Goal: Task Accomplishment & Management: Complete application form

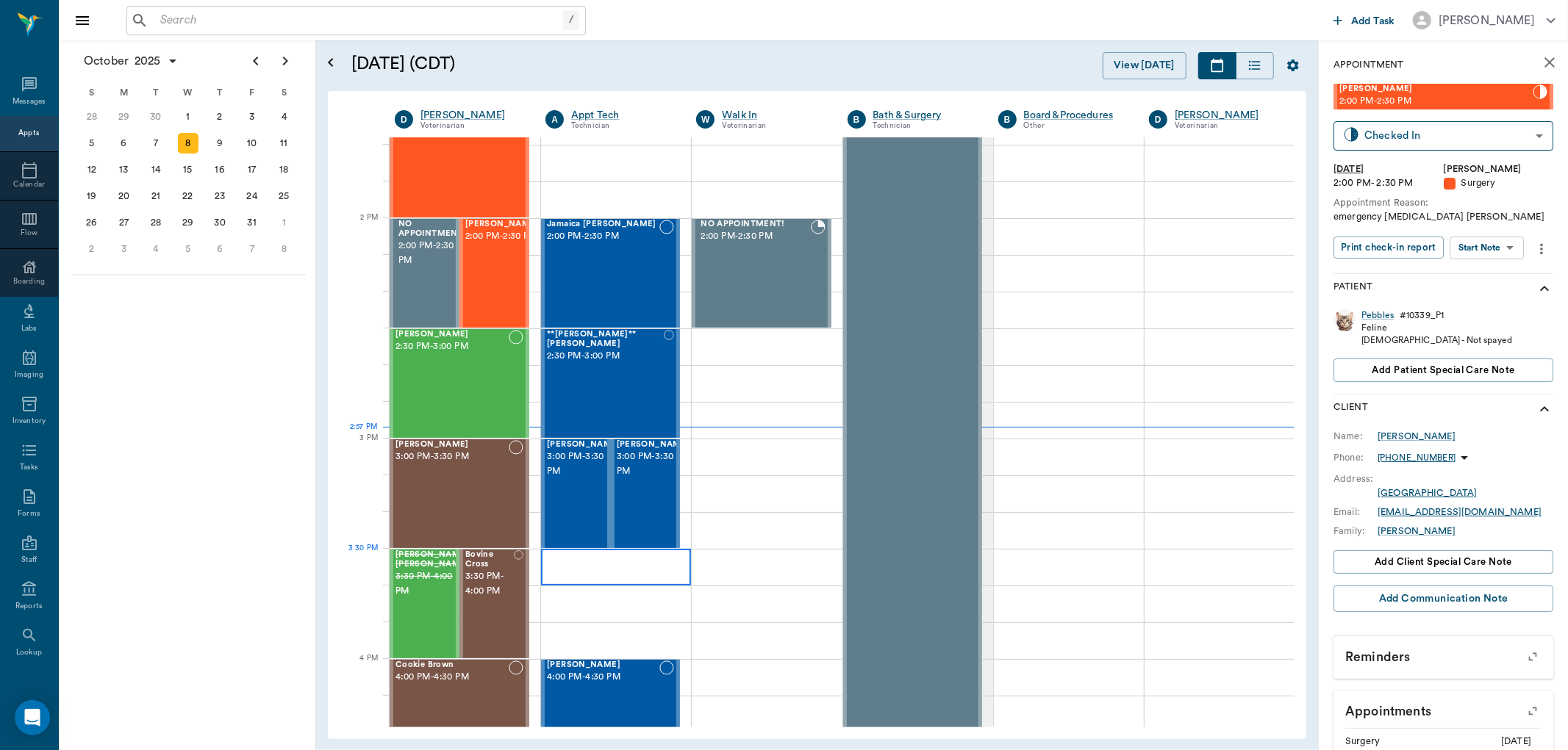
scroll to position [1292, 0]
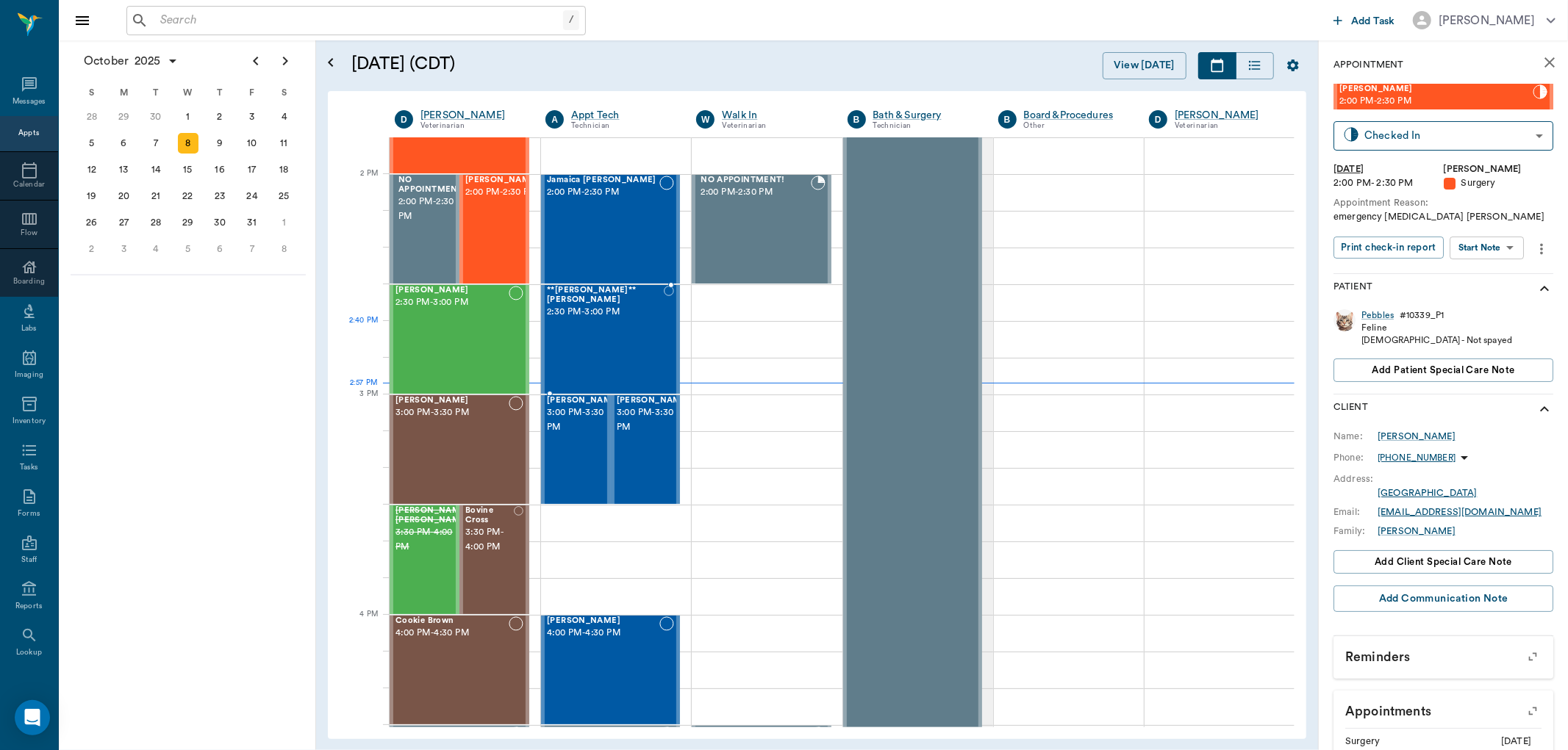
click at [589, 336] on div "**[PERSON_NAME]** [PERSON_NAME] 2:30 PM - 3:00 PM" at bounding box center [605, 340] width 117 height 108
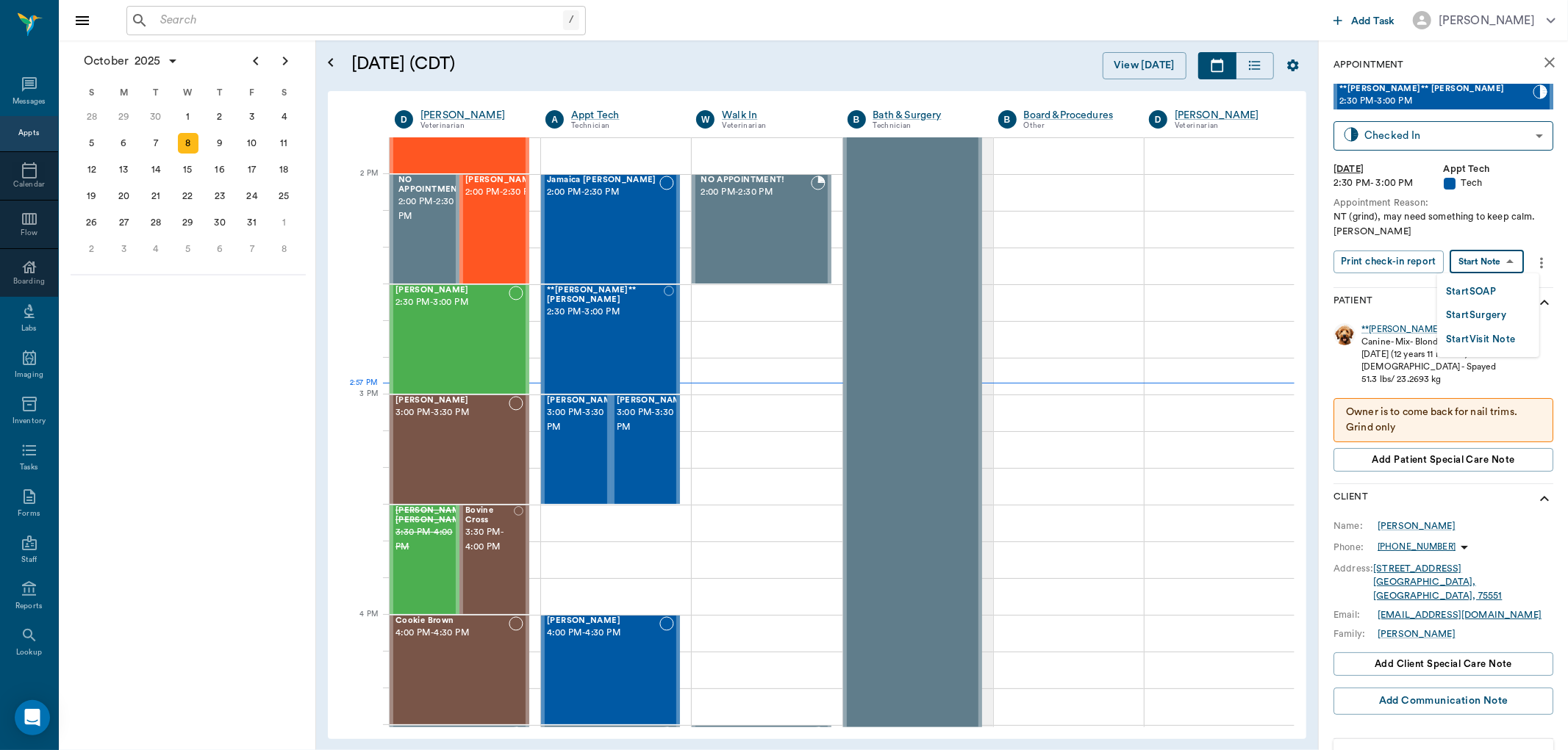
click at [1510, 258] on body "/ ​ Add Task [PERSON_NAME] Nectar Messages Appts Calendar Flow Boarding Labs Im…" at bounding box center [784, 375] width 1568 height 750
click at [1483, 288] on button "Start SOAP" at bounding box center [1471, 292] width 50 height 17
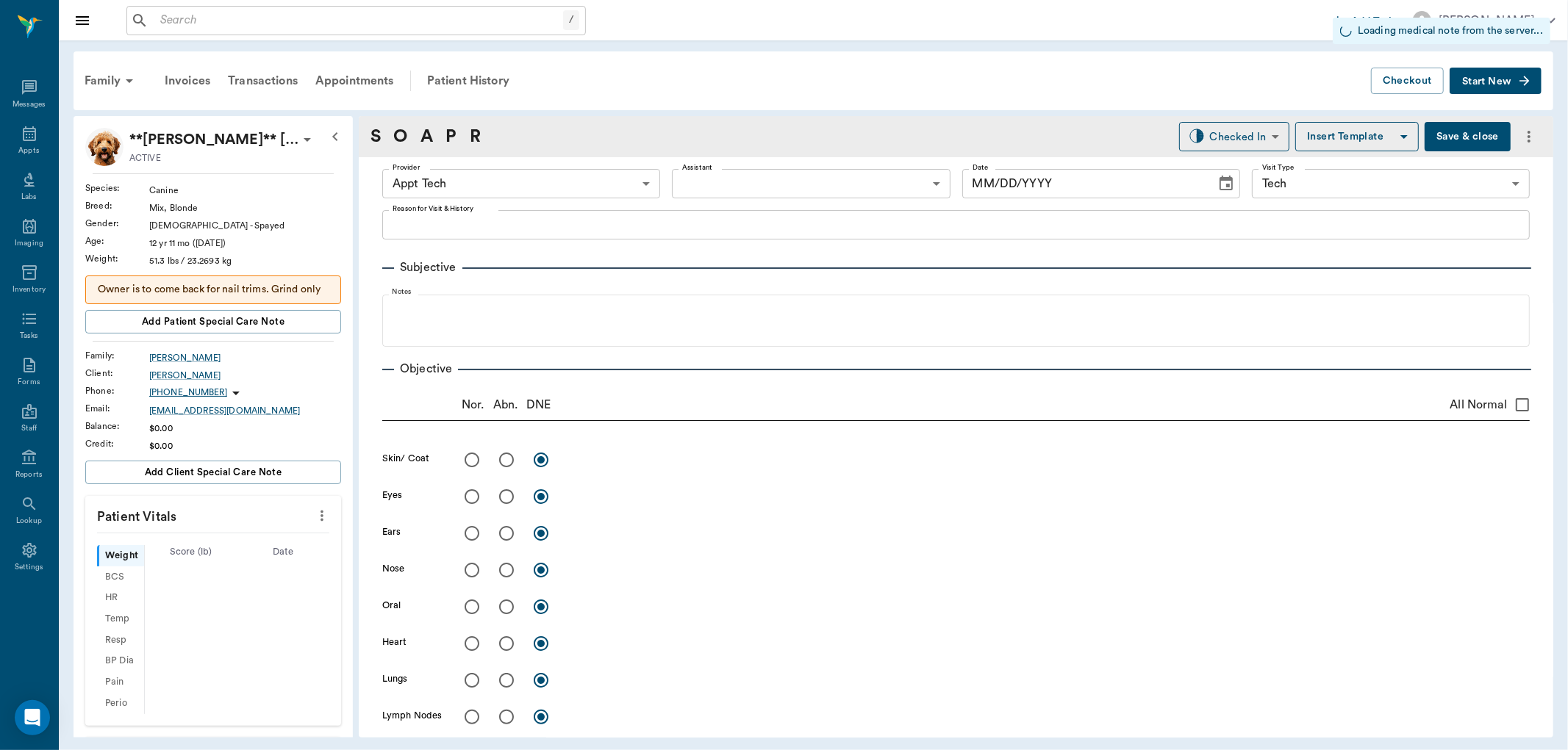
type input "63ec2f075fda476ae8351a4c"
type input "65d2be4f46e3a538d89b8c1a"
type input "[DATE]"
type textarea "NT (grind), may need something to keep calm. [PERSON_NAME]"
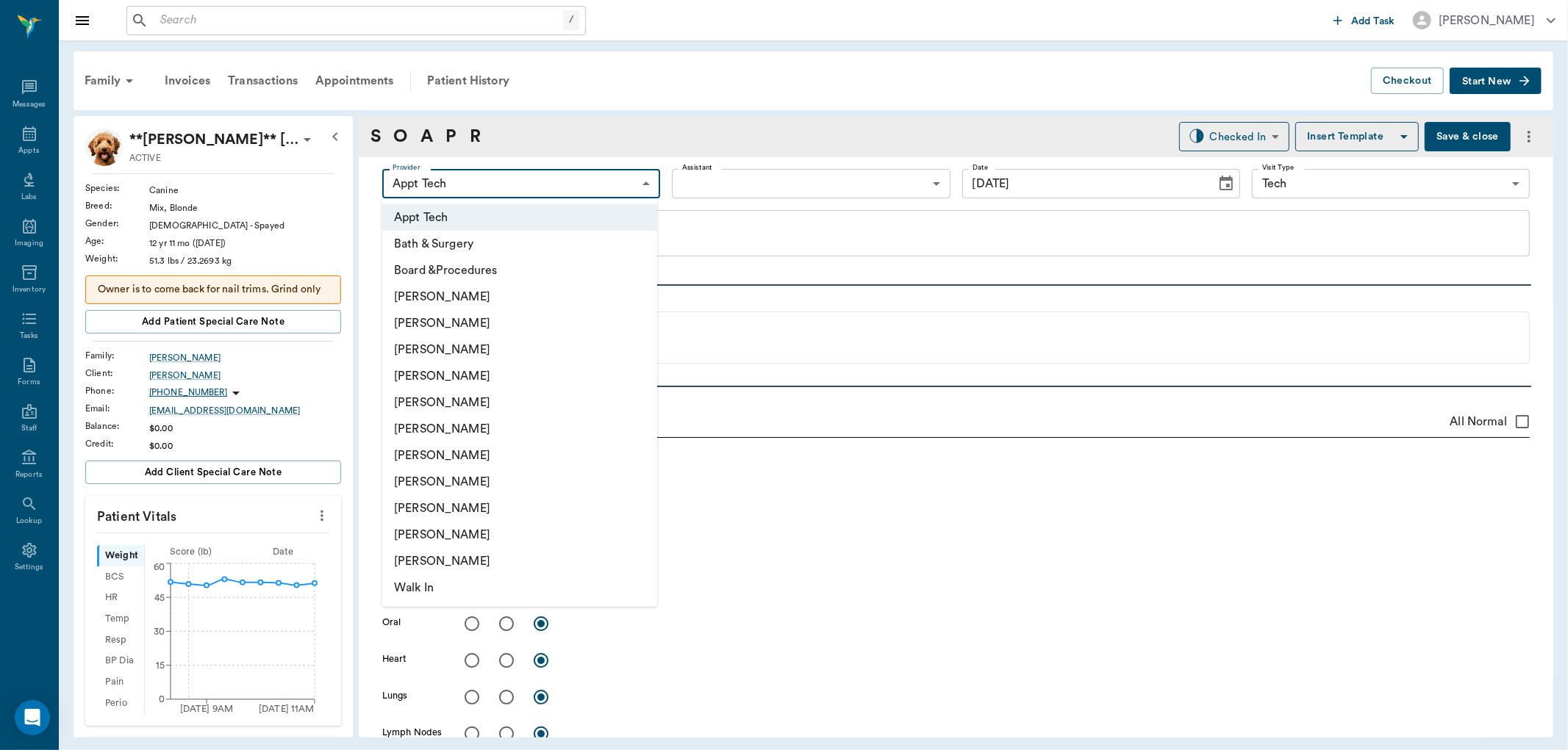
click at [596, 188] on body "/ ​ Add Task [PERSON_NAME] Nectar Messages Appts Labs Imaging Inventory Tasks F…" at bounding box center [784, 375] width 1568 height 750
click at [564, 353] on li "[PERSON_NAME]" at bounding box center [520, 349] width 275 height 26
type input "642ef10e332a41444de2bad1"
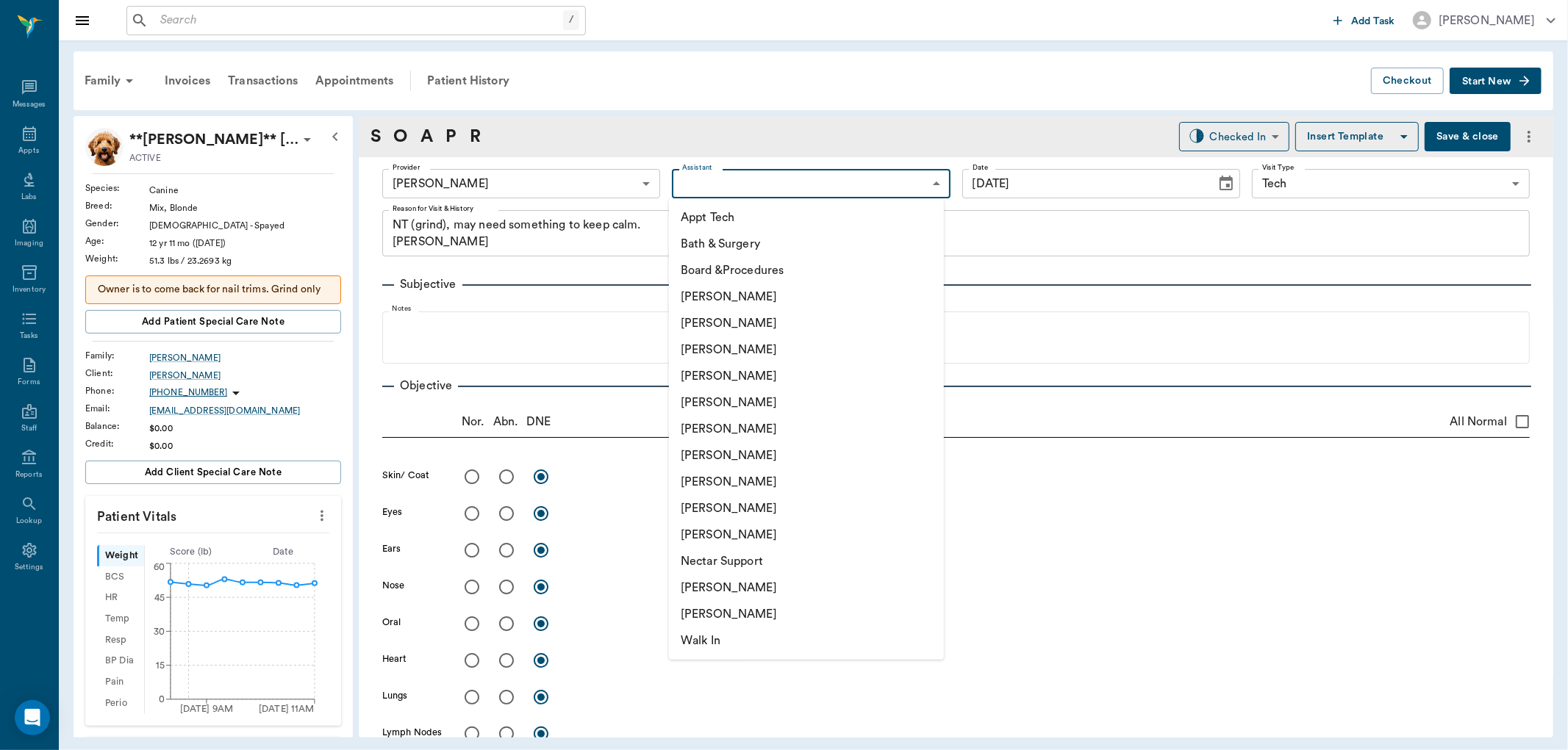
click at [856, 179] on body "/ ​ Add Task [PERSON_NAME] Nectar Messages Appts Labs Imaging Inventory Tasks F…" at bounding box center [784, 375] width 1568 height 750
click at [801, 484] on li "[PERSON_NAME]" at bounding box center [807, 481] width 275 height 26
type input "63ec2e7e52e12b0ba117b124"
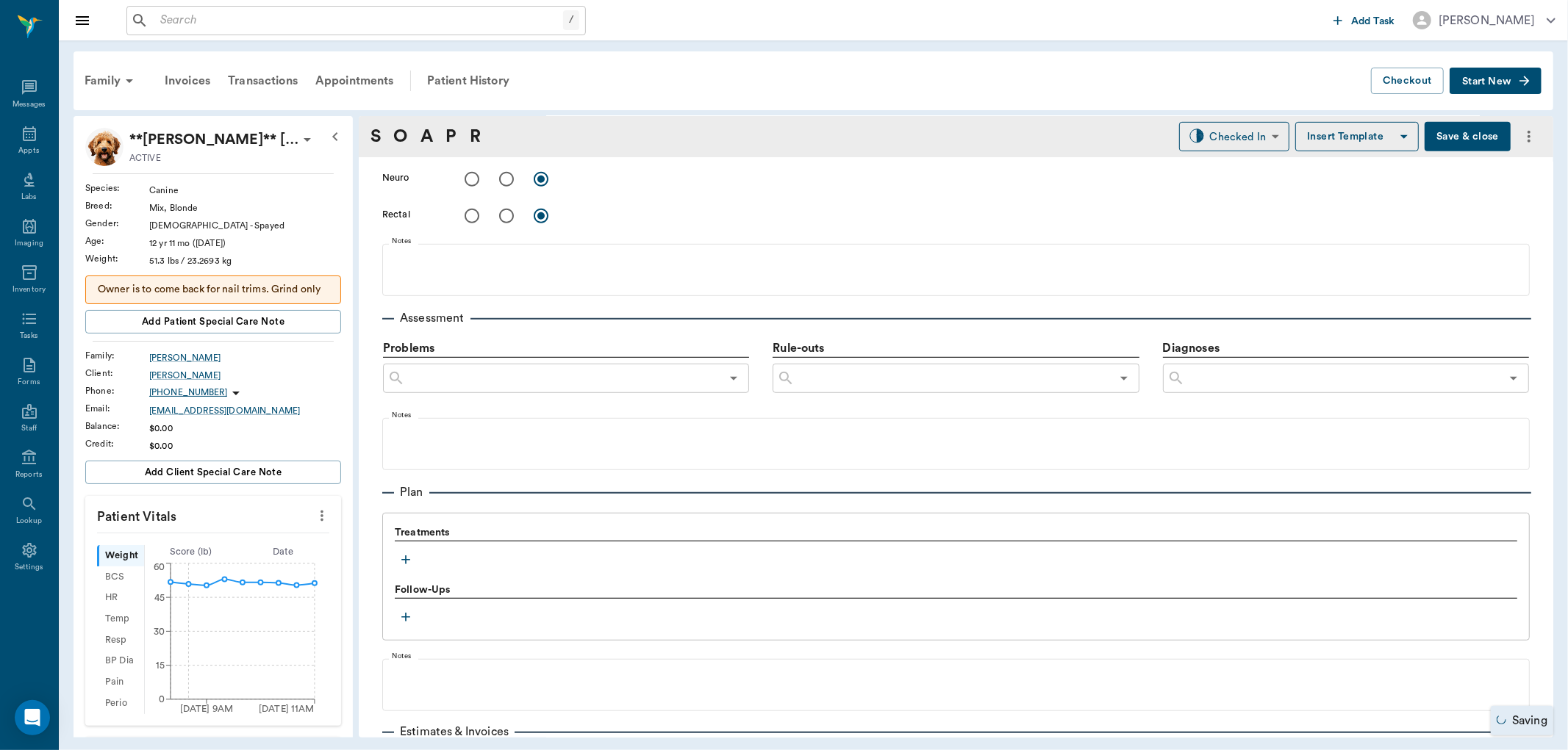
scroll to position [812, 0]
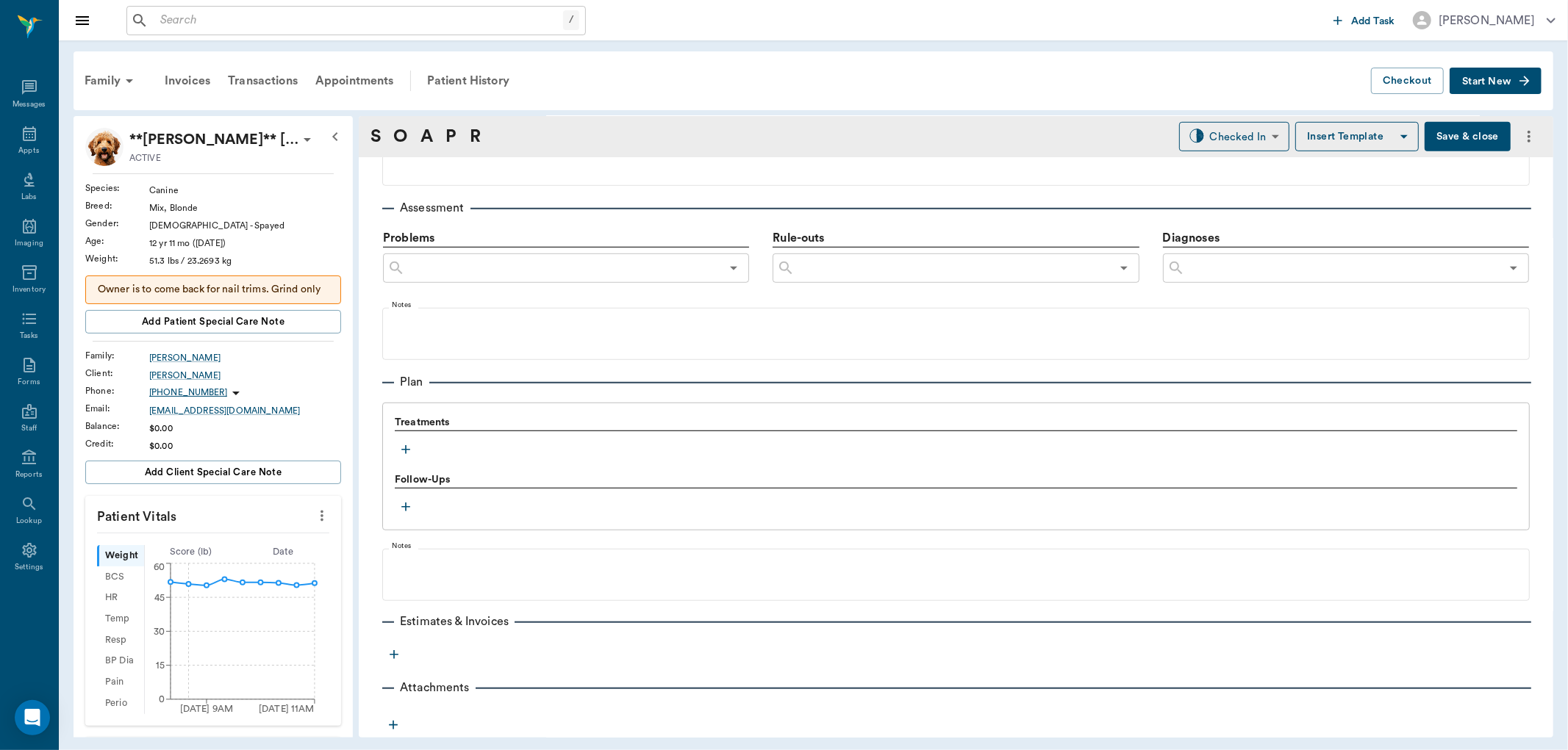
click at [411, 445] on icon "button" at bounding box center [405, 449] width 15 height 15
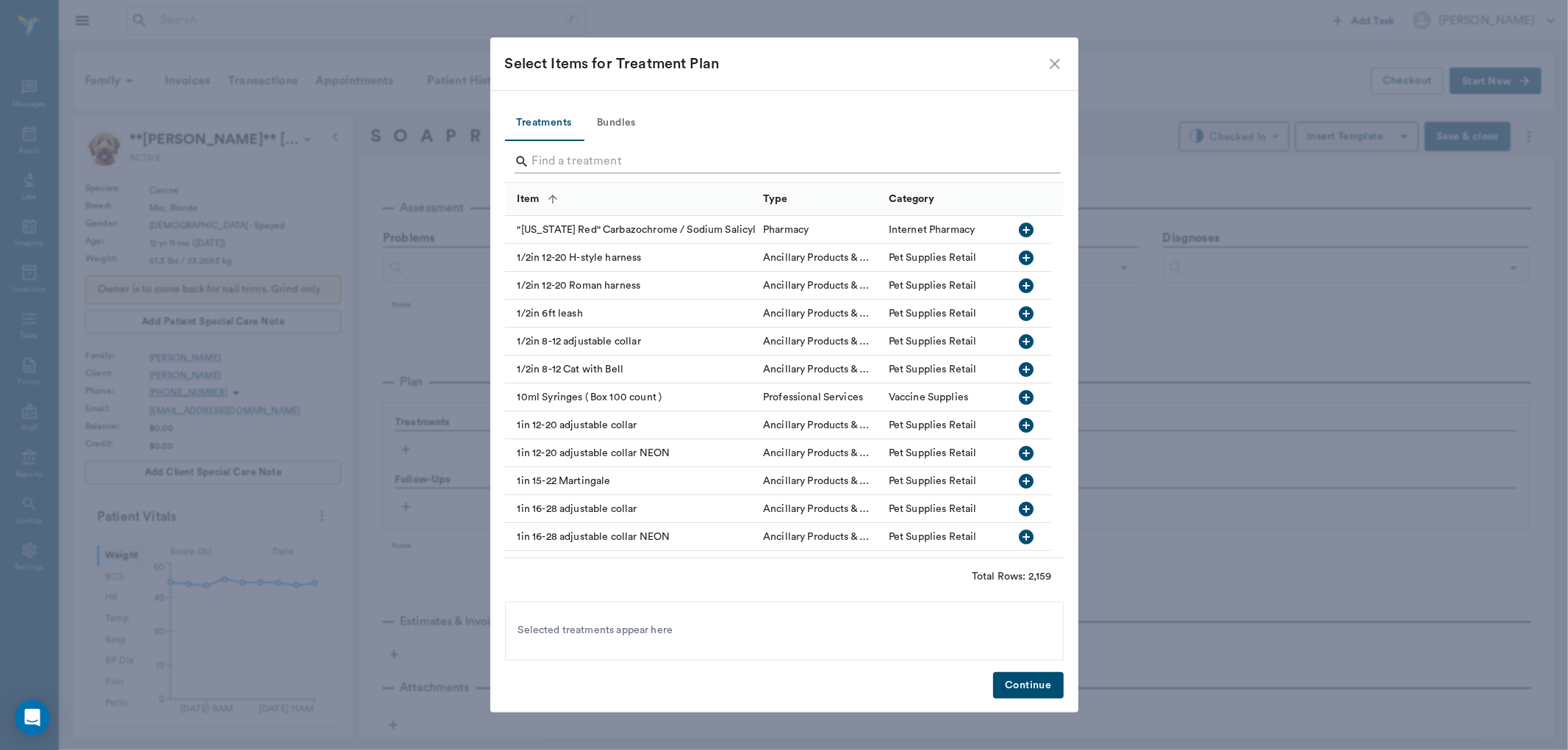
click at [744, 167] on input "Search" at bounding box center [784, 162] width 506 height 24
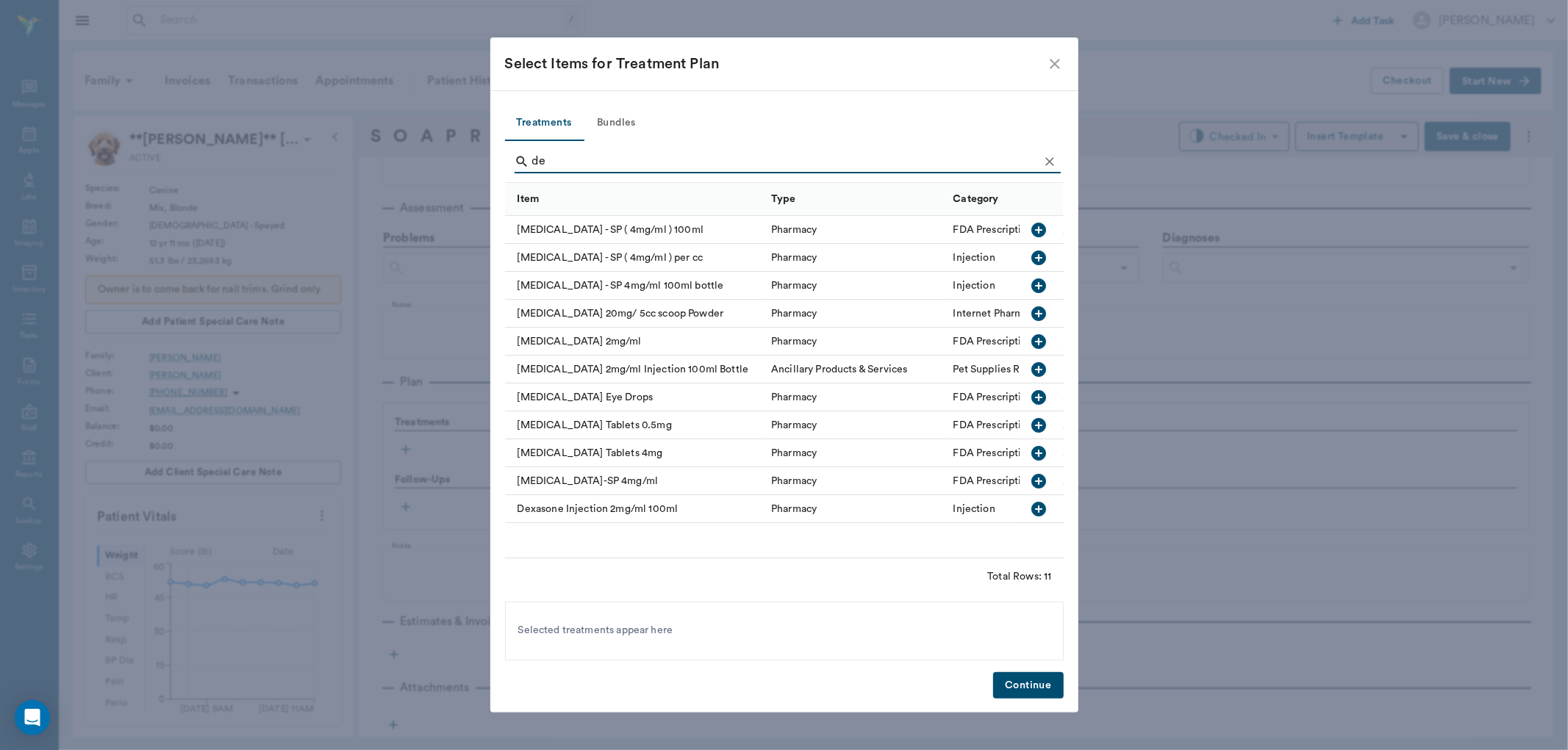
type input "d"
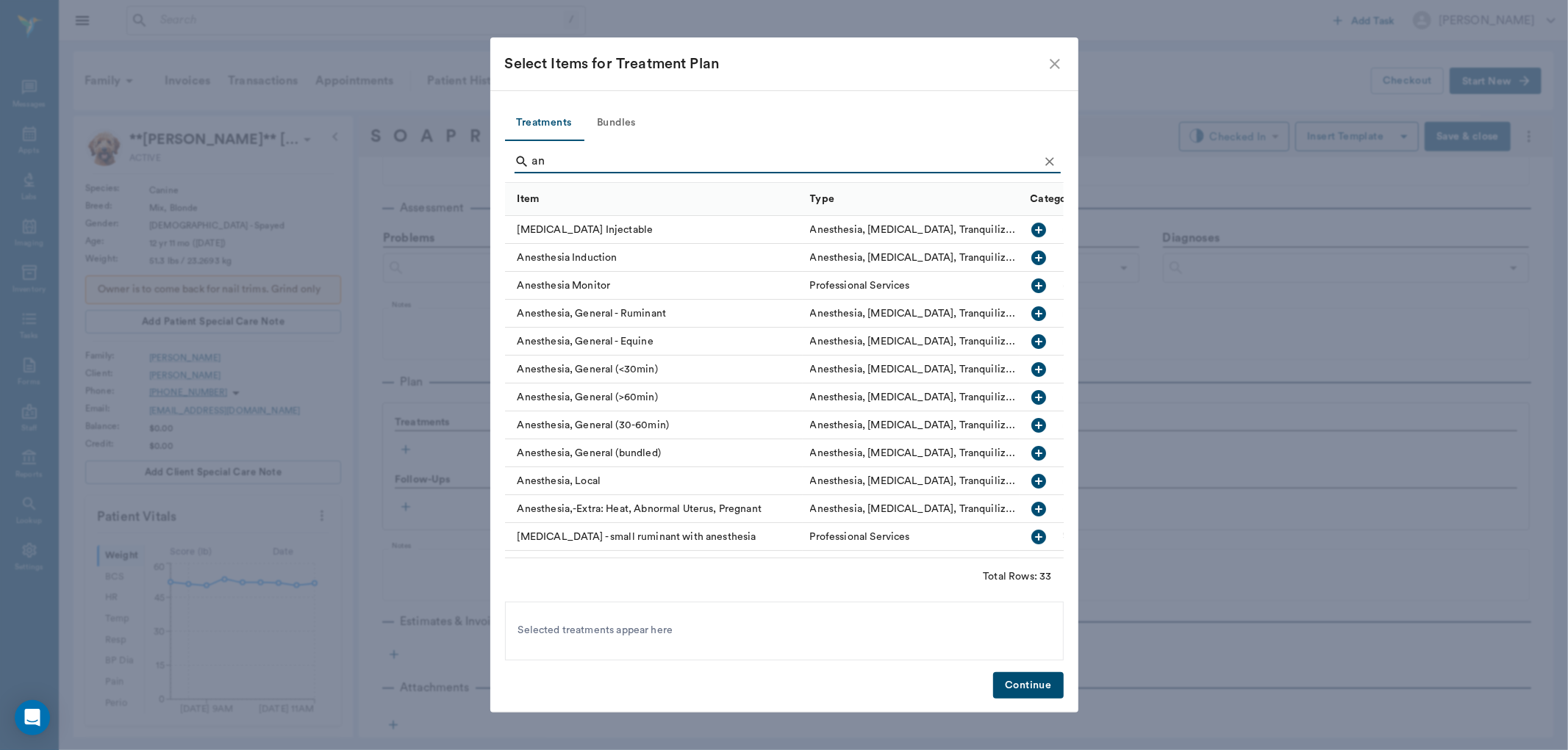
type input "a"
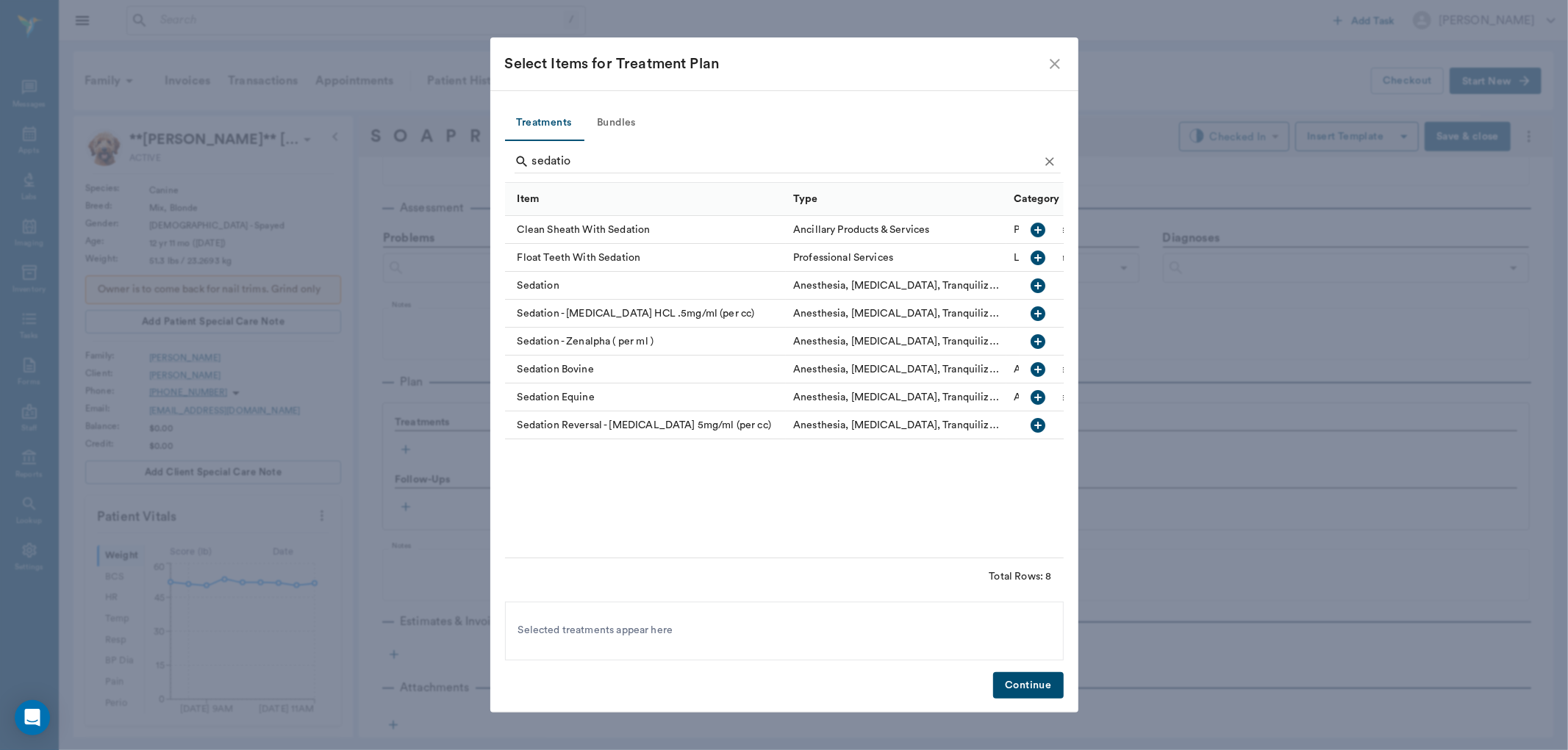
click at [1040, 310] on icon "button" at bounding box center [1038, 313] width 15 height 15
click at [692, 157] on input "sedatio" at bounding box center [784, 162] width 506 height 24
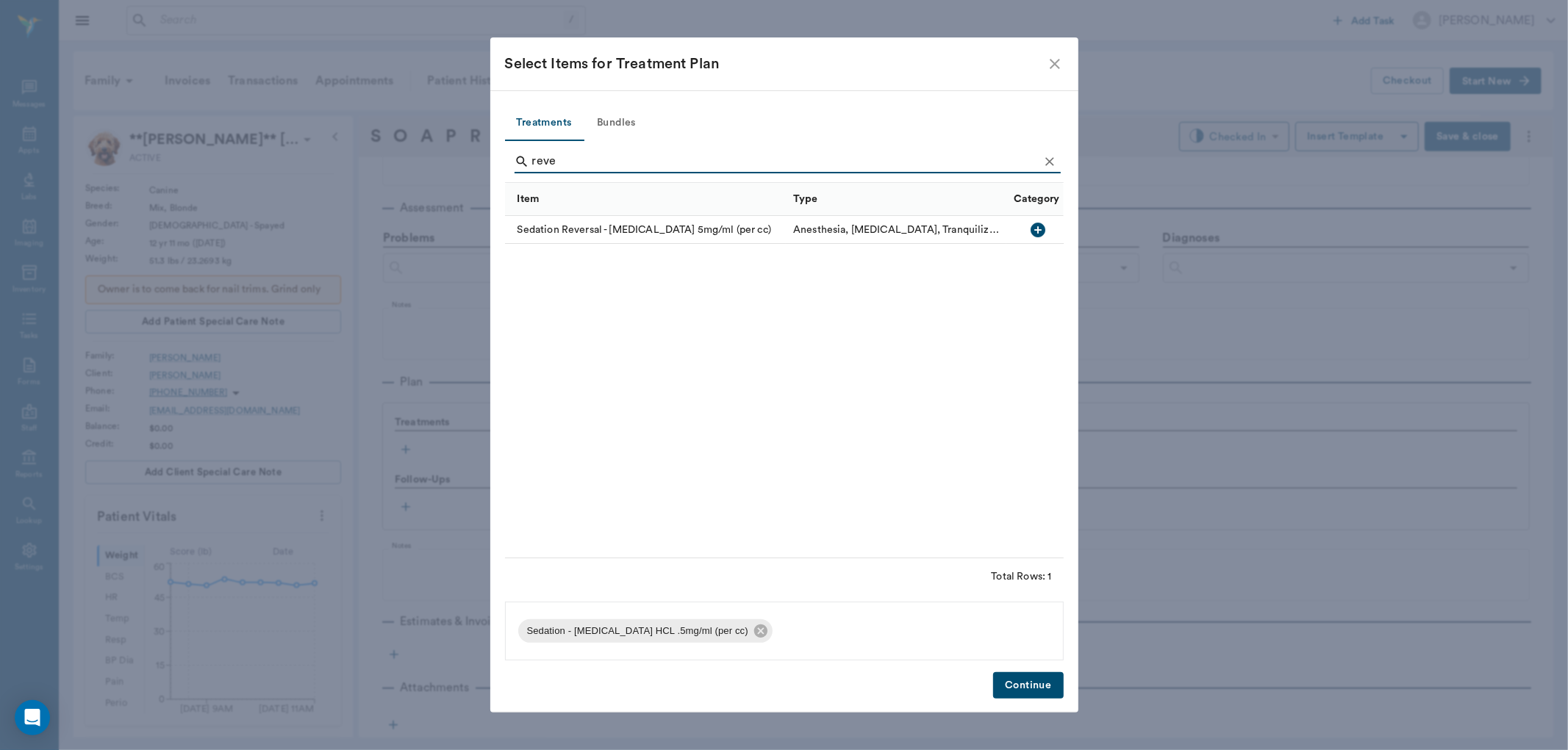
type input "reve"
click at [1037, 226] on icon "button" at bounding box center [1038, 230] width 15 height 15
click at [1017, 686] on button "Continue" at bounding box center [1028, 686] width 70 height 27
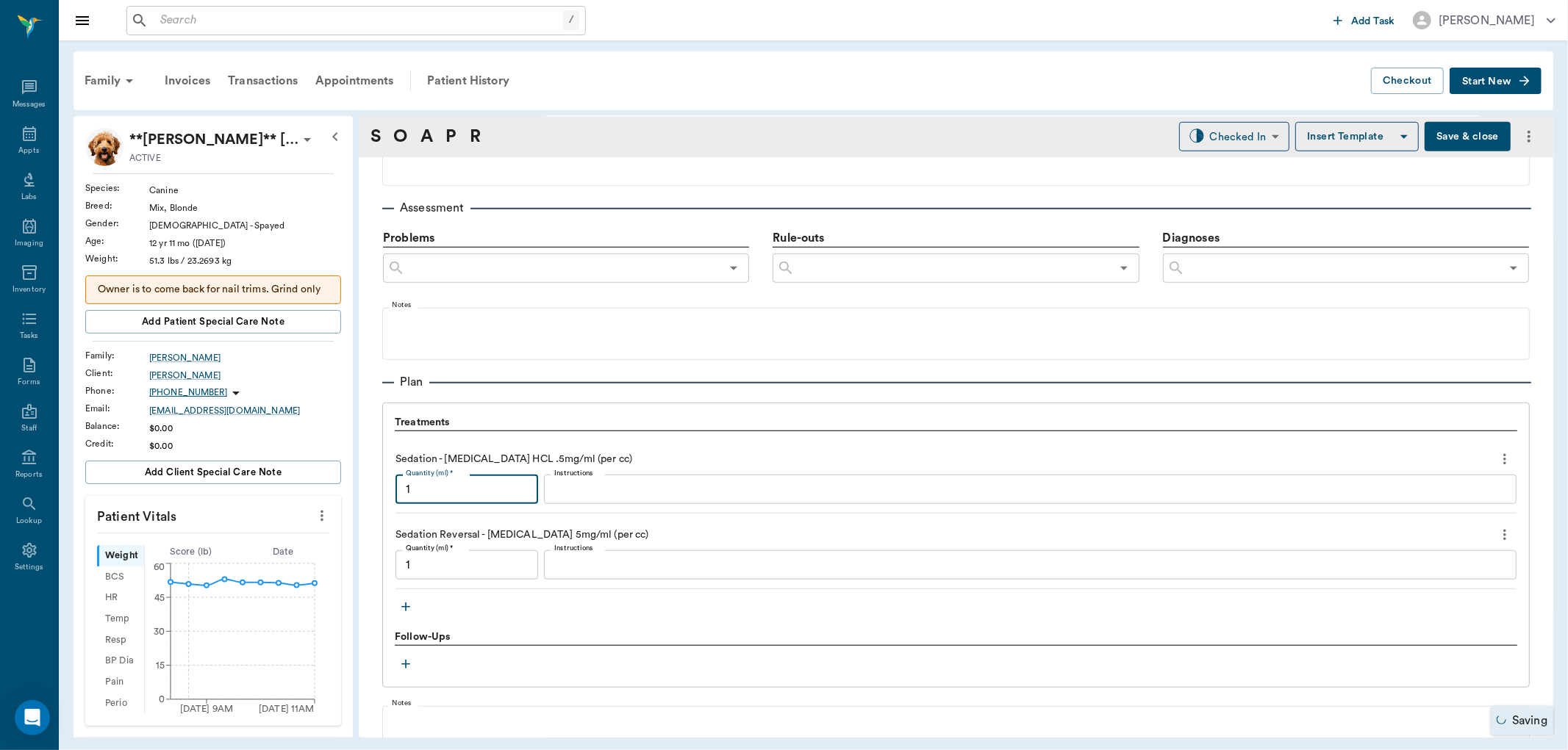
type input "1.00"
click at [487, 490] on input "1.00" at bounding box center [466, 489] width 143 height 29
type input "1"
type input "0.30"
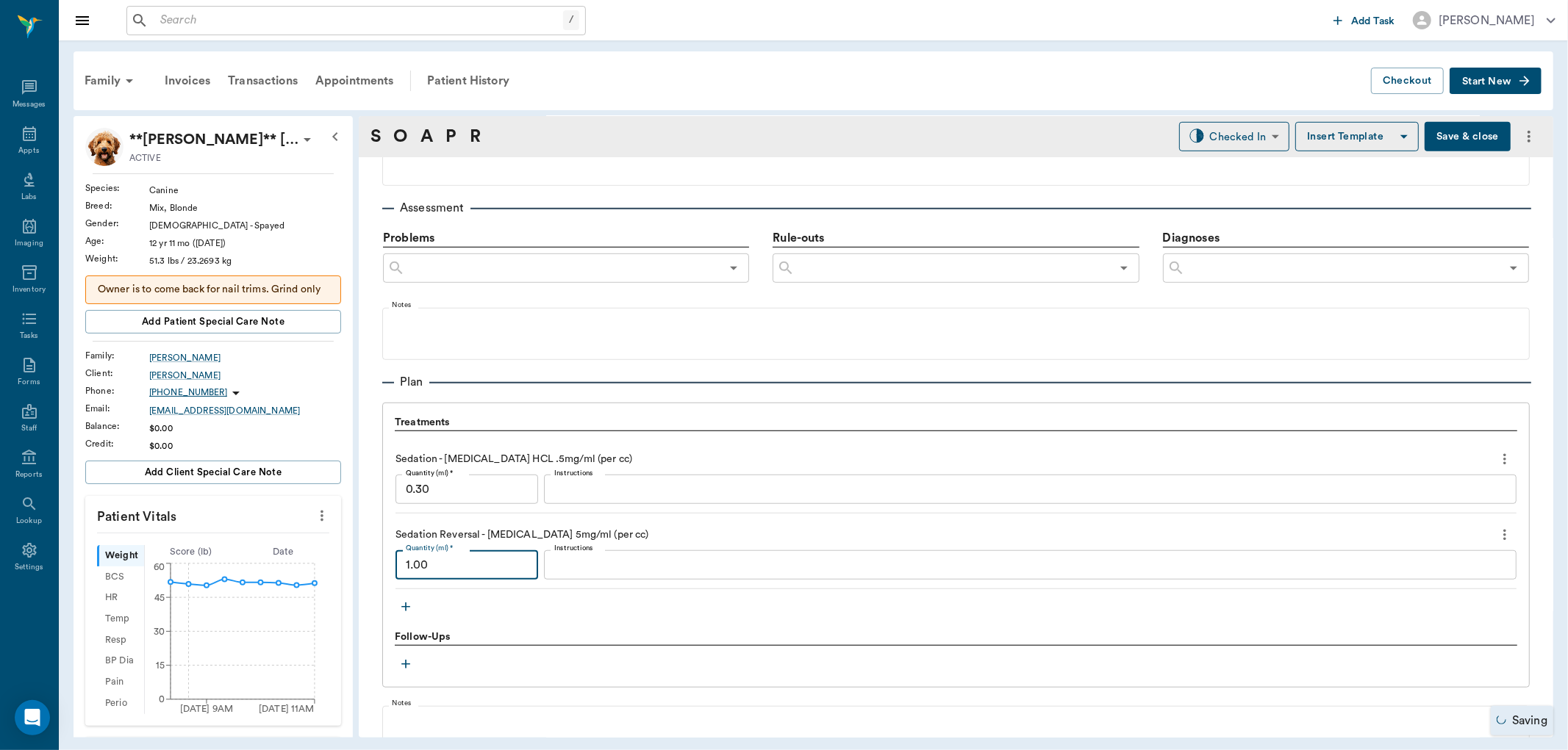
click at [479, 561] on input "1.00" at bounding box center [466, 565] width 143 height 29
type input "0.3"
click at [402, 607] on icon "button" at bounding box center [405, 607] width 15 height 15
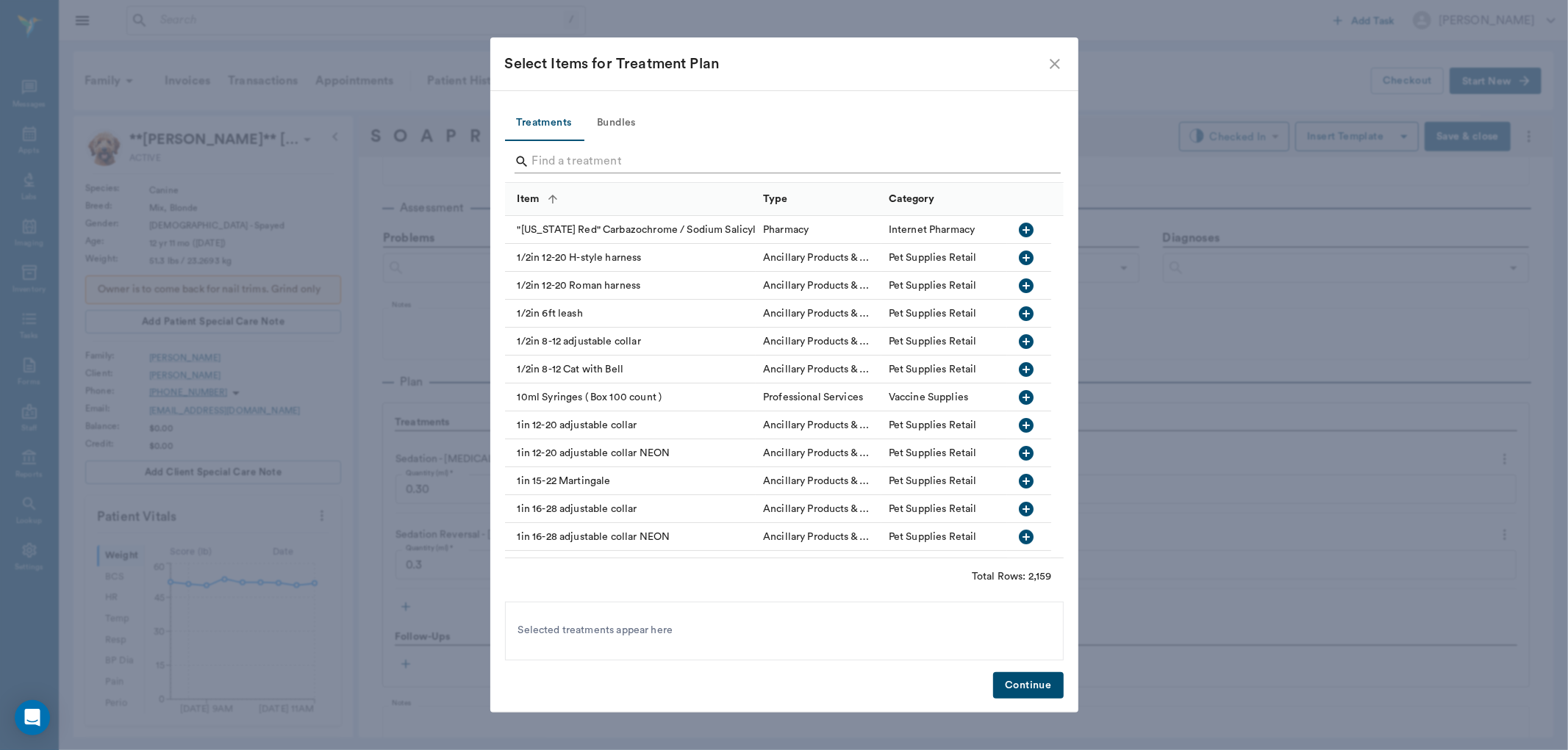
click at [627, 158] on input "Search" at bounding box center [784, 162] width 506 height 24
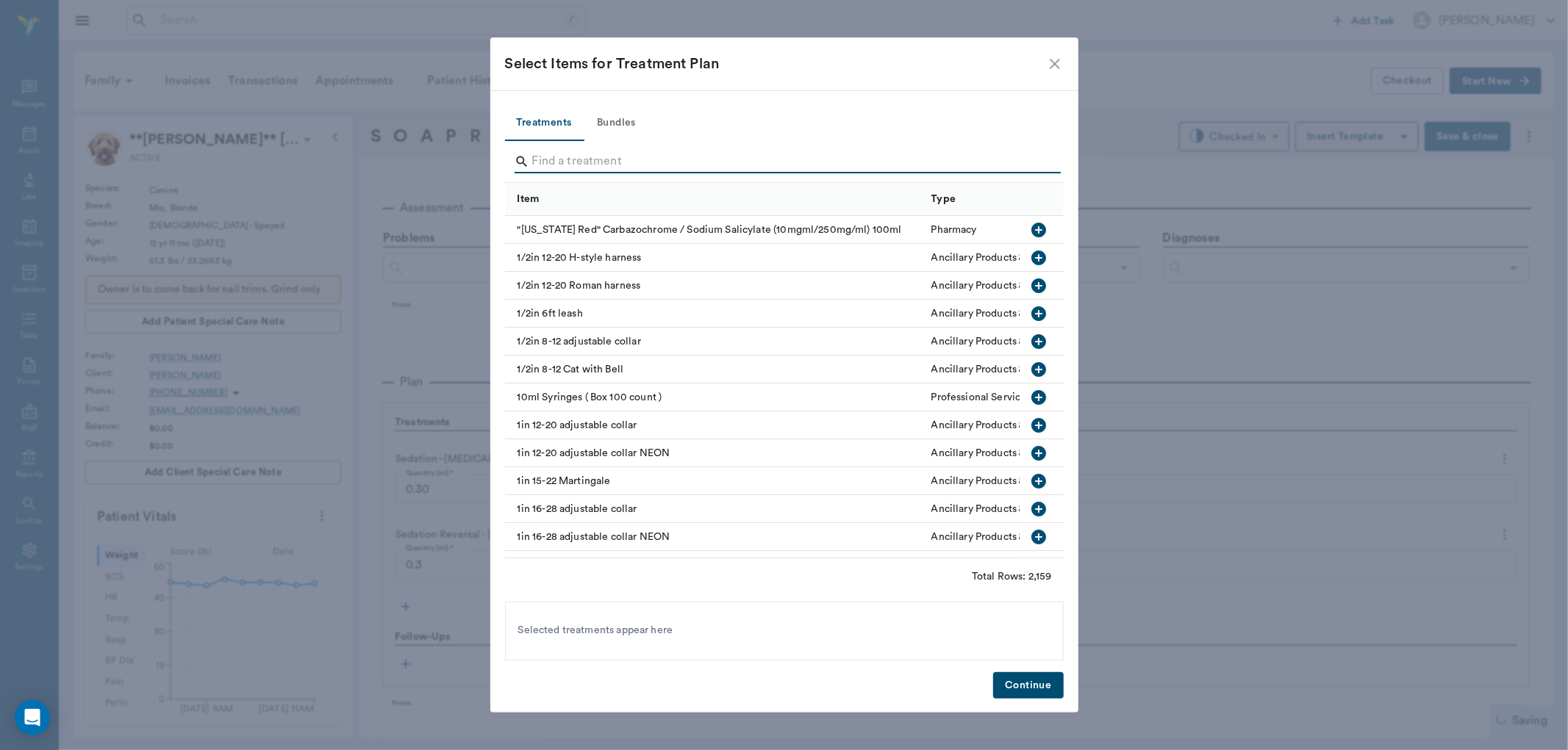
type input "n"
type input "0.30"
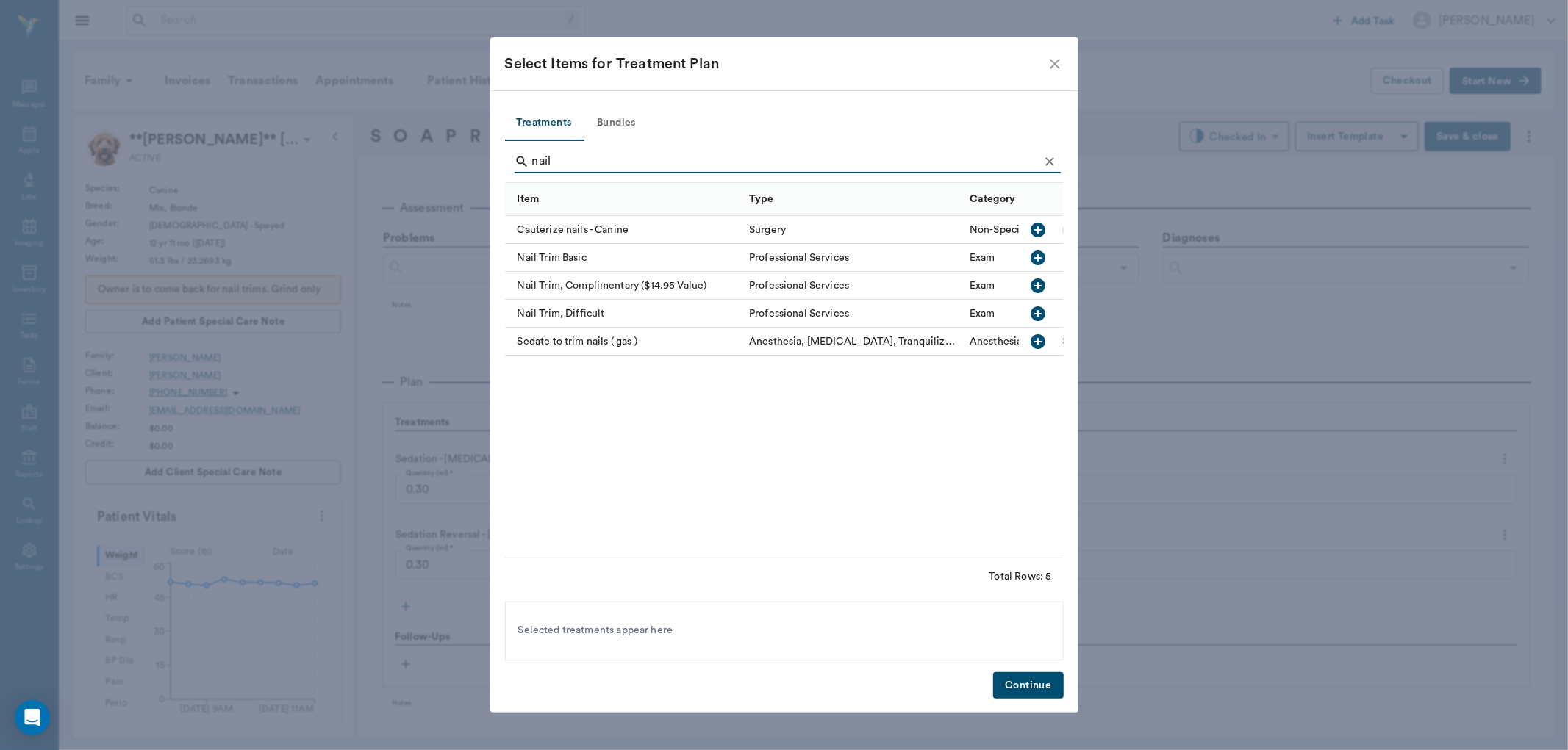
type input "nail"
click at [1038, 257] on icon "button" at bounding box center [1039, 258] width 18 height 18
click at [1041, 680] on button "Continue" at bounding box center [1028, 686] width 70 height 27
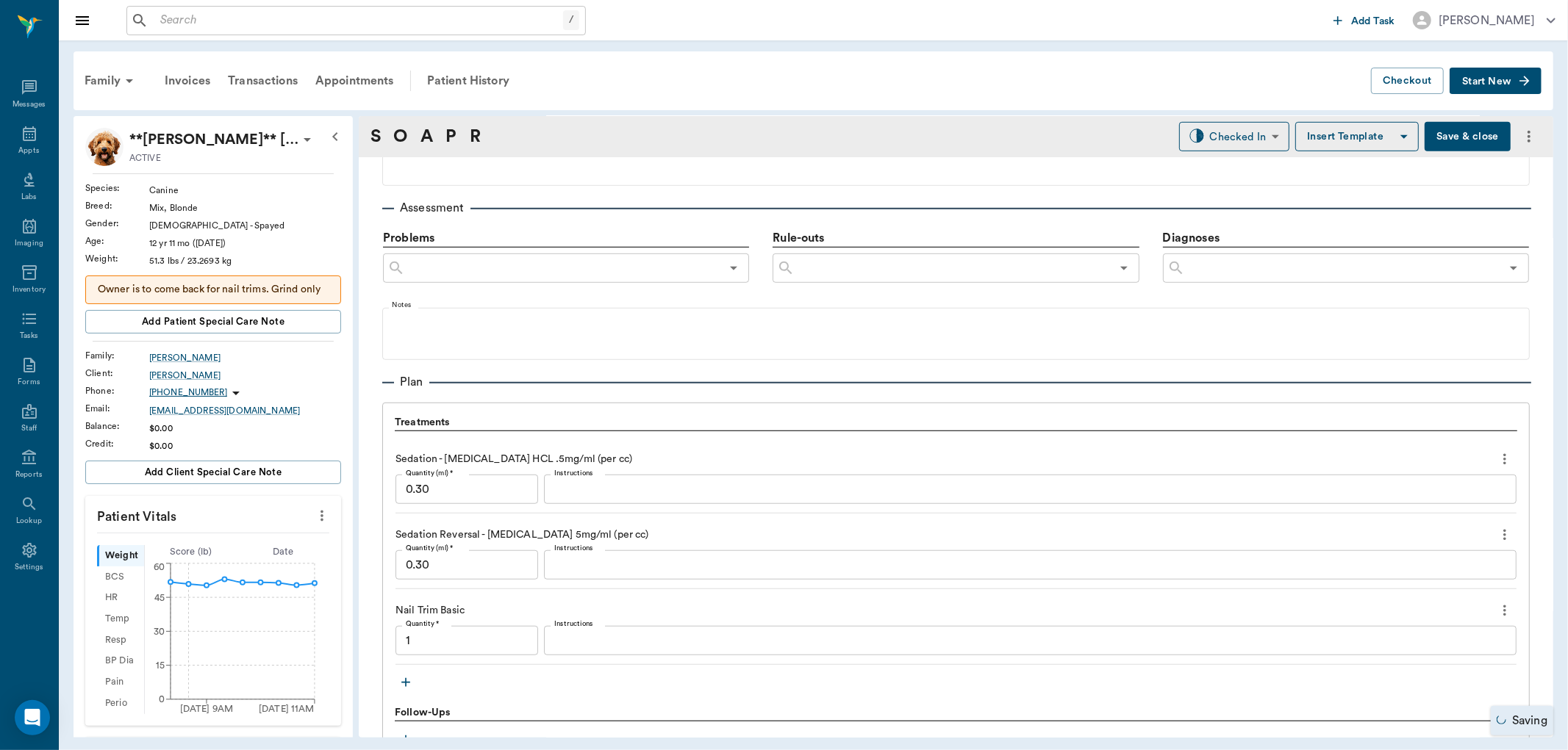
type input "1.00"
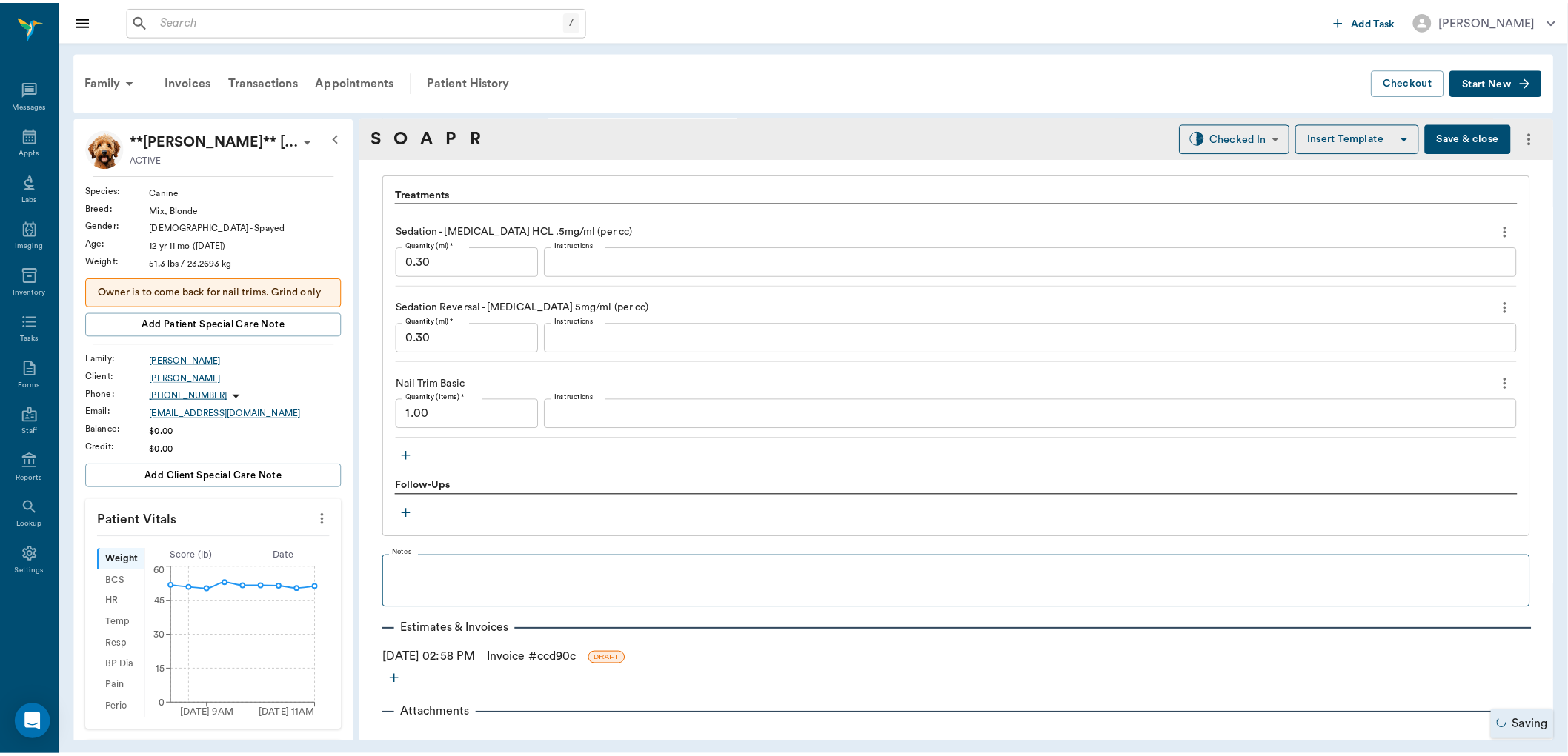
scroll to position [1071, 0]
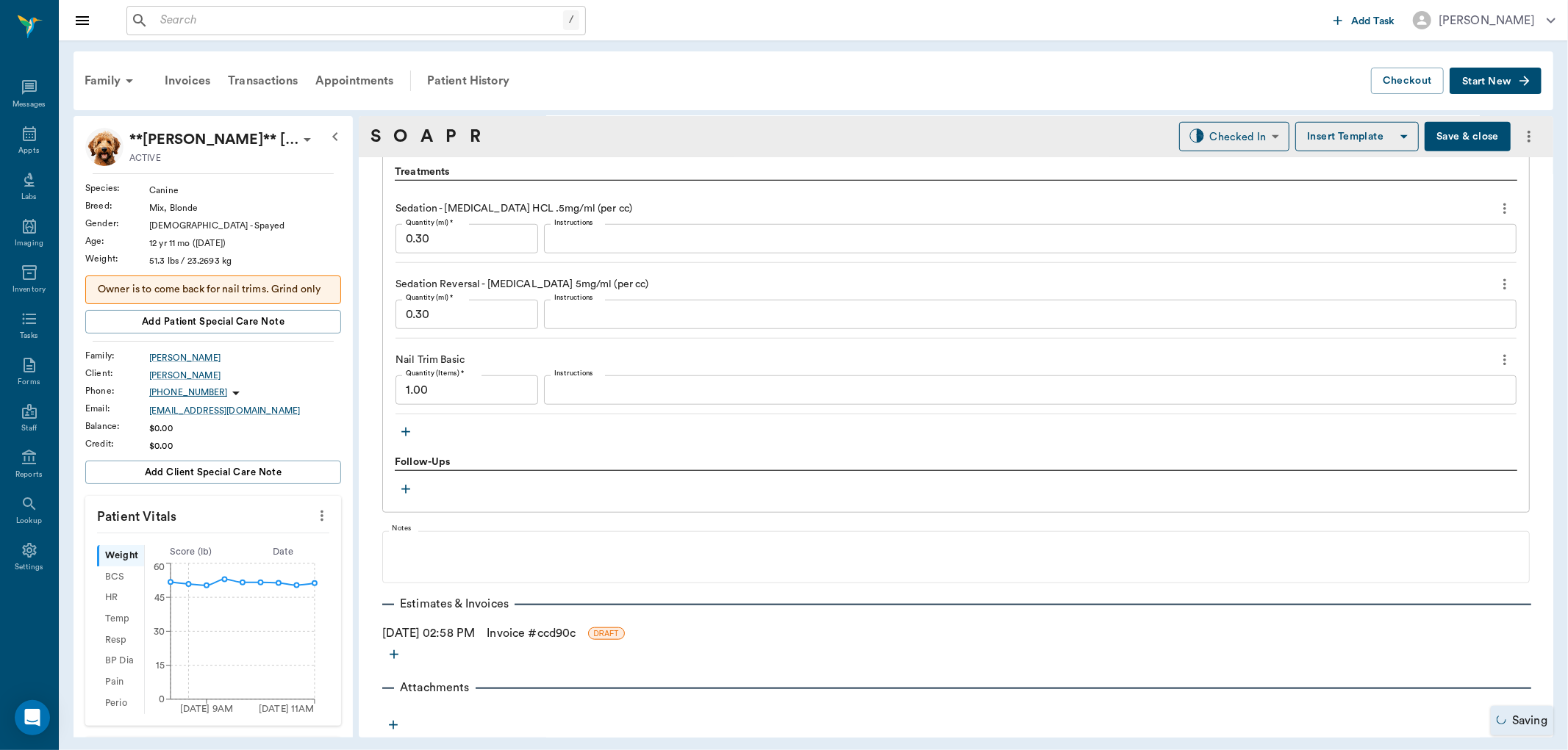
click at [548, 632] on link "Invoice # ccd90c" at bounding box center [531, 633] width 89 height 18
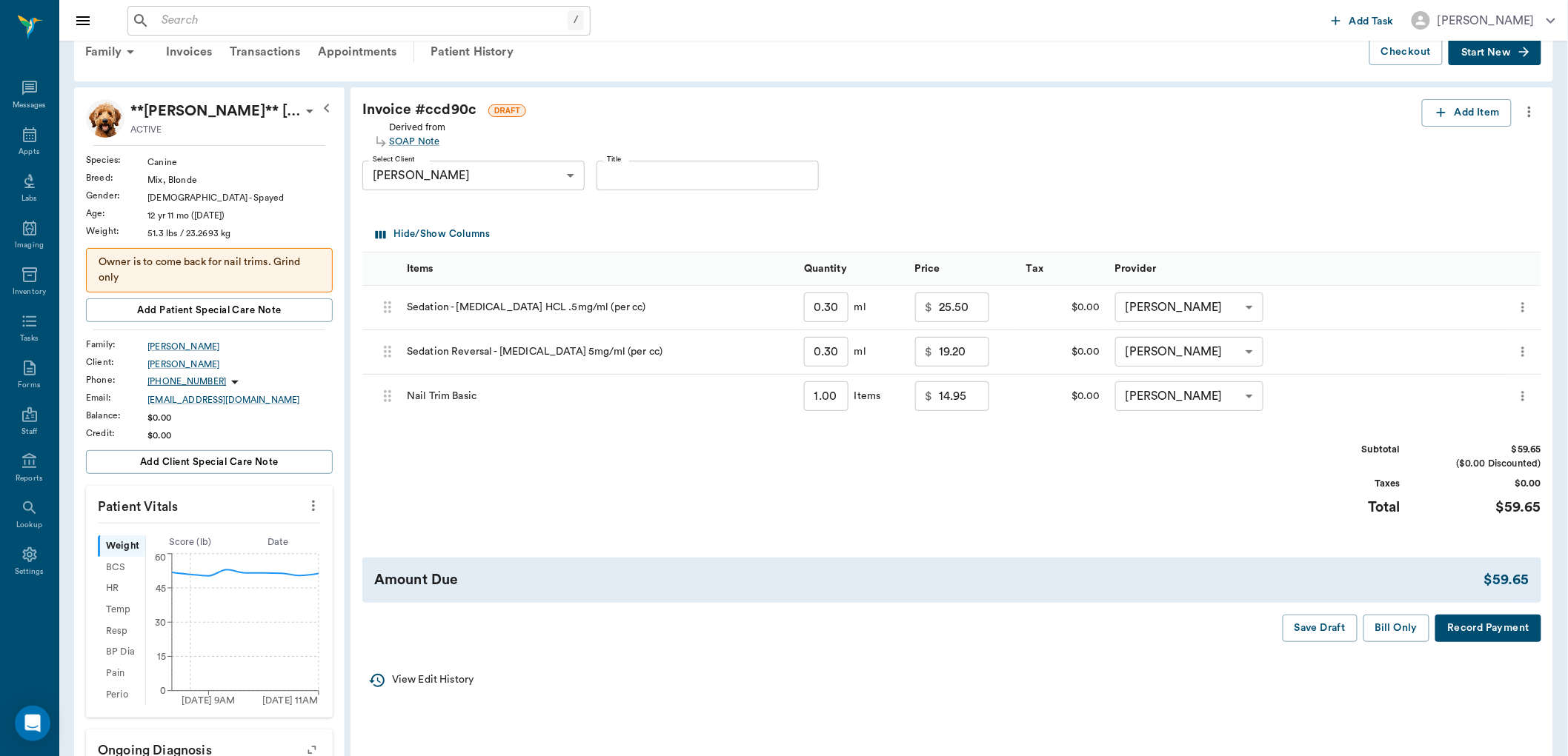
scroll to position [83, 0]
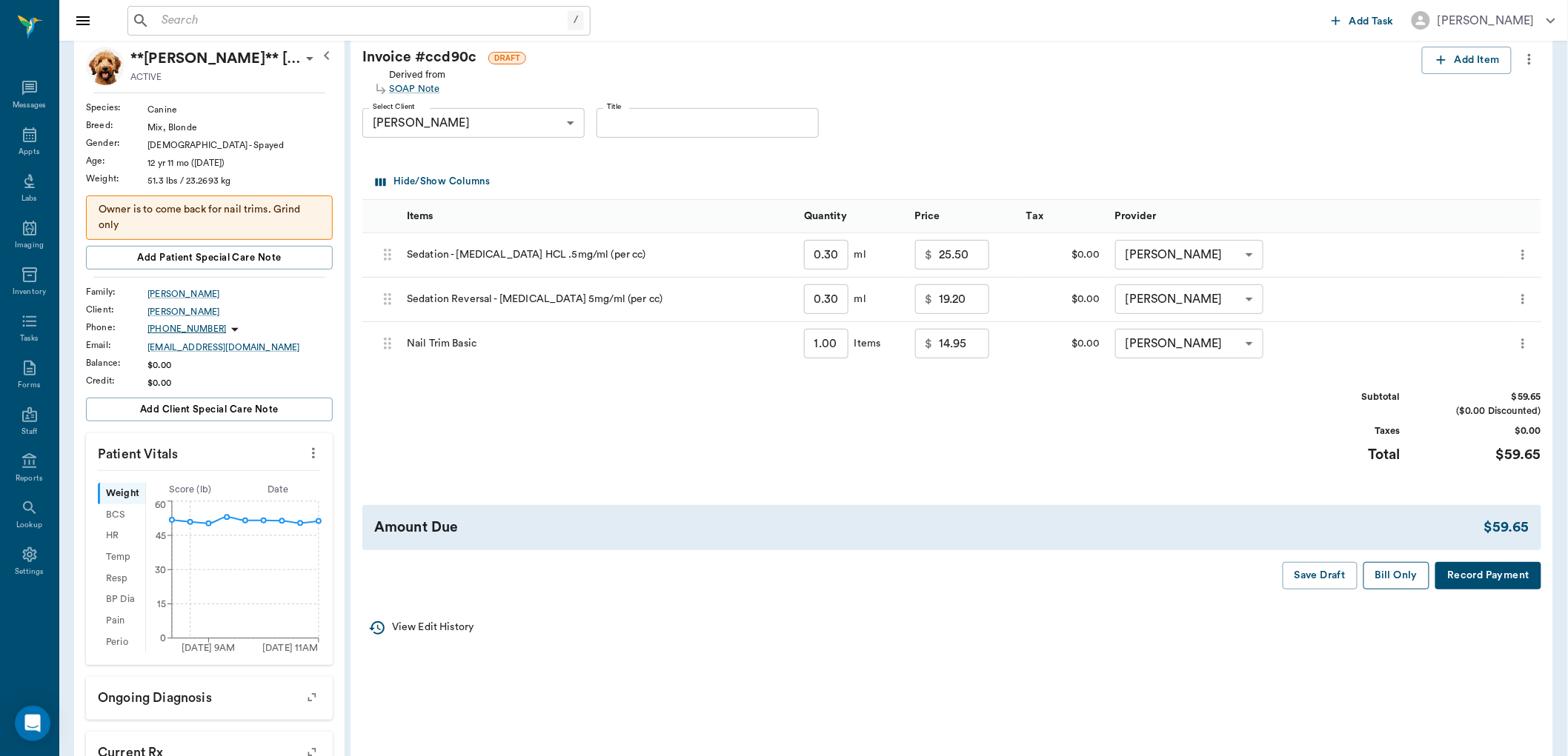
click at [1403, 578] on button "Bill Only" at bounding box center [1398, 576] width 67 height 28
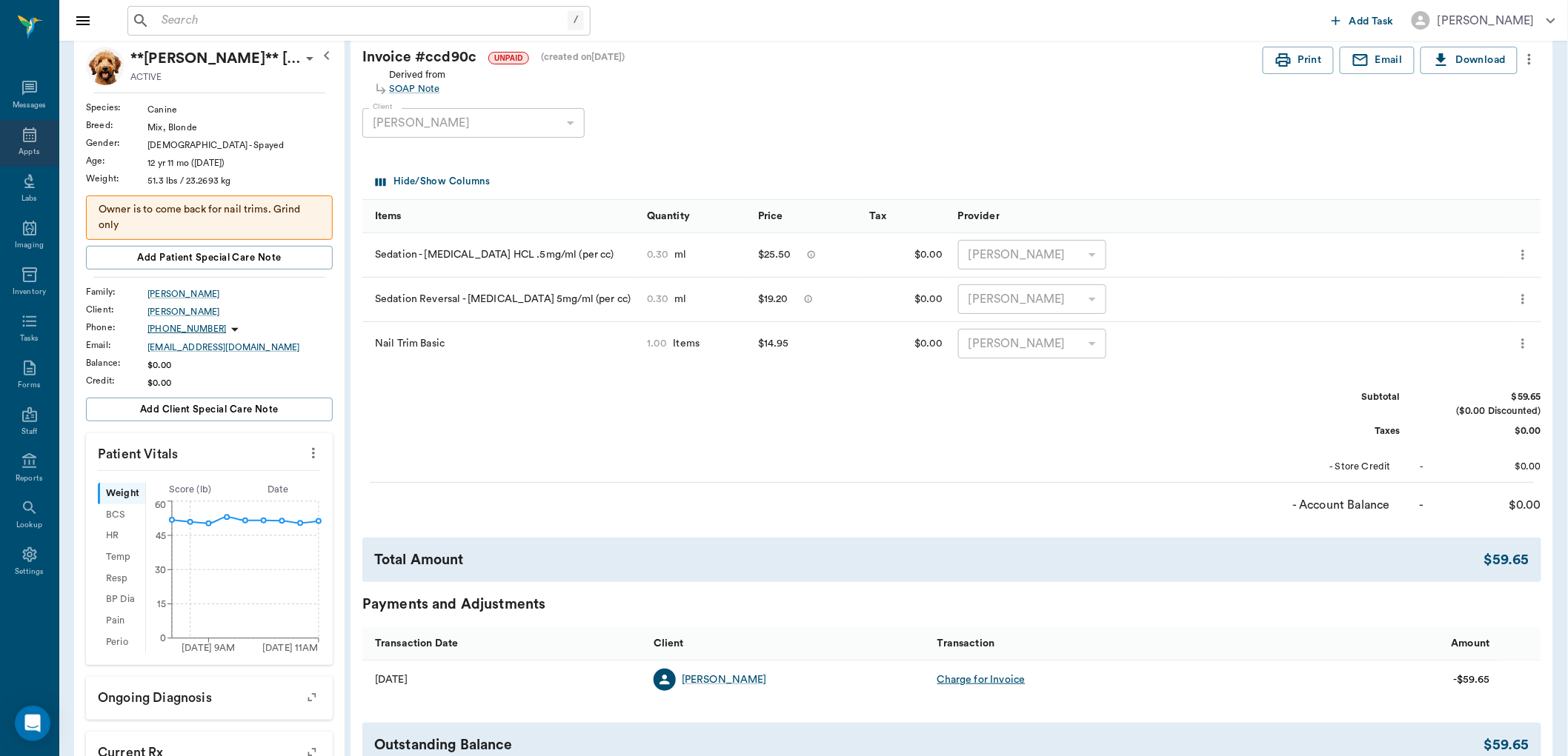
click at [24, 143] on icon at bounding box center [29, 134] width 18 height 18
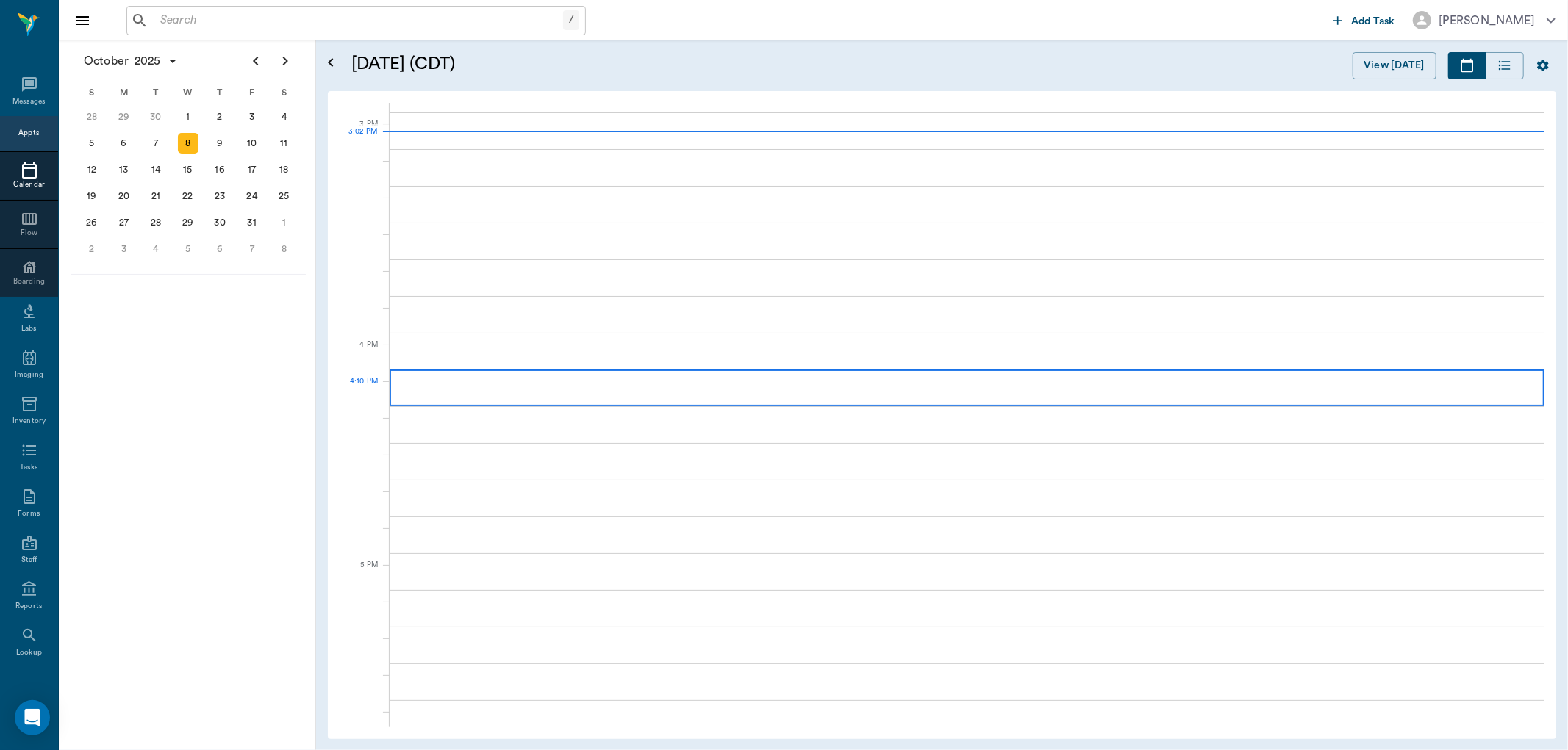
scroll to position [1545, 0]
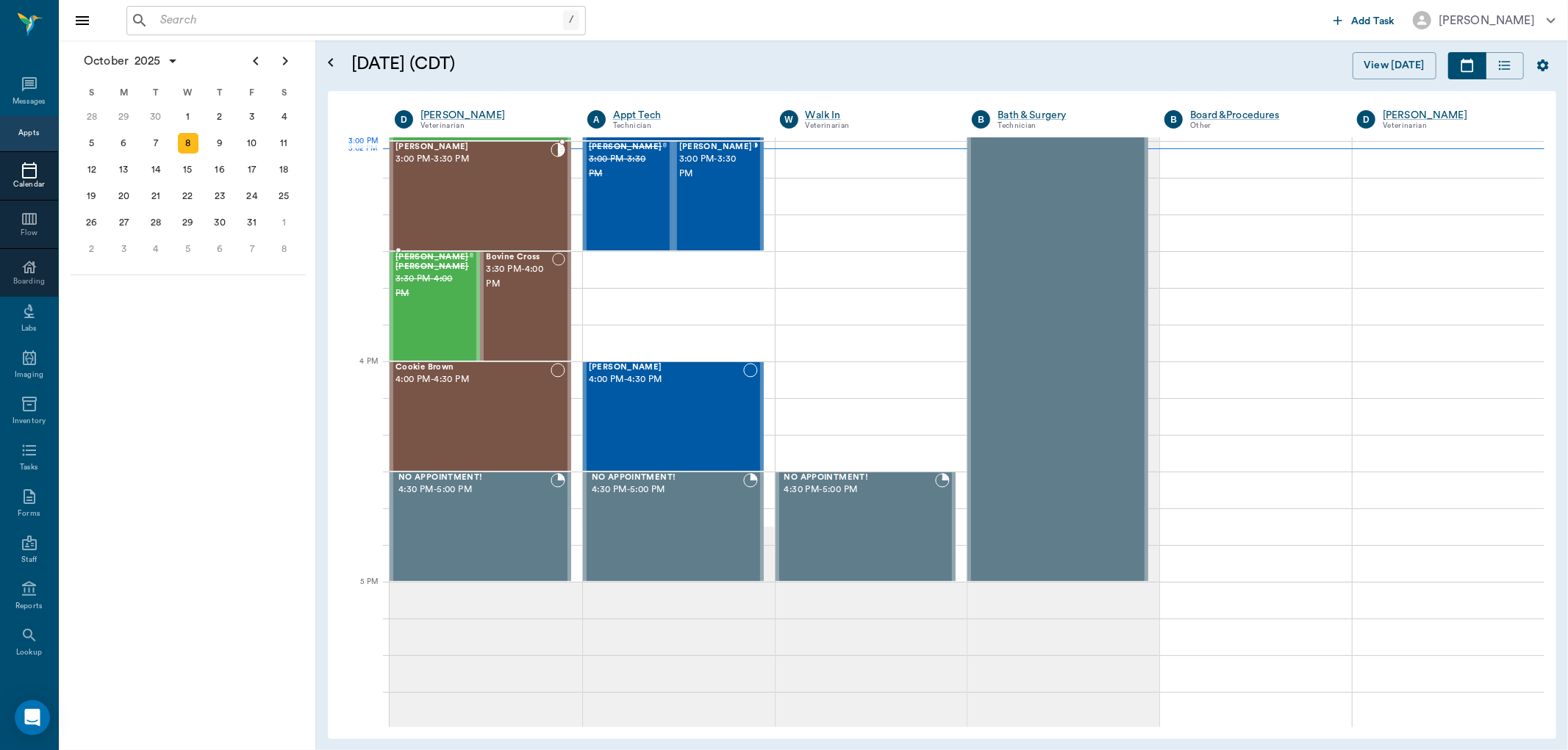
click at [456, 164] on span "3:00 PM - 3:30 PM" at bounding box center [473, 159] width 155 height 15
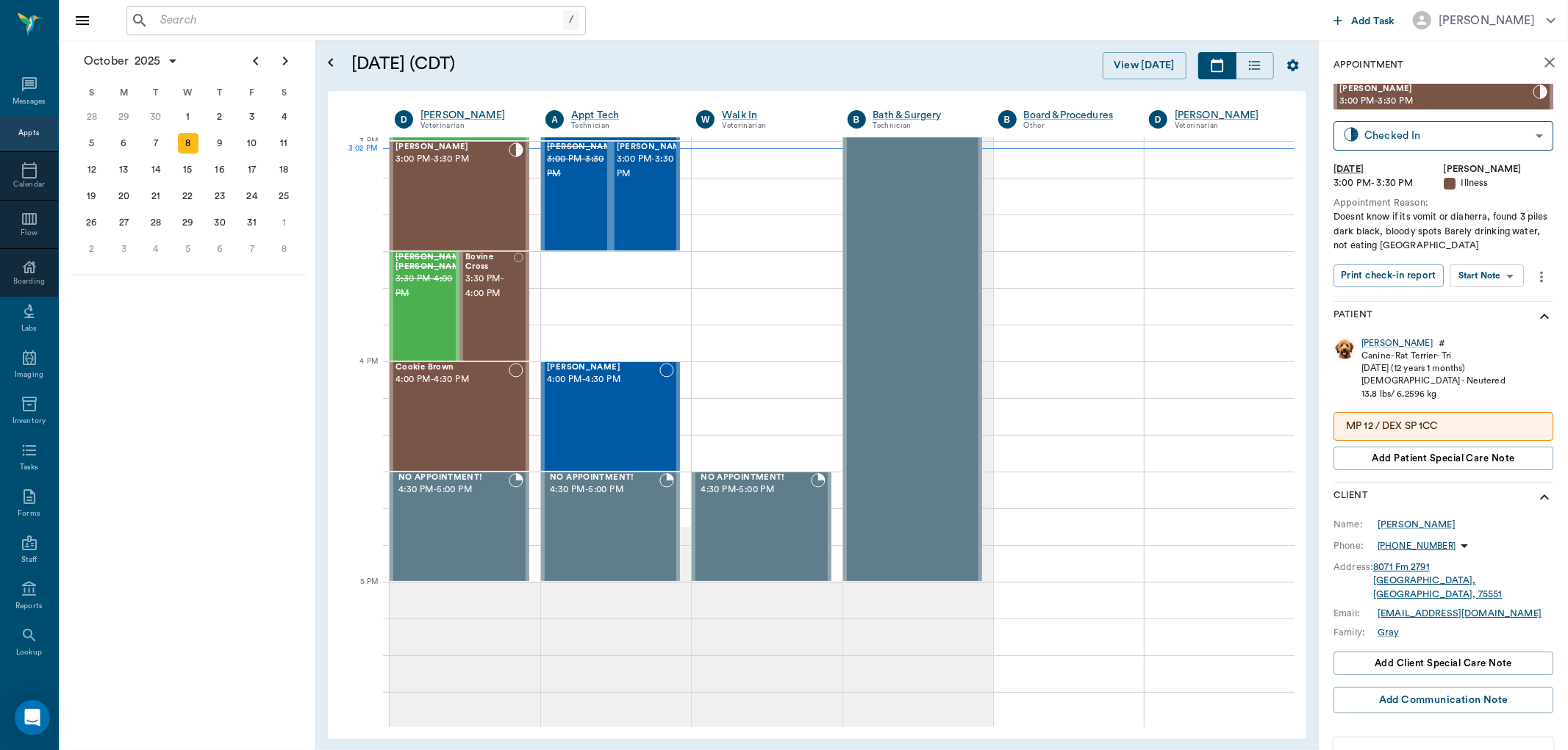
click at [1482, 276] on body "/ ​ Add Task [PERSON_NAME] Nectar Messages Appts Calendar Flow Boarding Labs Im…" at bounding box center [784, 375] width 1568 height 750
click at [1468, 306] on button "Start SOAP" at bounding box center [1471, 306] width 50 height 17
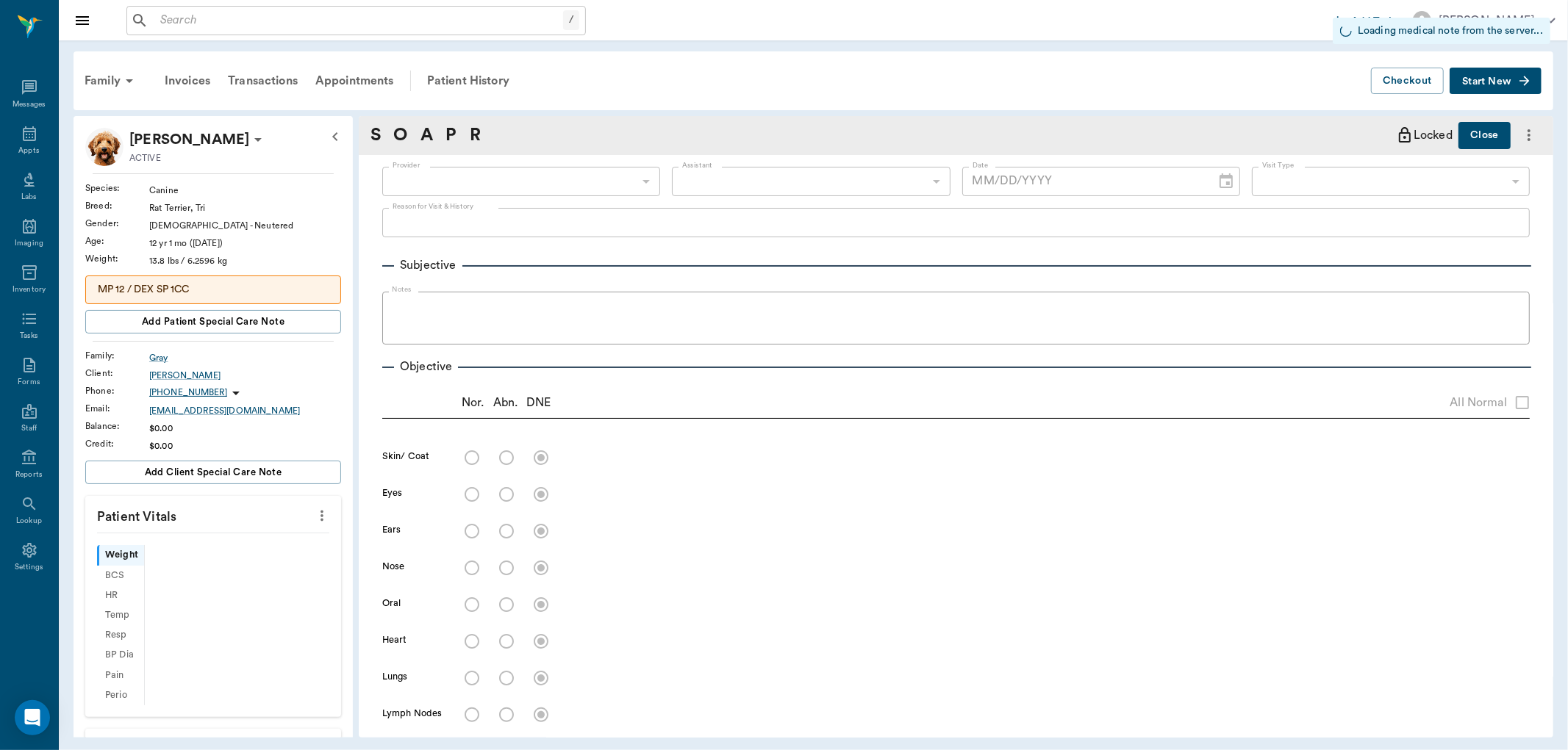
type input "63ec2f075fda476ae8351a4d"
type input "65d2be4f46e3a538d89b8c15"
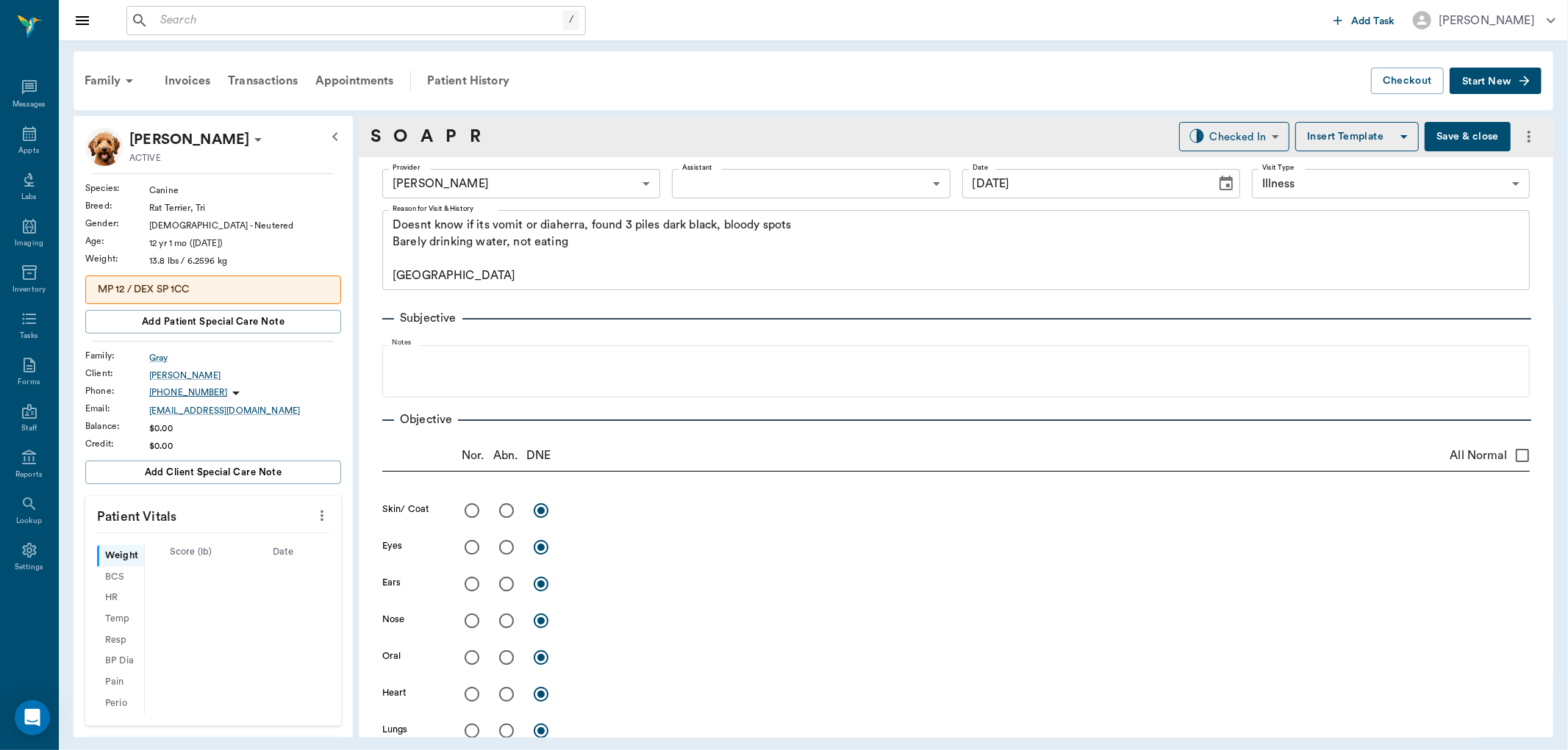
type input "[DATE]"
type textarea "Doesnt know if its vomit or diaherra, found 3 piles dark black, bloody spots Ba…"
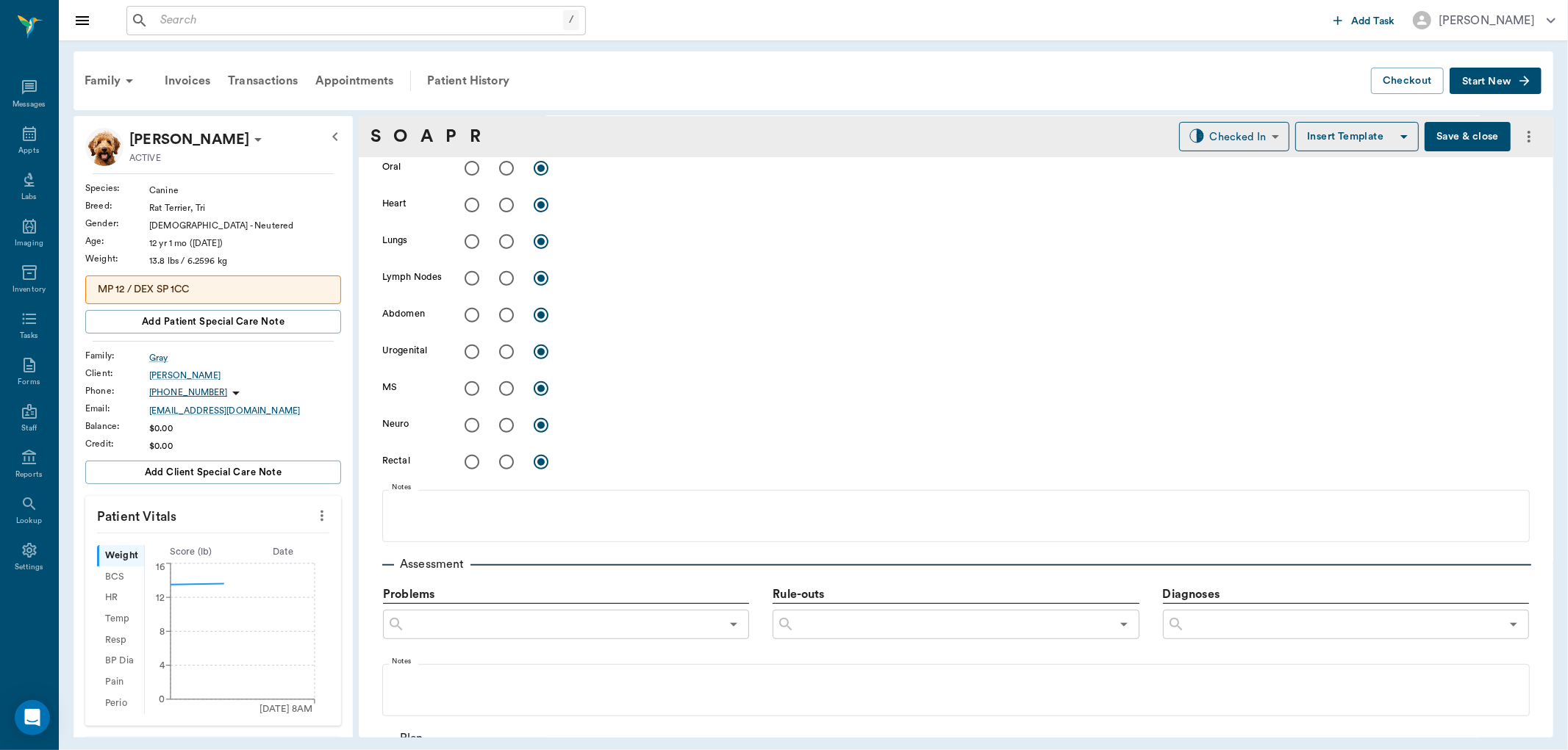
scroll to position [846, 0]
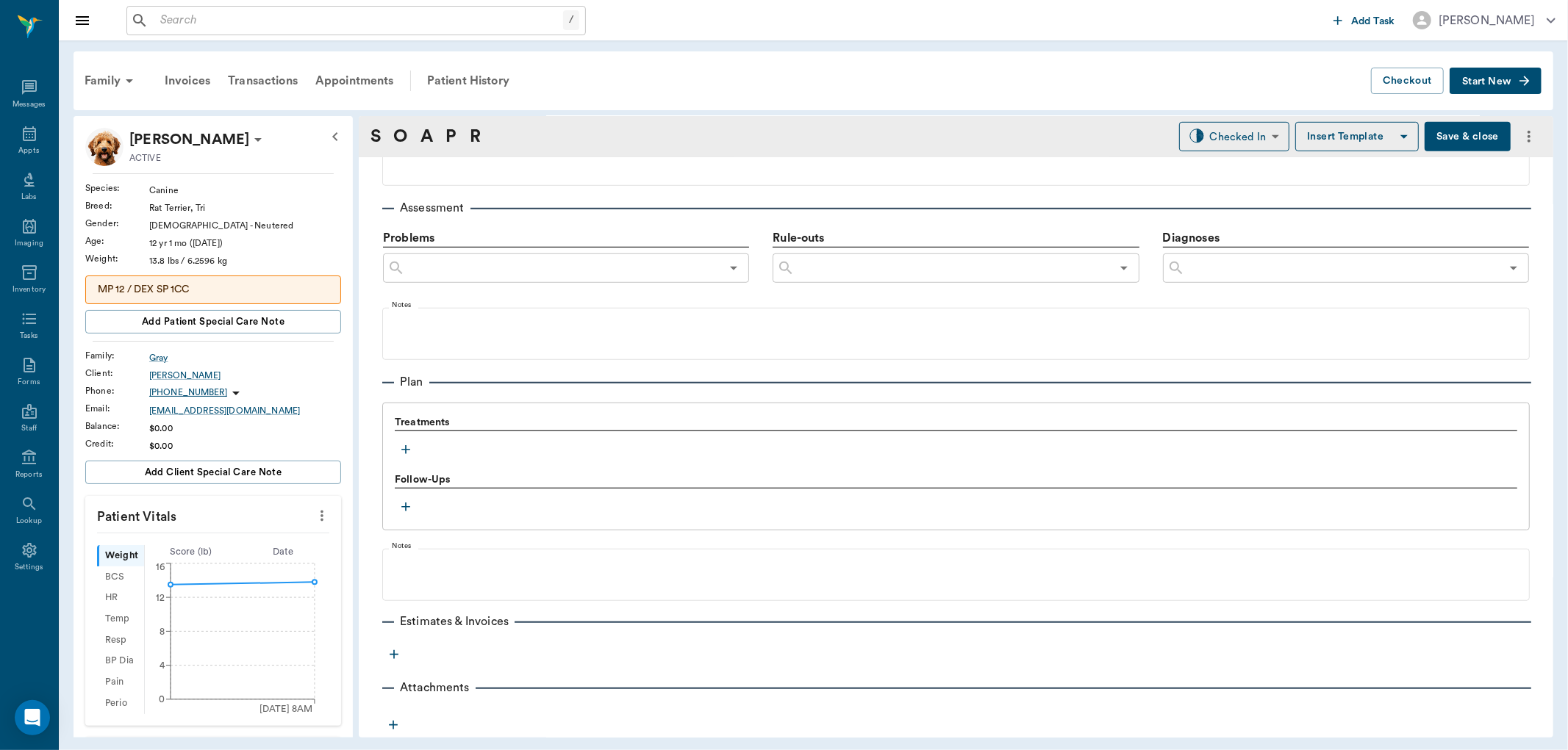
click at [403, 453] on icon "button" at bounding box center [405, 449] width 15 height 15
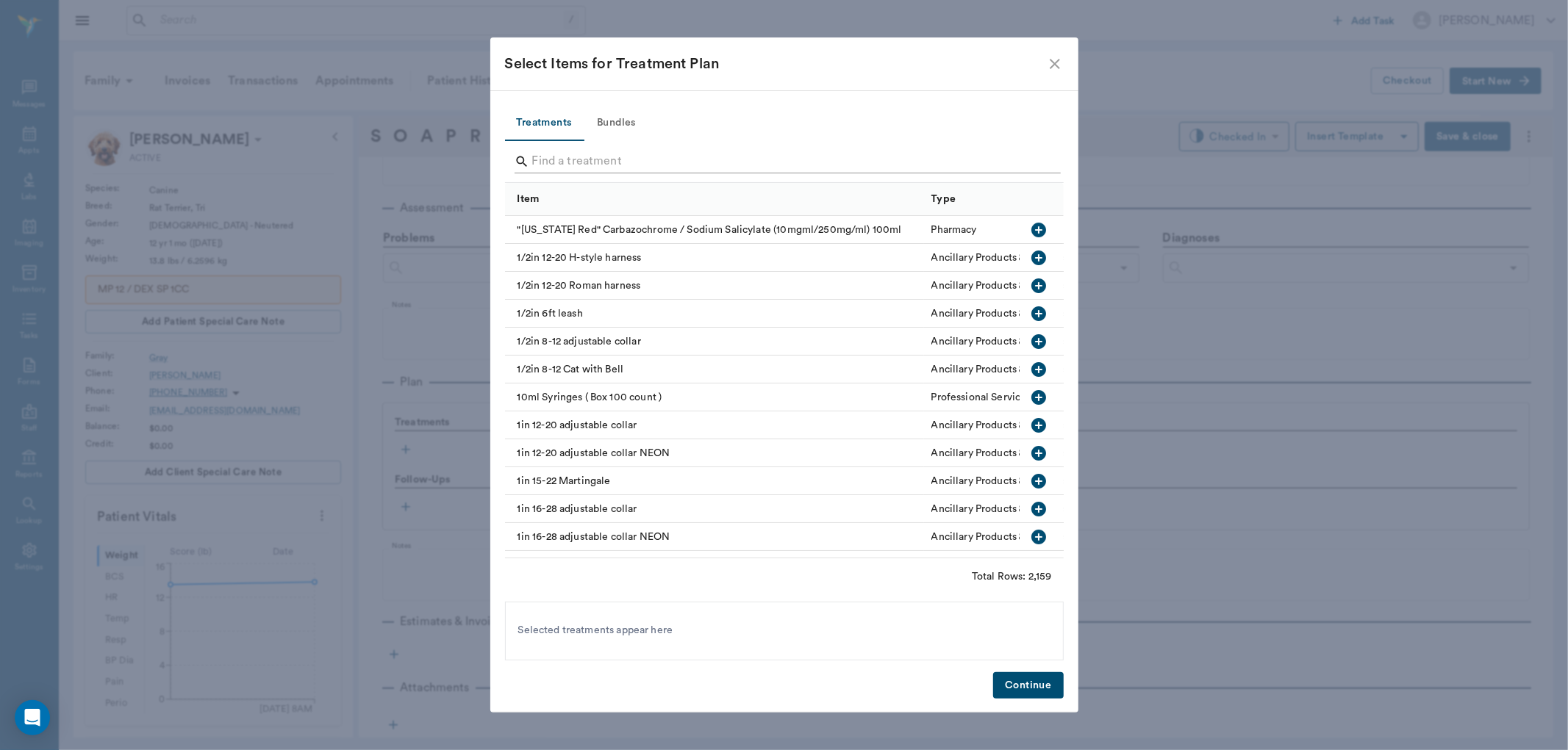
click at [580, 166] on input "Search" at bounding box center [784, 162] width 506 height 24
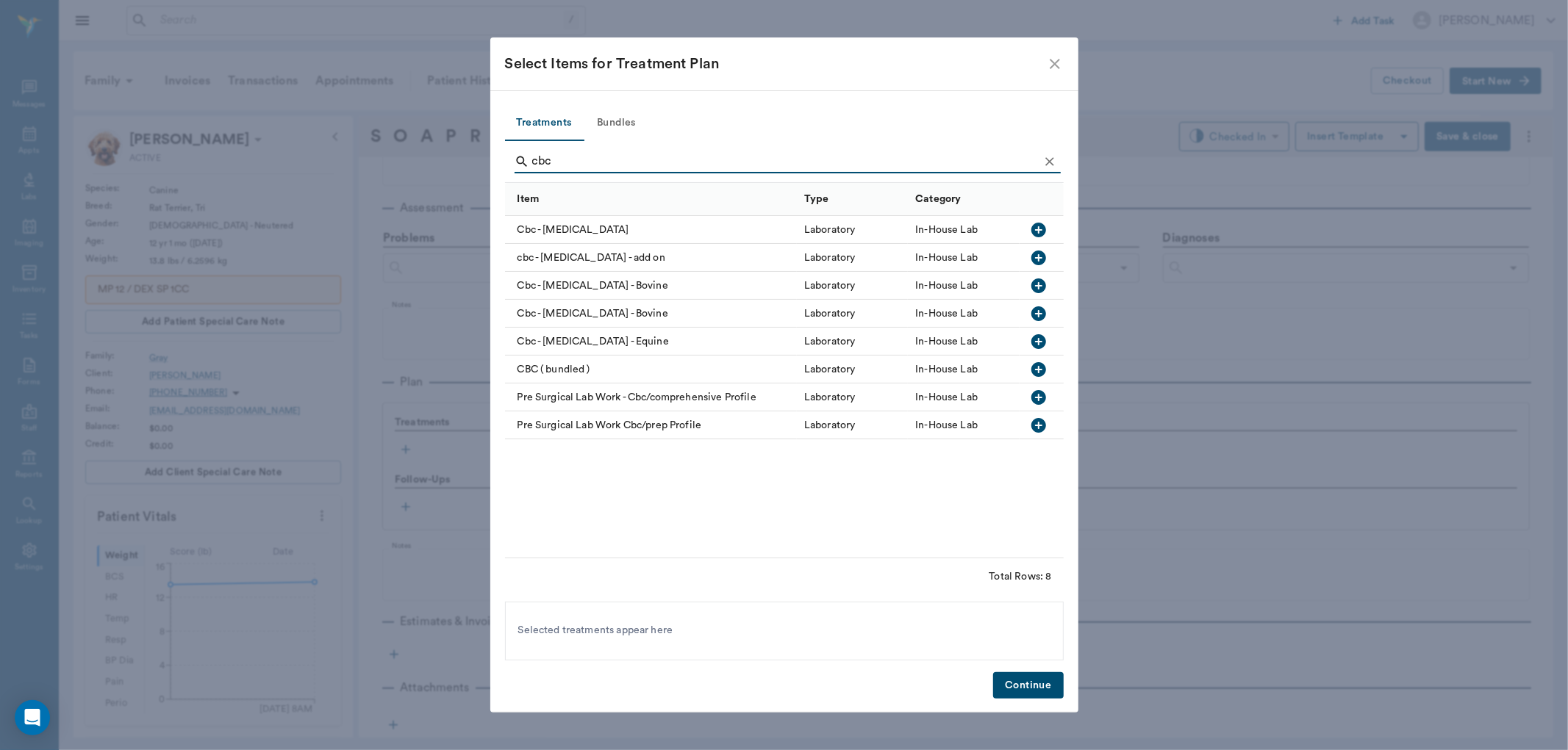
click at [1042, 256] on icon "button" at bounding box center [1038, 258] width 15 height 15
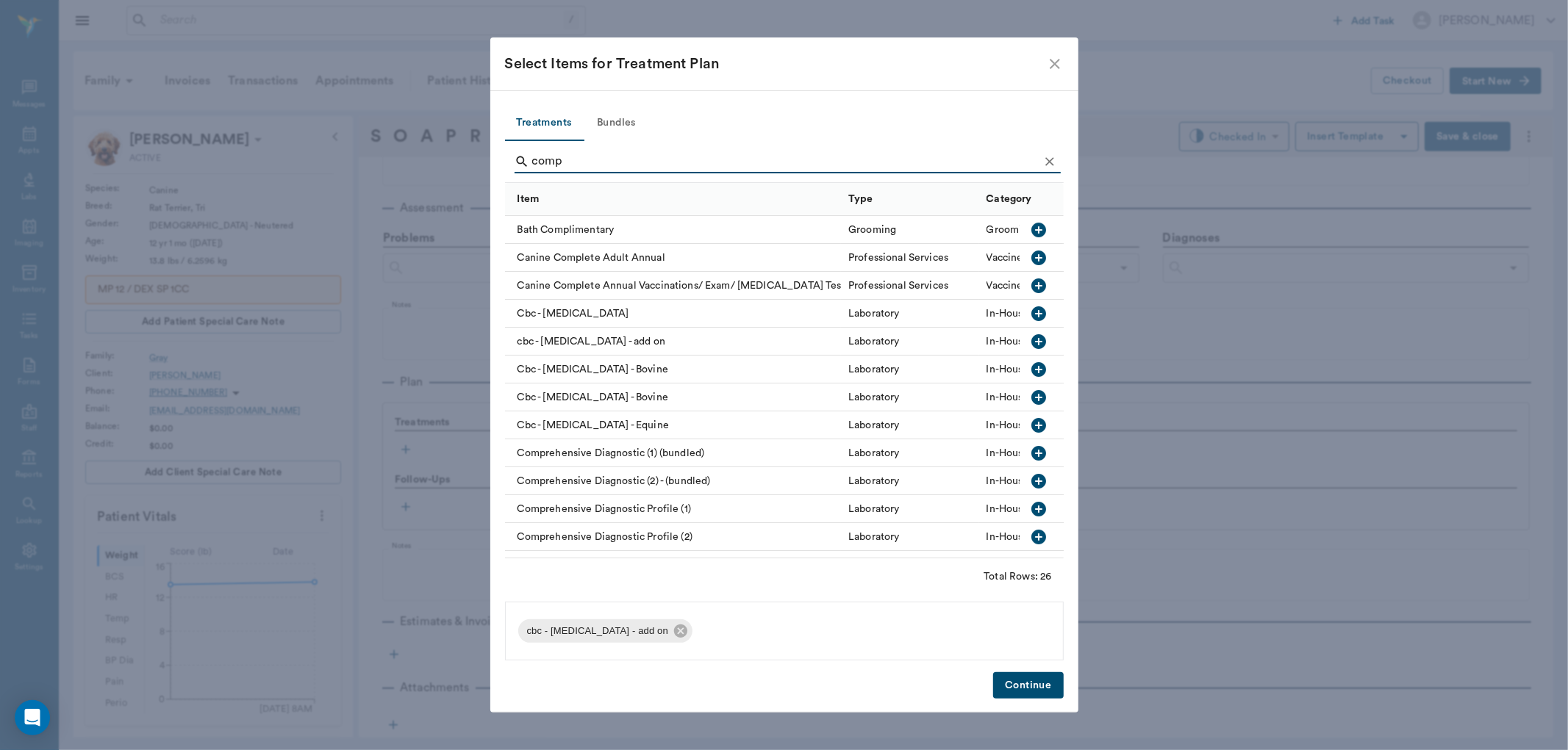
type input "comp"
click at [1030, 509] on icon "button" at bounding box center [1039, 509] width 18 height 18
click at [1035, 684] on button "Continue" at bounding box center [1028, 686] width 70 height 27
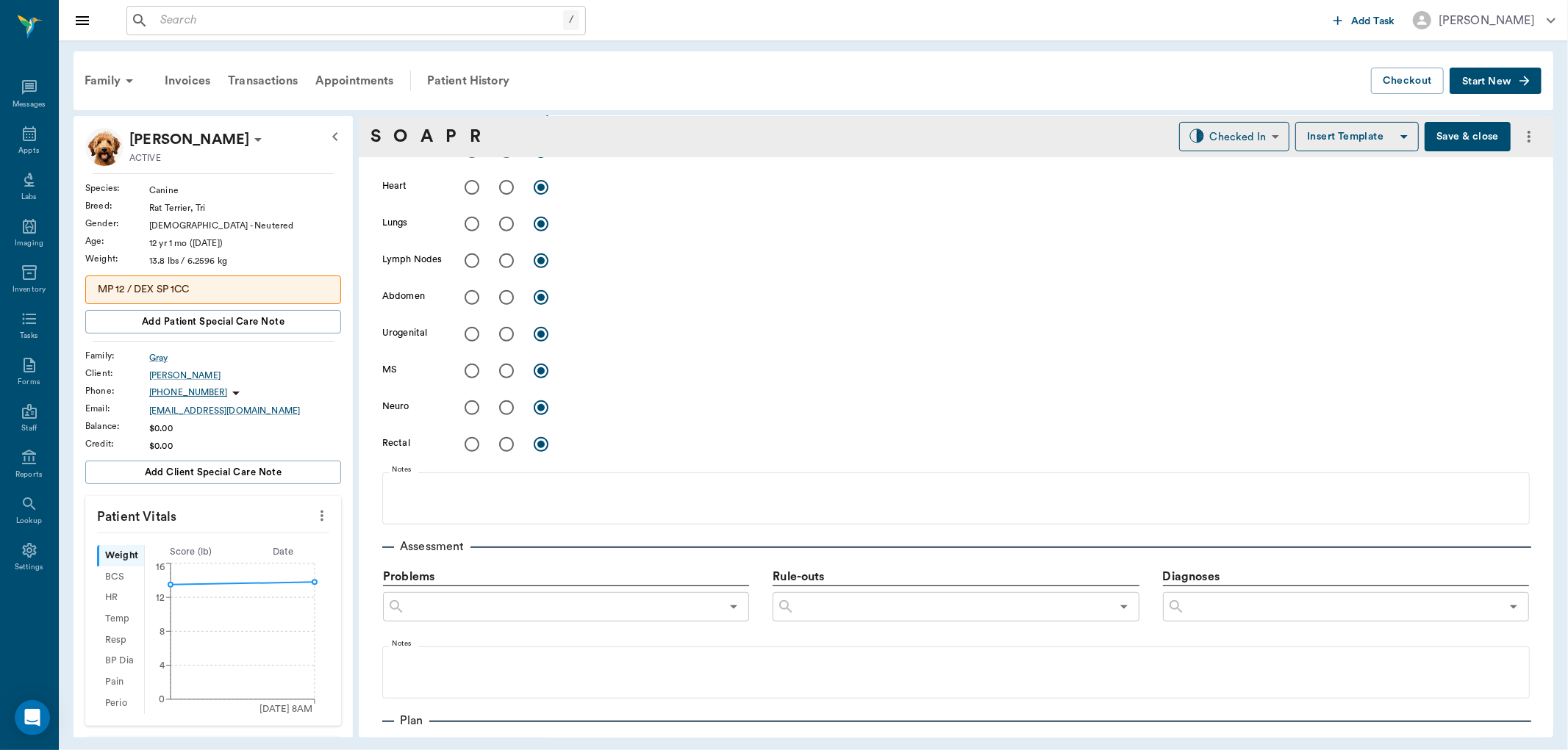
scroll to position [601, 0]
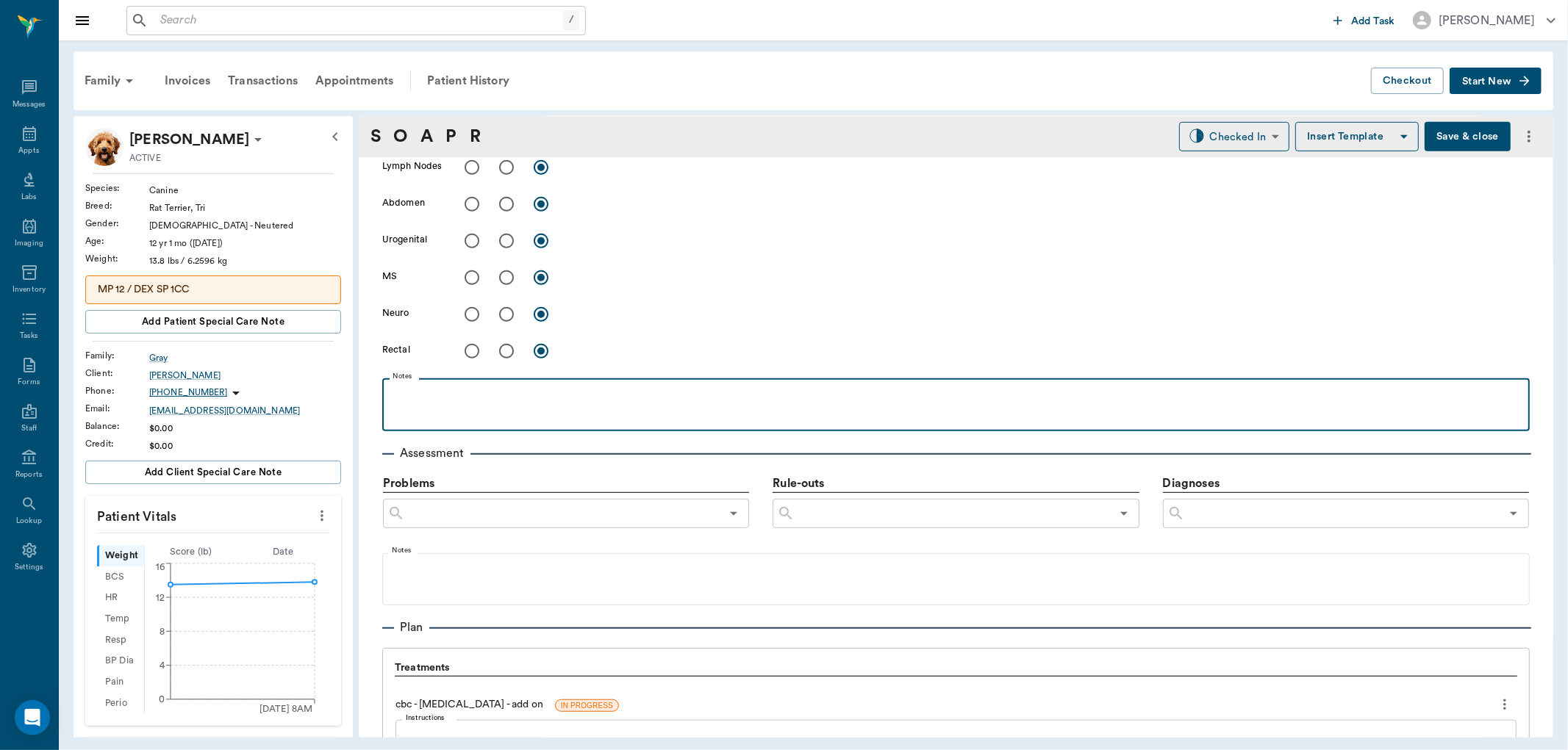
click at [452, 398] on p at bounding box center [955, 394] width 1133 height 18
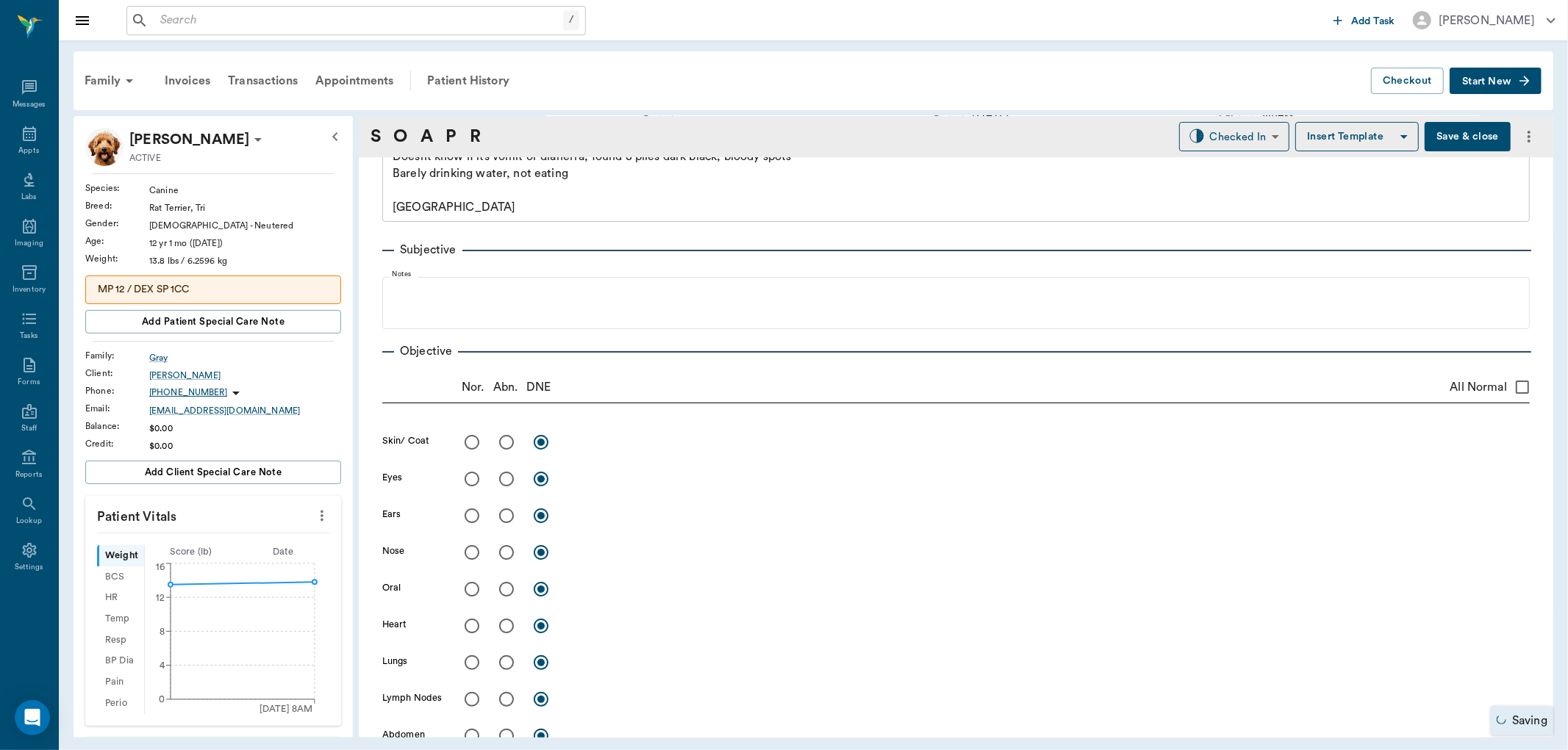
scroll to position [0, 0]
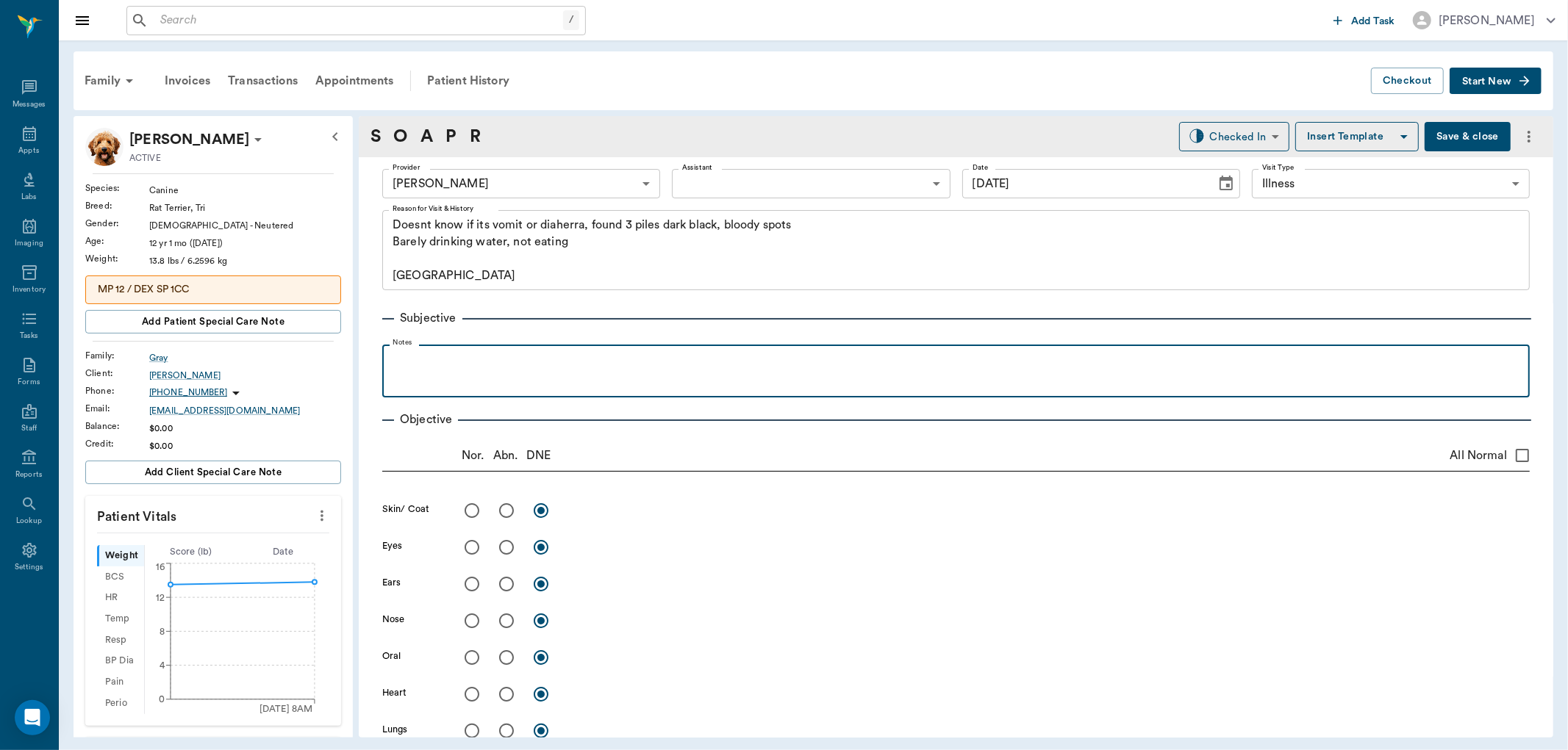
click at [456, 368] on p at bounding box center [955, 361] width 1133 height 18
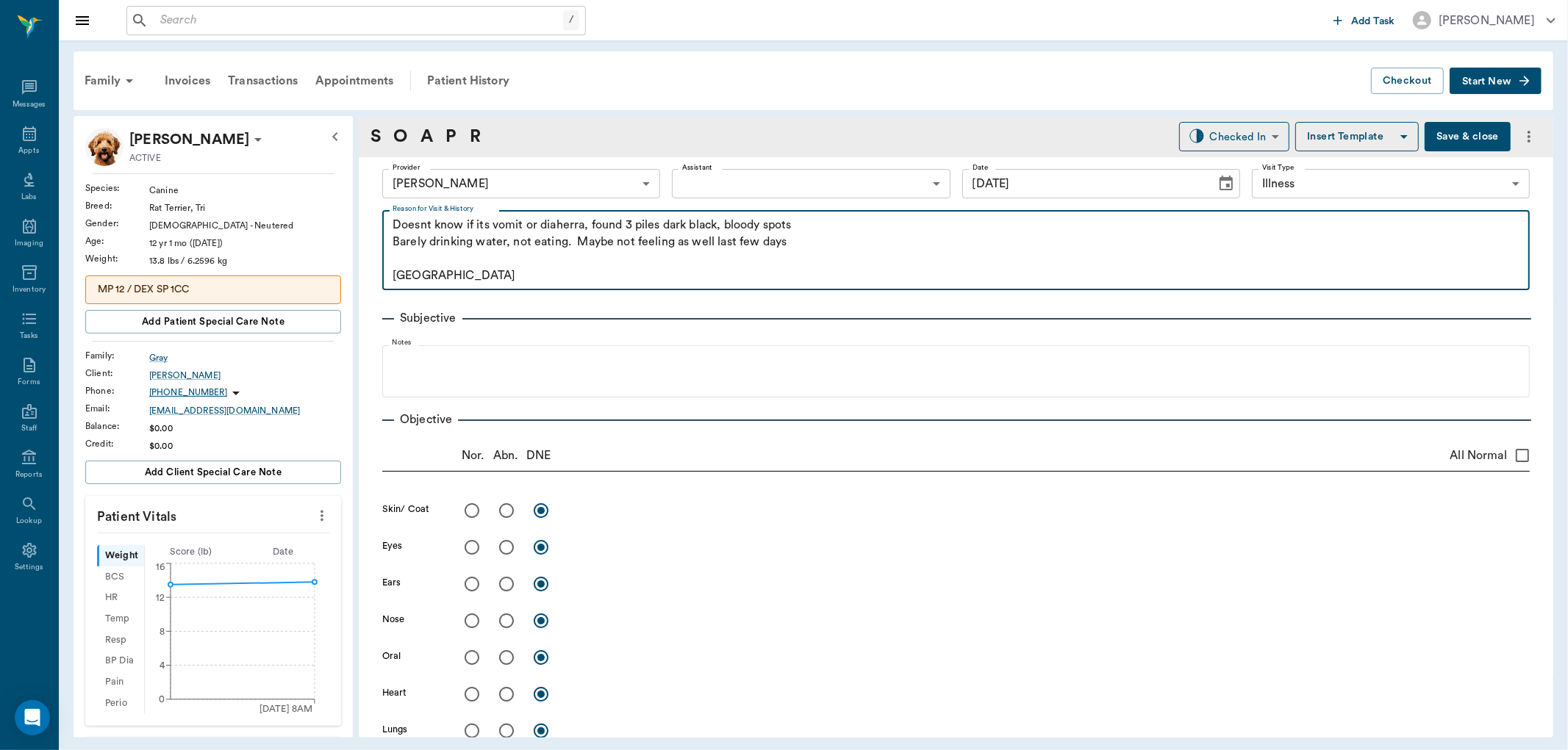
drag, startPoint x: 540, startPoint y: 222, endPoint x: 559, endPoint y: 243, distance: 28.3
click at [543, 222] on textarea "Doesnt know if its vomit or diaherra, found 3 piles dark black, bloody spots Ba…" at bounding box center [956, 250] width 1127 height 67
click at [765, 226] on textarea "24 hr history of [MEDICAL_DATA], found 3 piles dark black, bloody spots Barely …" at bounding box center [956, 250] width 1127 height 67
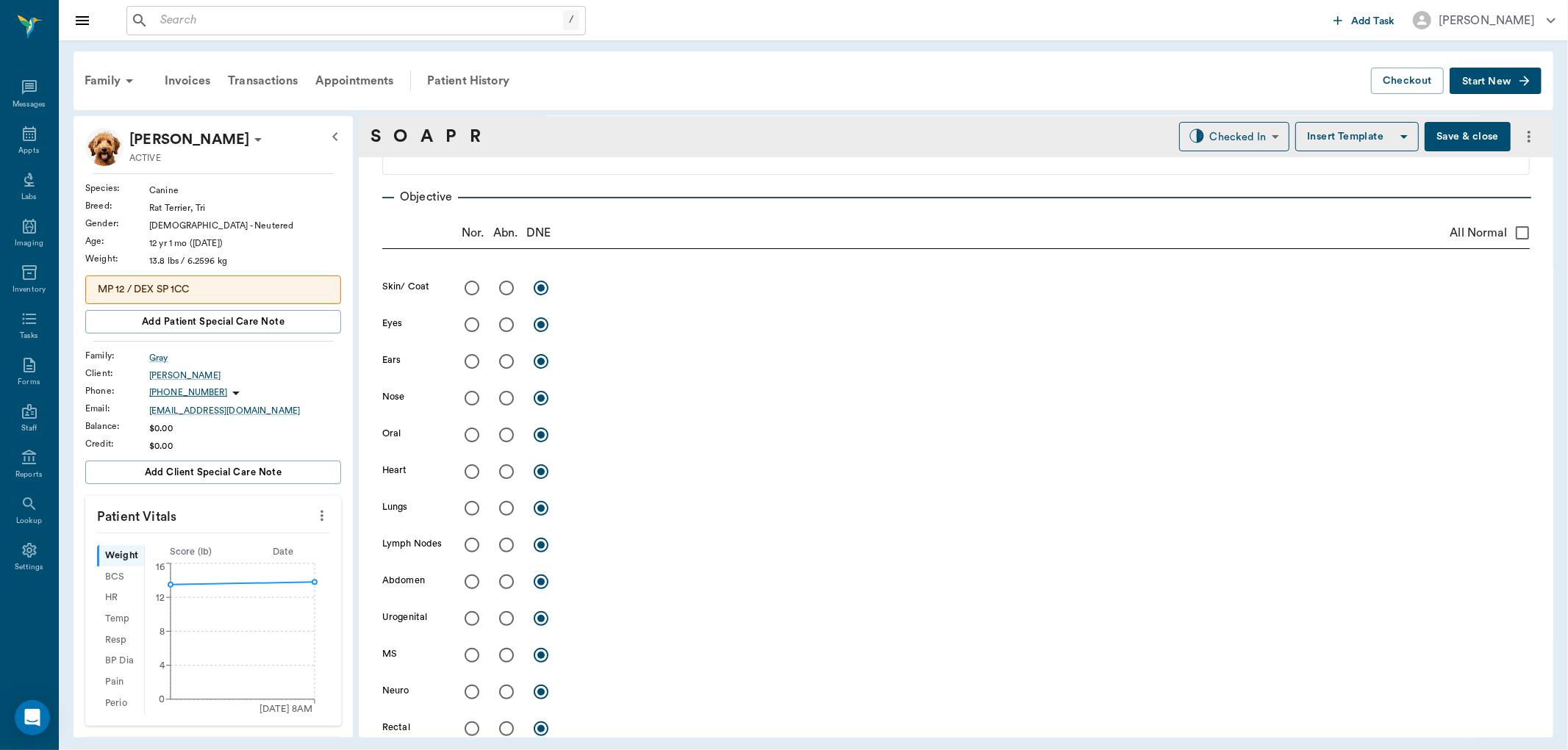
scroll to position [245, 0]
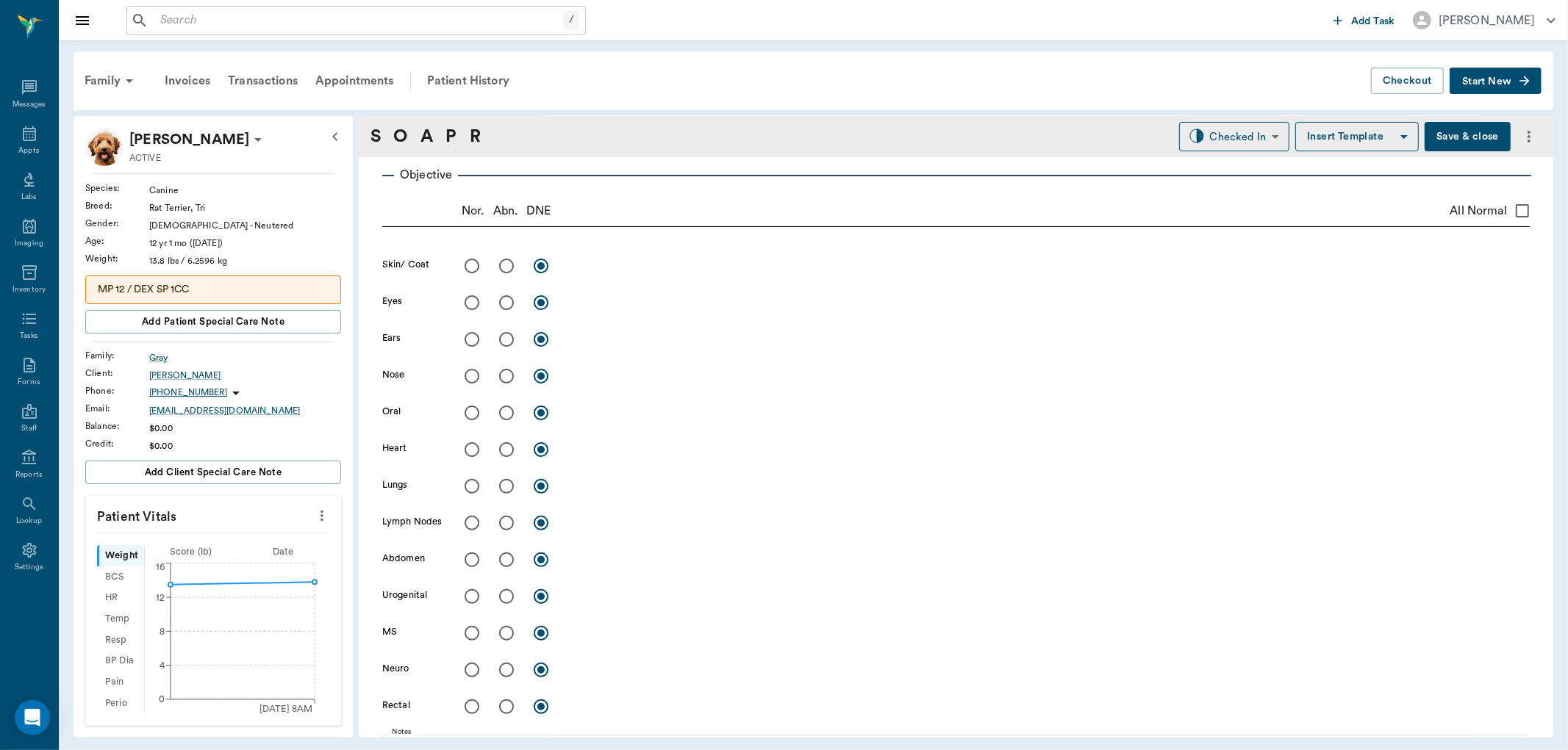
type textarea "24 hr history of [MEDICAL_DATA], found 3 piles dark black, bloody spots Barely …"
click at [475, 266] on input "radio" at bounding box center [472, 266] width 31 height 31
radio input "true"
click at [470, 305] on input "radio" at bounding box center [472, 303] width 31 height 31
radio input "true"
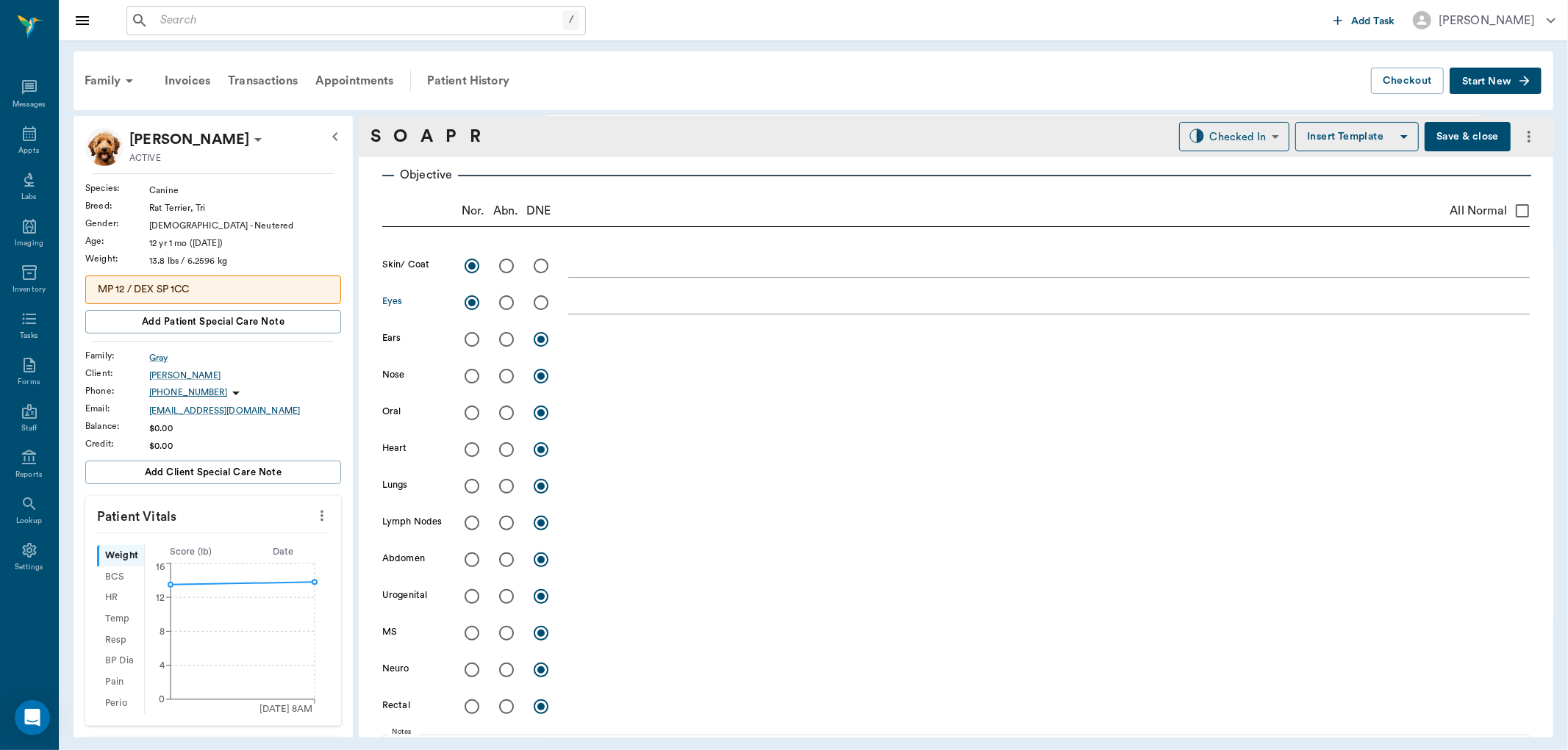
click at [474, 349] on input "radio" at bounding box center [472, 340] width 31 height 31
radio input "true"
drag, startPoint x: 475, startPoint y: 379, endPoint x: 468, endPoint y: 395, distance: 17.5
click at [474, 379] on input "radio" at bounding box center [472, 376] width 31 height 31
radio input "true"
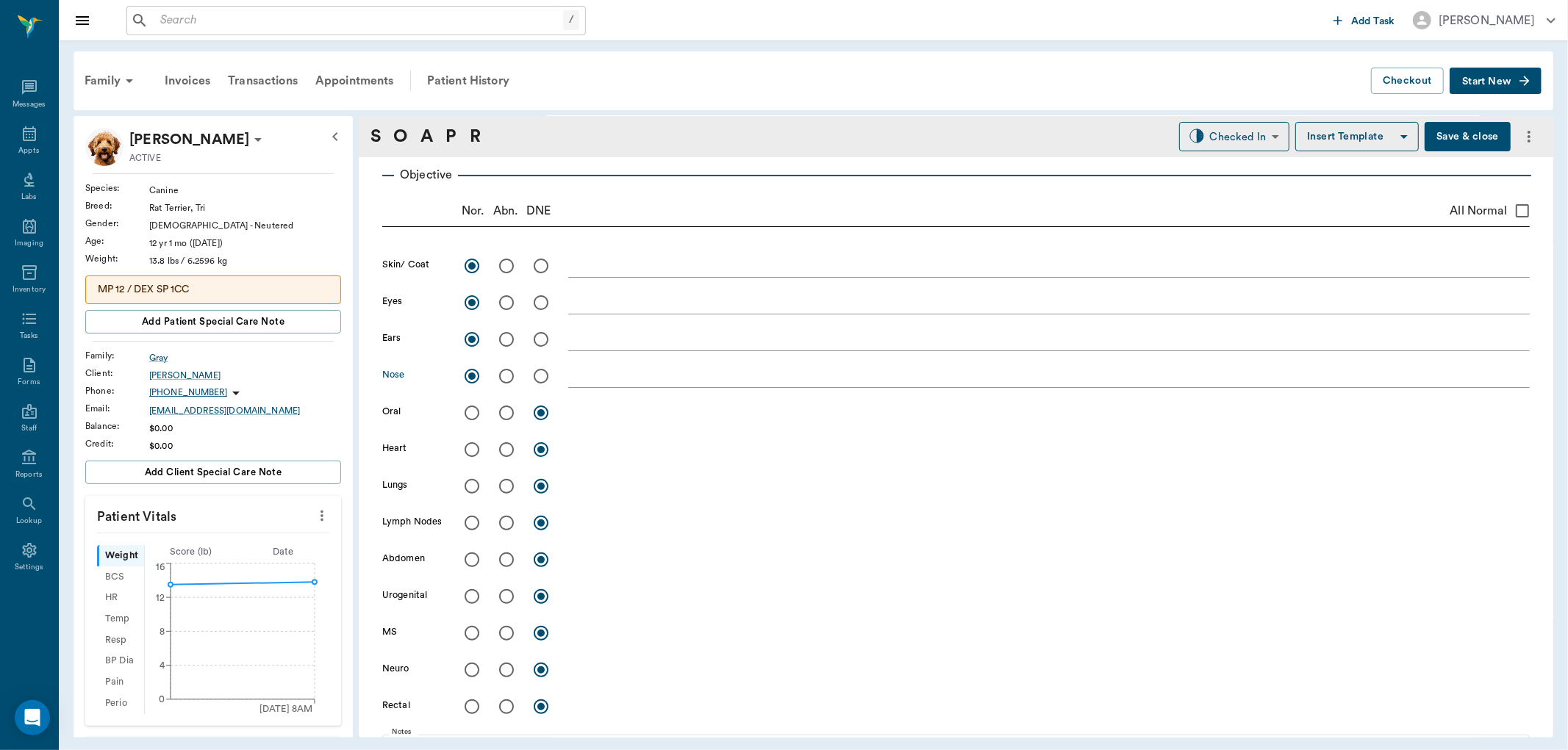
click at [471, 409] on input "radio" at bounding box center [472, 413] width 31 height 31
radio input "true"
drag, startPoint x: 471, startPoint y: 558, endPoint x: 486, endPoint y: 556, distance: 15.1
click at [474, 556] on input "radio" at bounding box center [472, 560] width 31 height 31
radio input "true"
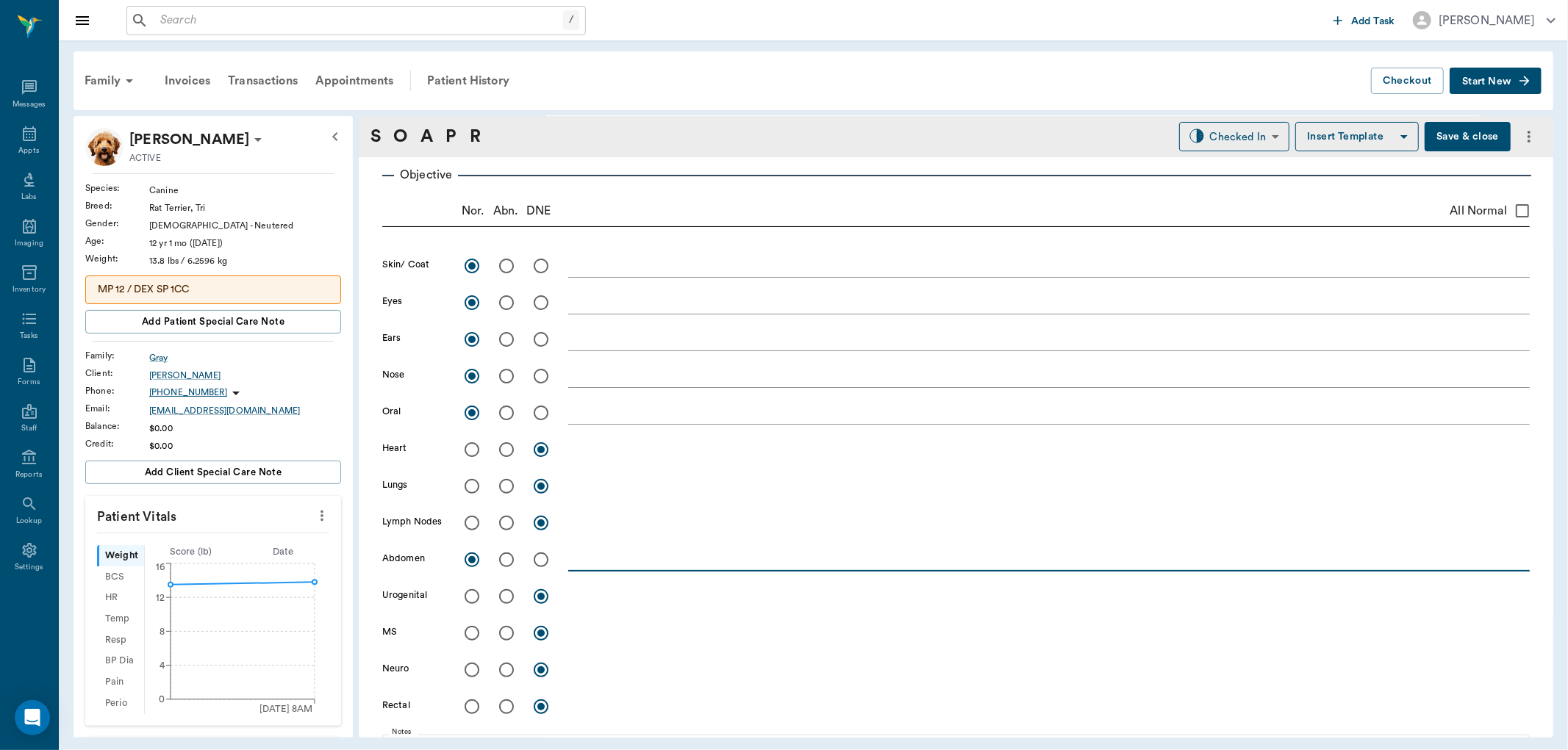
click at [585, 564] on textarea at bounding box center [1049, 560] width 961 height 17
type textarea "firm, tender?"
click at [1460, 129] on button "Save & close" at bounding box center [1467, 137] width 86 height 29
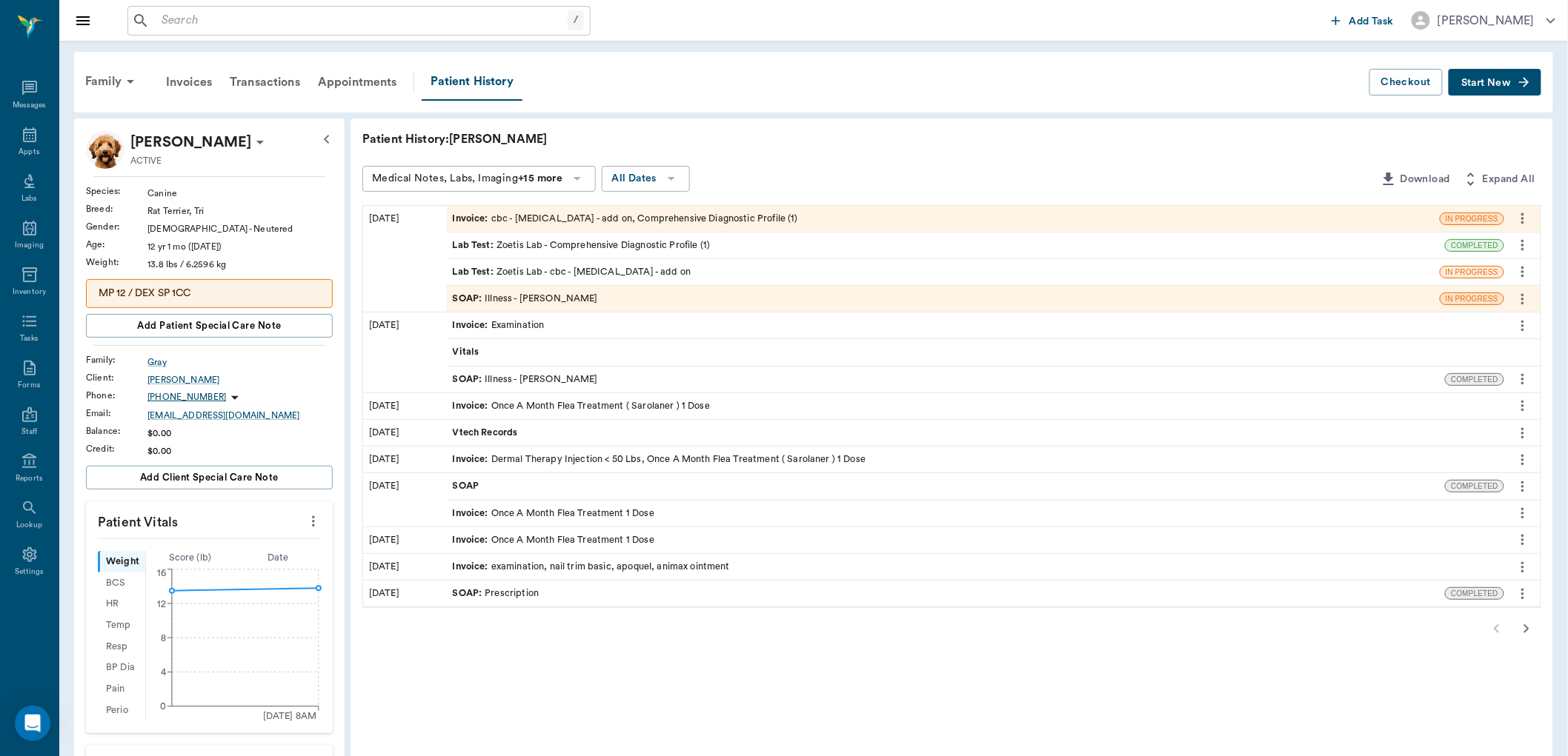
click at [472, 293] on span "SOAP :" at bounding box center [469, 298] width 33 height 14
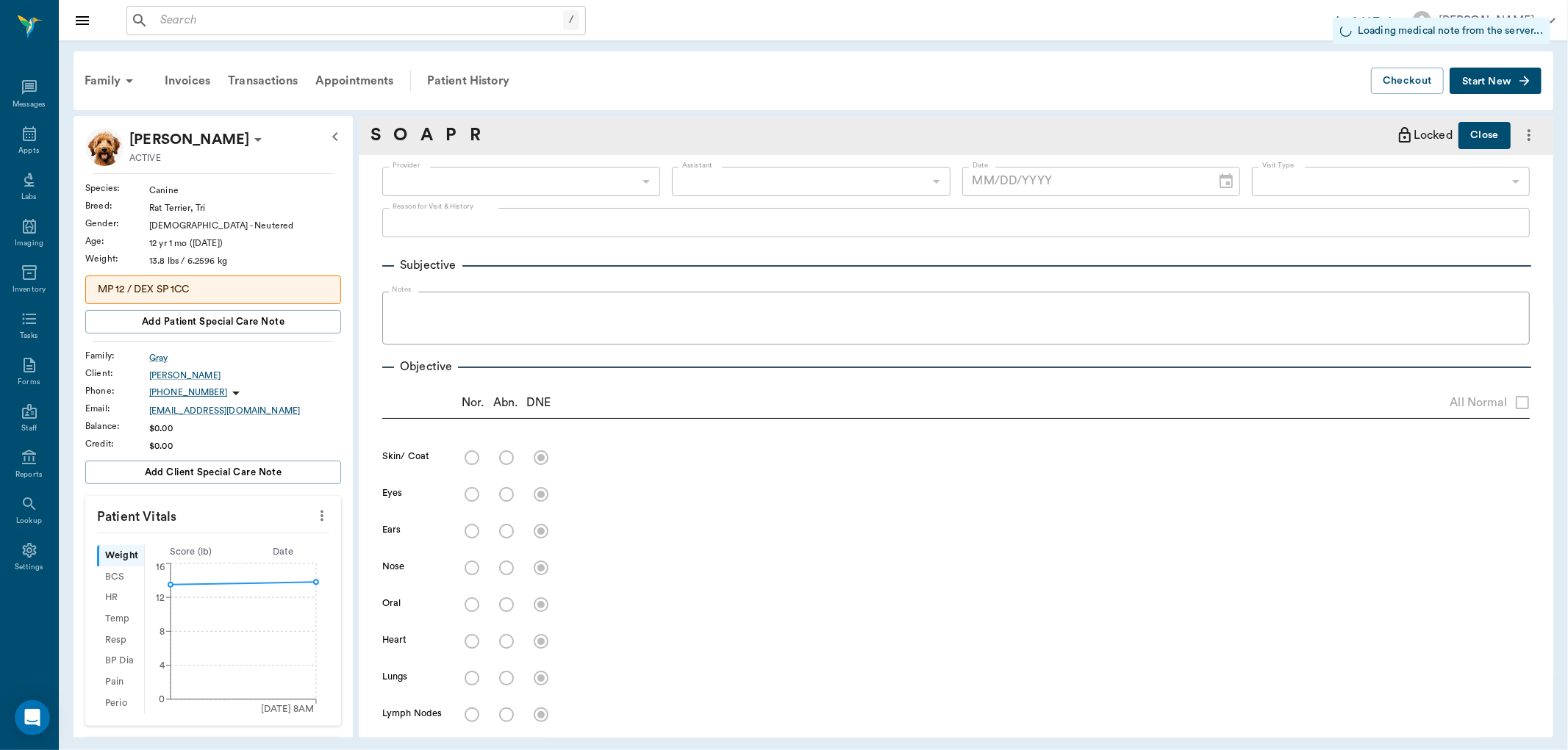
scroll to position [250, 0]
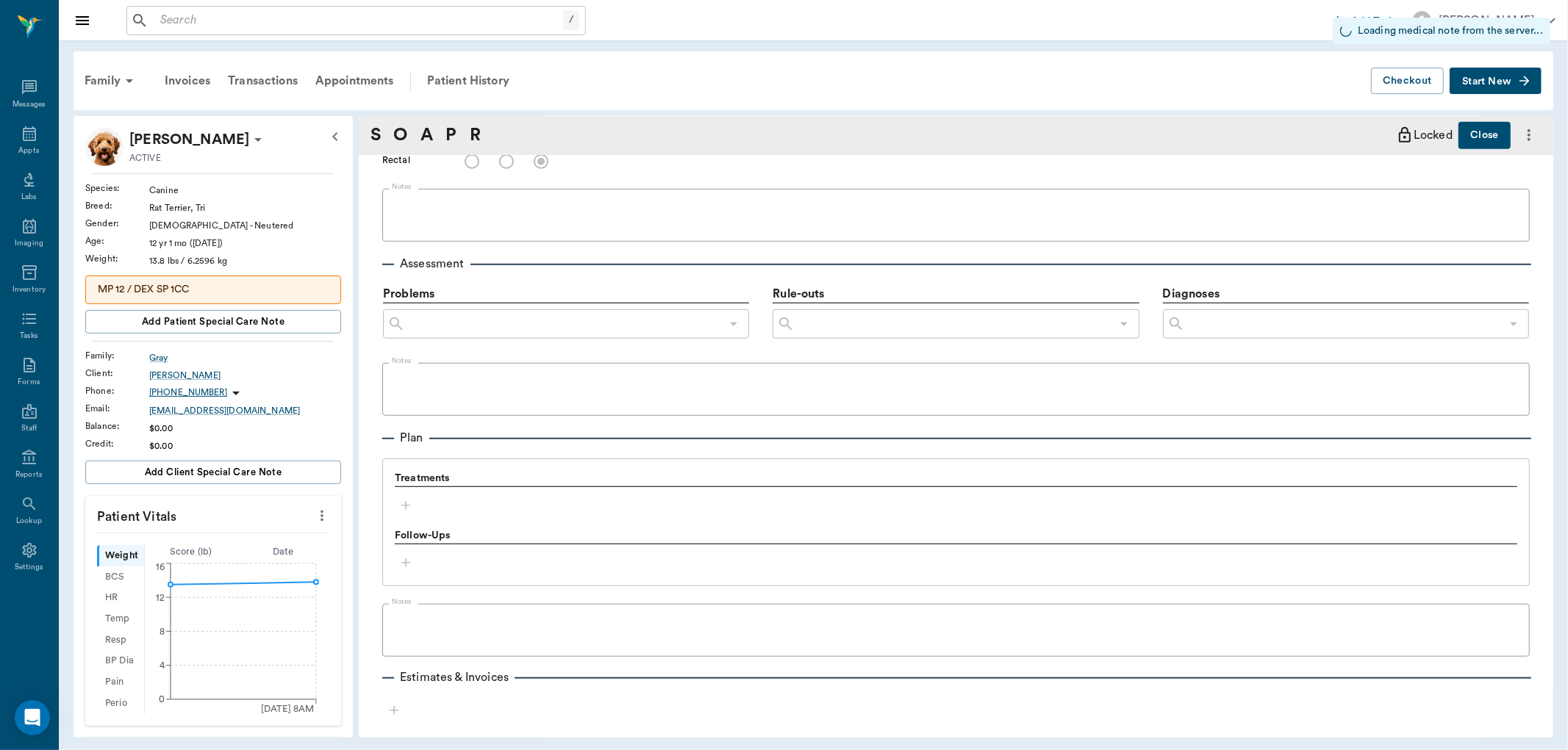
type input "63ec2f075fda476ae8351a4d"
type input "65d2be4f46e3a538d89b8c15"
radio input "true"
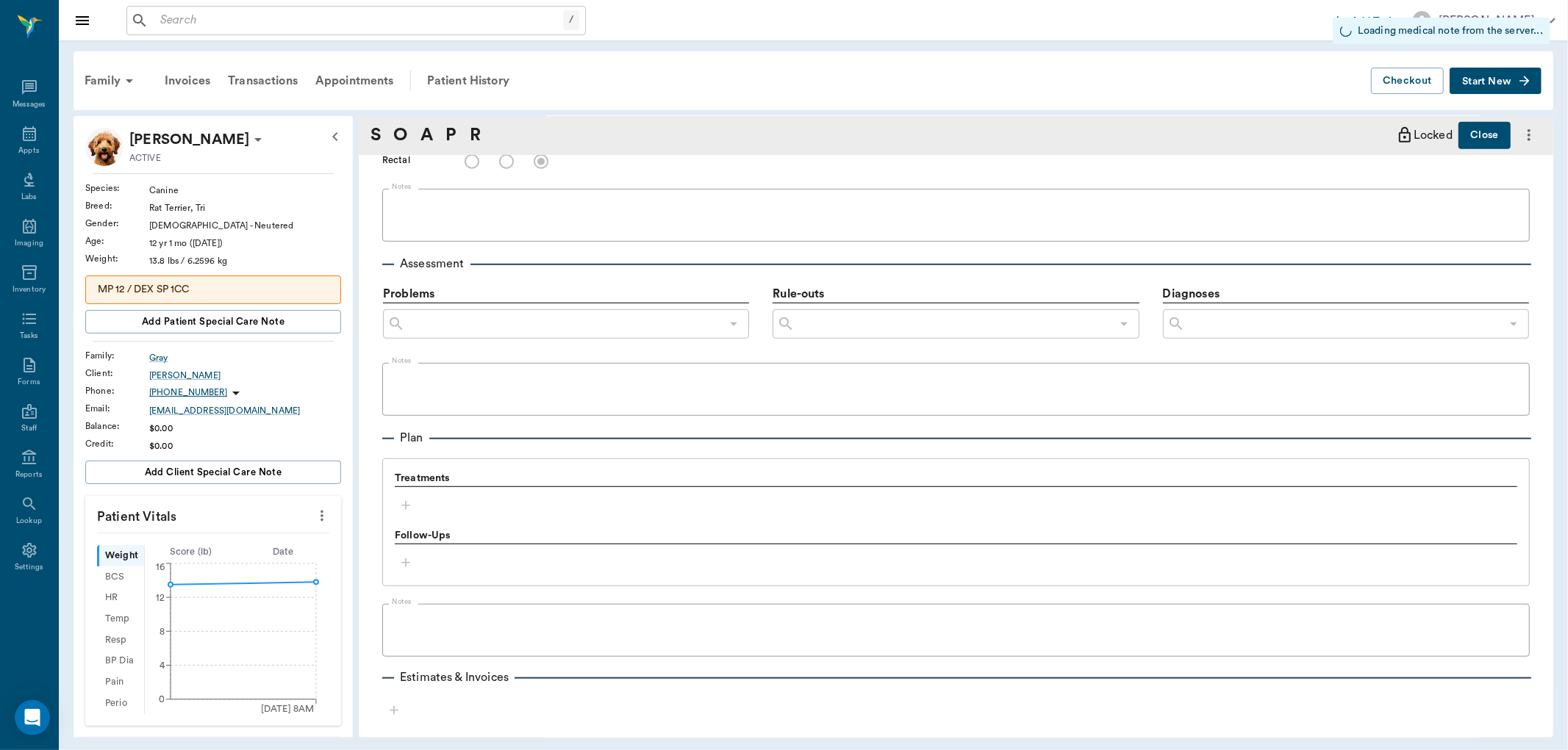
radio input "true"
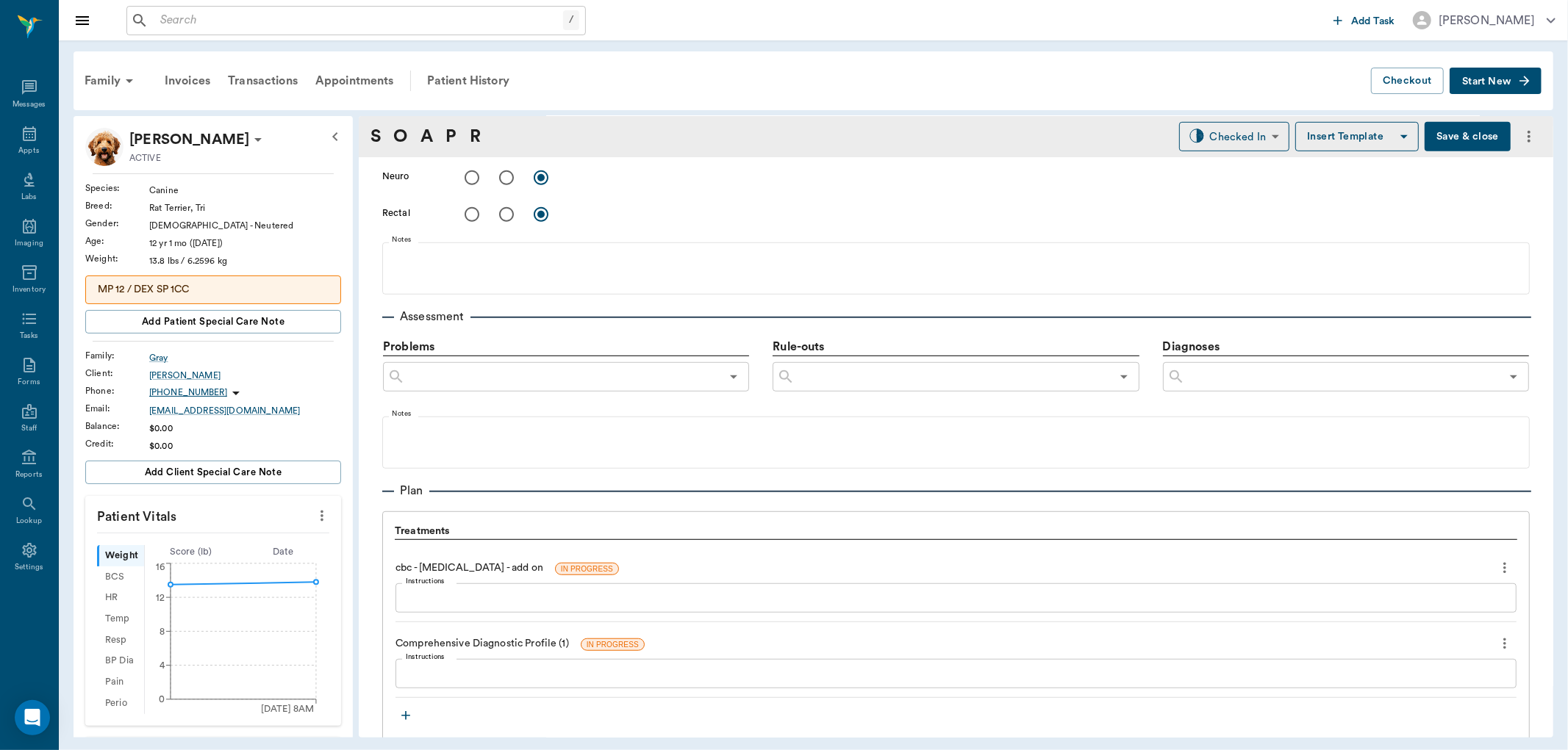
type input "[DATE]"
type textarea "24 hr history of [MEDICAL_DATA], found 3 piles dark black, bloody spots Barely …"
type textarea "firm, tender?"
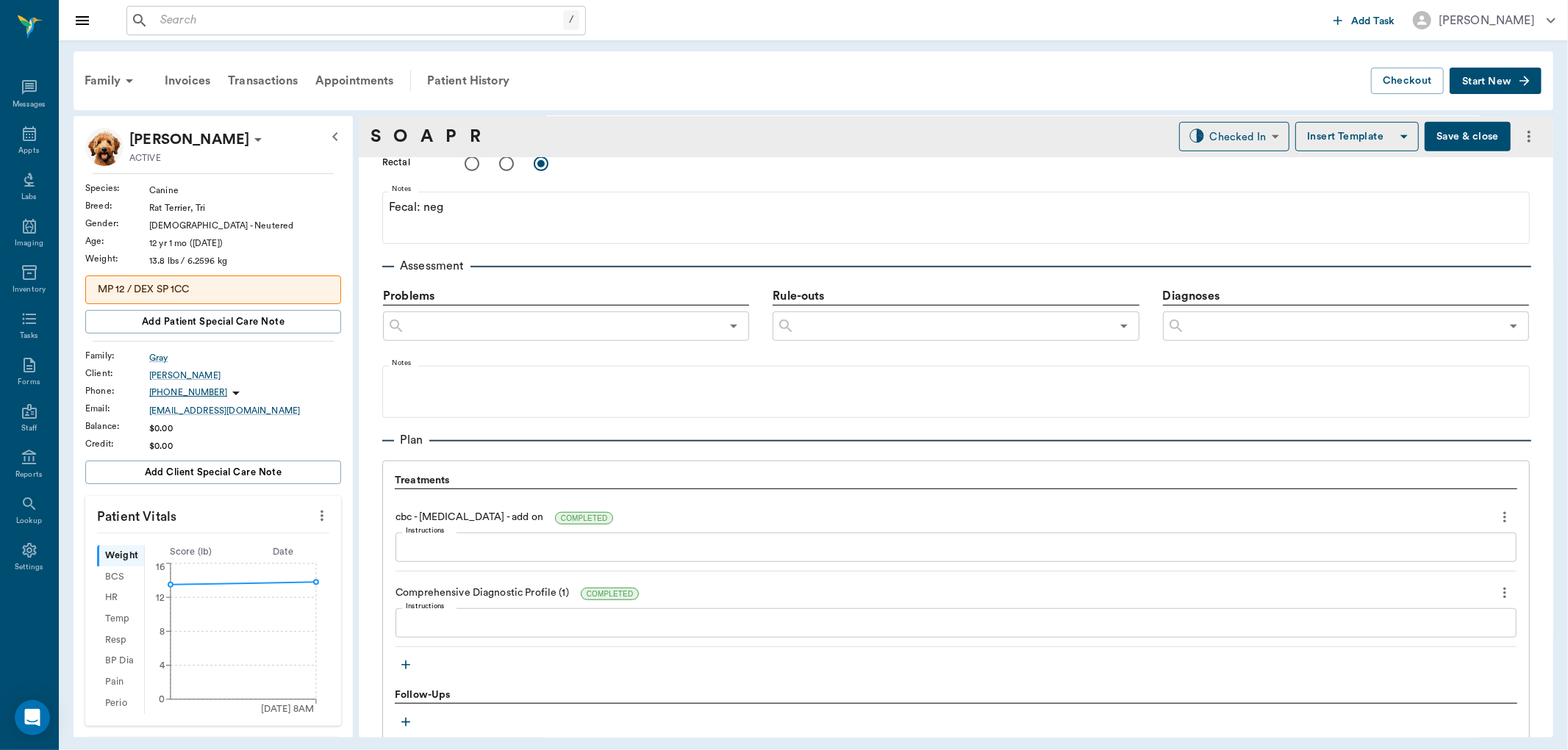
scroll to position [1020, 0]
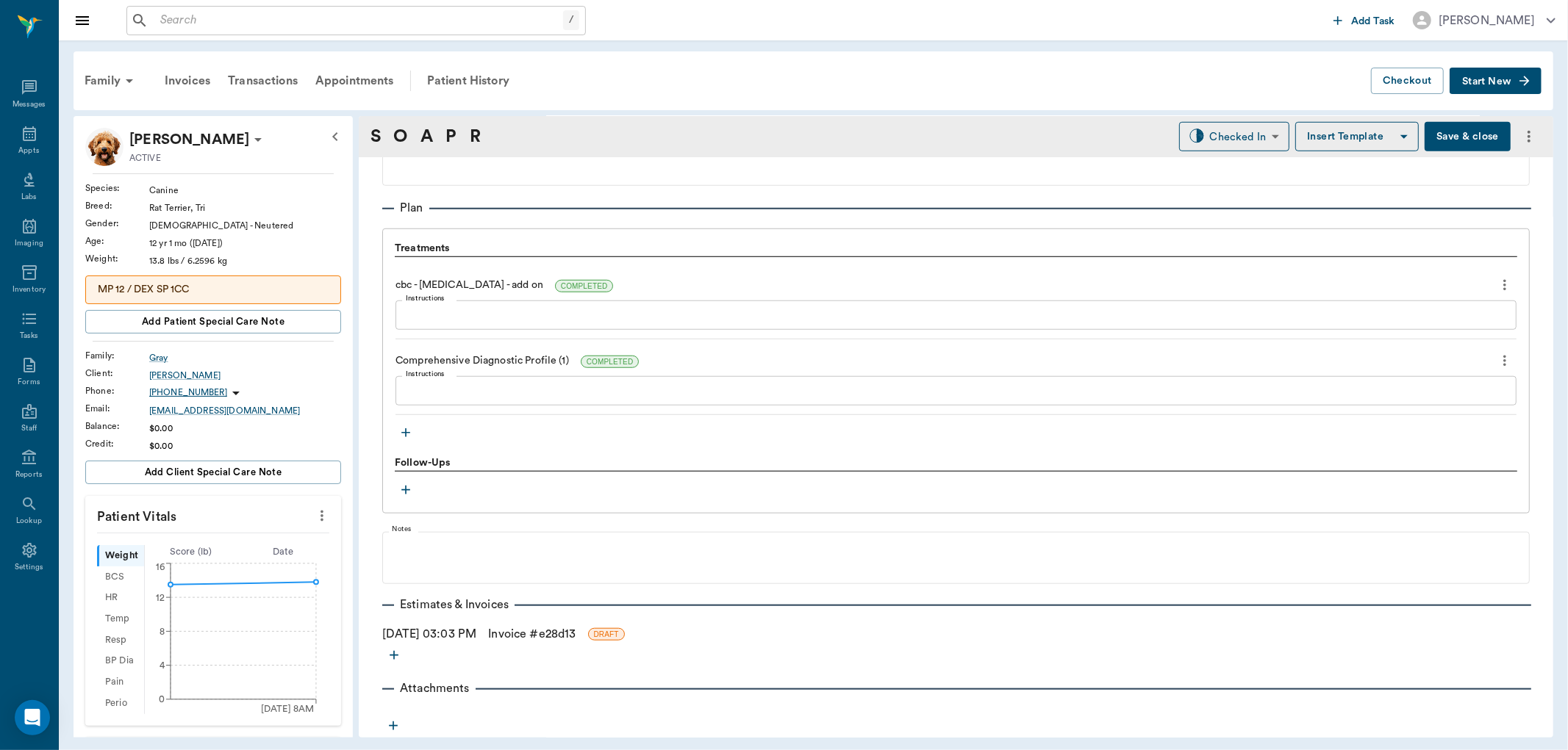
click at [405, 434] on icon "button" at bounding box center [405, 433] width 9 height 9
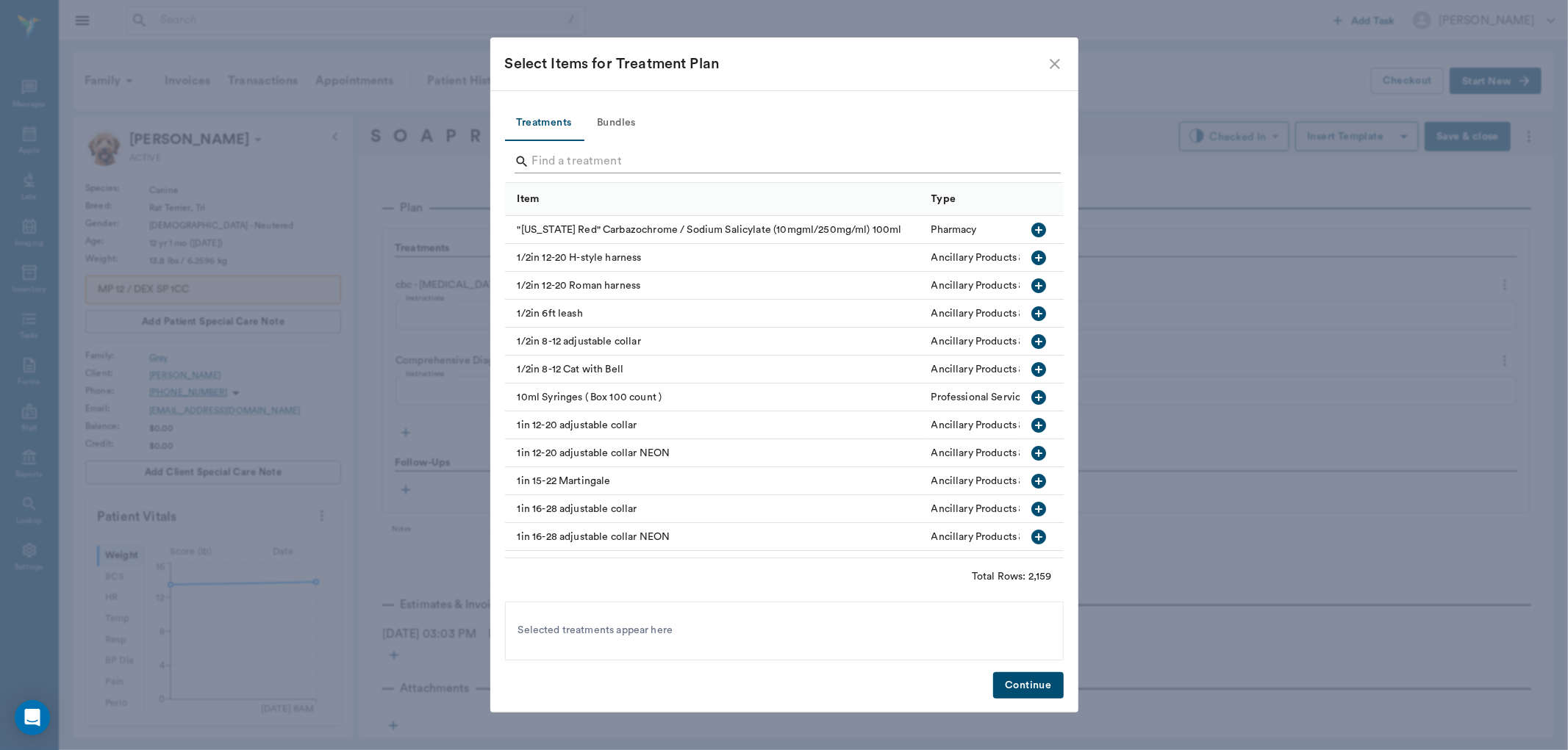
click at [552, 166] on input "Search" at bounding box center [784, 162] width 506 height 24
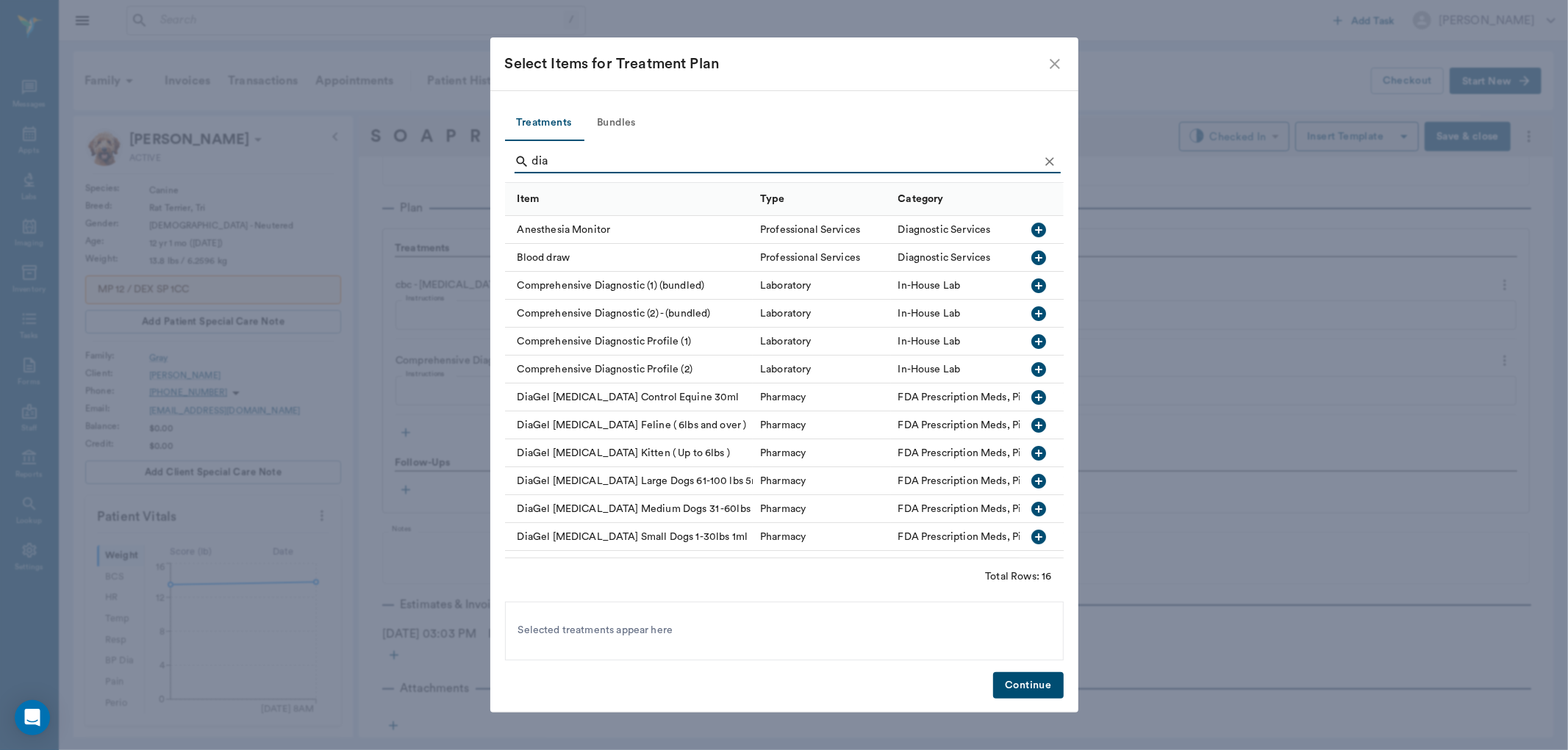
type input "dia"
click at [1030, 505] on icon "button" at bounding box center [1039, 509] width 18 height 18
click at [1020, 691] on button "Continue" at bounding box center [1028, 686] width 70 height 27
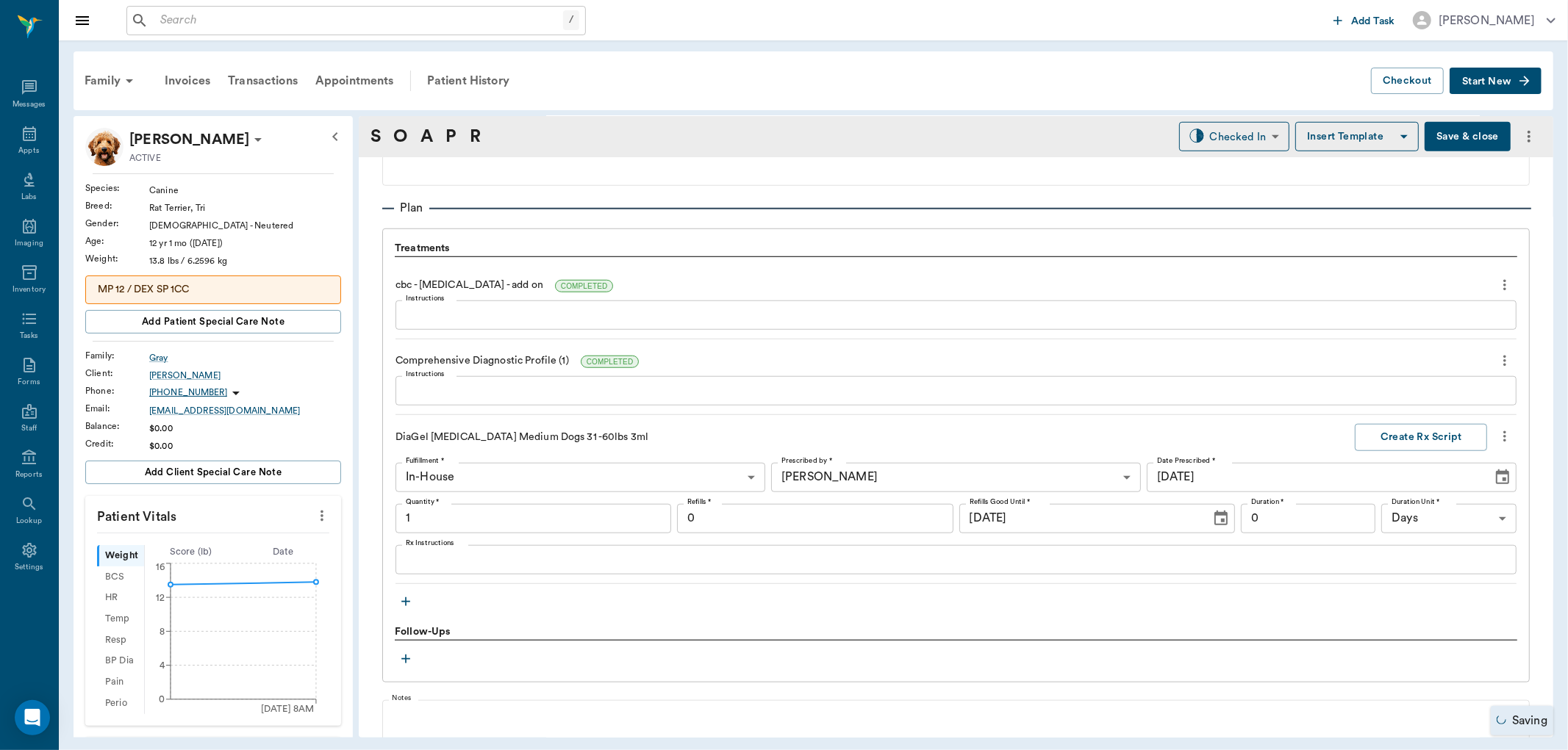
type input "1.00"
click at [437, 569] on div "x Rx Instructions" at bounding box center [955, 560] width 1121 height 29
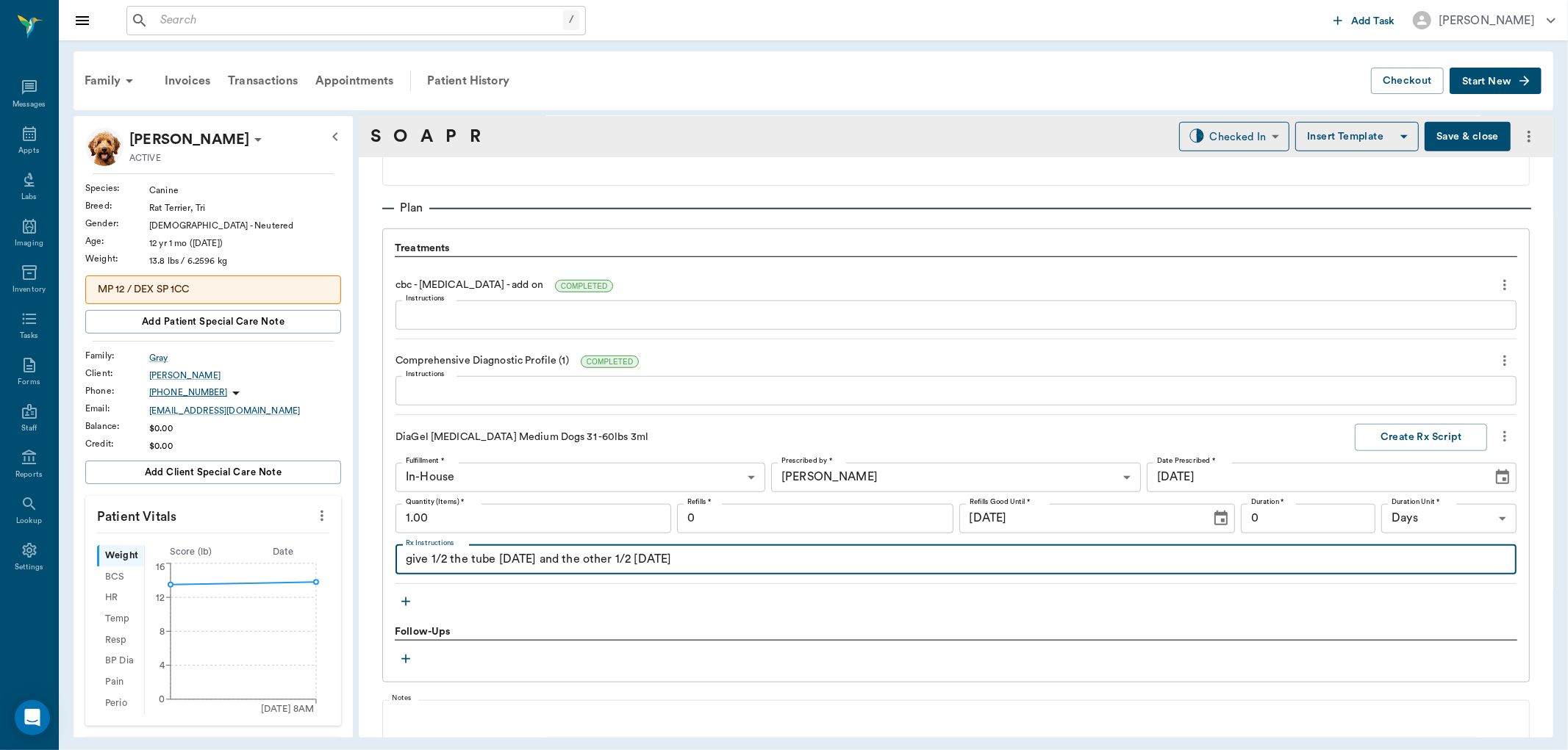
type textarea "give 1/2 the tube [DATE] and the other 1/2 [DATE]"
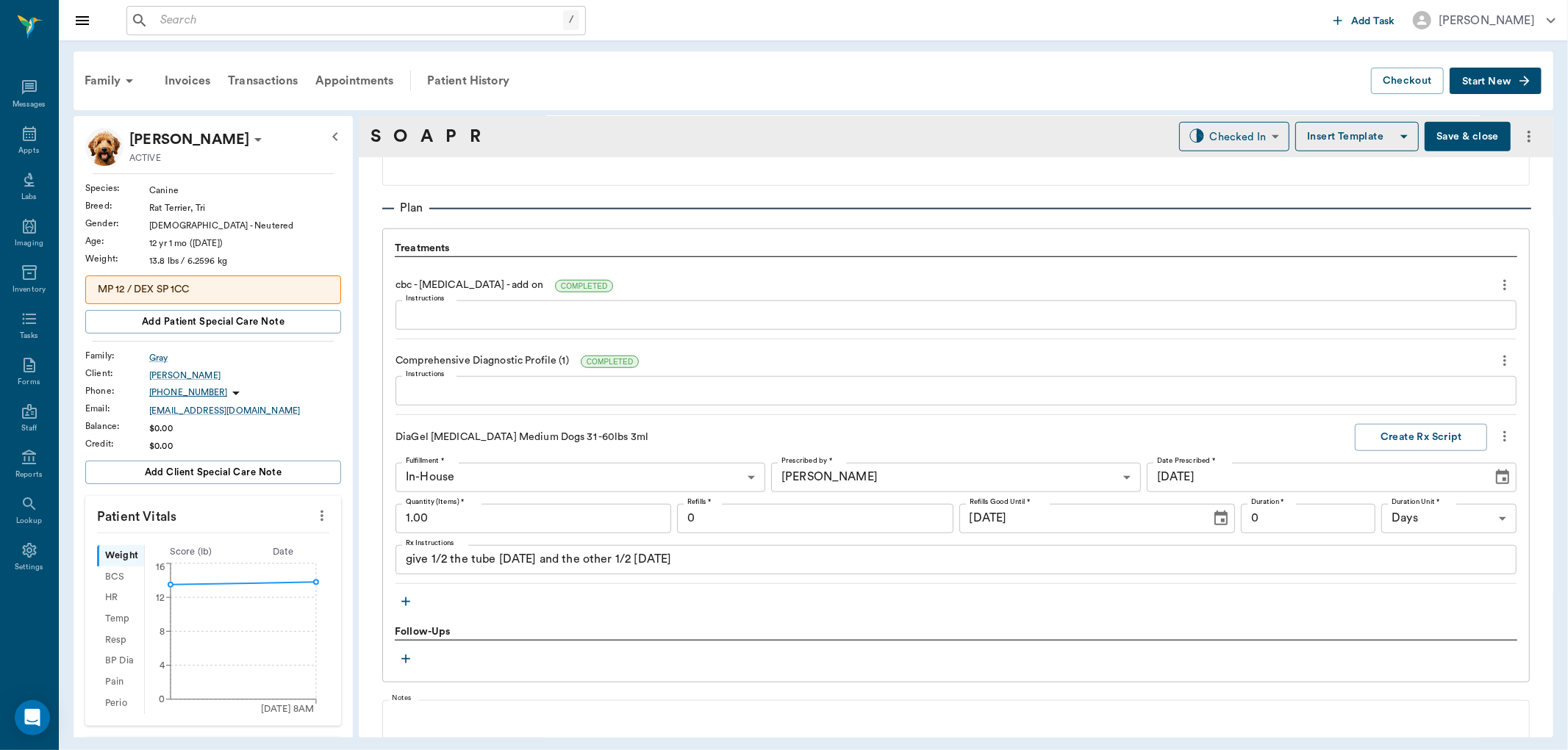
click at [414, 598] on button "button" at bounding box center [405, 602] width 22 height 22
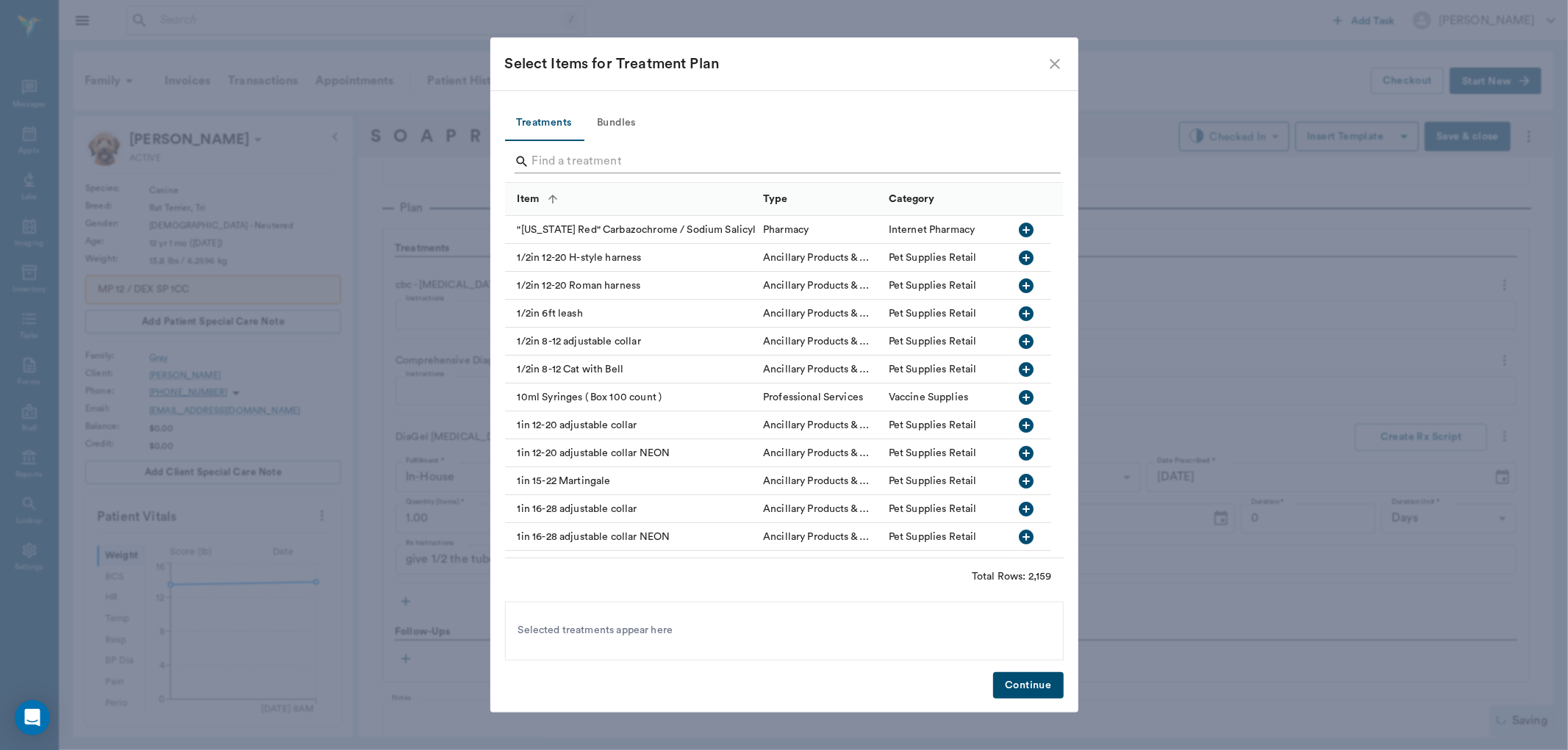
click at [548, 160] on input "Search" at bounding box center [784, 162] width 506 height 24
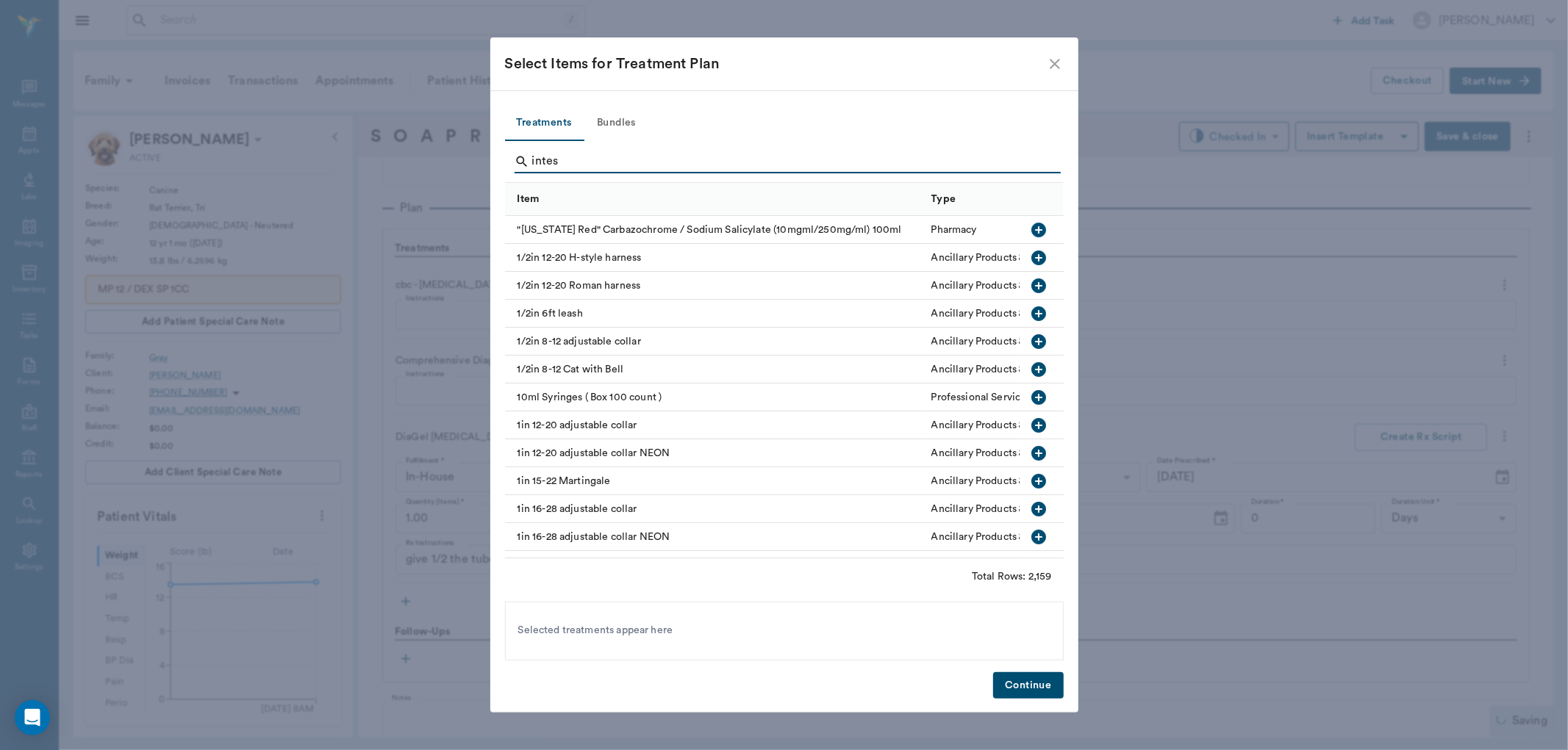
click at [578, 156] on input "intes" at bounding box center [784, 162] width 506 height 24
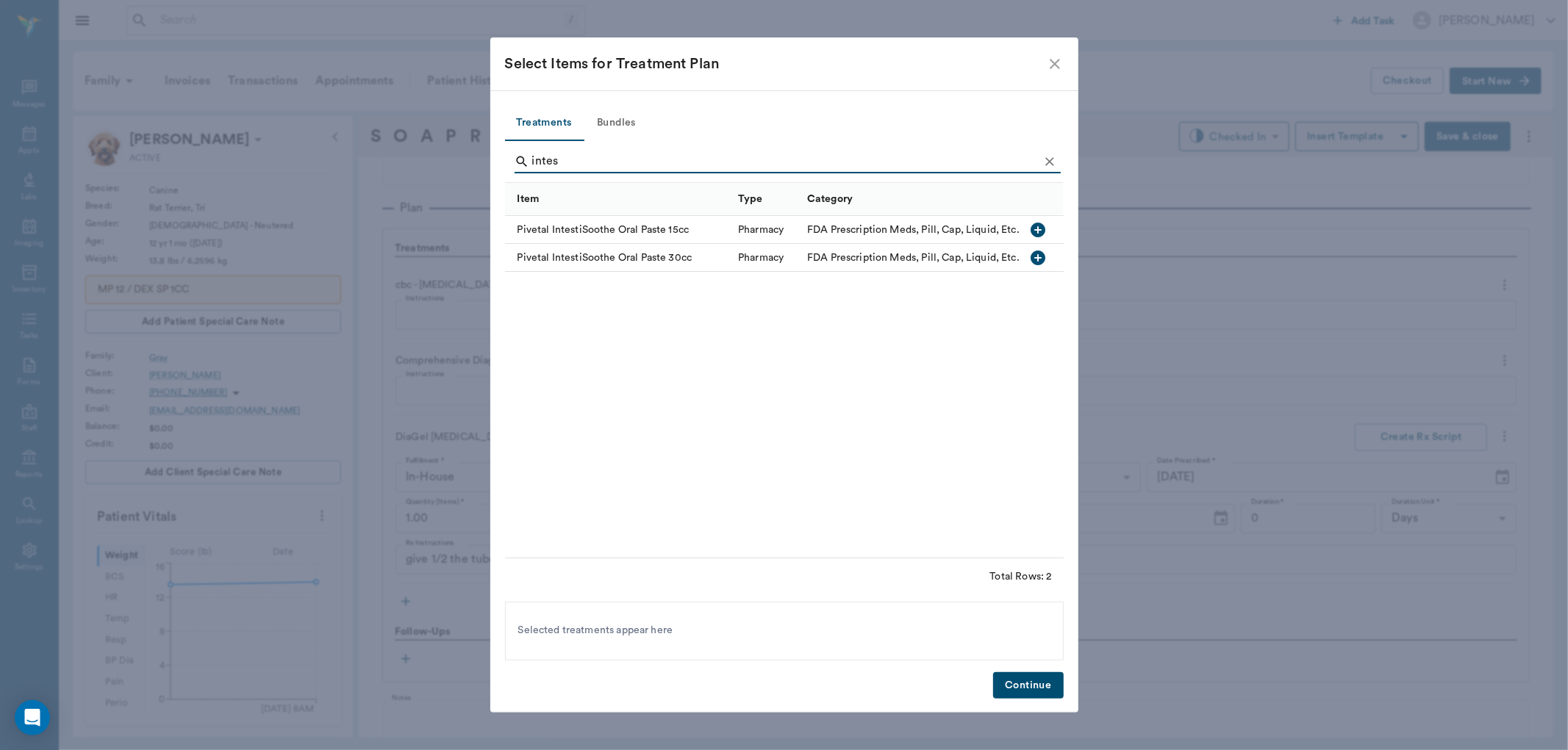
type input "intes"
drag, startPoint x: 1033, startPoint y: 253, endPoint x: 1034, endPoint y: 563, distance: 310.0
click at [1033, 258] on icon "button" at bounding box center [1038, 258] width 15 height 15
click at [1023, 680] on button "Continue" at bounding box center [1028, 686] width 70 height 27
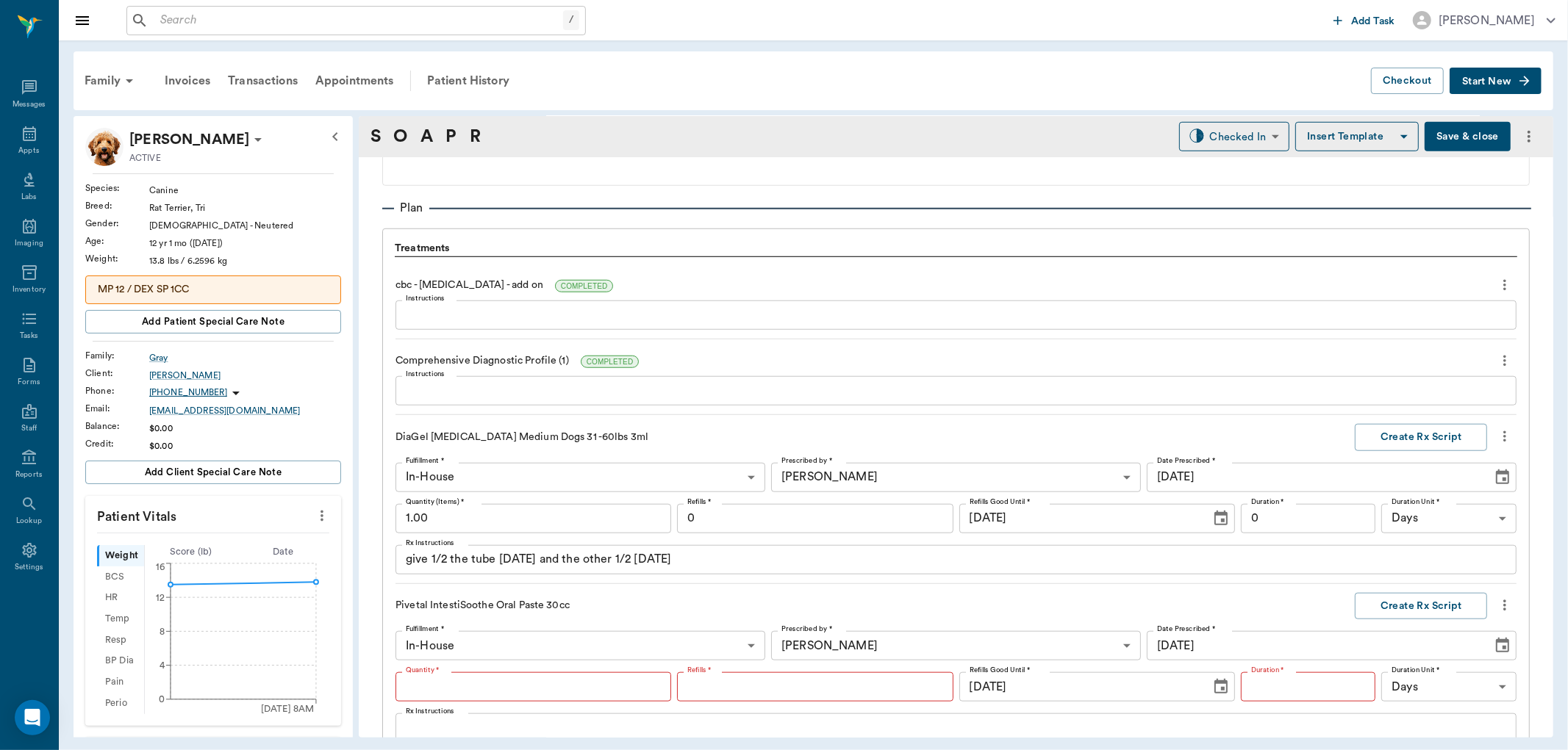
type input "1"
type input "0"
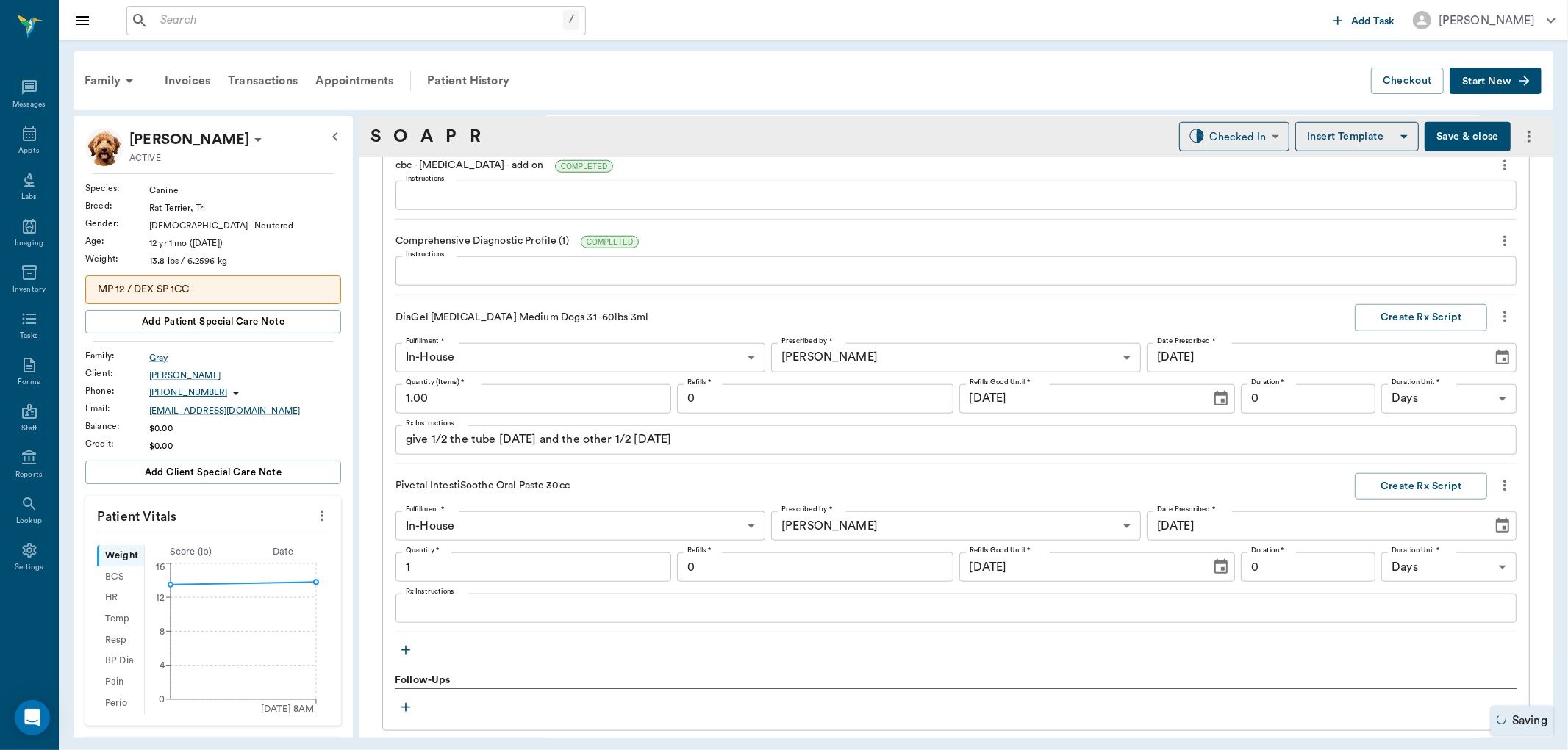
type input "1.00"
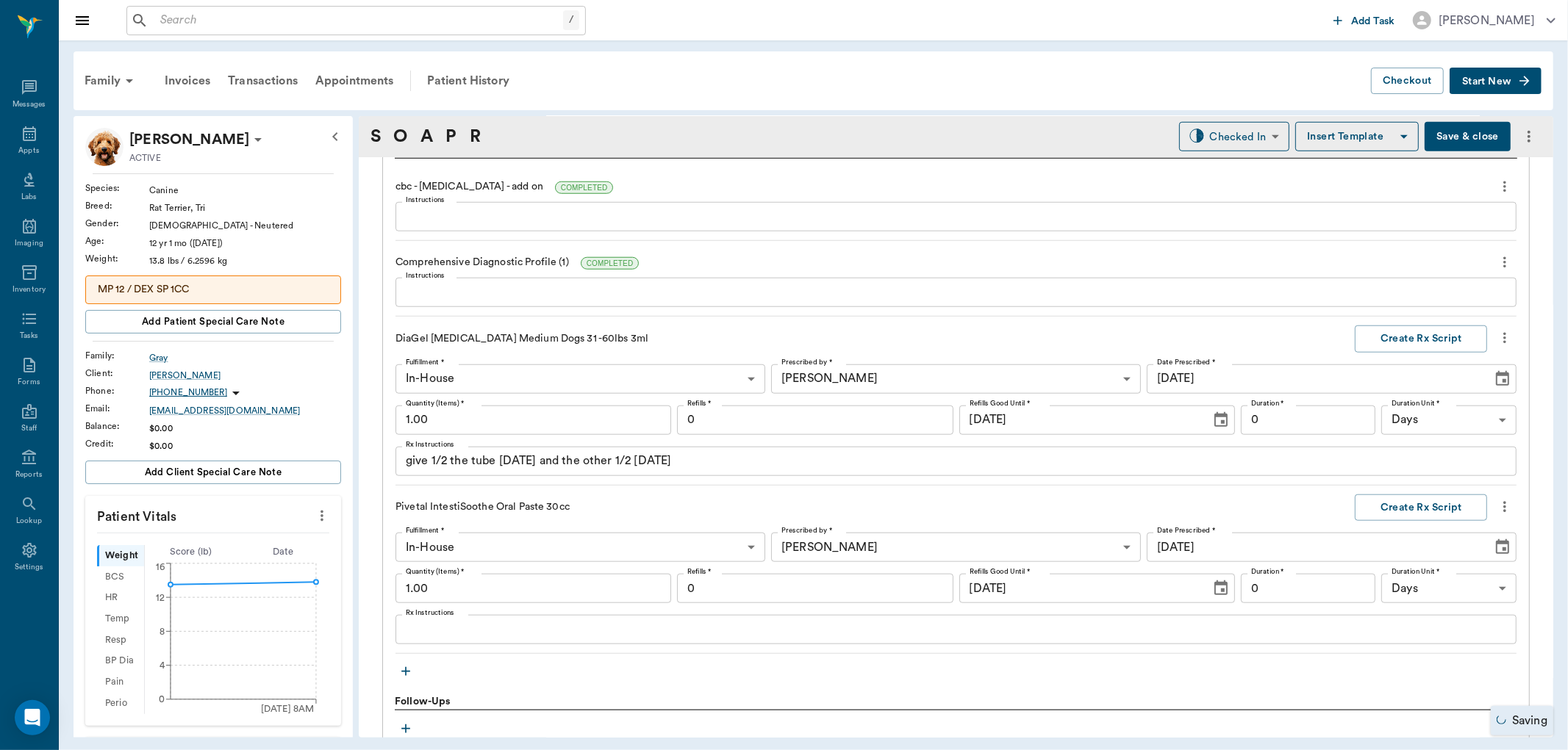
scroll to position [1200, 0]
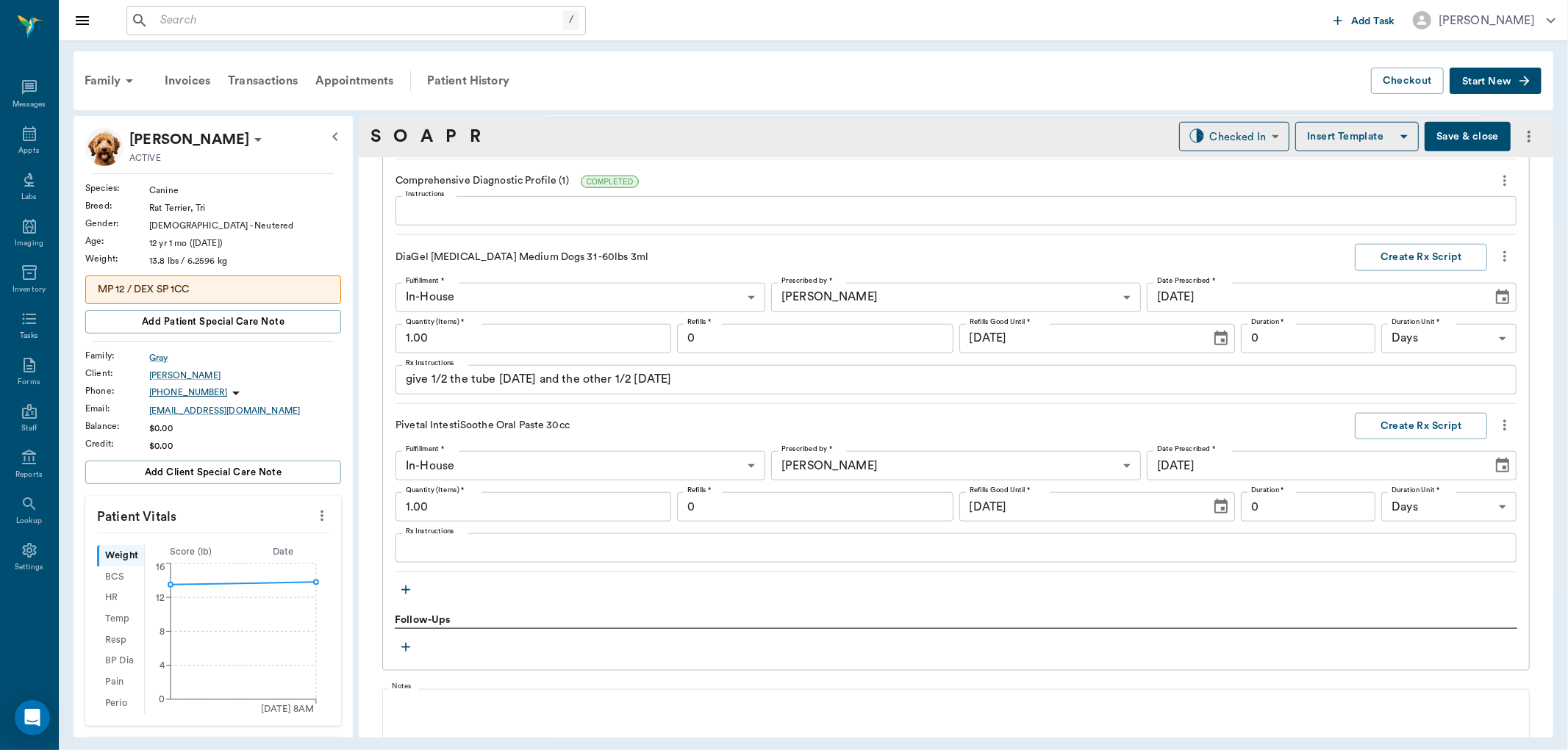
click at [420, 538] on div "x Rx Instructions" at bounding box center [955, 548] width 1121 height 29
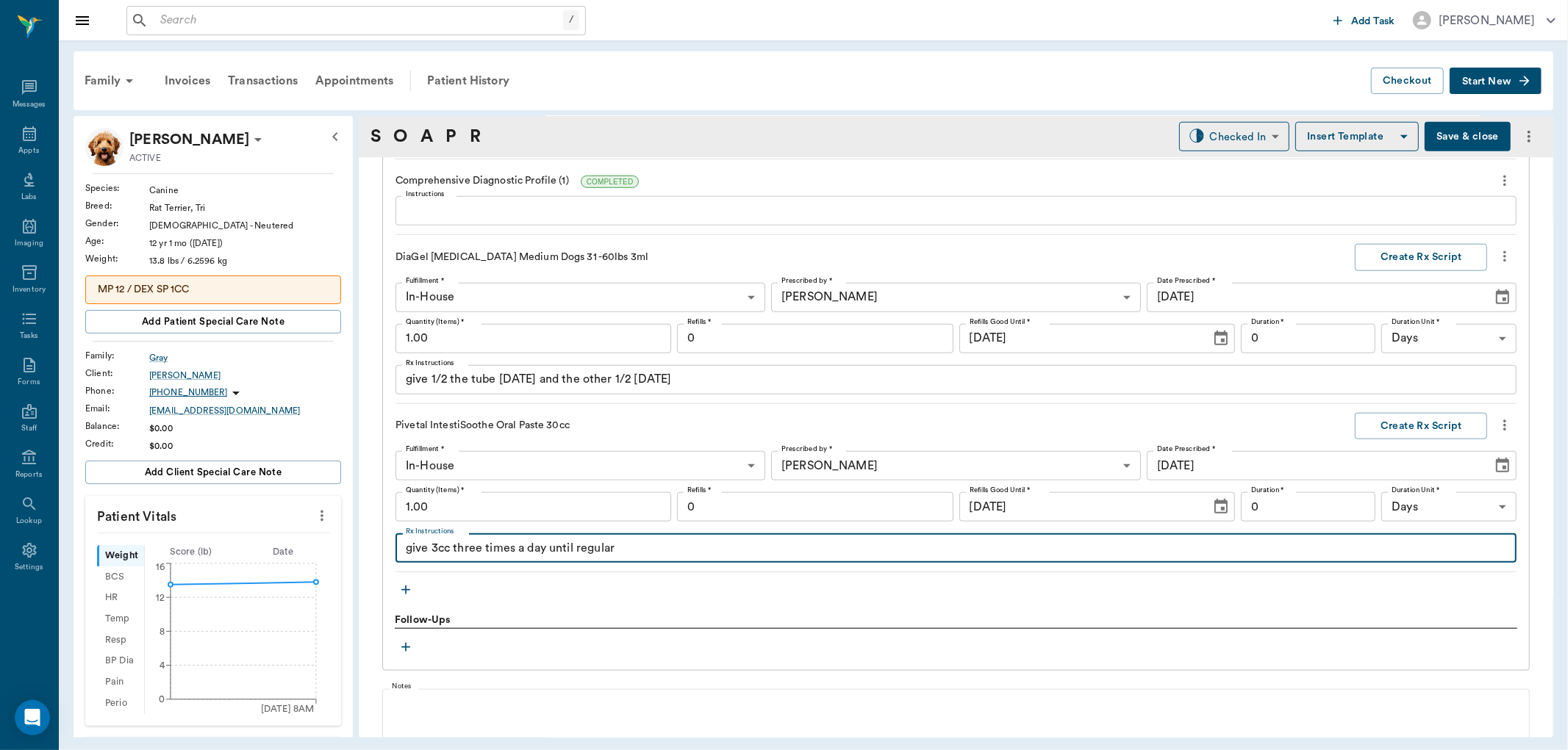
type textarea "give 3cc three times a day until regular"
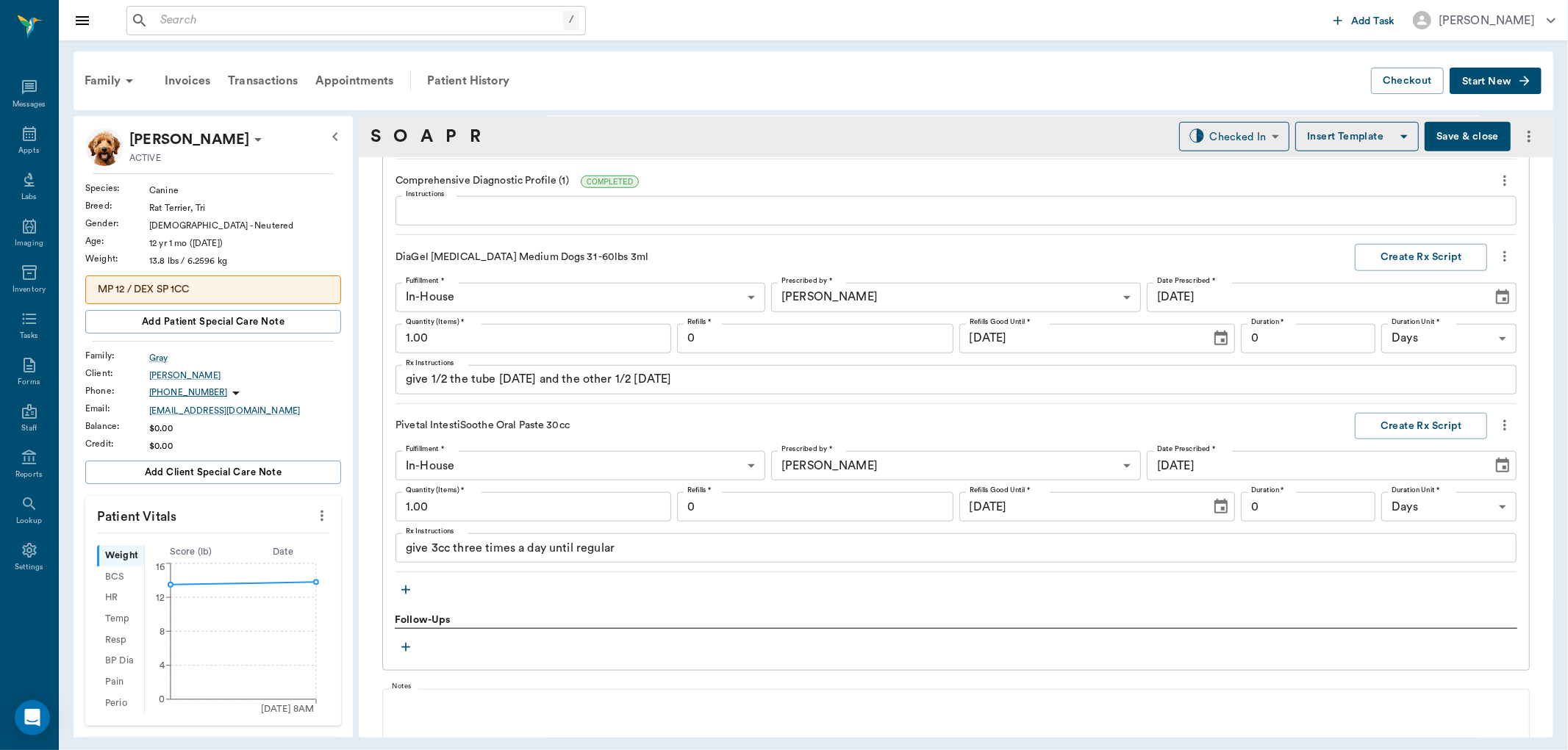
click at [405, 589] on icon "button" at bounding box center [405, 590] width 15 height 15
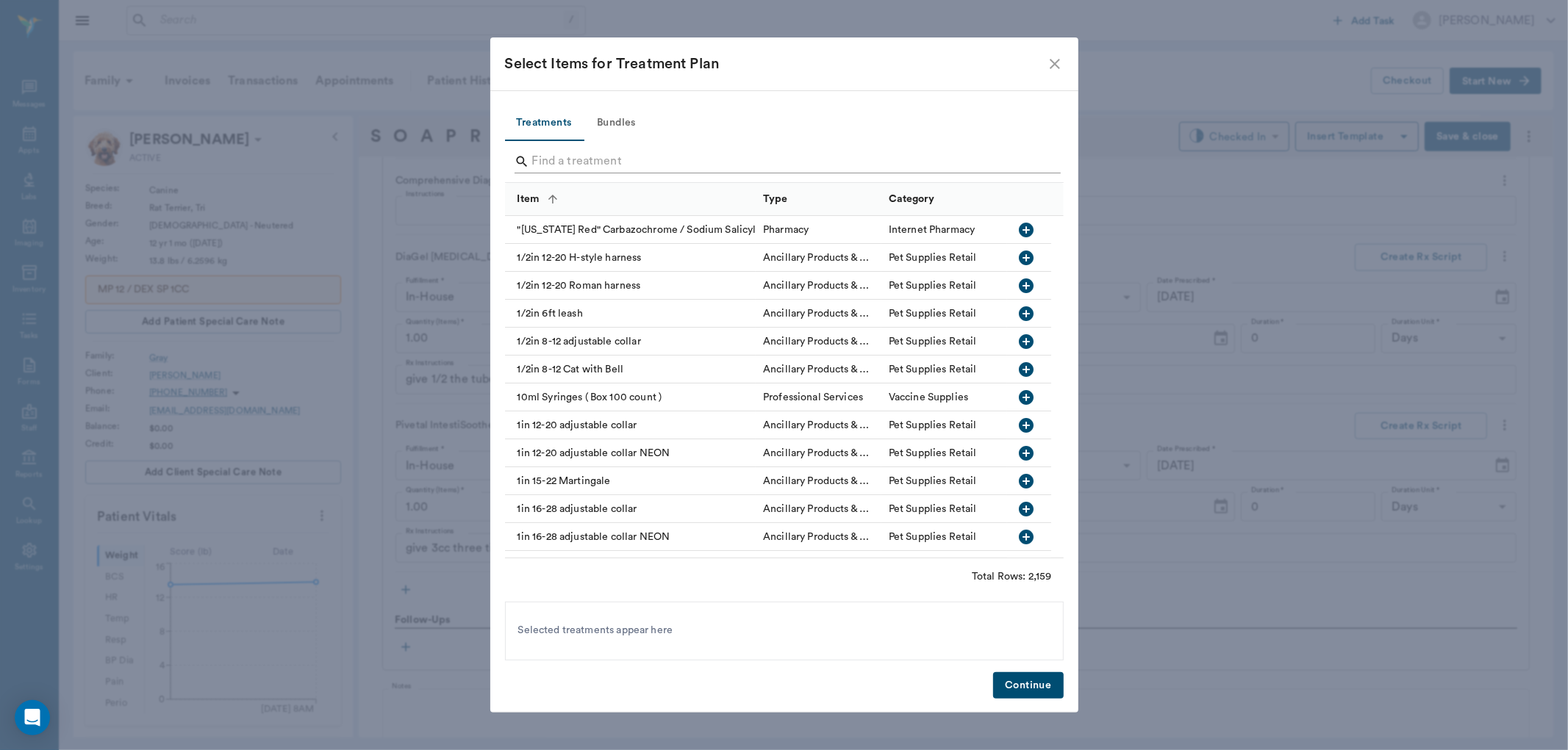
click at [550, 163] on input "Search" at bounding box center [784, 162] width 506 height 24
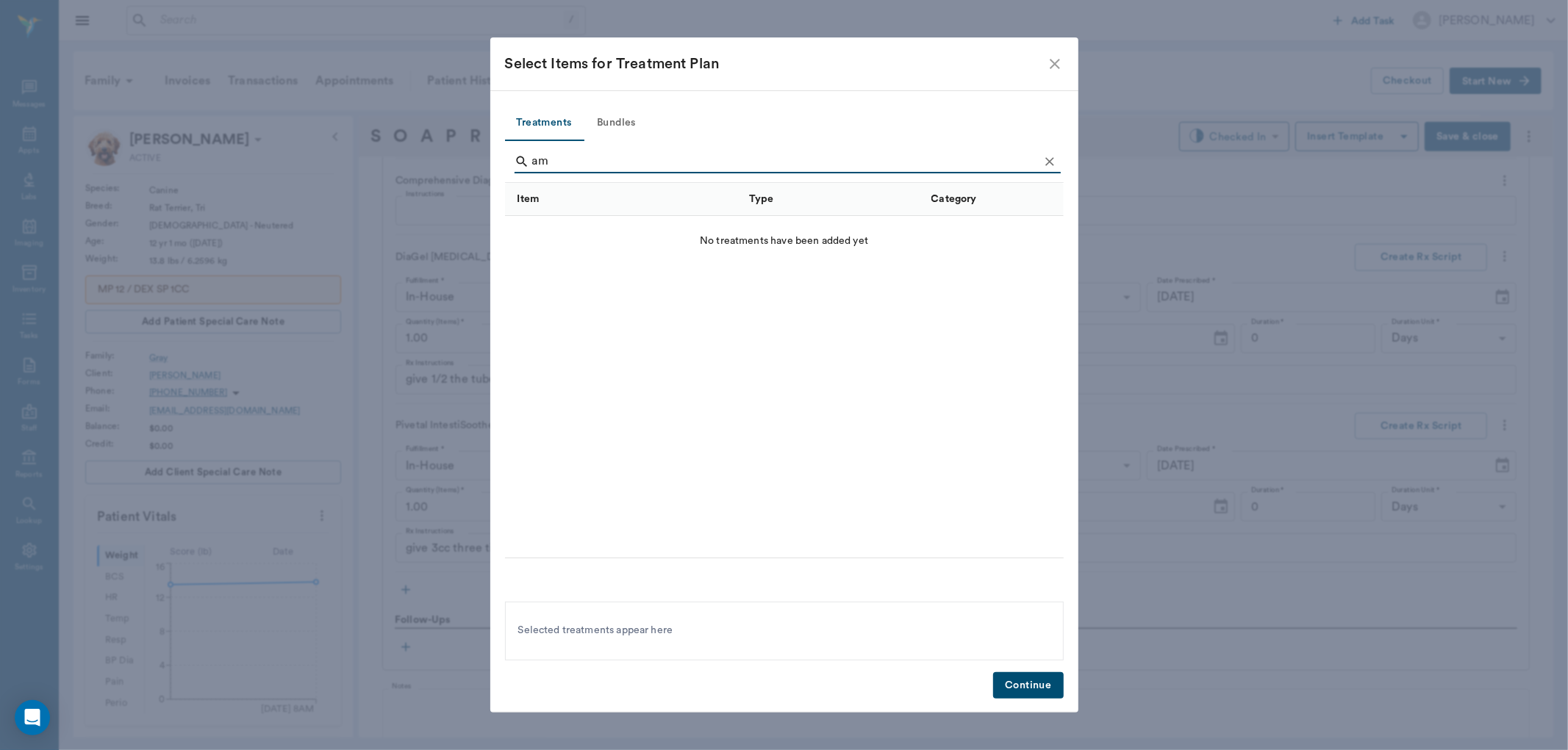
type input "a"
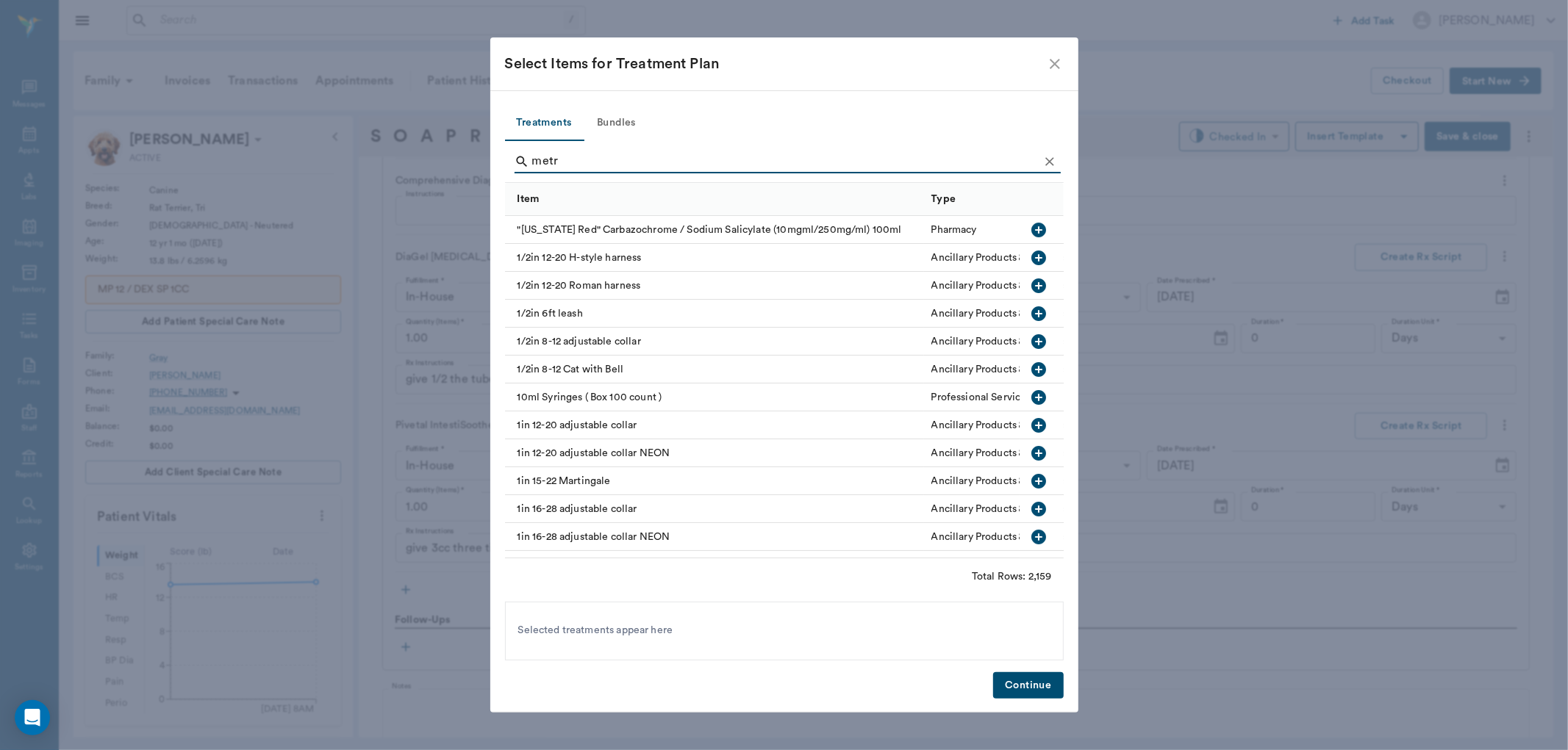
type input "metro"
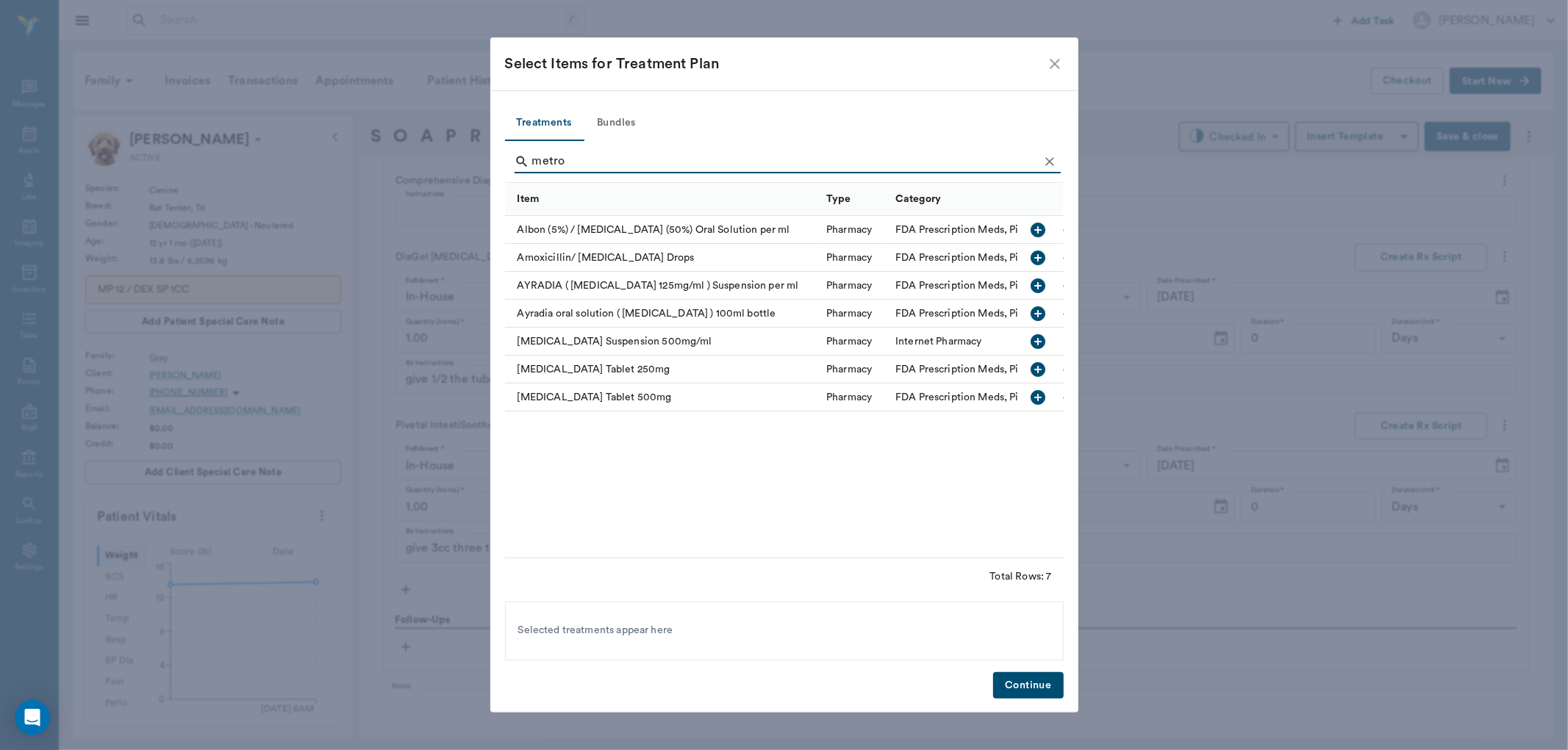
click at [1039, 282] on icon "button" at bounding box center [1038, 285] width 15 height 15
click at [1042, 681] on button "Continue" at bounding box center [1028, 686] width 70 height 27
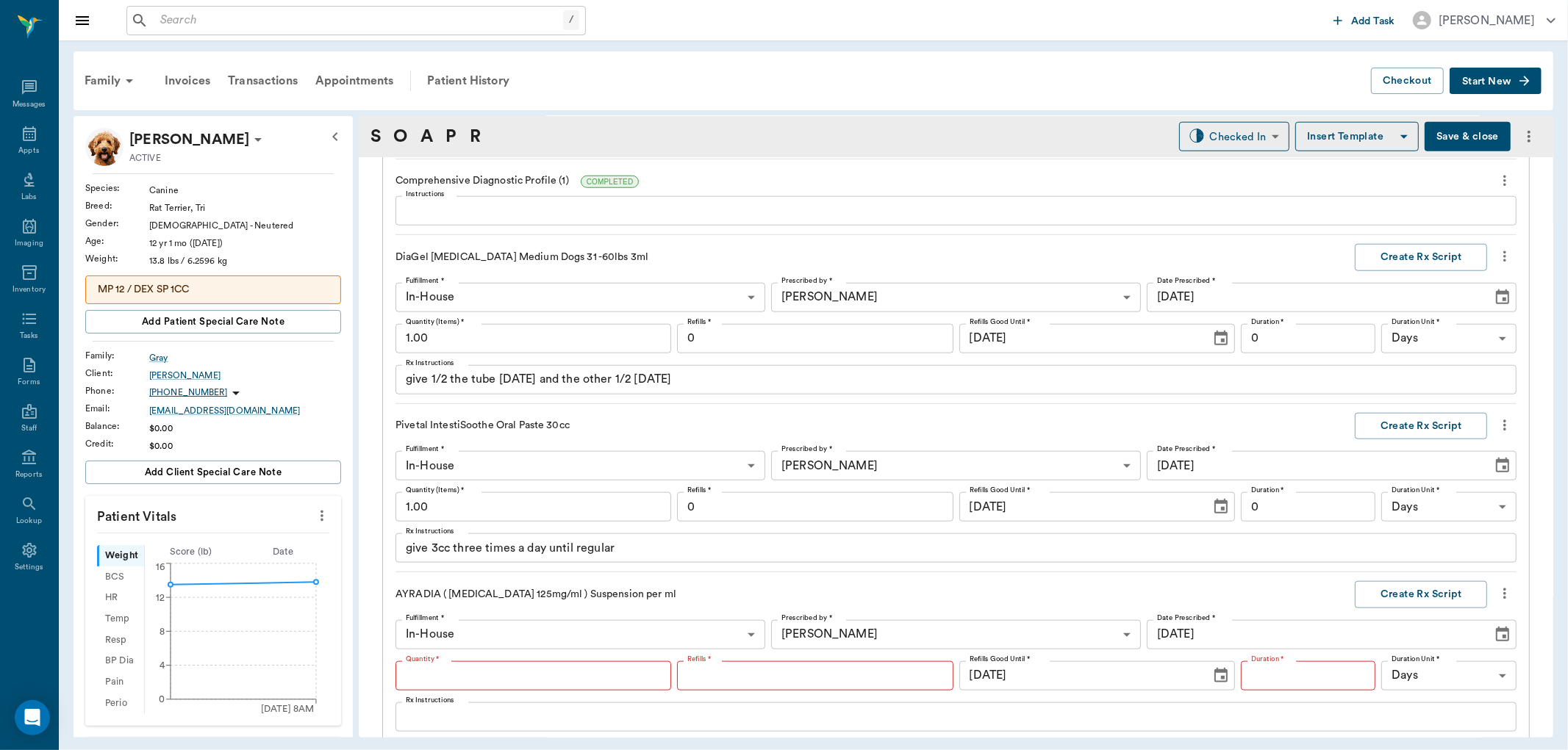
scroll to position [1532, 0]
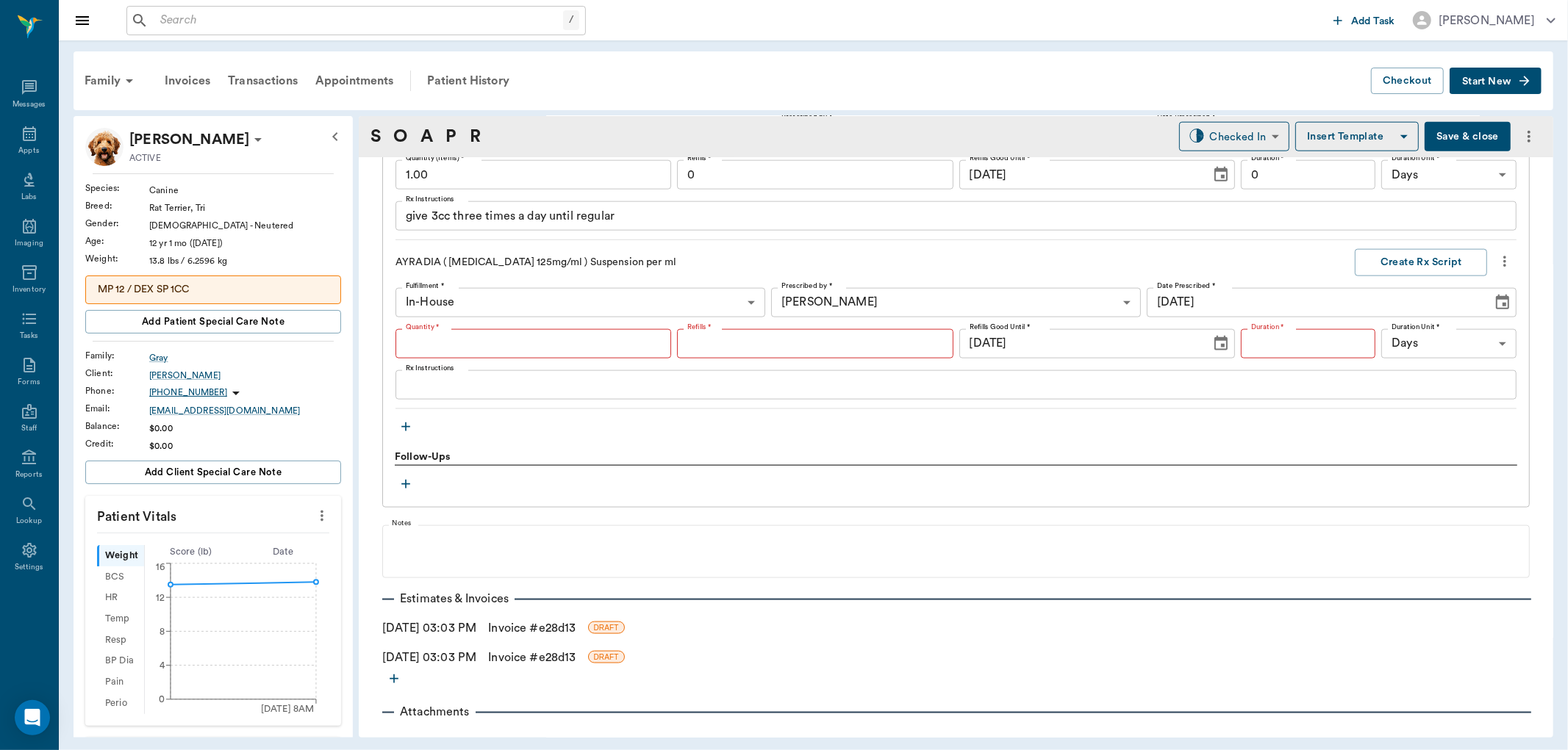
type input "1"
type input "0"
type textarea "Give 1 ml Twice daily until gone"
type input "1.00"
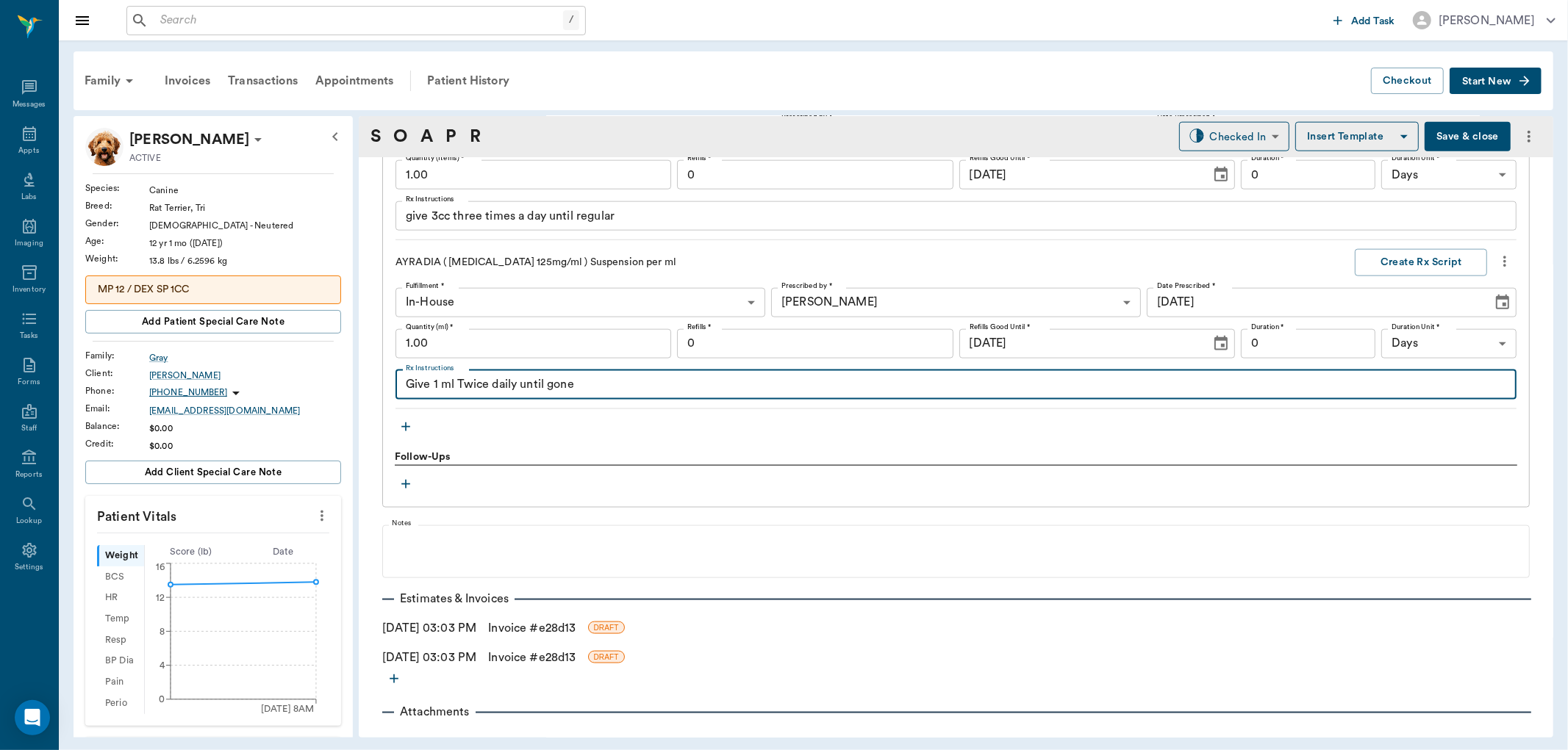
click at [437, 379] on textarea "Give 1 ml Twice daily until gone" at bounding box center [955, 385] width 1100 height 17
type textarea "Give 1.2 ml Twice daily until gone"
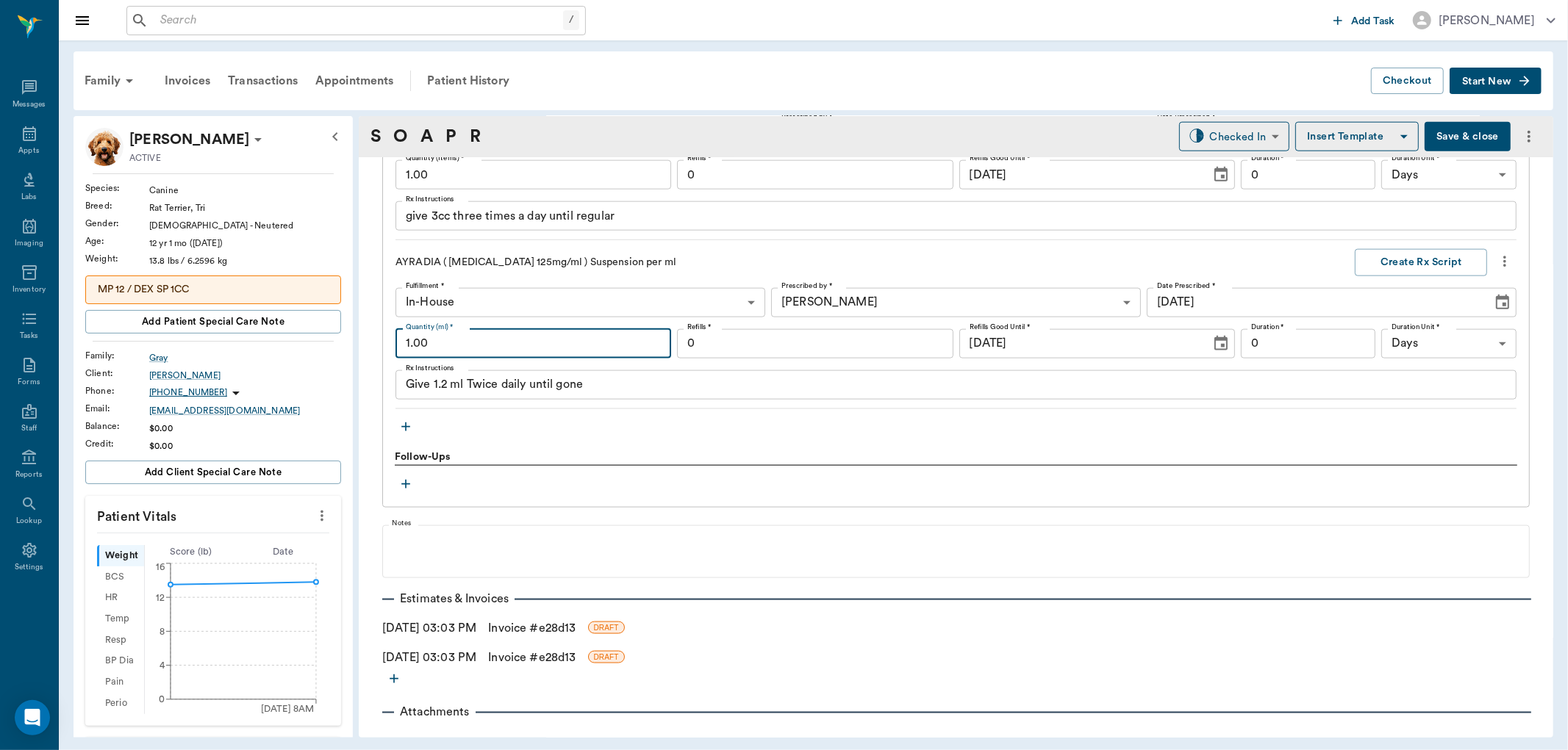
click at [474, 340] on input "1.00" at bounding box center [533, 344] width 276 height 29
type input "17.00"
click at [408, 425] on icon "button" at bounding box center [405, 427] width 15 height 15
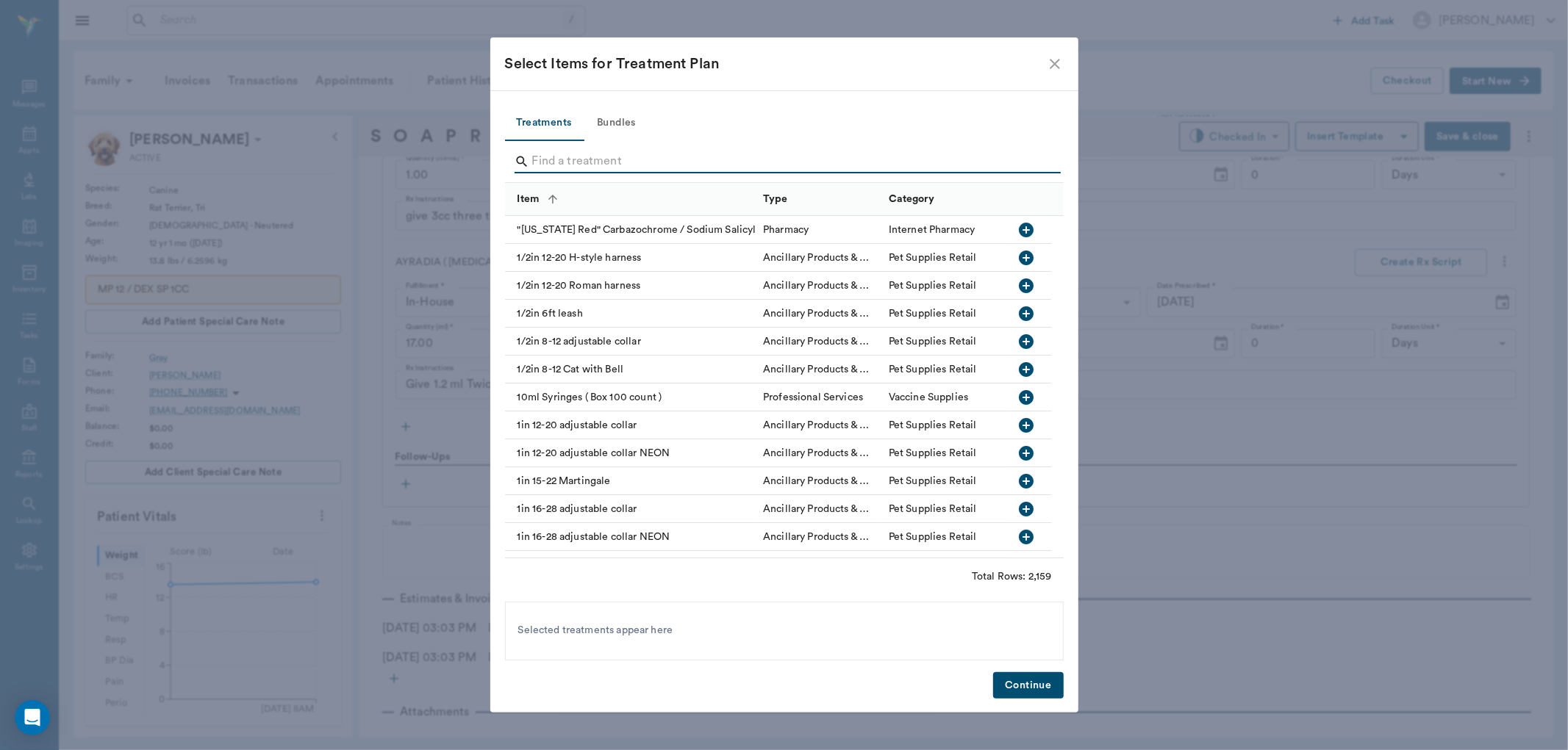
click at [554, 155] on input "Search" at bounding box center [784, 162] width 506 height 24
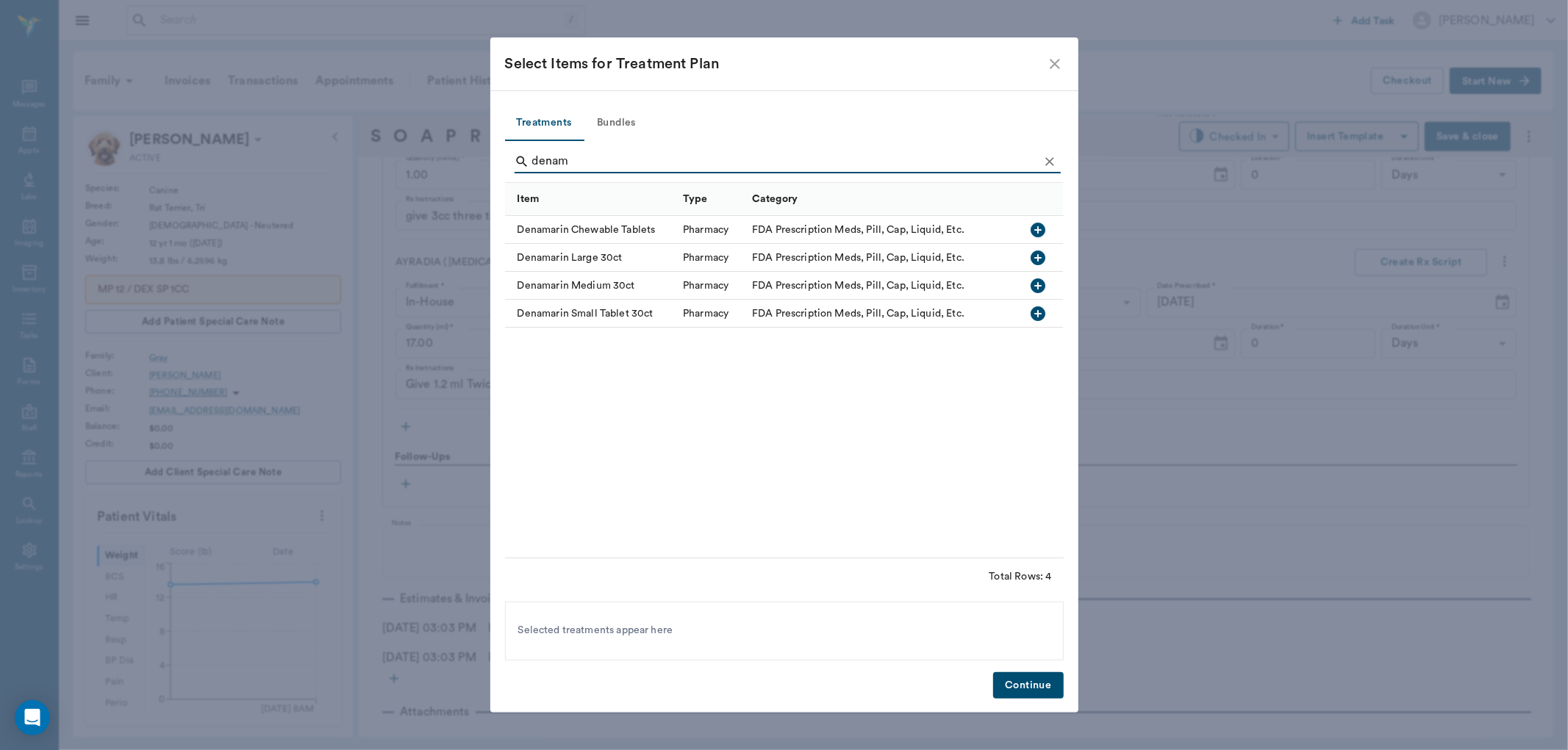
type input "denam"
click at [1034, 288] on icon "button" at bounding box center [1038, 285] width 15 height 15
click at [1018, 680] on button "Continue" at bounding box center [1028, 686] width 70 height 27
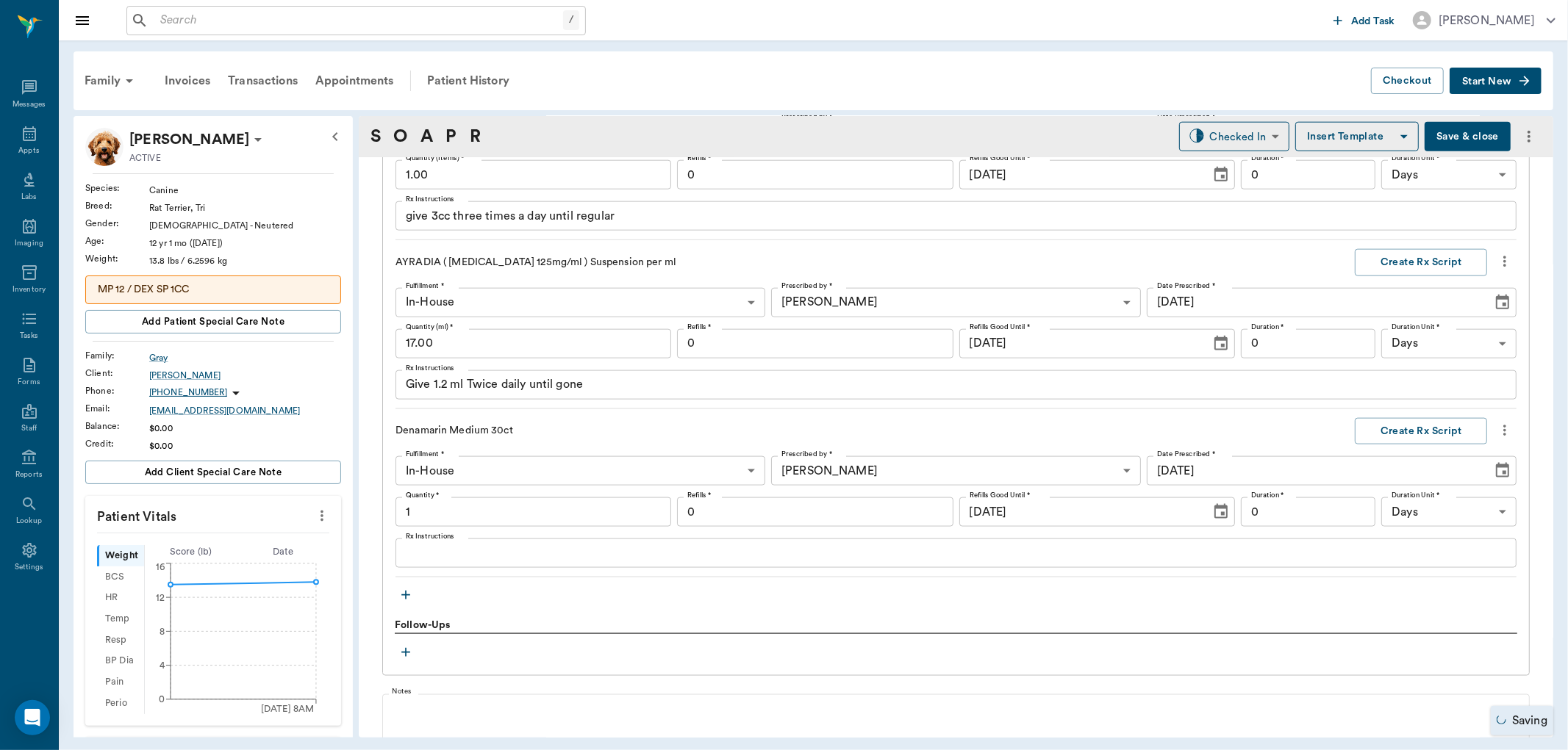
click at [447, 544] on div "x Rx Instructions" at bounding box center [955, 553] width 1121 height 29
type input "1.00"
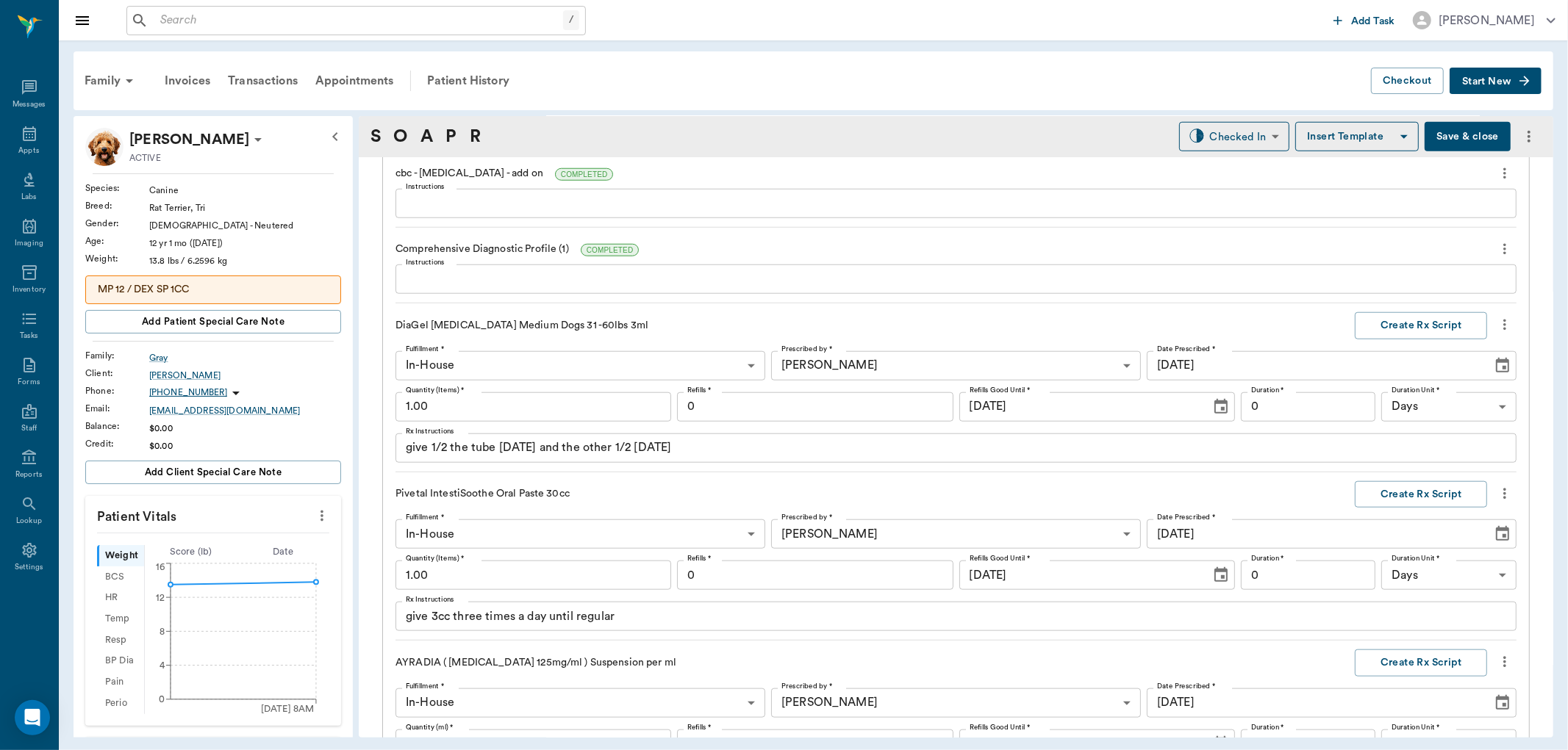
scroll to position [1125, 0]
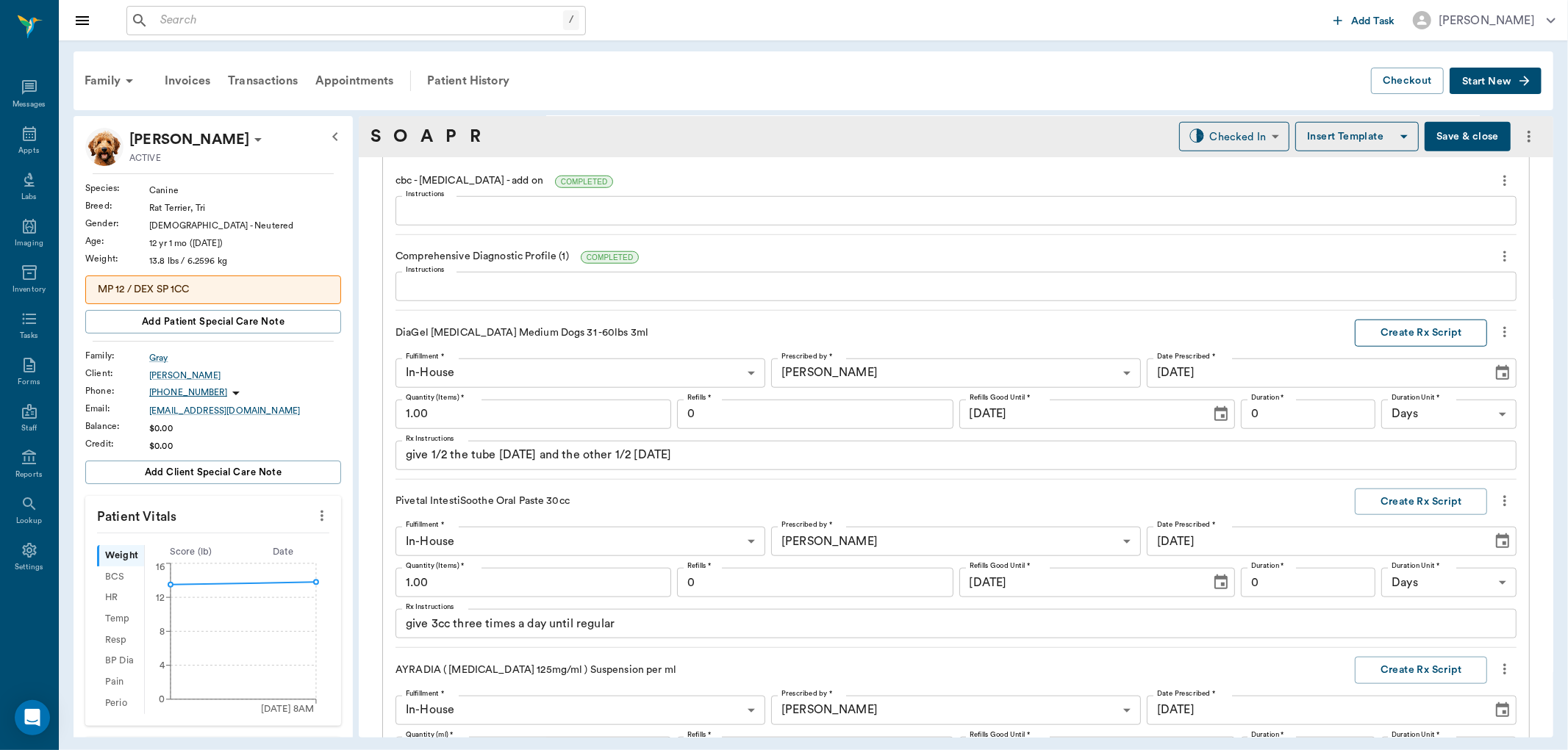
type textarea "give 1 tablet once a day by mouth"
click at [1449, 327] on button "Create Rx Script" at bounding box center [1420, 334] width 132 height 27
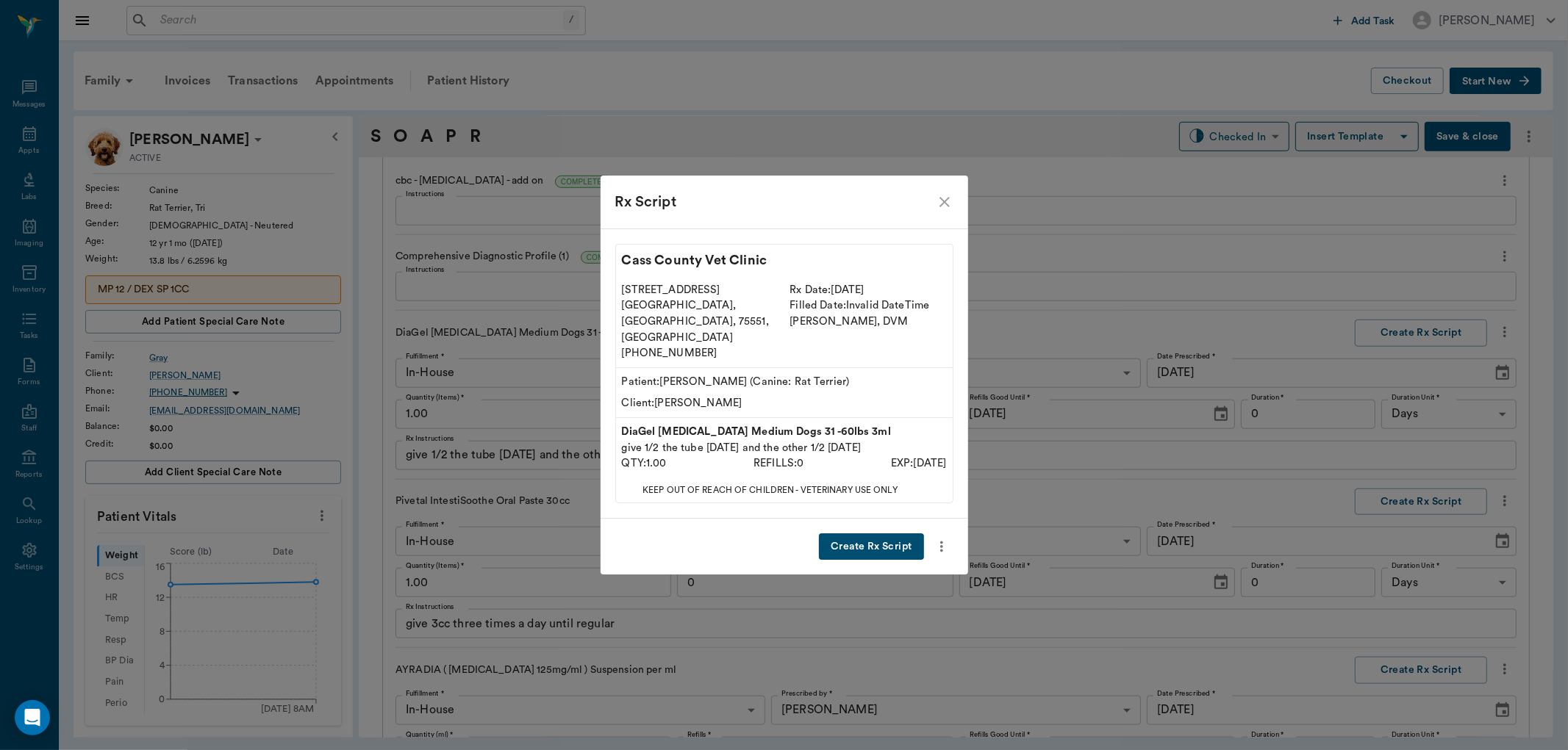
click at [866, 533] on button "Create Rx Script" at bounding box center [871, 547] width 104 height 27
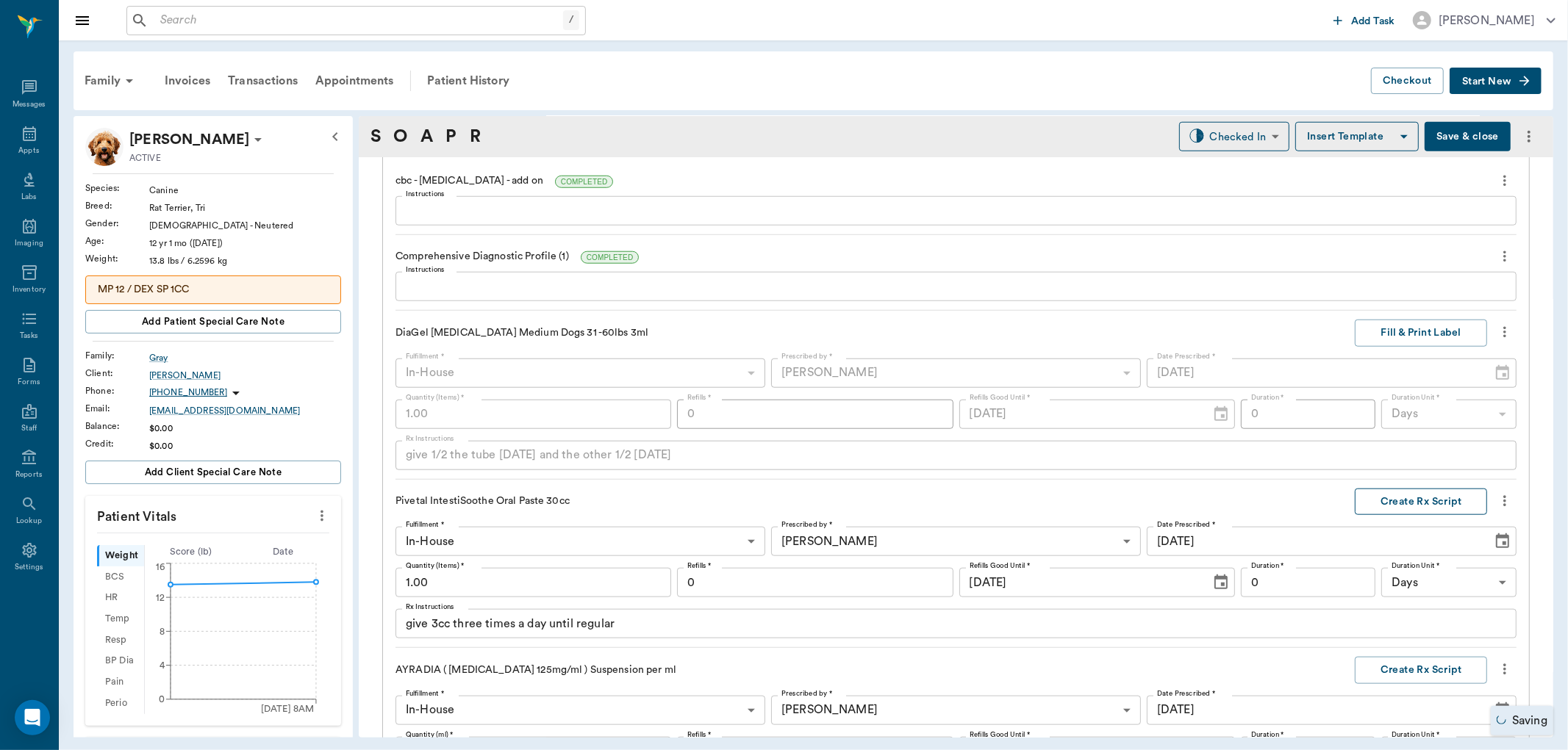
click at [1406, 500] on button "Create Rx Script" at bounding box center [1420, 503] width 132 height 27
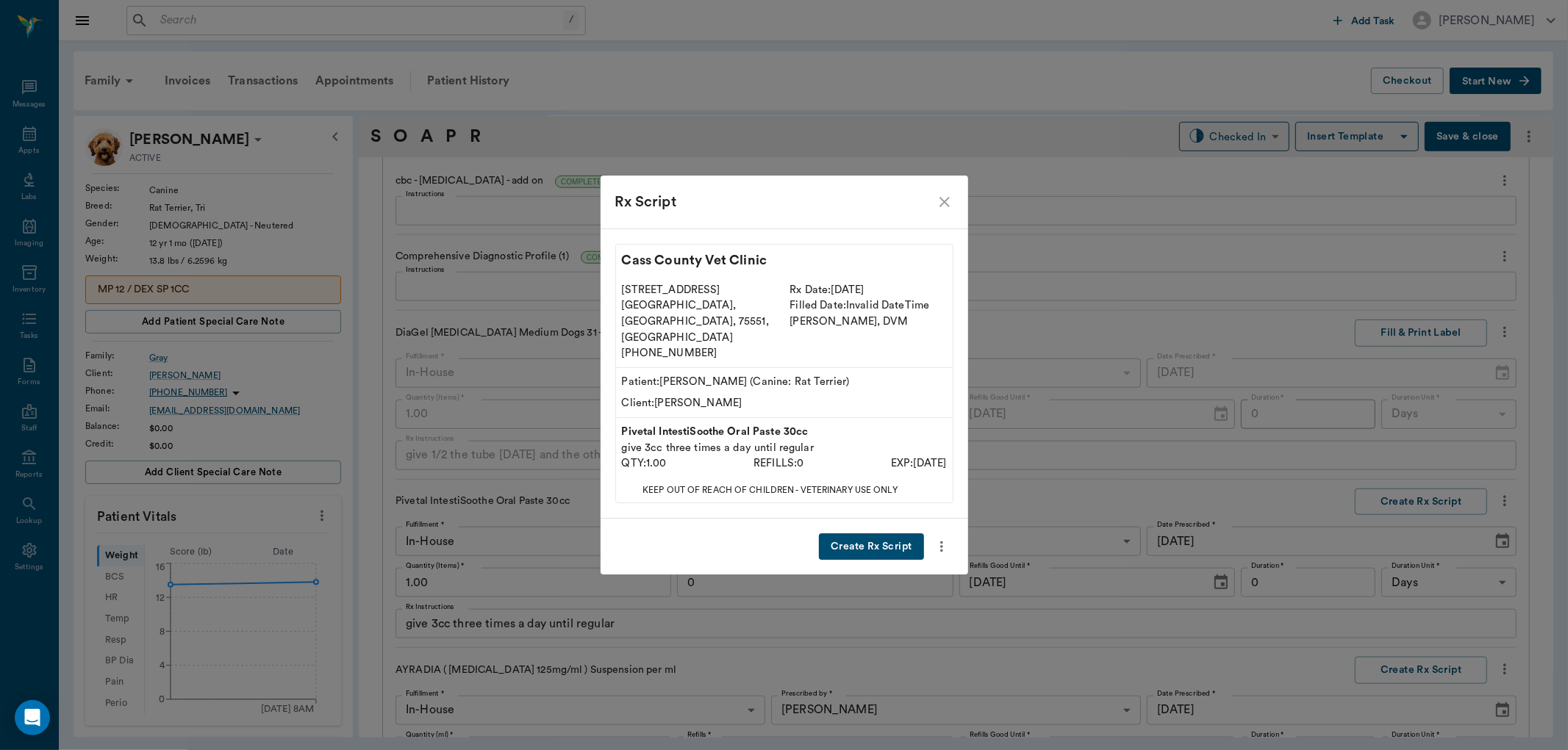
drag, startPoint x: 891, startPoint y: 523, endPoint x: 1116, endPoint y: 518, distance: 225.1
click at [903, 533] on button "Create Rx Script" at bounding box center [871, 547] width 104 height 27
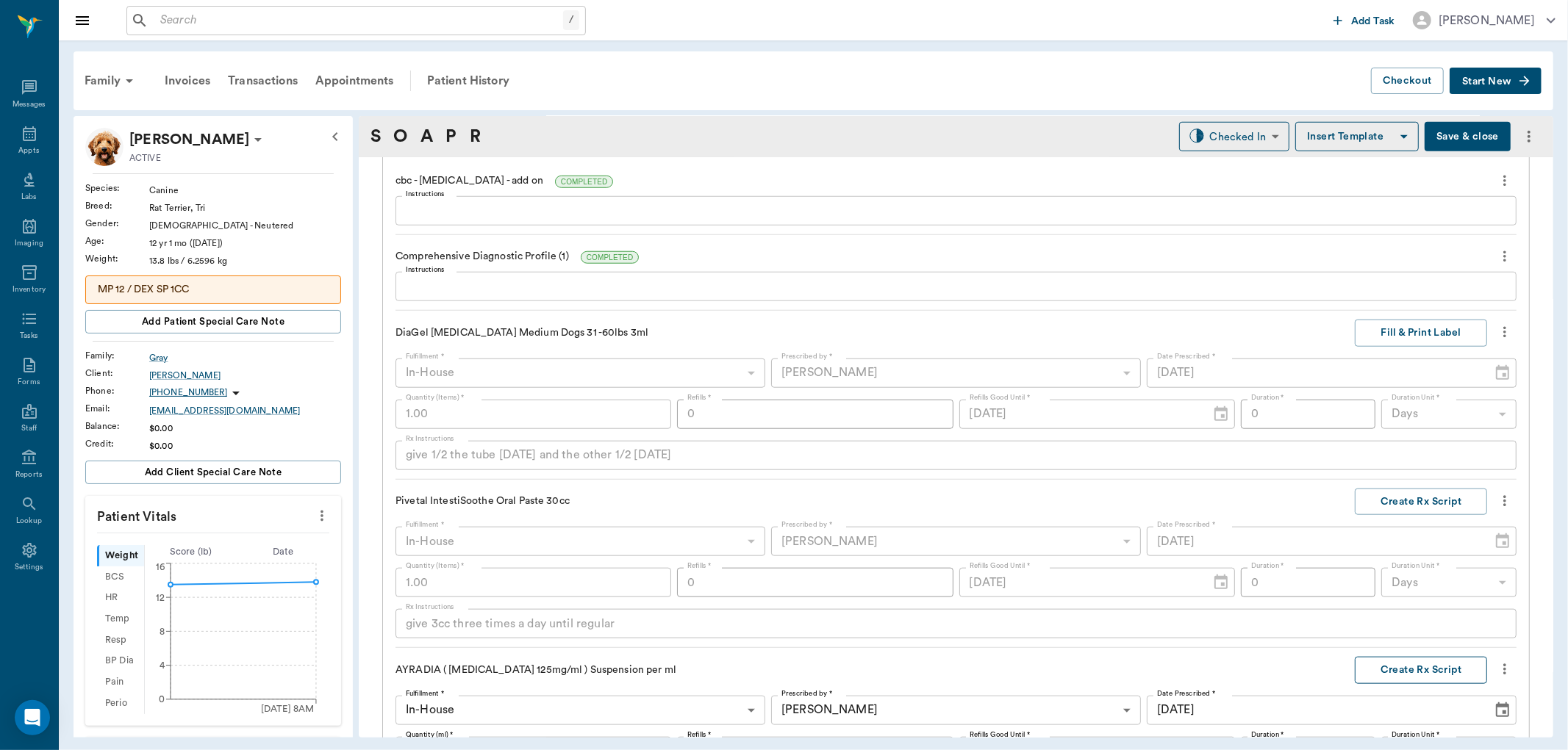
drag, startPoint x: 1438, startPoint y: 666, endPoint x: 1431, endPoint y: 665, distance: 7.1
click at [1431, 665] on button "Create Rx Script" at bounding box center [1420, 671] width 132 height 27
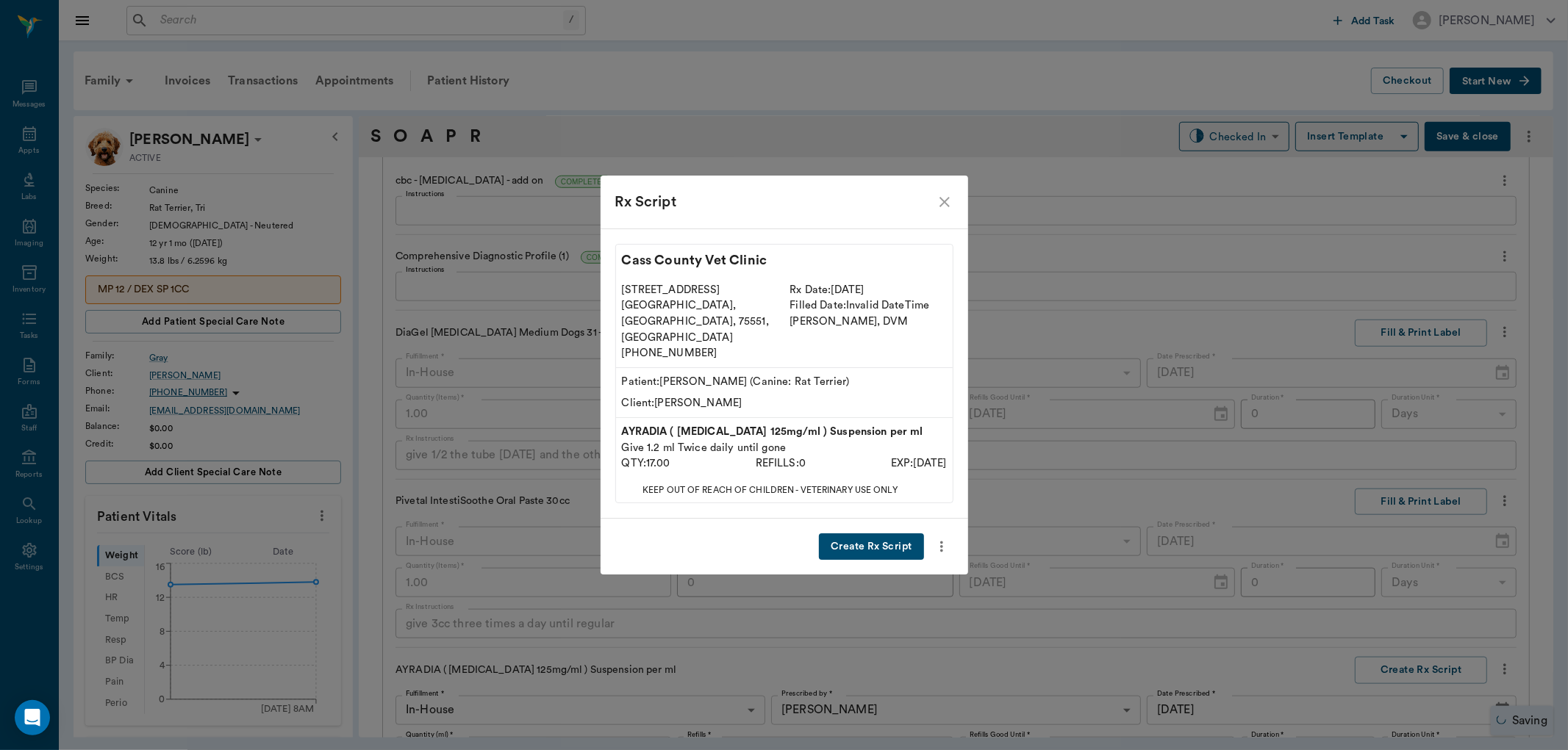
click at [855, 533] on button "Create Rx Script" at bounding box center [871, 547] width 104 height 27
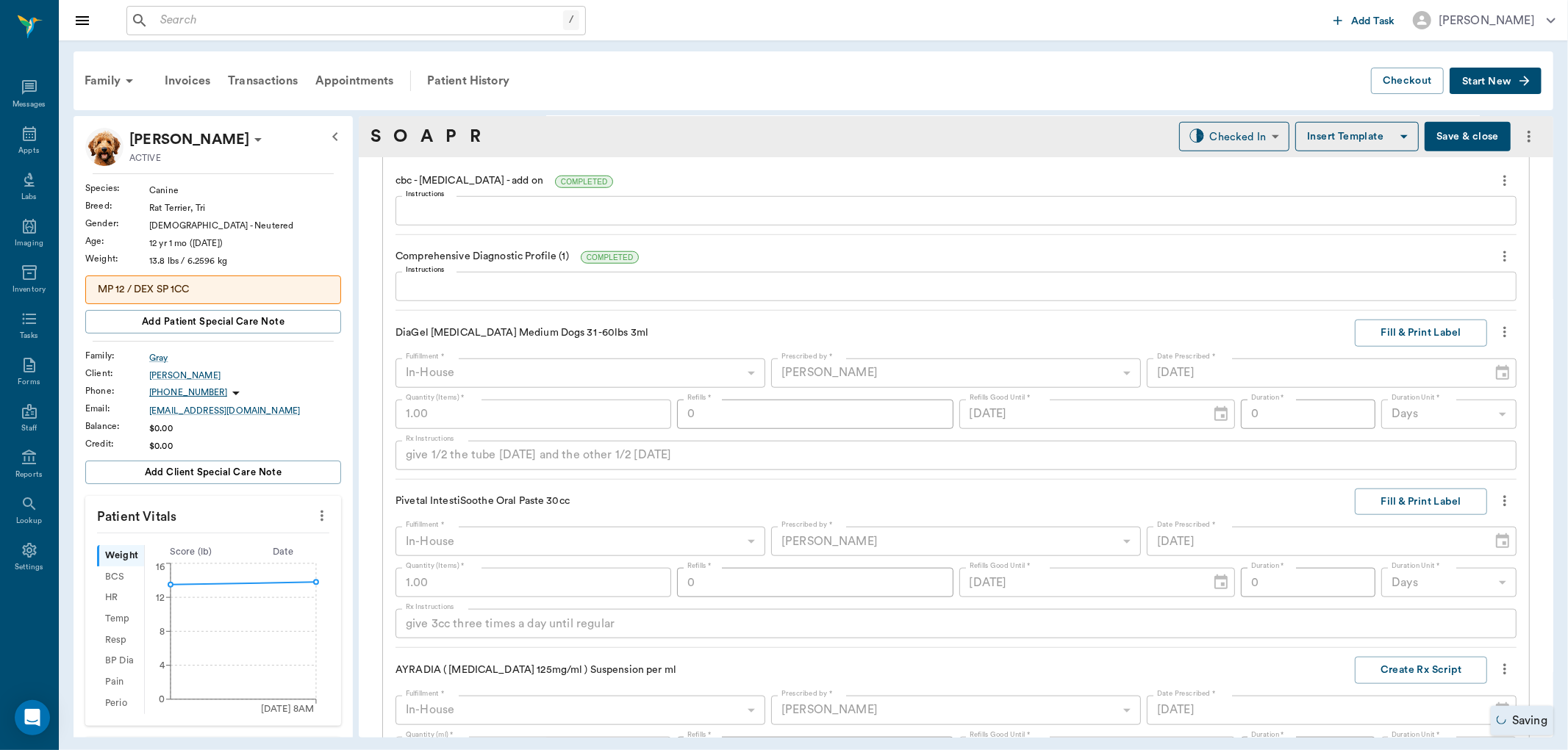
scroll to position [1369, 0]
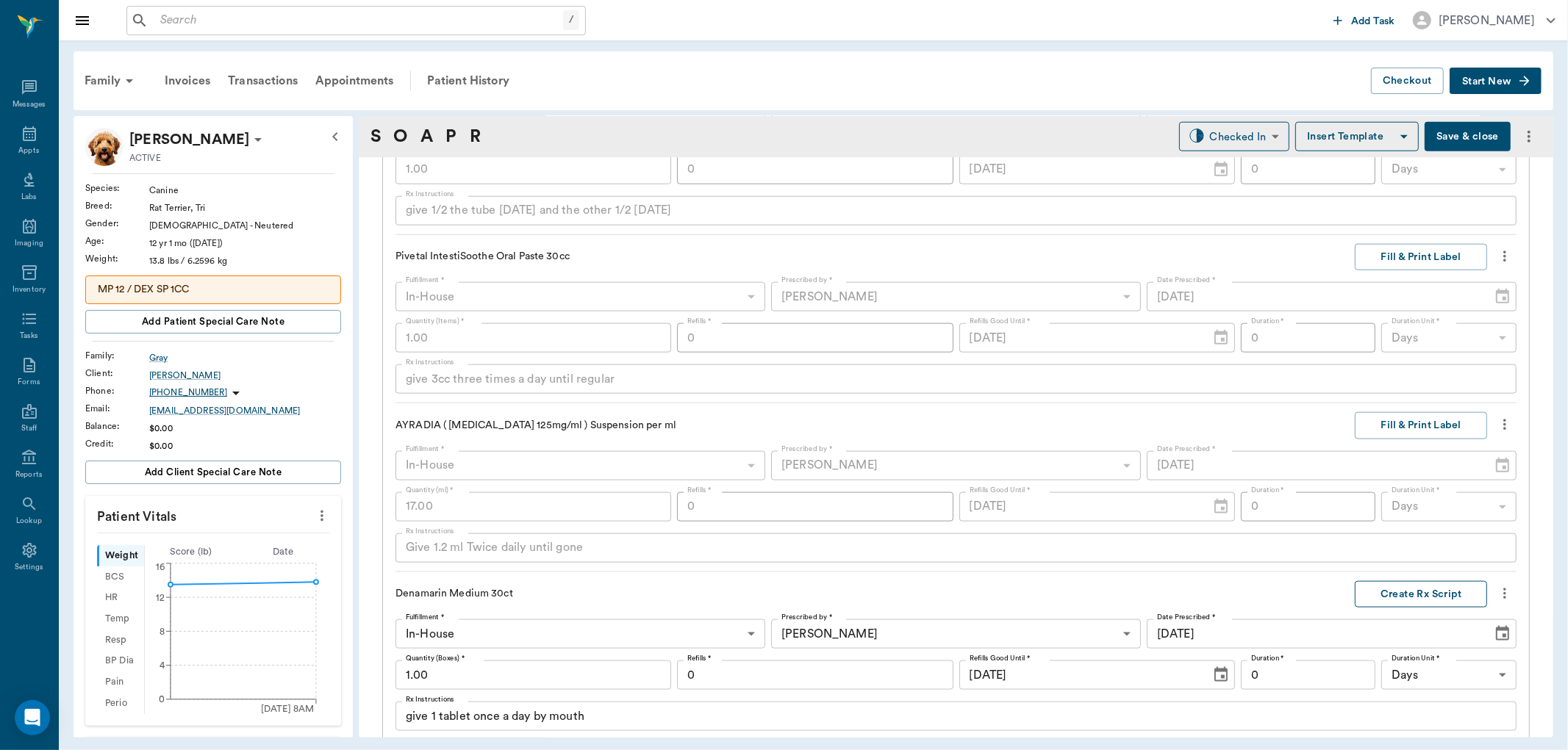
click at [1412, 586] on button "Create Rx Script" at bounding box center [1420, 595] width 132 height 27
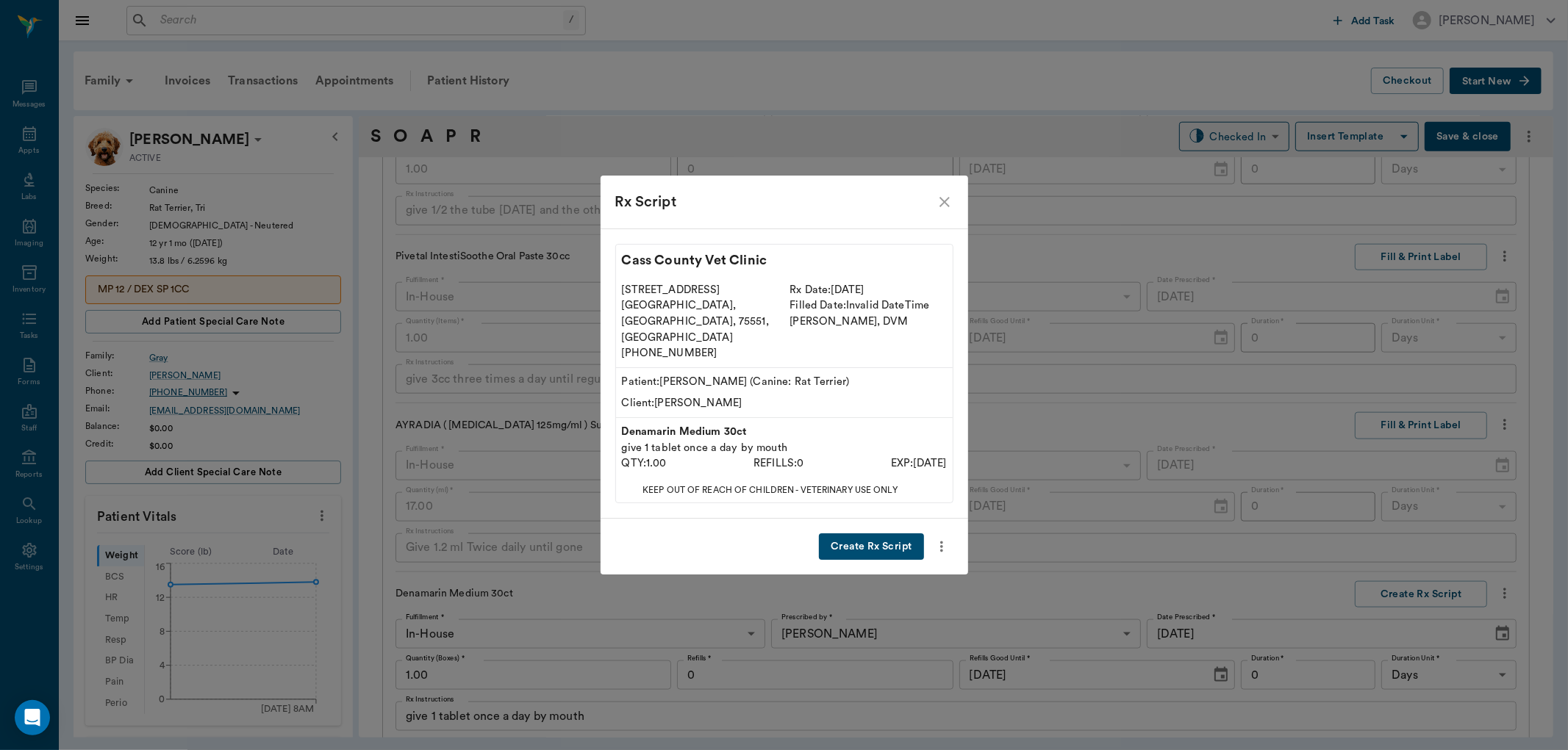
click at [890, 533] on button "Create Rx Script" at bounding box center [871, 547] width 104 height 27
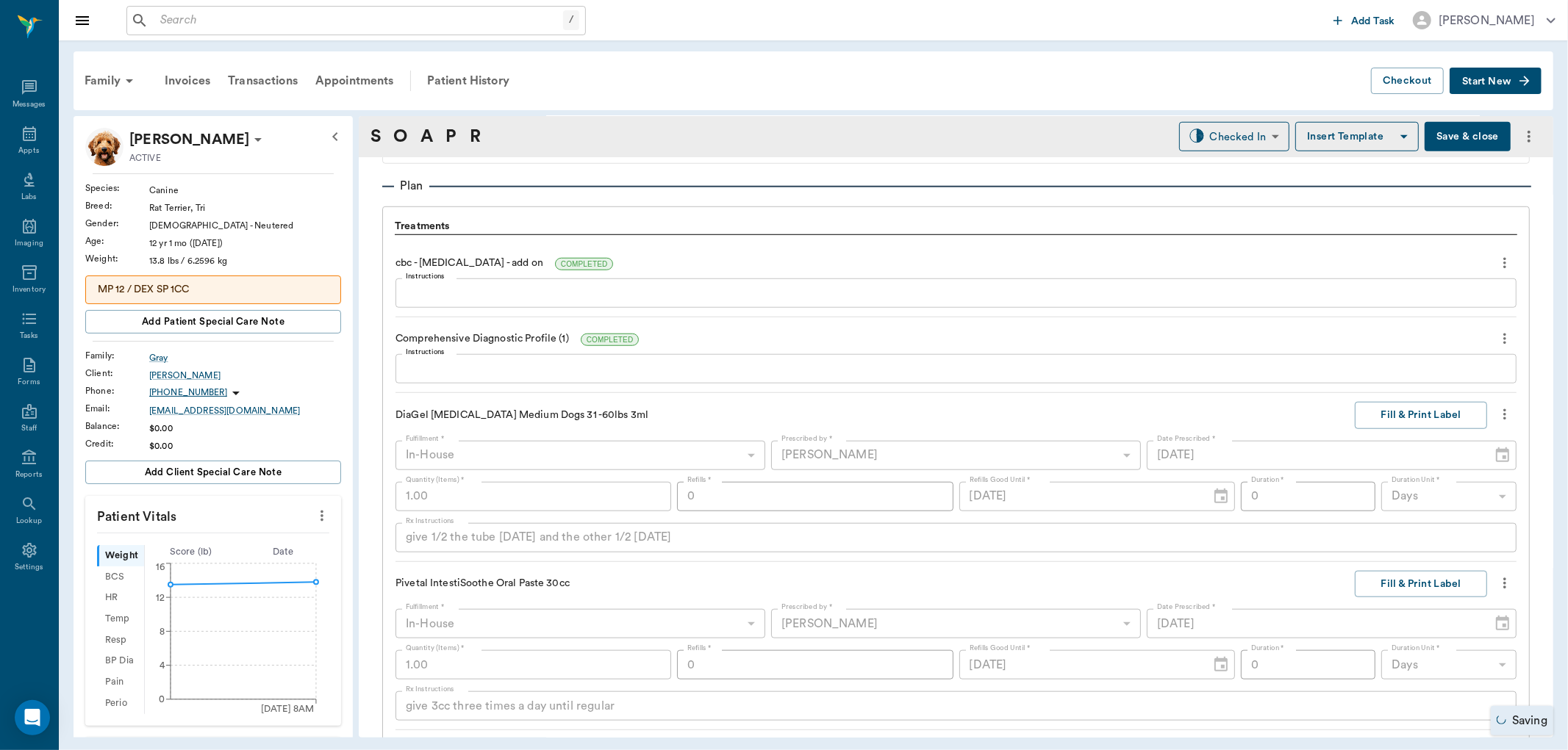
scroll to position [961, 0]
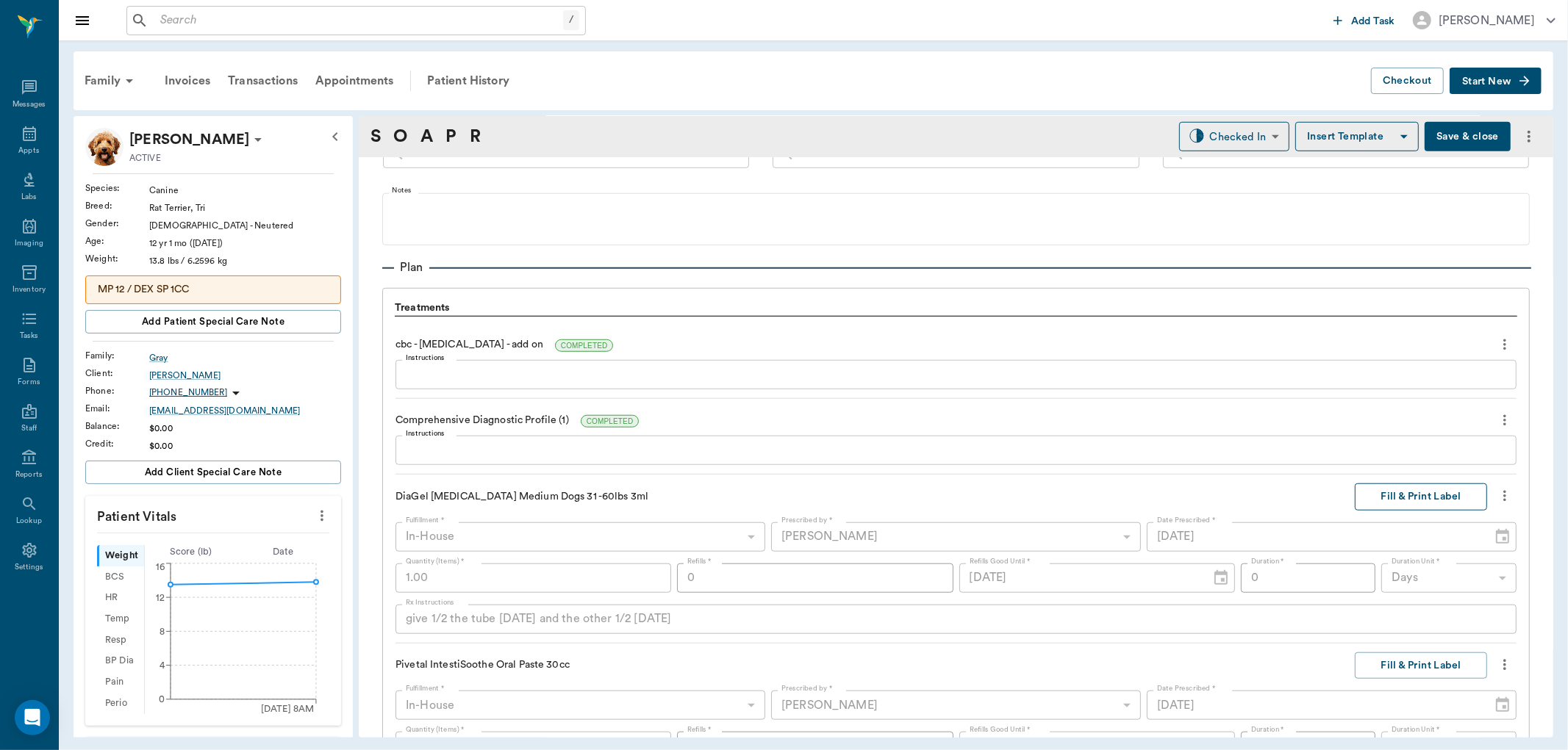
click at [1427, 498] on button "Fill & Print Label" at bounding box center [1420, 497] width 132 height 27
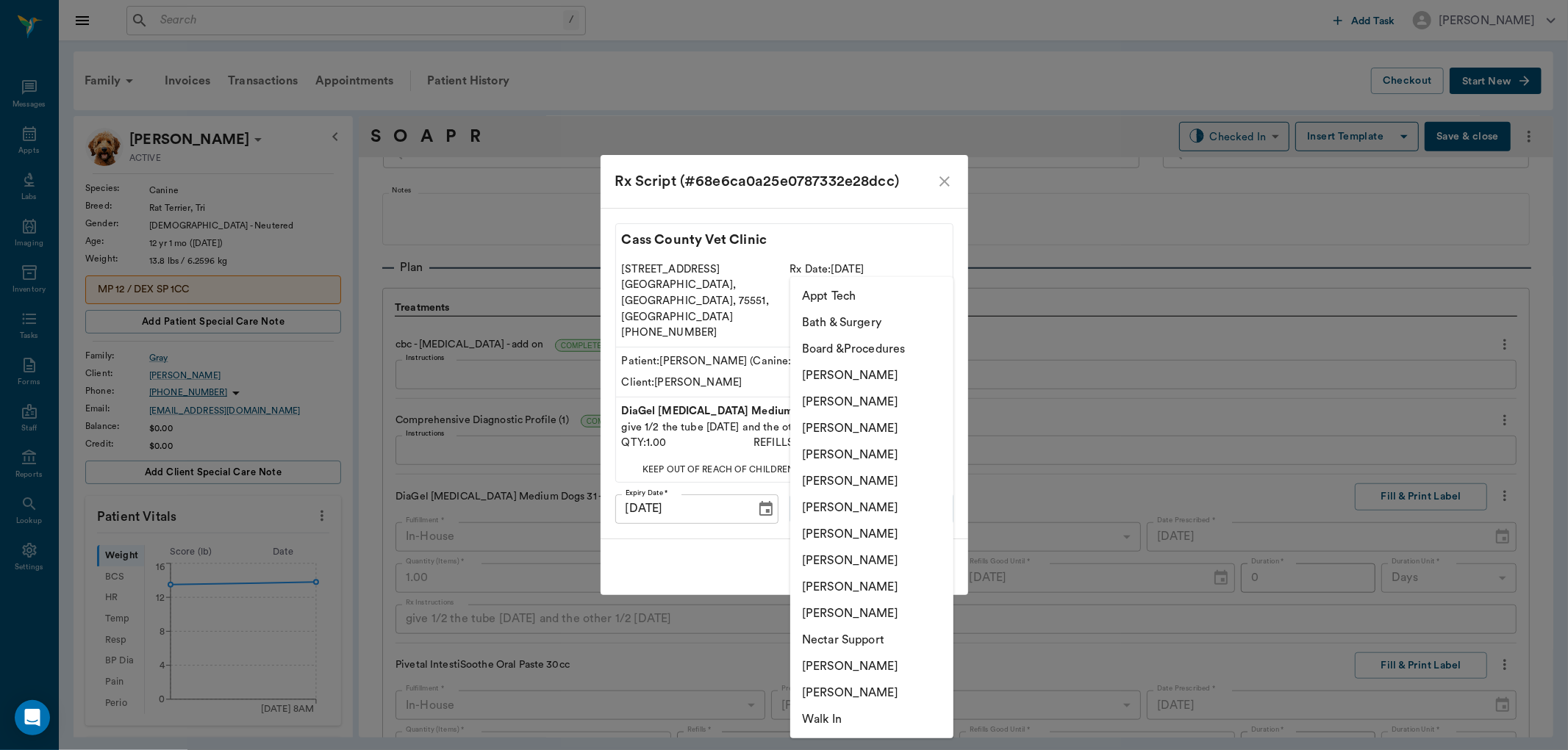
click at [913, 482] on body "/ ​ Add Task [PERSON_NAME] Nectar Messages Appts Labs Imaging Inventory Tasks F…" at bounding box center [784, 375] width 1568 height 750
drag, startPoint x: 847, startPoint y: 555, endPoint x: 971, endPoint y: 567, distance: 124.6
click at [859, 554] on li "[PERSON_NAME]" at bounding box center [871, 561] width 163 height 26
type input "63ec2e7e52e12b0ba117b124"
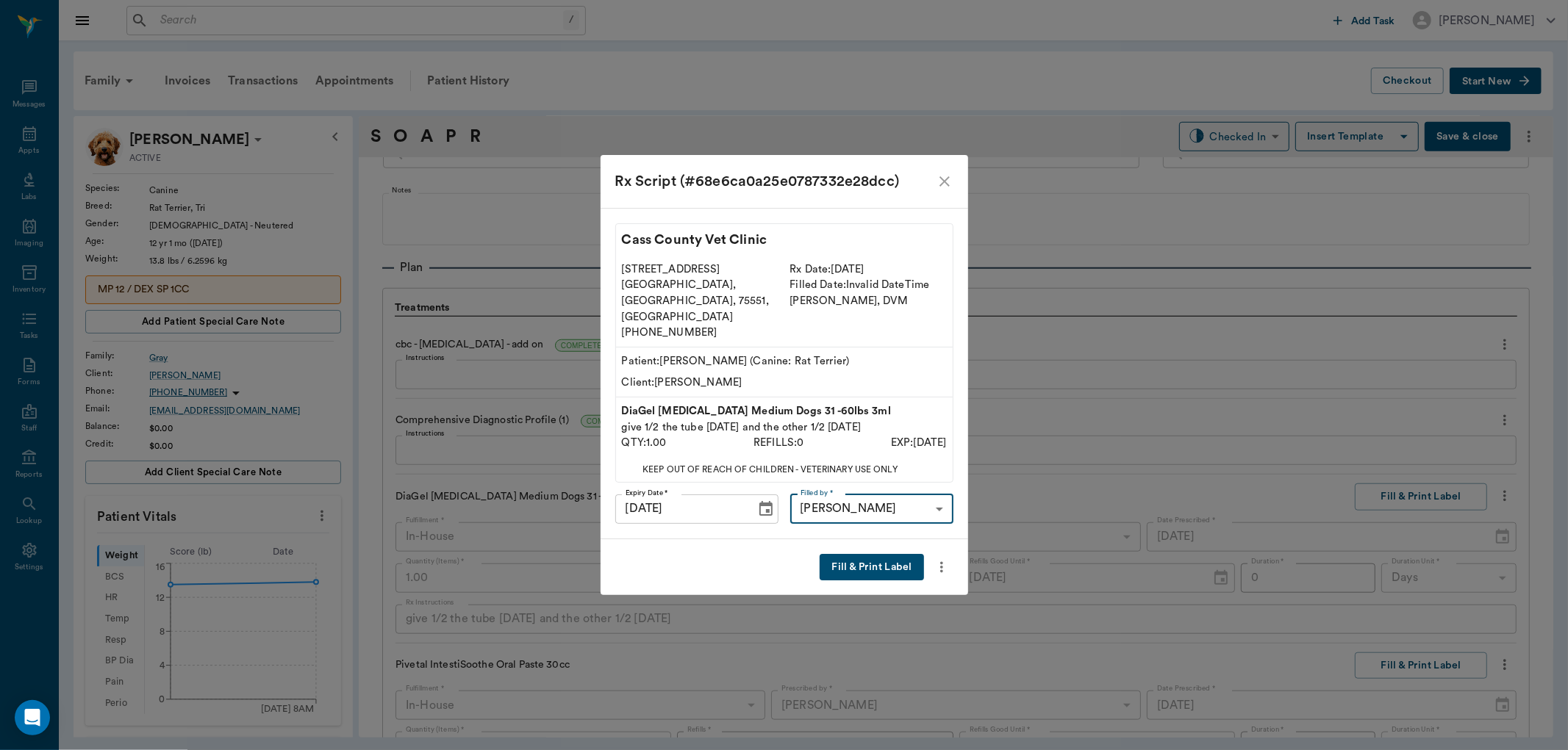
click at [901, 554] on button "Fill & Print Label" at bounding box center [871, 567] width 103 height 27
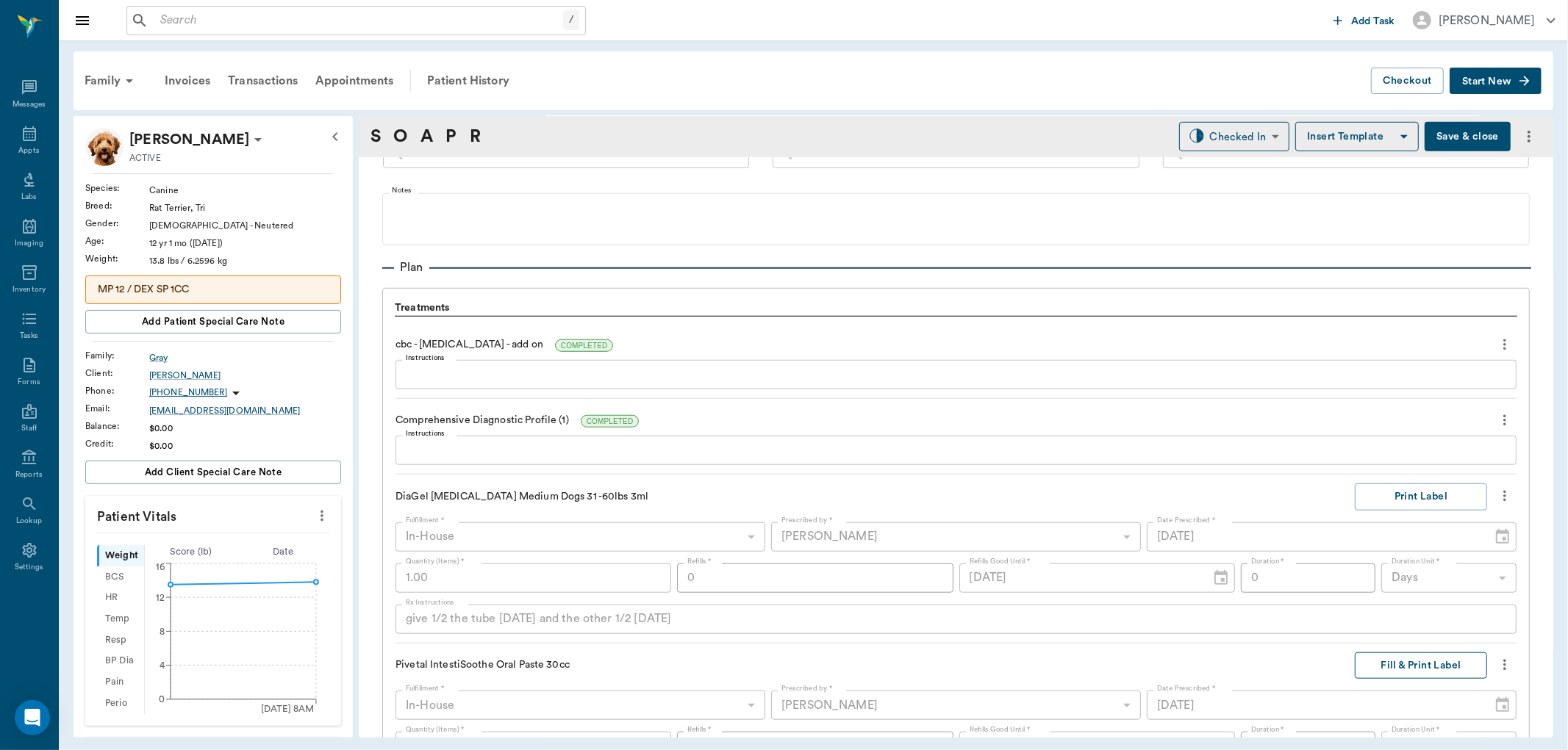
click at [1360, 672] on button "Fill & Print Label" at bounding box center [1420, 666] width 132 height 27
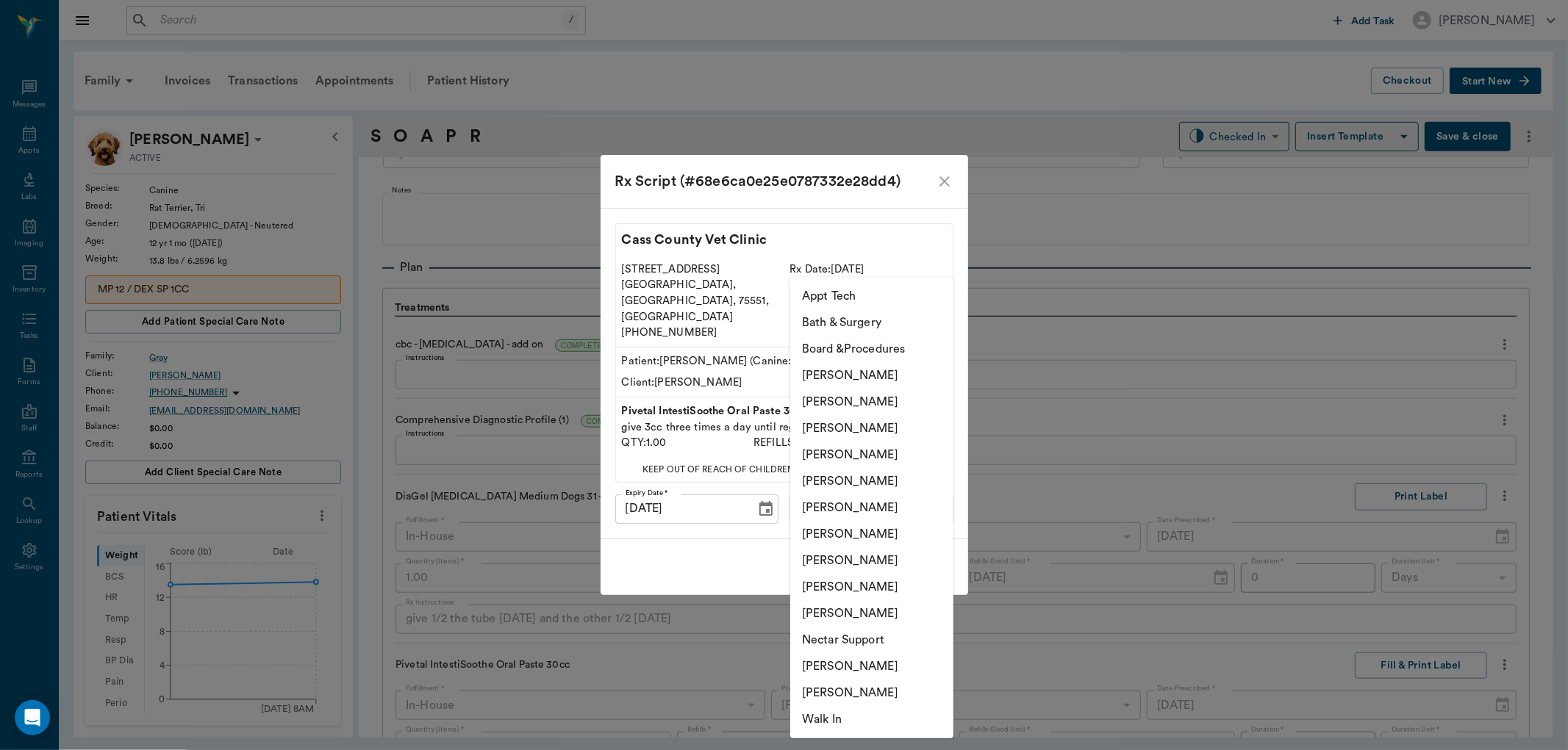
click at [892, 495] on body "/ ​ Add Task [PERSON_NAME] Nectar Messages Appts Labs Imaging Inventory Tasks F…" at bounding box center [784, 375] width 1568 height 750
click at [854, 562] on li "[PERSON_NAME]" at bounding box center [871, 561] width 163 height 26
type input "63ec2e7e52e12b0ba117b124"
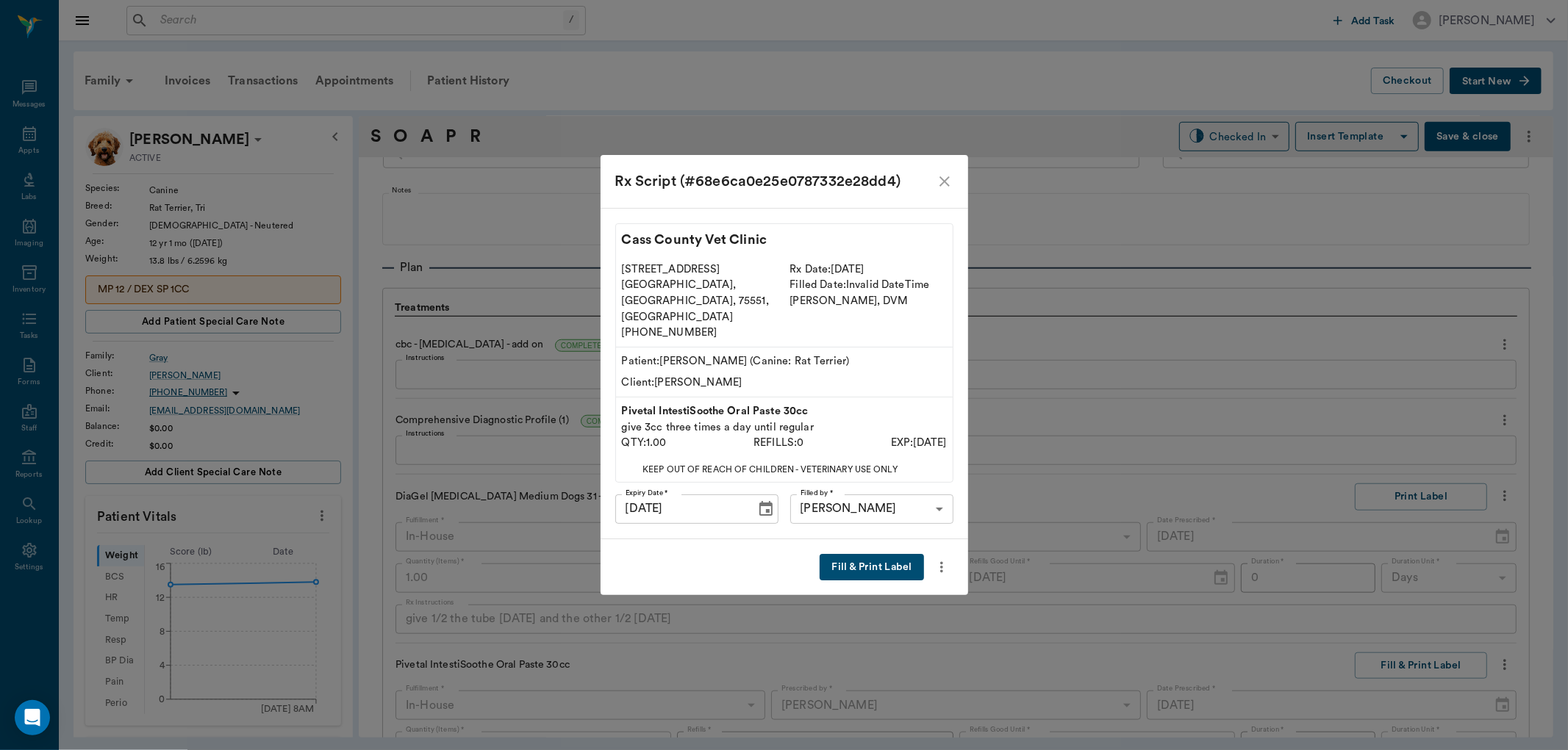
click at [897, 555] on button "Fill & Print Label" at bounding box center [871, 567] width 103 height 27
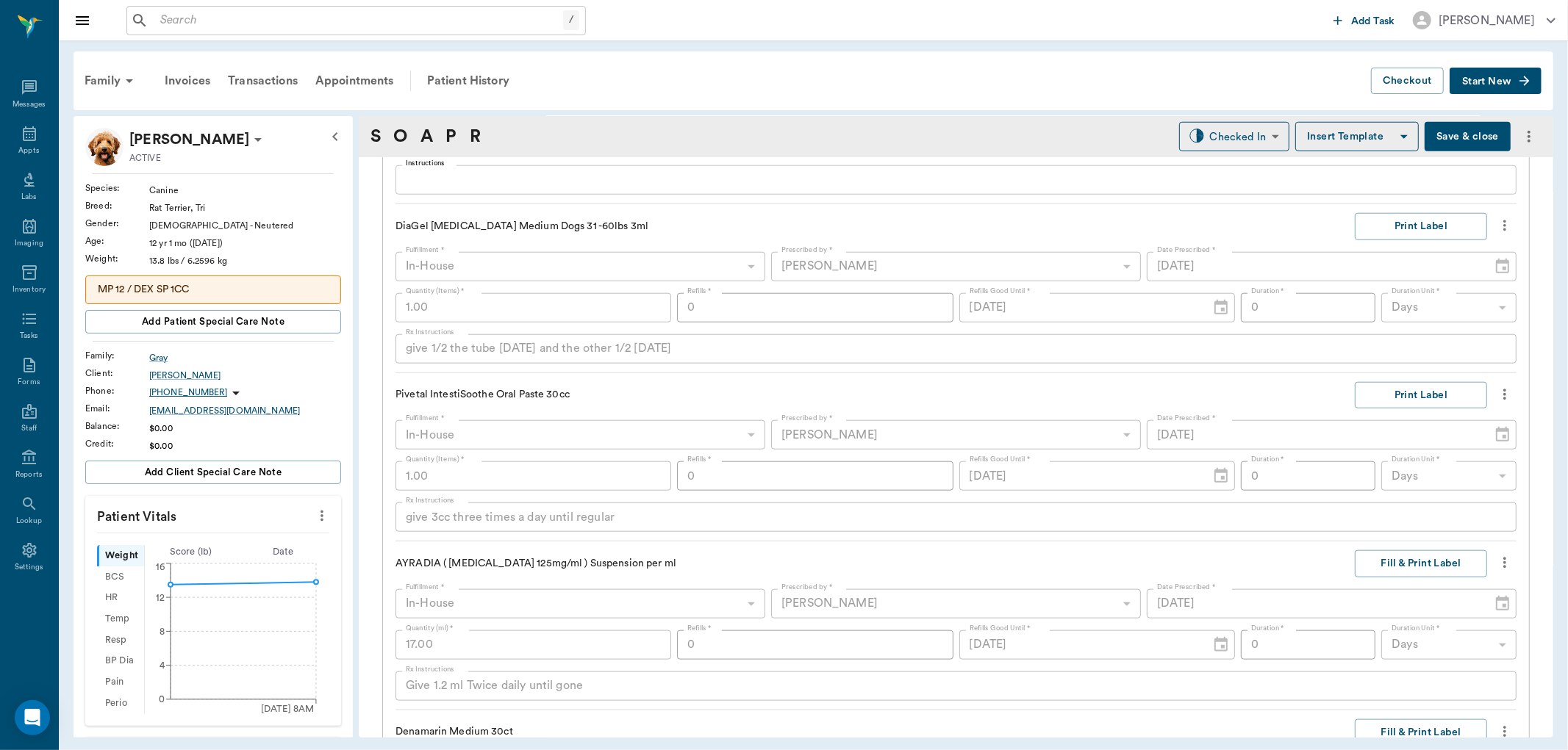
scroll to position [1288, 0]
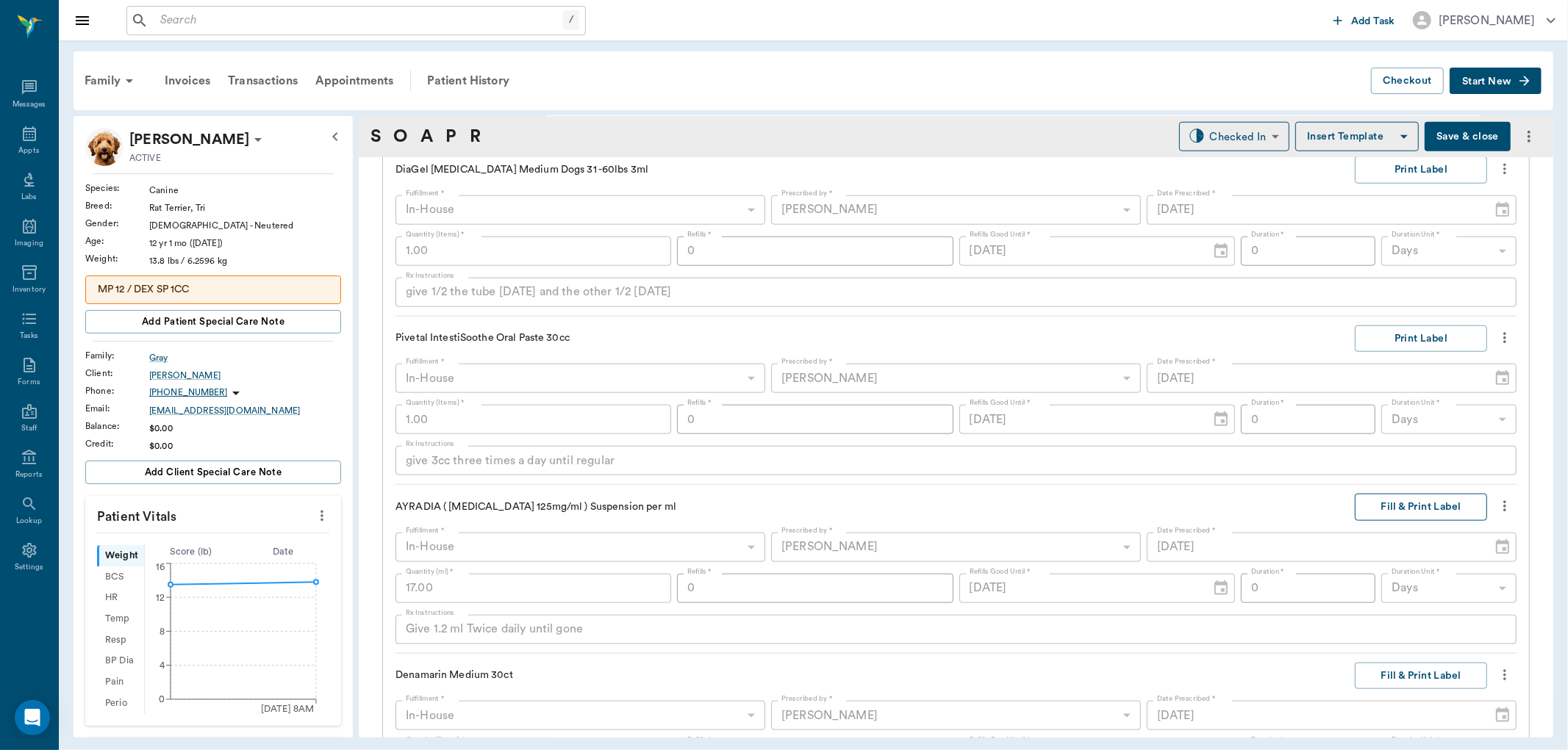
click at [1415, 501] on button "Fill & Print Label" at bounding box center [1420, 508] width 132 height 27
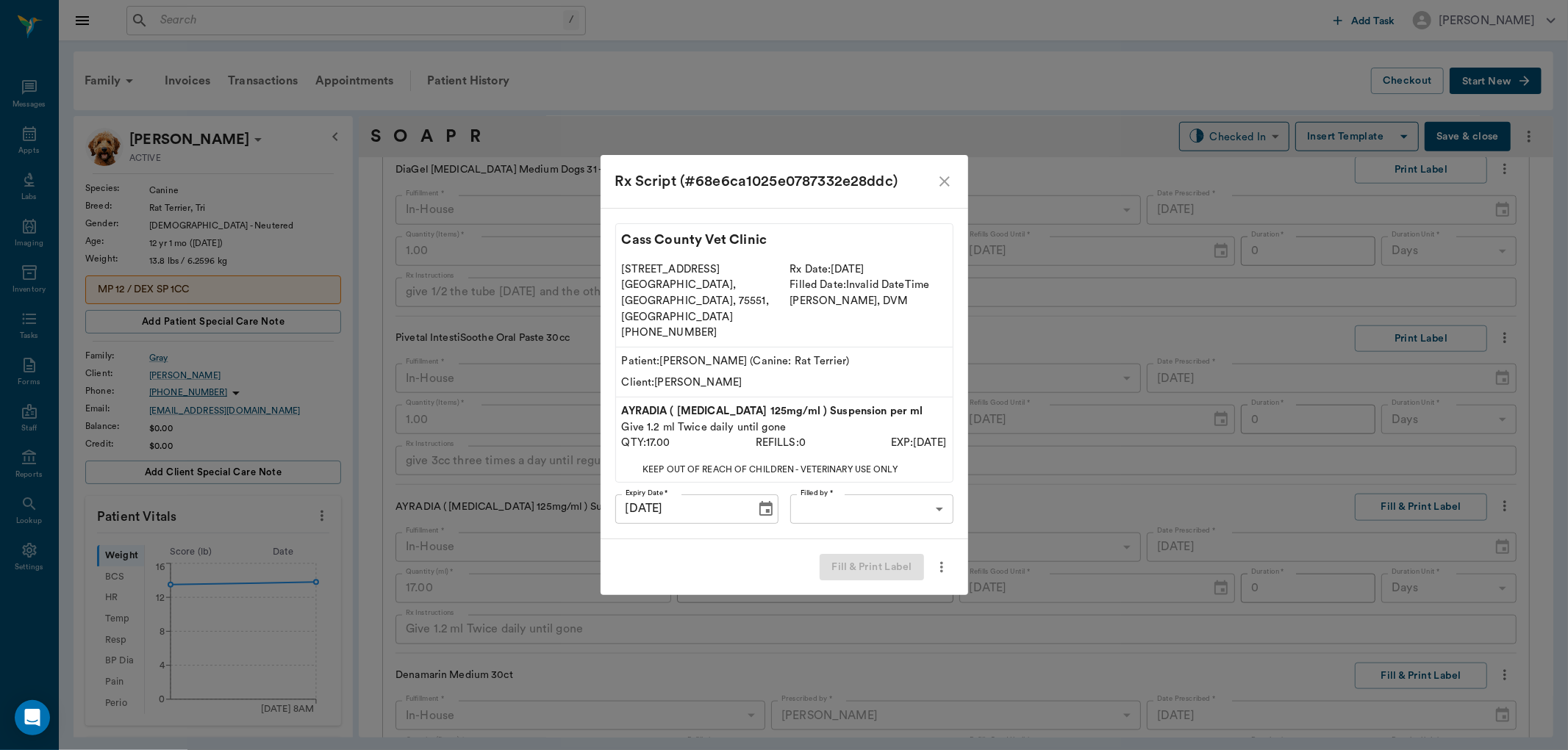
click at [903, 490] on body "/ ​ Add Task [PERSON_NAME] Nectar Messages Appts Labs Imaging Inventory Tasks F…" at bounding box center [784, 375] width 1568 height 750
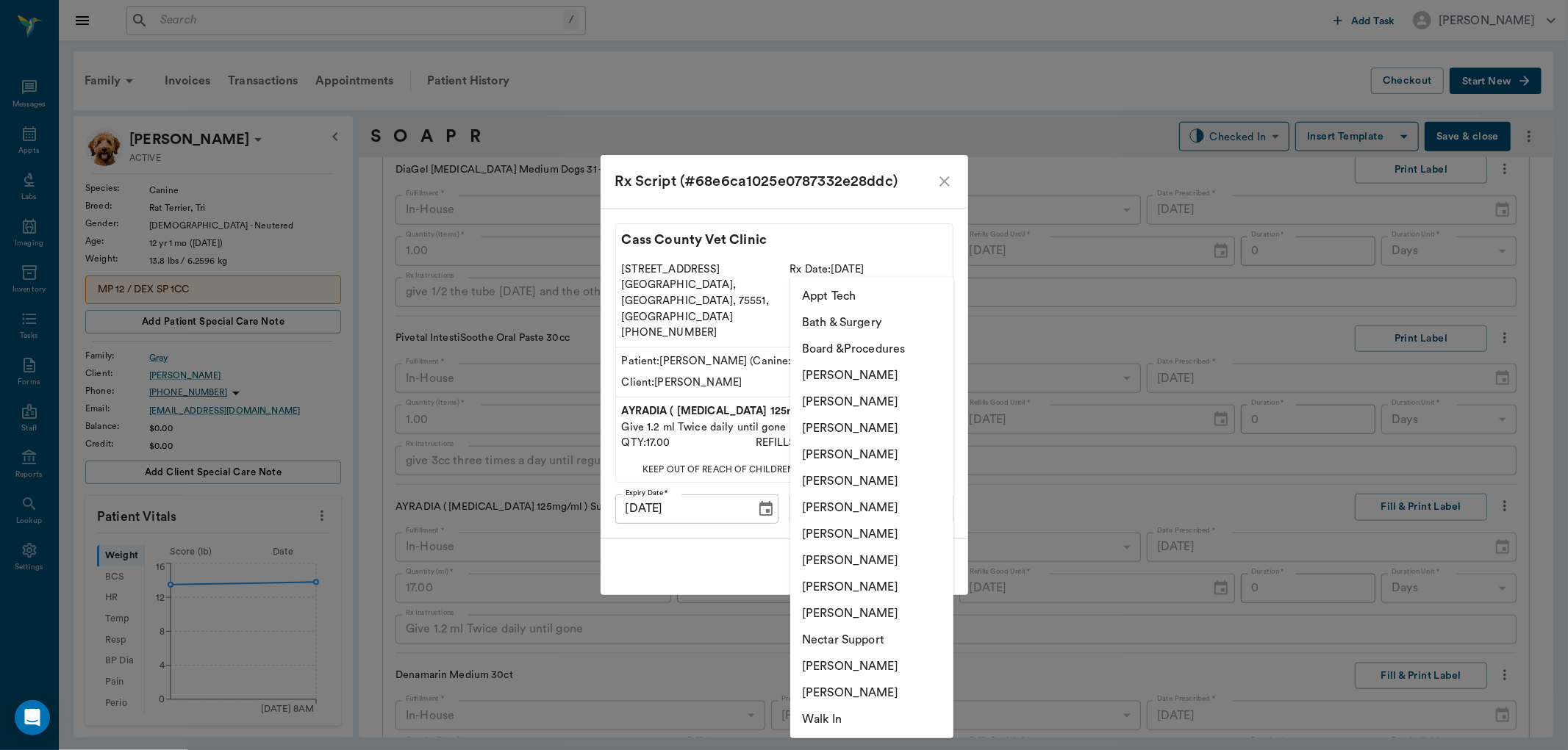
click at [866, 553] on li "[PERSON_NAME]" at bounding box center [871, 561] width 163 height 26
type input "63ec2e7e52e12b0ba117b124"
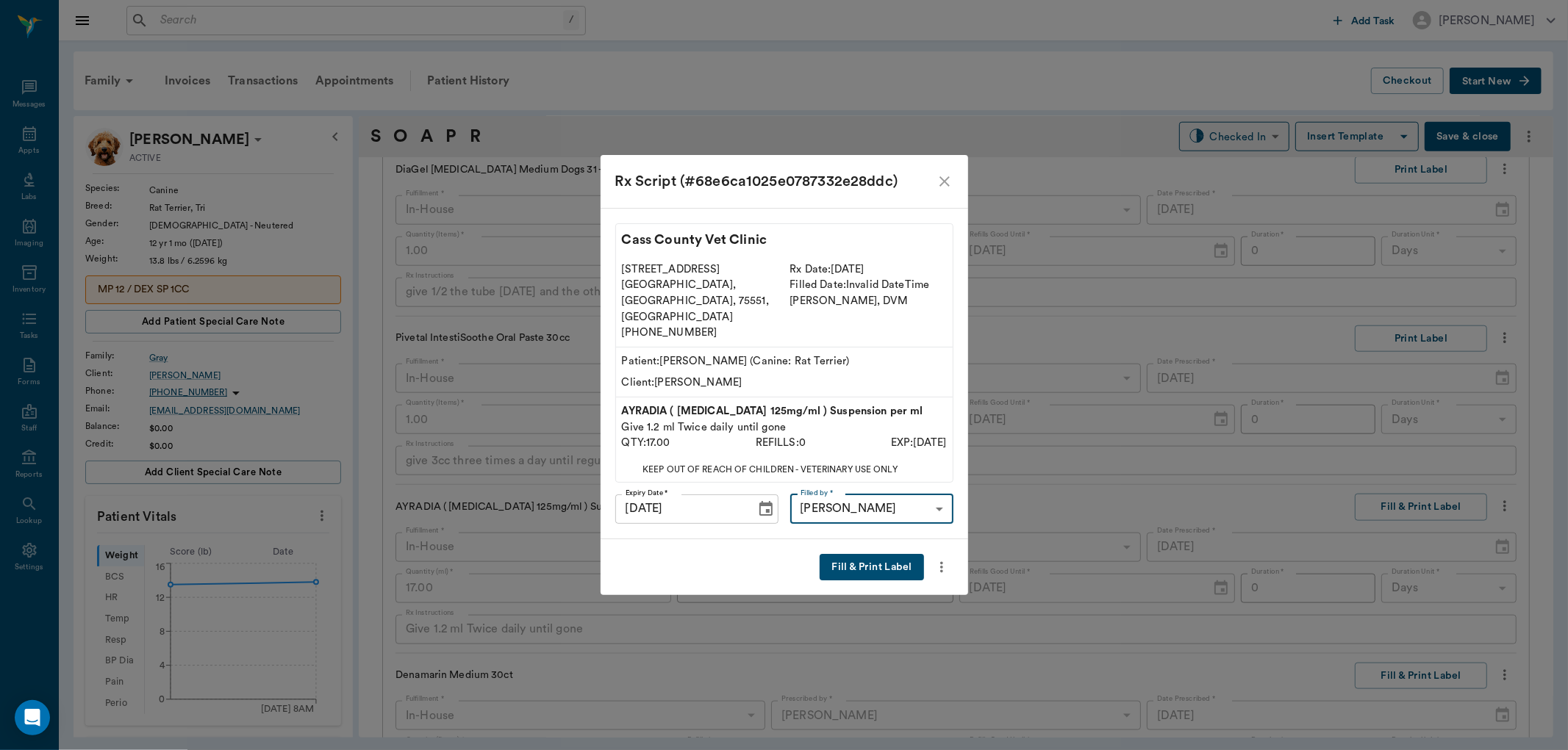
click at [907, 556] on button "Fill & Print Label" at bounding box center [871, 567] width 103 height 27
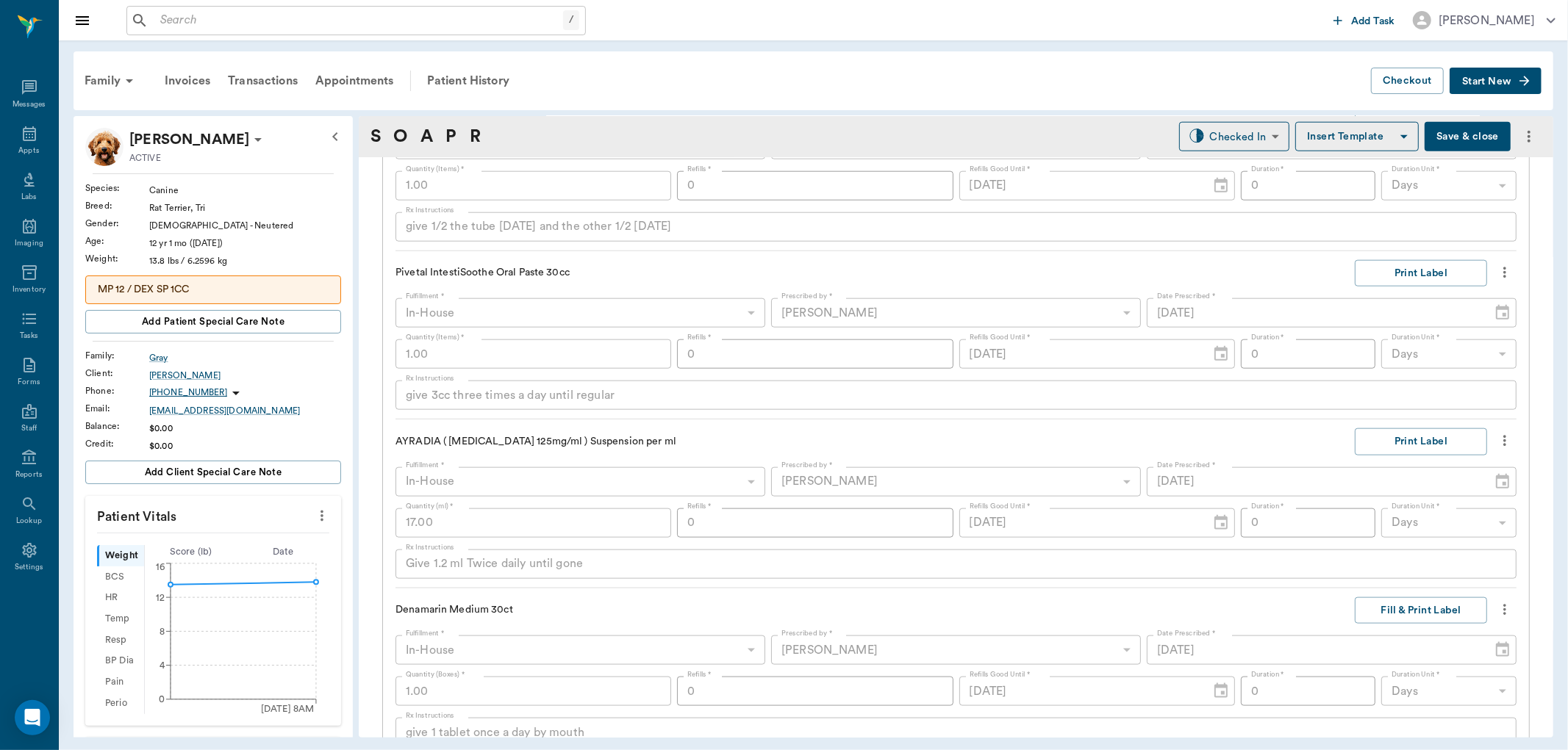
scroll to position [1451, 0]
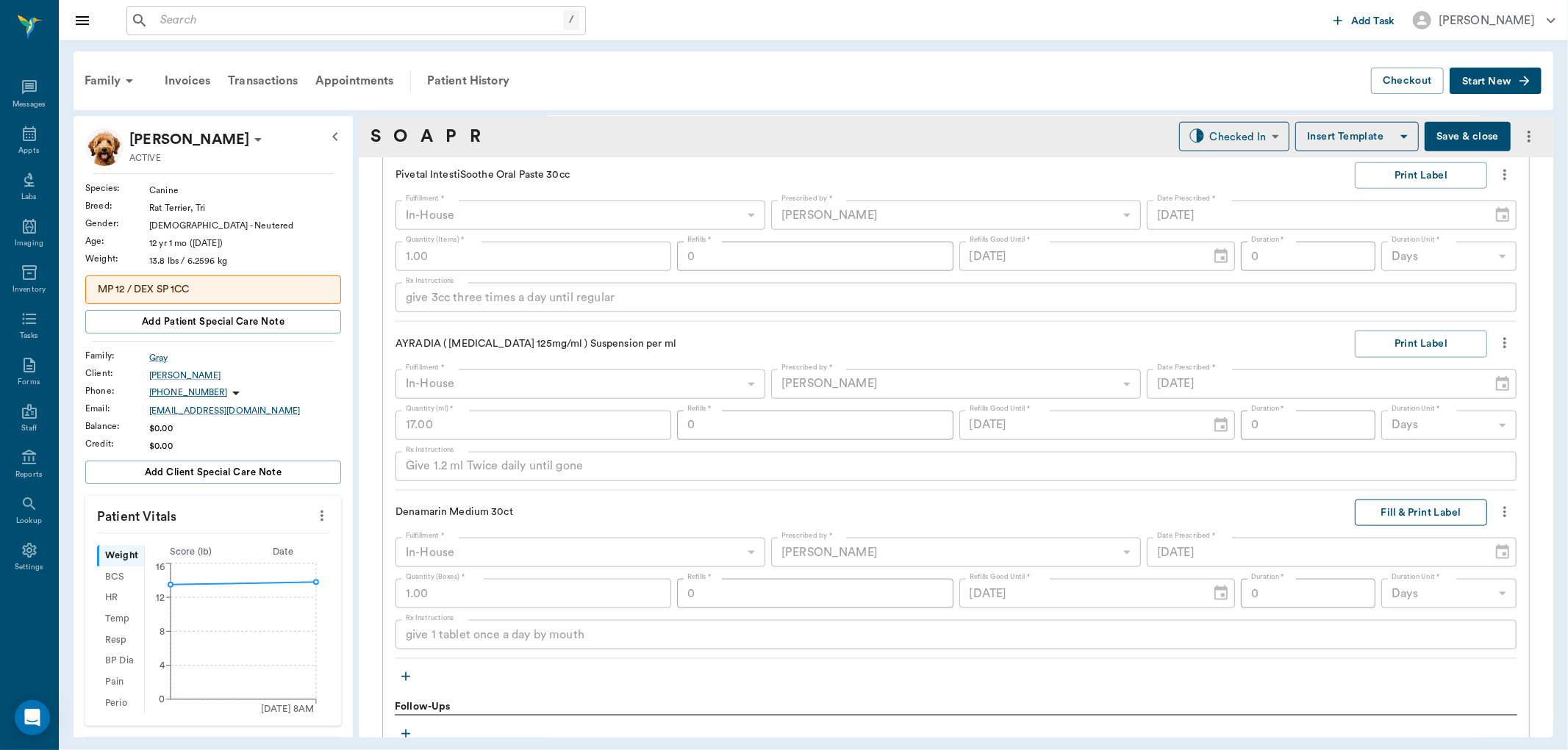
click at [1421, 510] on button "Fill & Print Label" at bounding box center [1420, 514] width 132 height 27
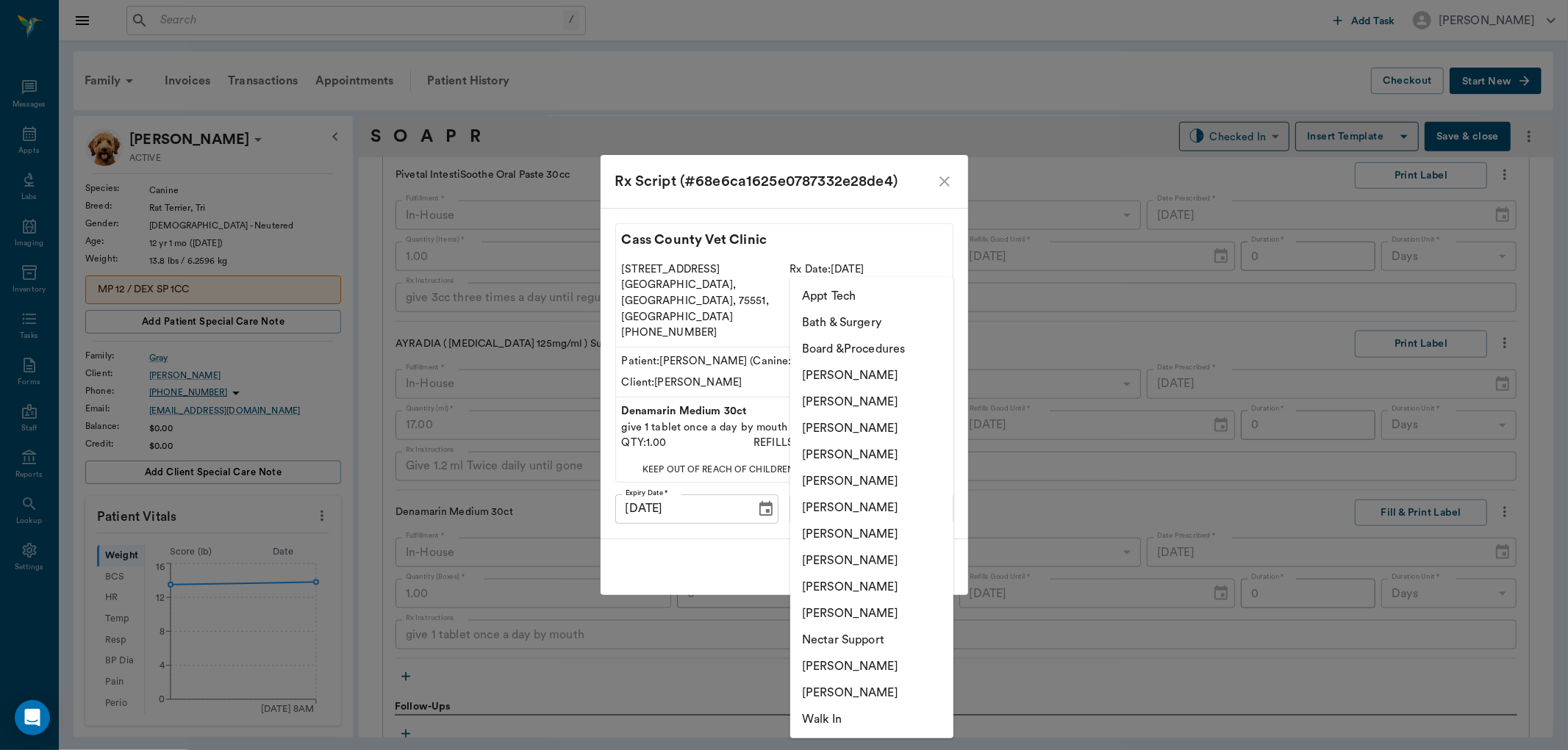
click at [929, 488] on body "/ ​ Add Task [PERSON_NAME] Nectar Messages Appts Labs Imaging Inventory Tasks F…" at bounding box center [784, 375] width 1568 height 750
click at [819, 555] on li "[PERSON_NAME]" at bounding box center [871, 561] width 163 height 26
type input "63ec2e7e52e12b0ba117b124"
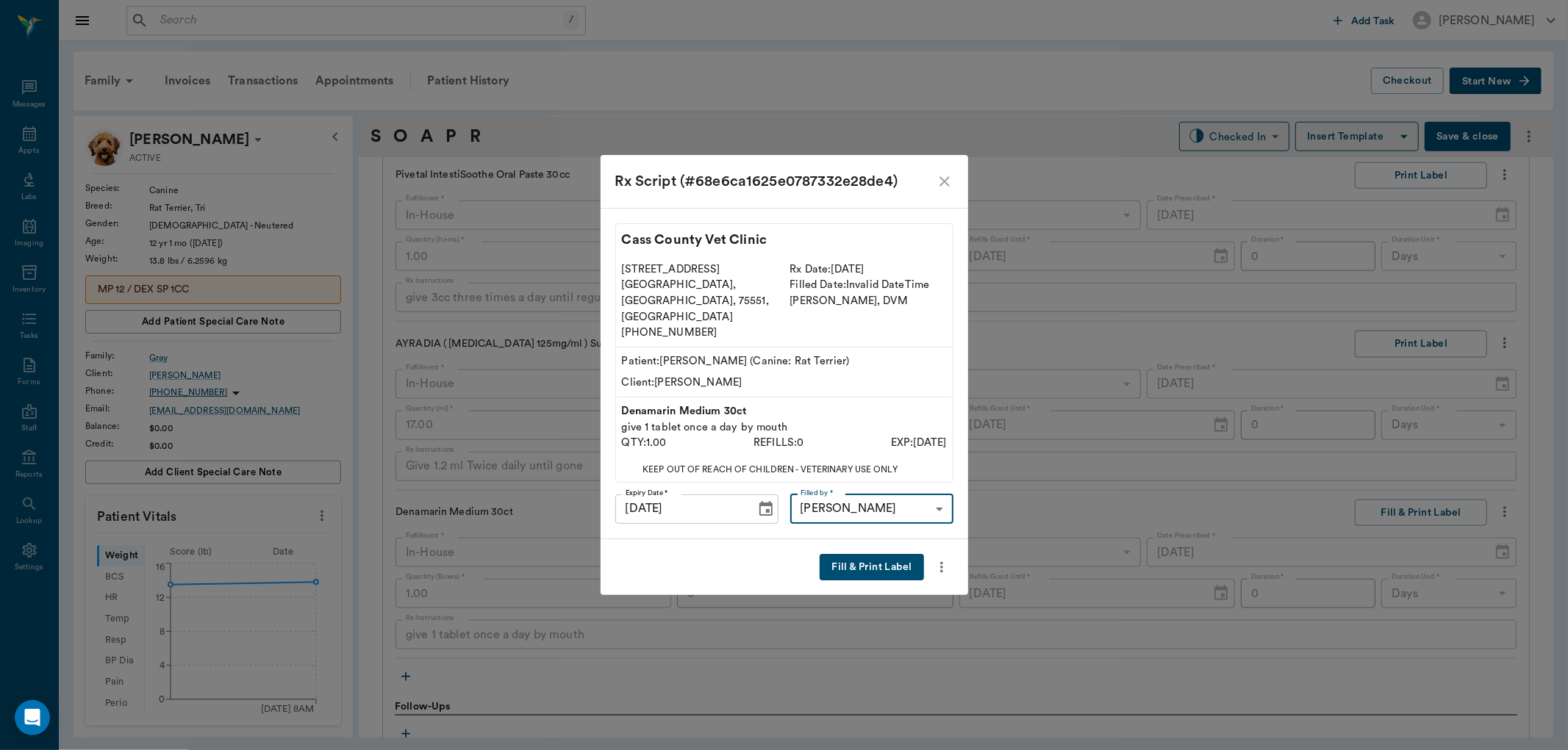
click at [855, 554] on button "Fill & Print Label" at bounding box center [871, 567] width 103 height 27
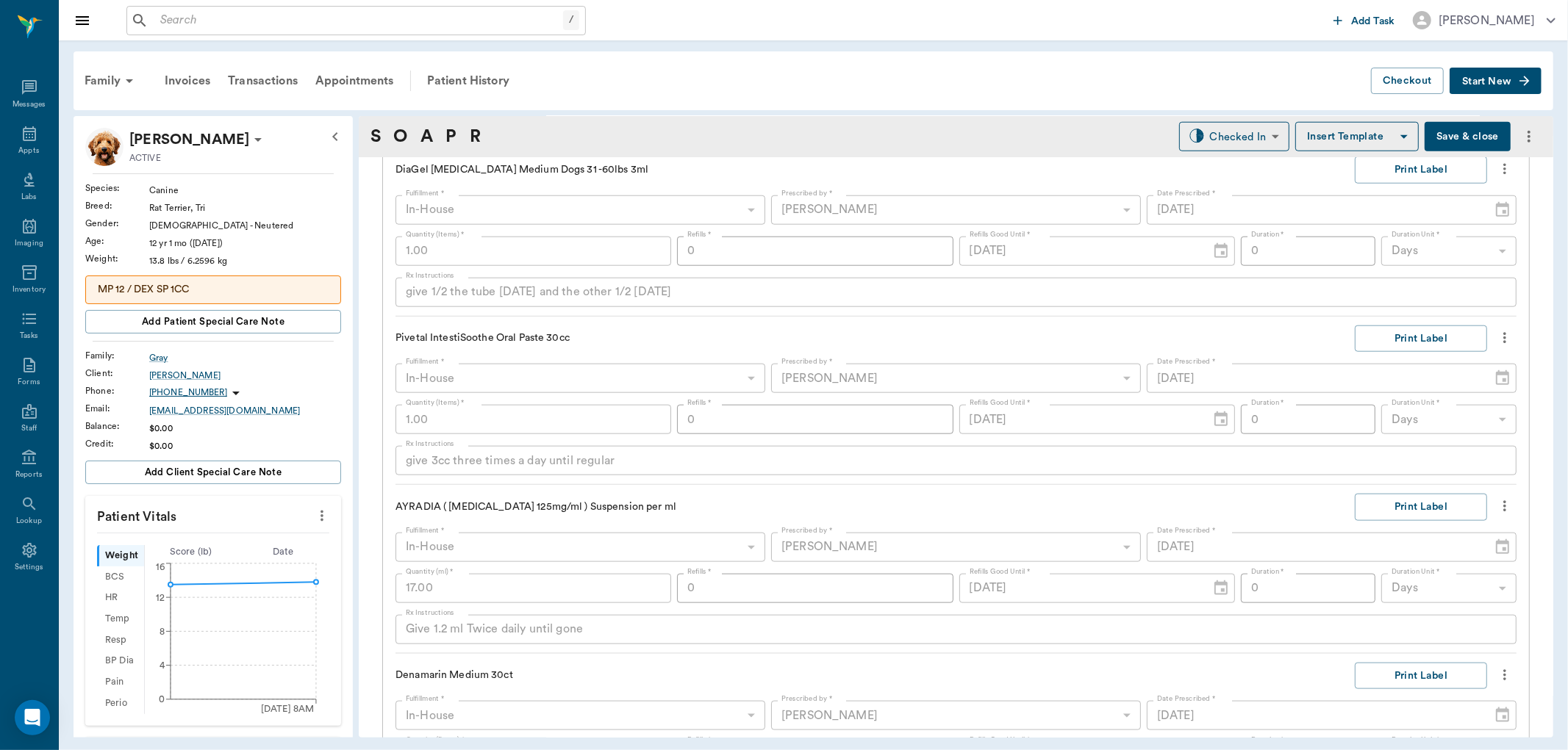
scroll to position [1532, 0]
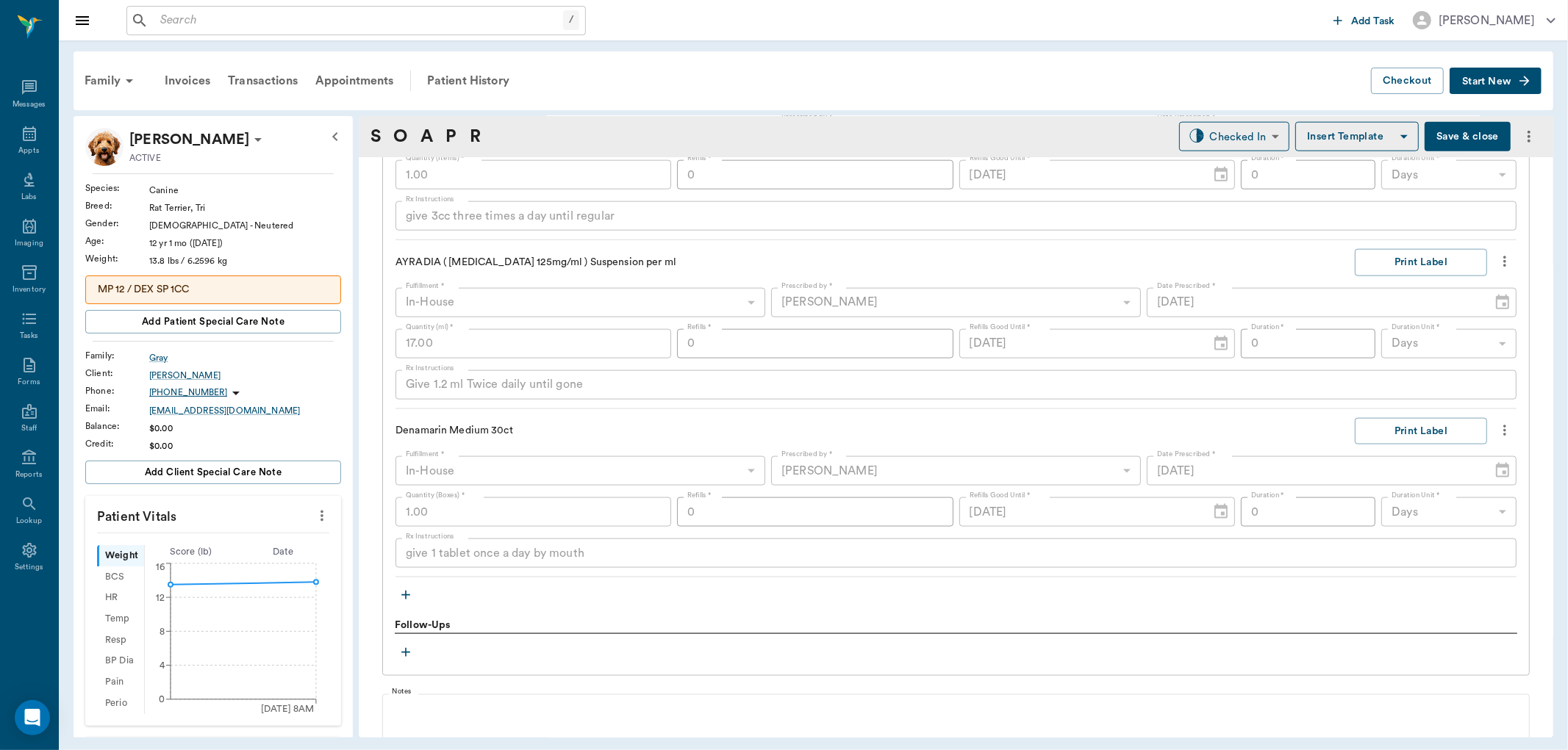
click at [401, 584] on button "button" at bounding box center [405, 596] width 22 height 22
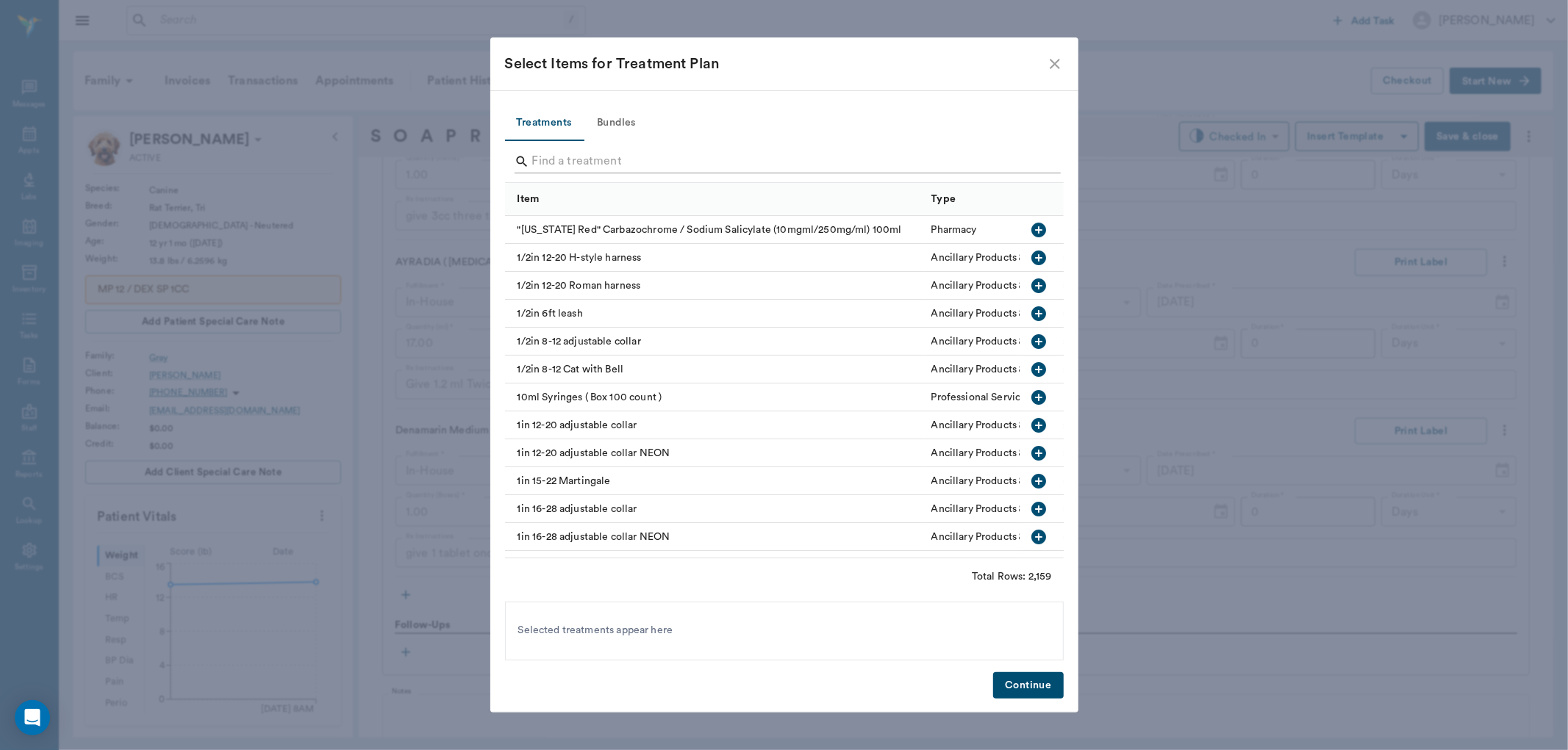
click at [542, 156] on input "Search" at bounding box center [784, 162] width 506 height 24
click at [552, 160] on input "Search" at bounding box center [784, 162] width 506 height 24
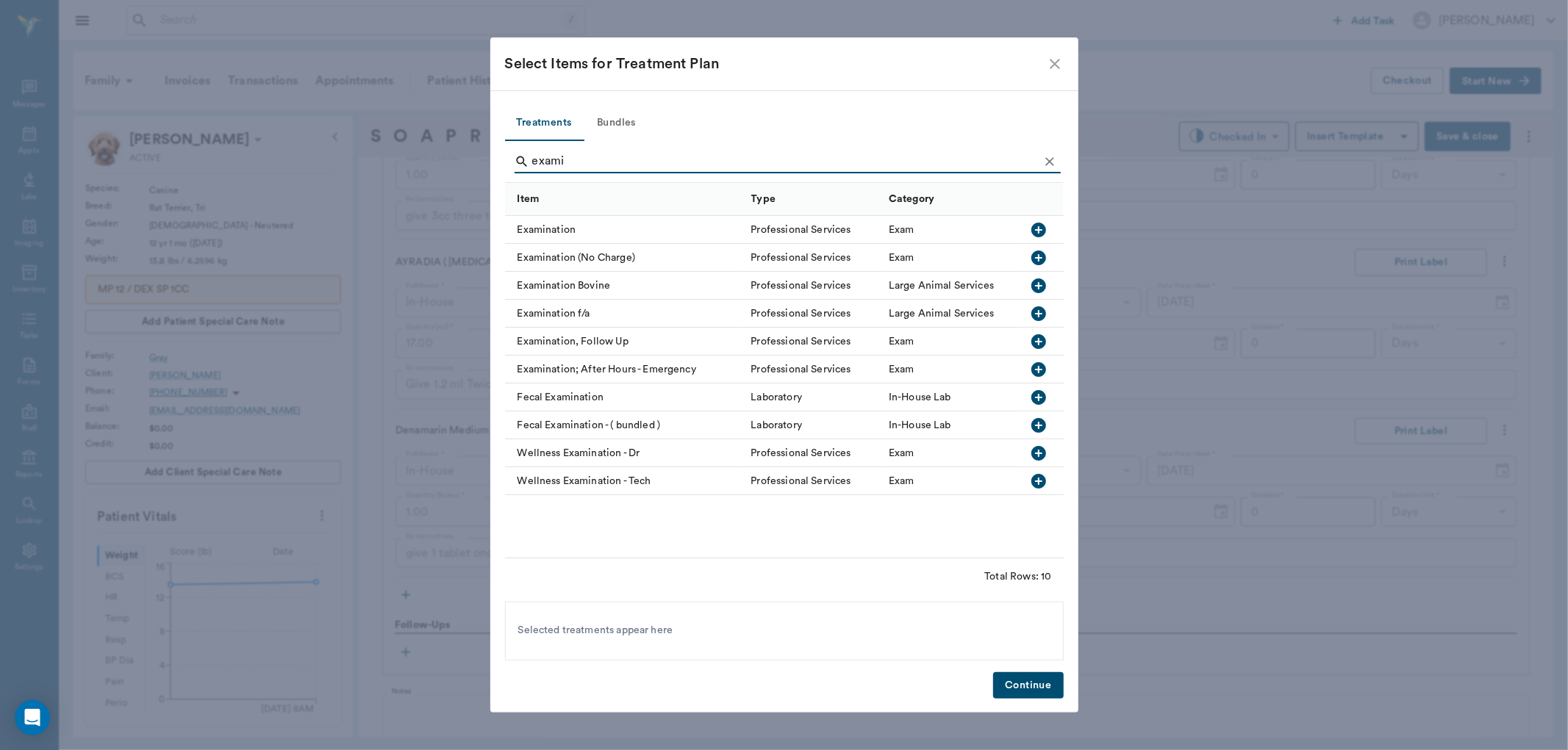
type input "exami"
click at [1040, 231] on icon "button" at bounding box center [1038, 230] width 15 height 15
click at [1029, 686] on button "Continue" at bounding box center [1028, 686] width 70 height 27
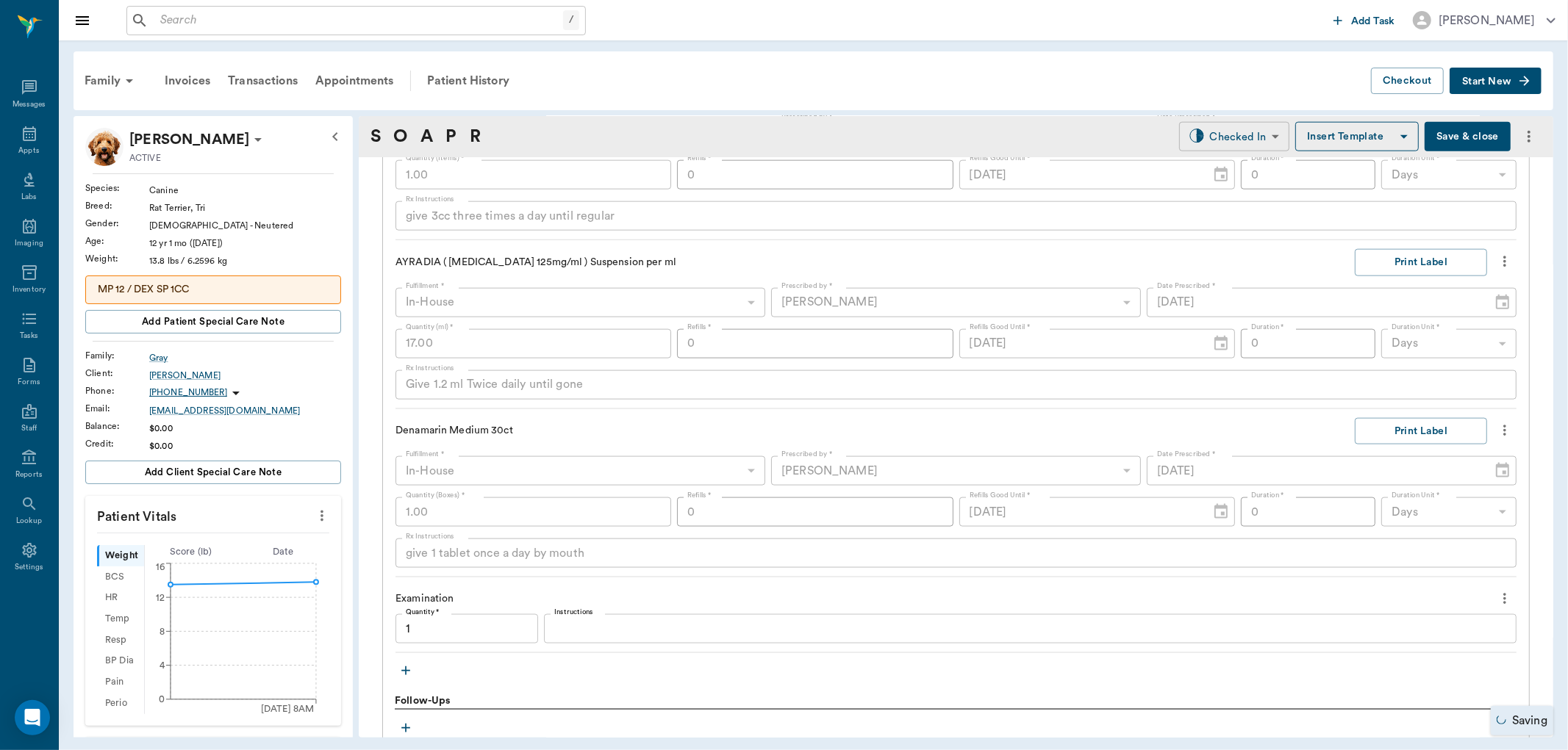
click at [1221, 133] on body "/ ​ Add Task [PERSON_NAME] Nectar Messages Appts Labs Imaging Inventory Tasks F…" at bounding box center [784, 375] width 1568 height 750
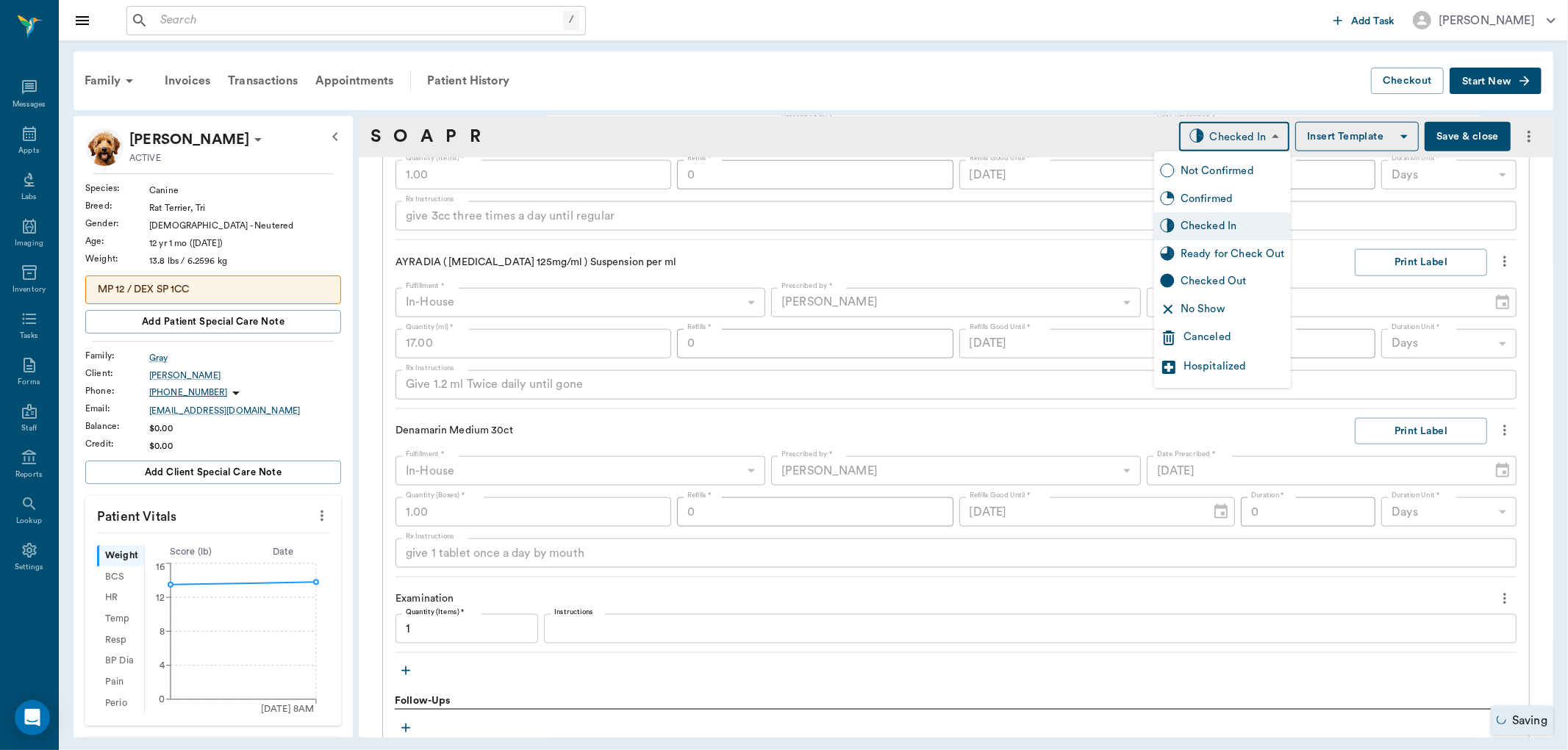
type input "1.00"
click at [1204, 252] on div "Ready for Check Out" at bounding box center [1233, 253] width 104 height 16
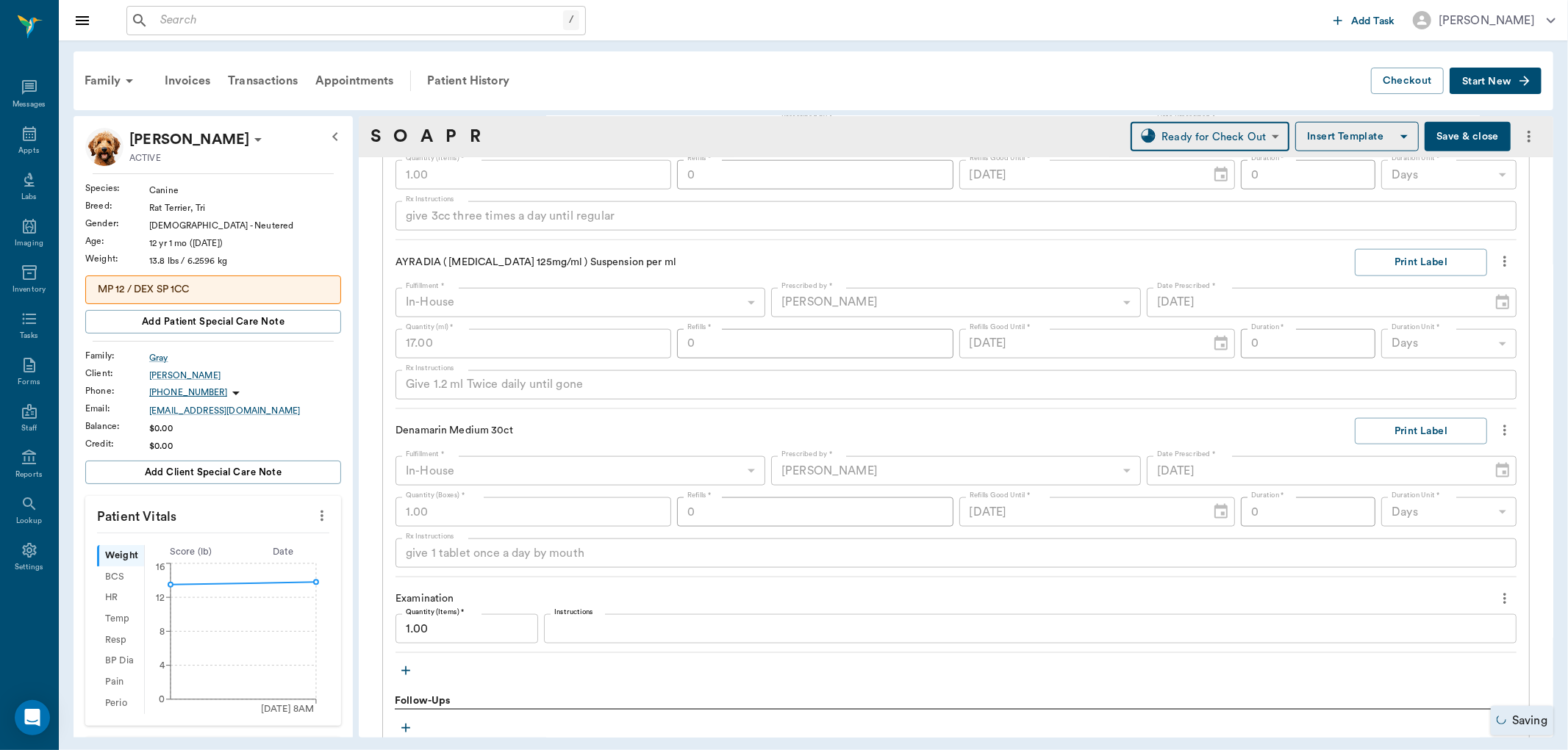
type input "READY_TO_CHECKOUT"
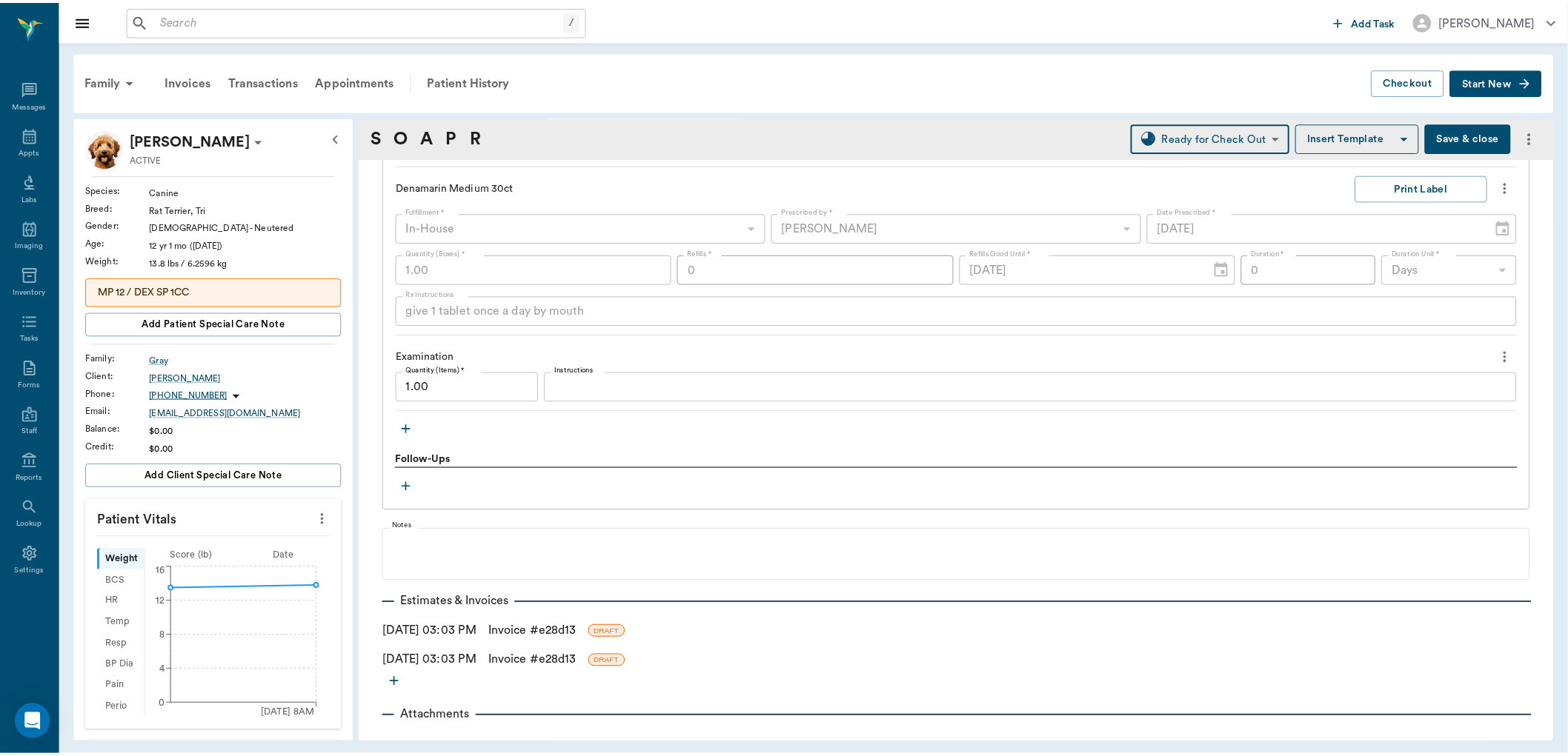
scroll to position [1816, 0]
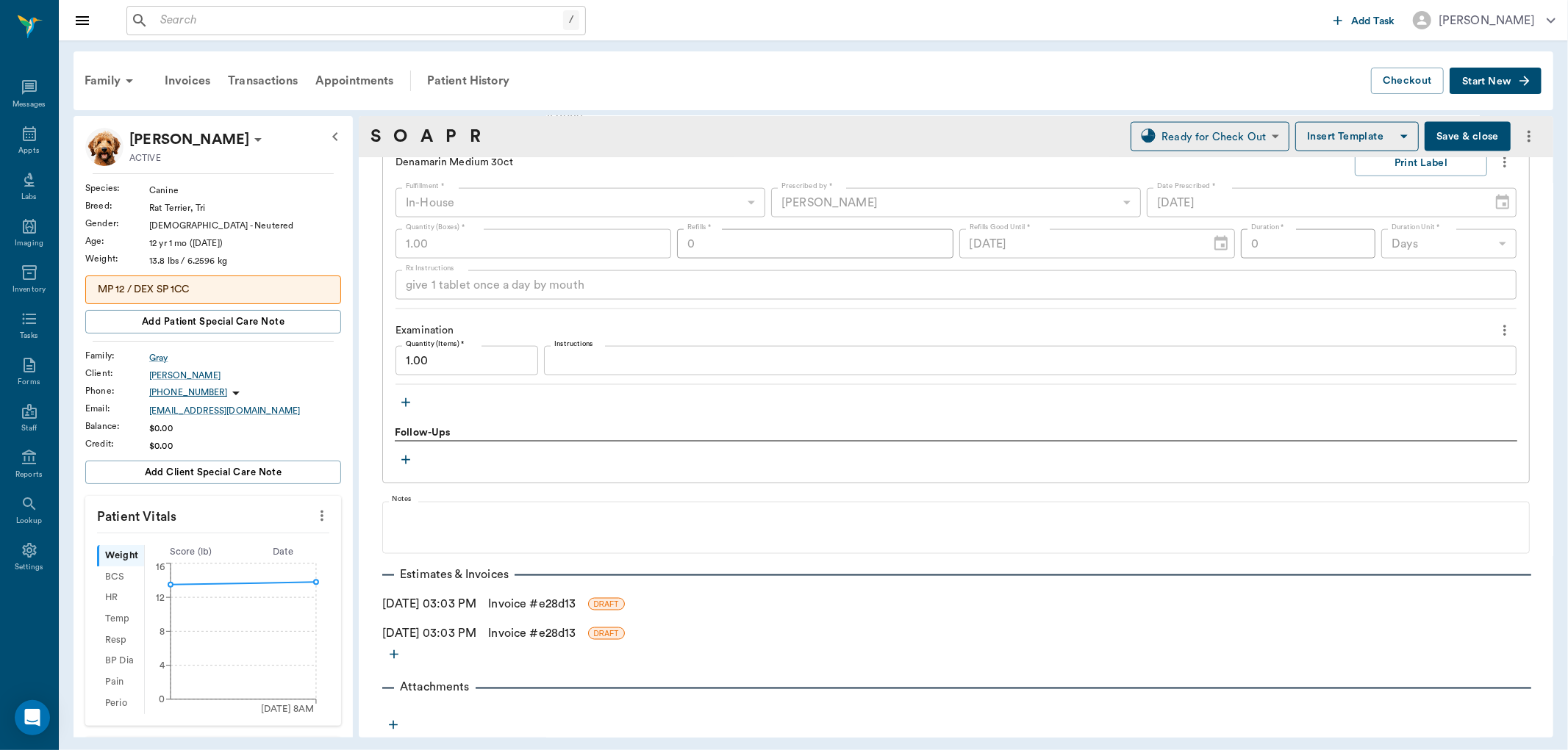
click at [575, 602] on link "Invoice # e28d13" at bounding box center [532, 604] width 87 height 18
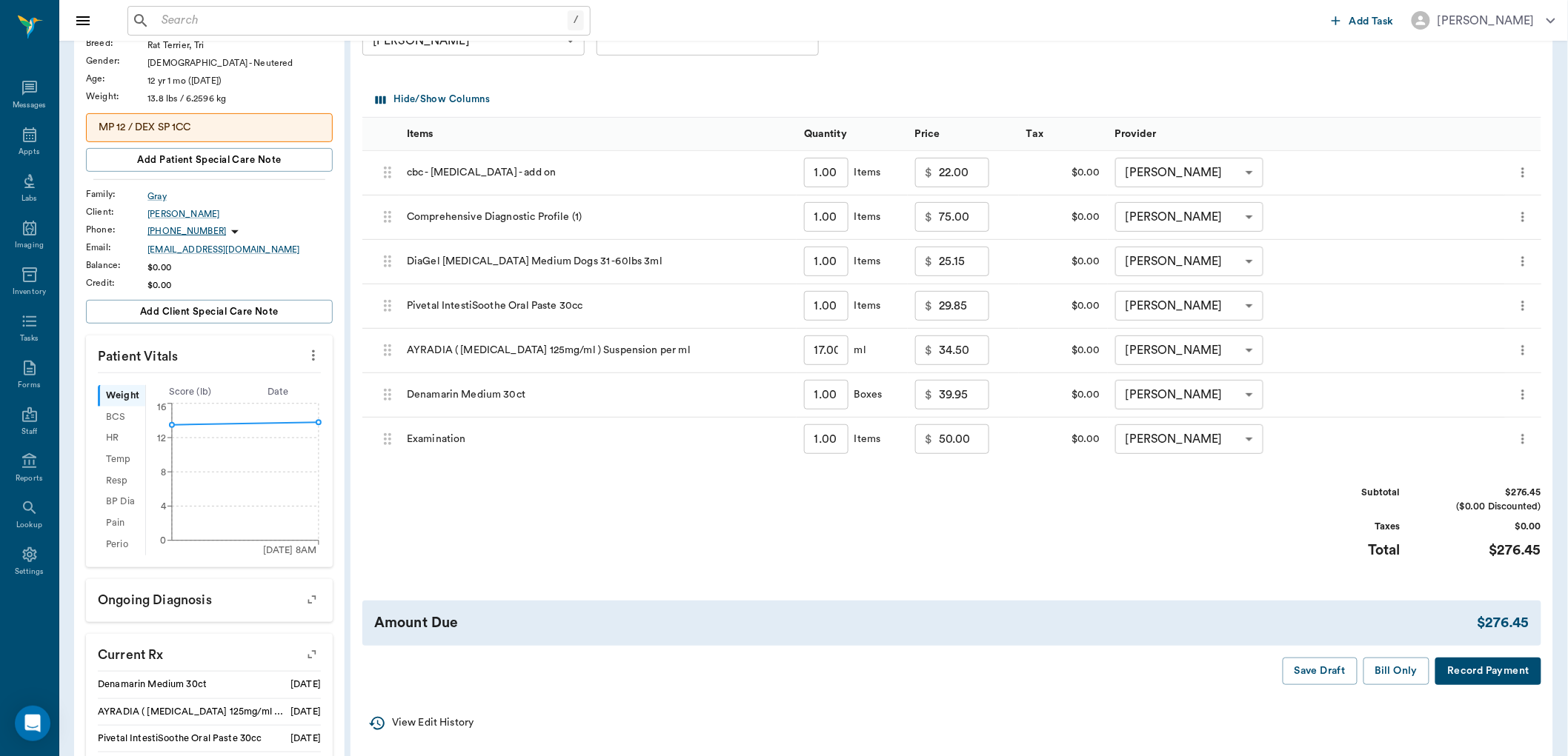
scroll to position [247, 0]
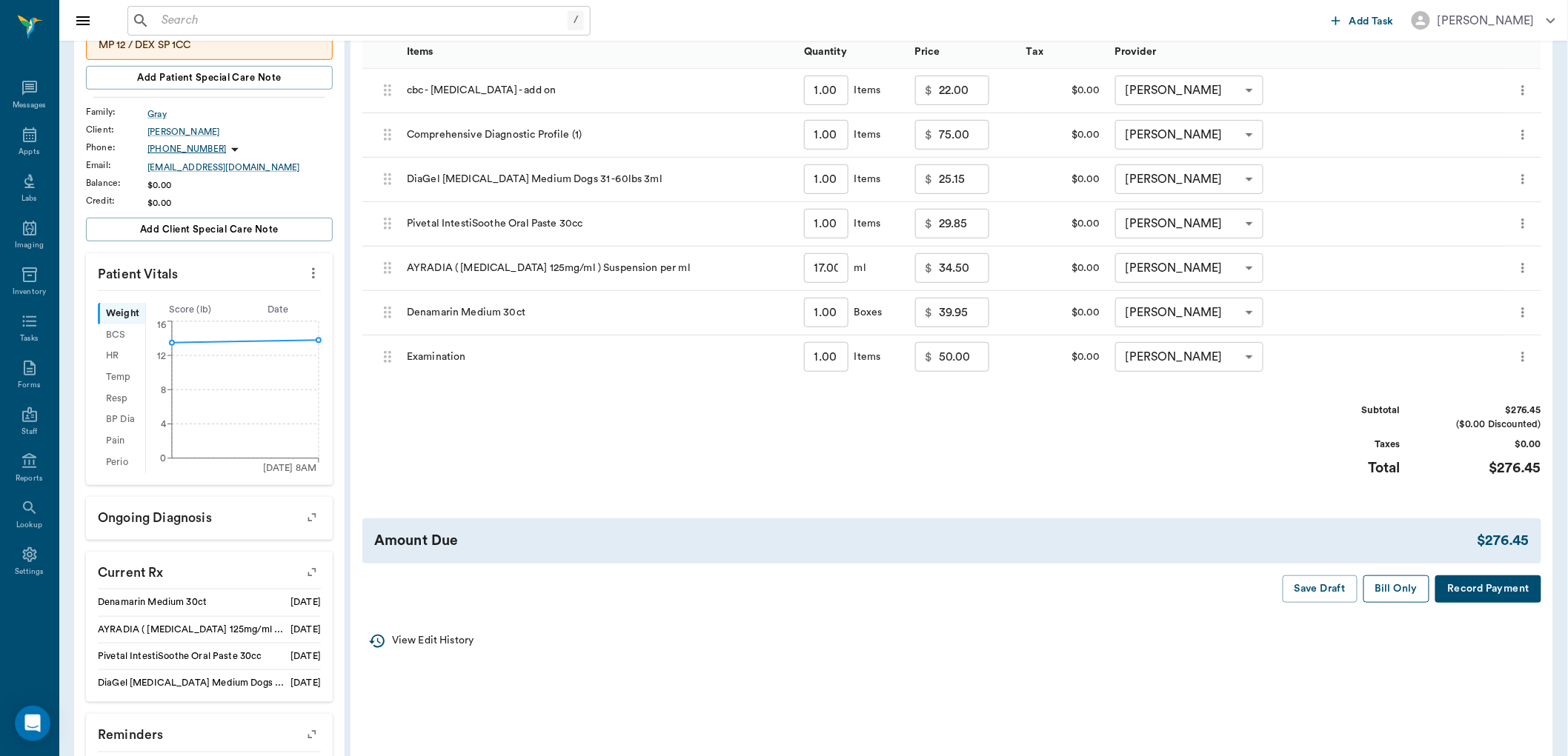
click at [1407, 593] on button "Bill Only" at bounding box center [1398, 589] width 67 height 28
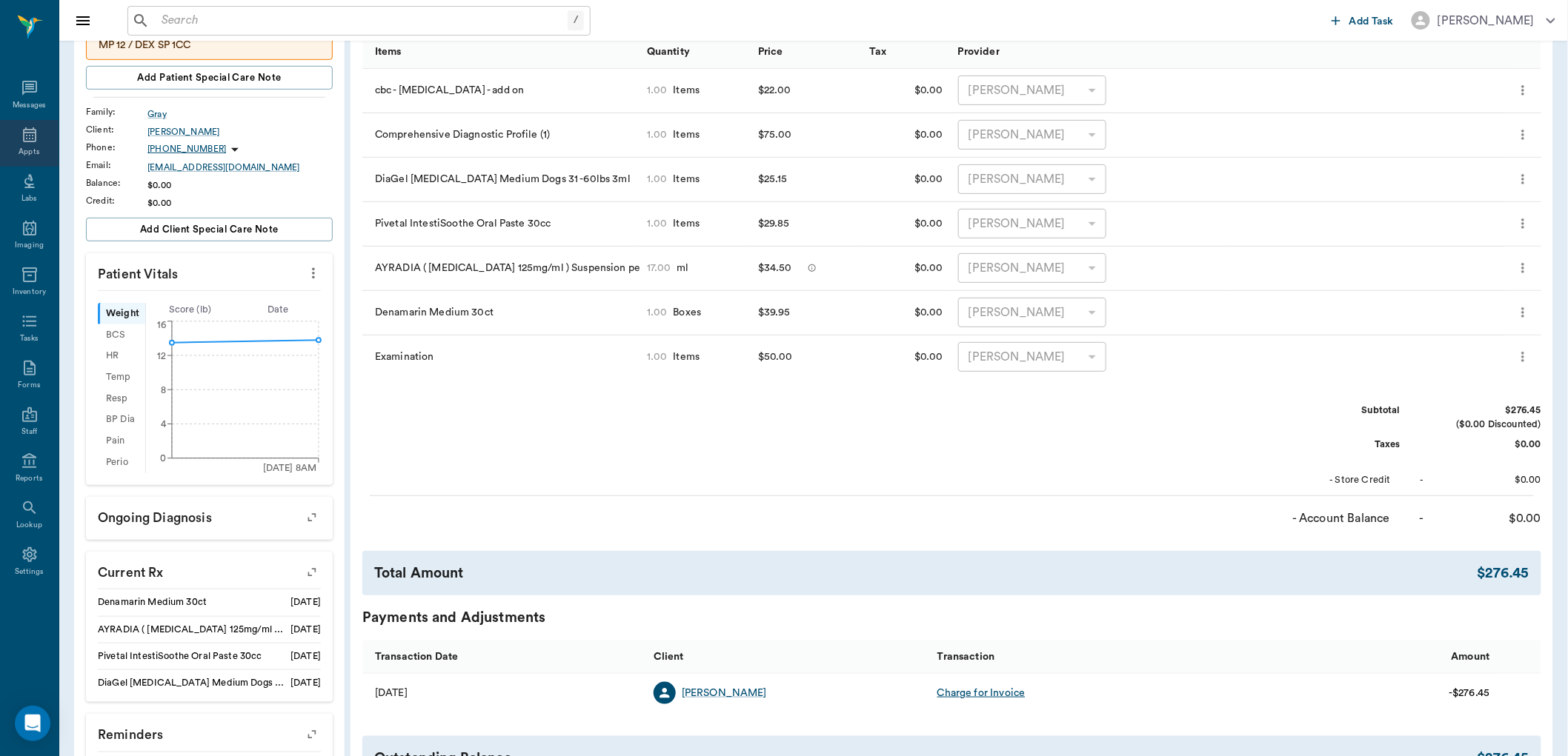
click at [20, 149] on div "Appts" at bounding box center [29, 152] width 21 height 11
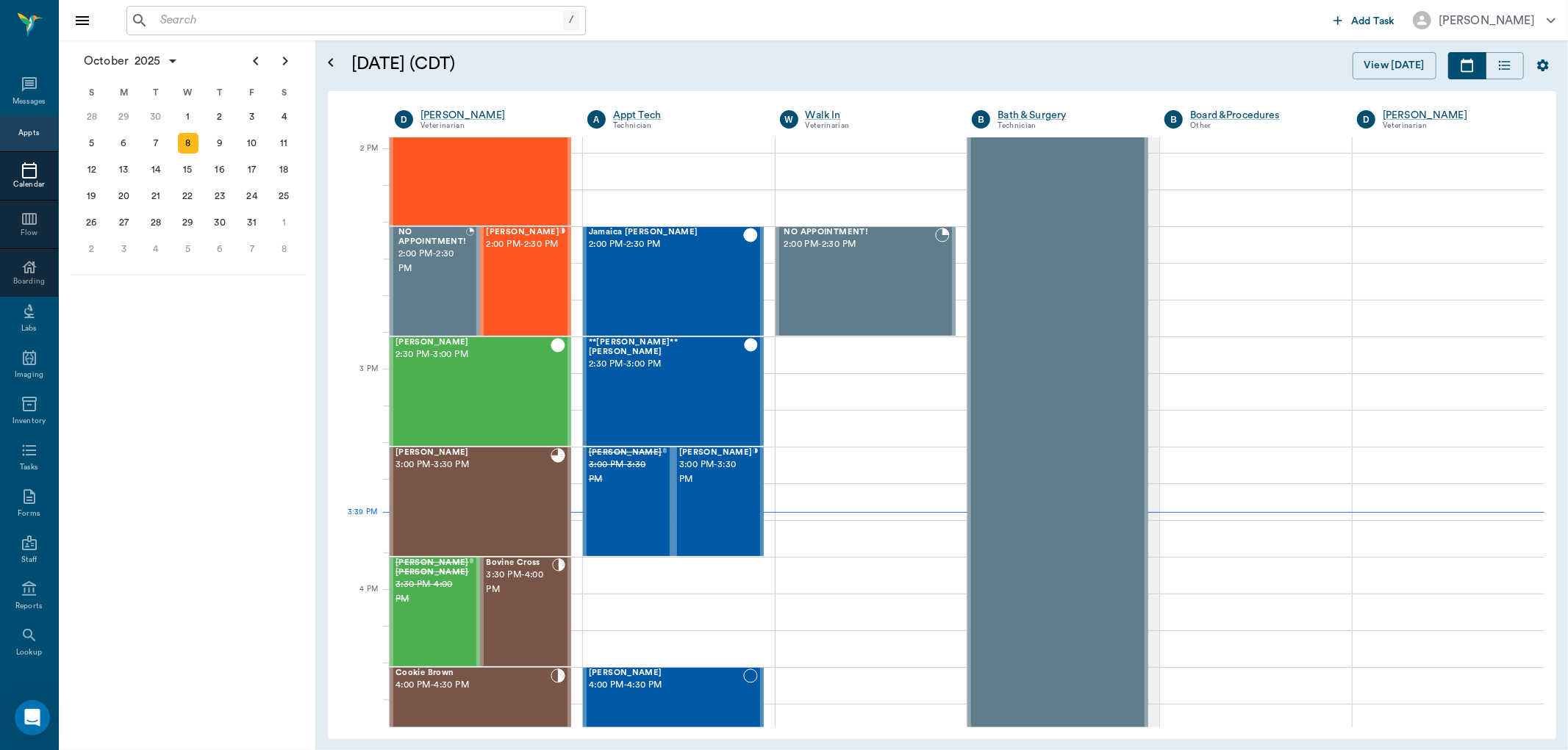
scroll to position [1544, 0]
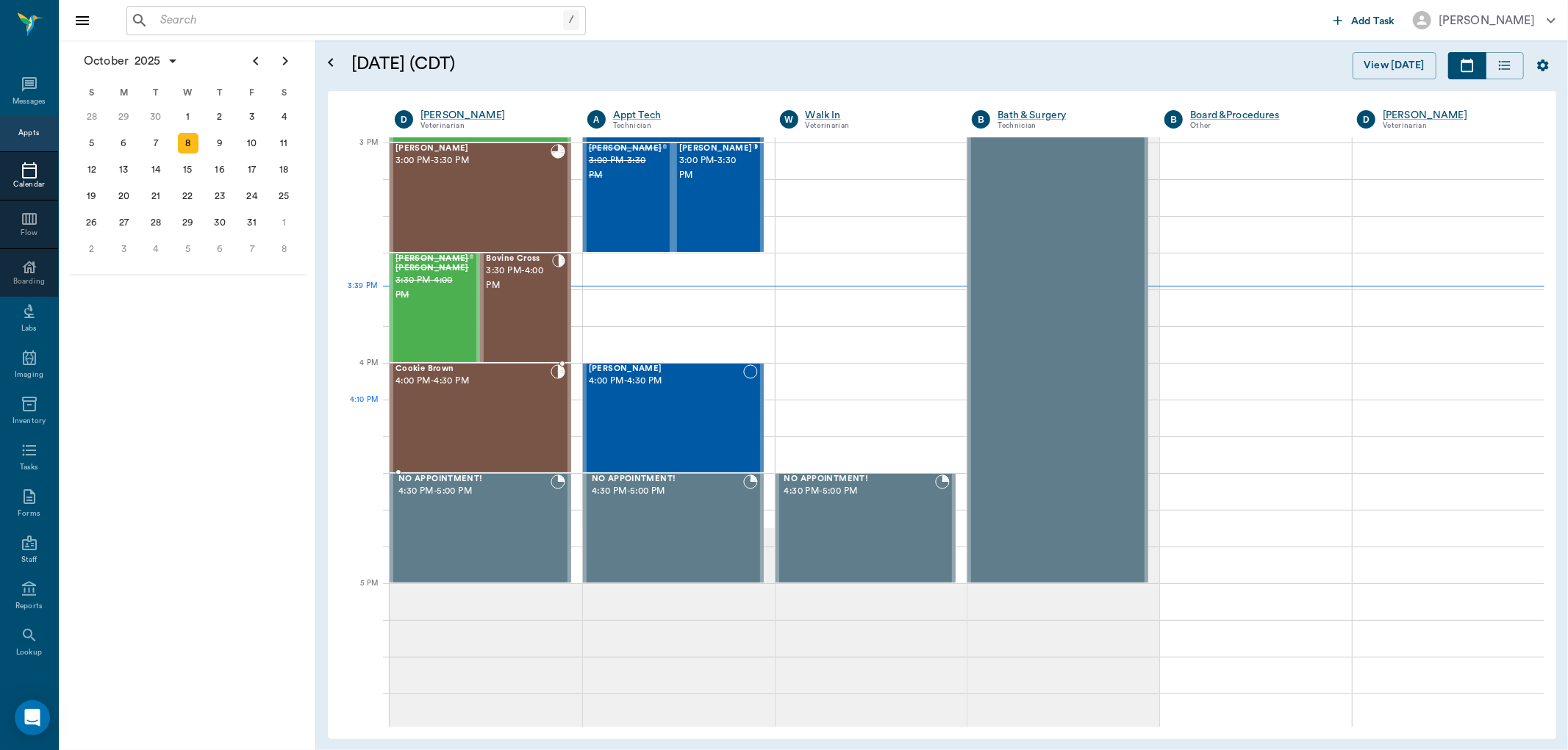
click at [497, 416] on div "Cookie Brown 4:00 PM - 4:30 PM" at bounding box center [473, 418] width 155 height 108
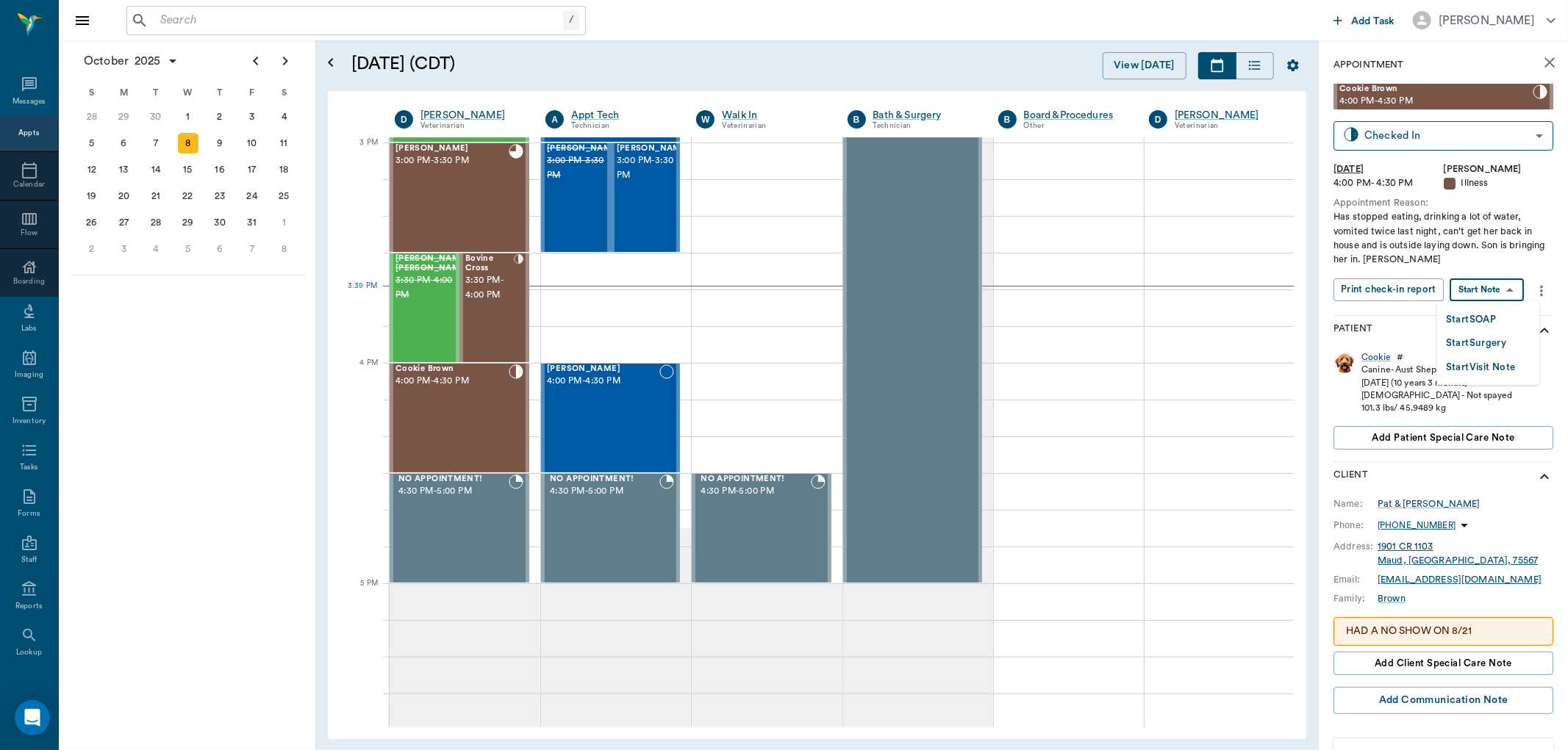
drag, startPoint x: 1480, startPoint y: 289, endPoint x: 1451, endPoint y: 319, distance: 41.7
click at [1479, 292] on body "/ ​ Add Task [PERSON_NAME] Nectar Messages Appts Calendar Flow Boarding Labs Im…" at bounding box center [784, 375] width 1568 height 750
click at [1455, 321] on button "Start SOAP" at bounding box center [1471, 320] width 50 height 17
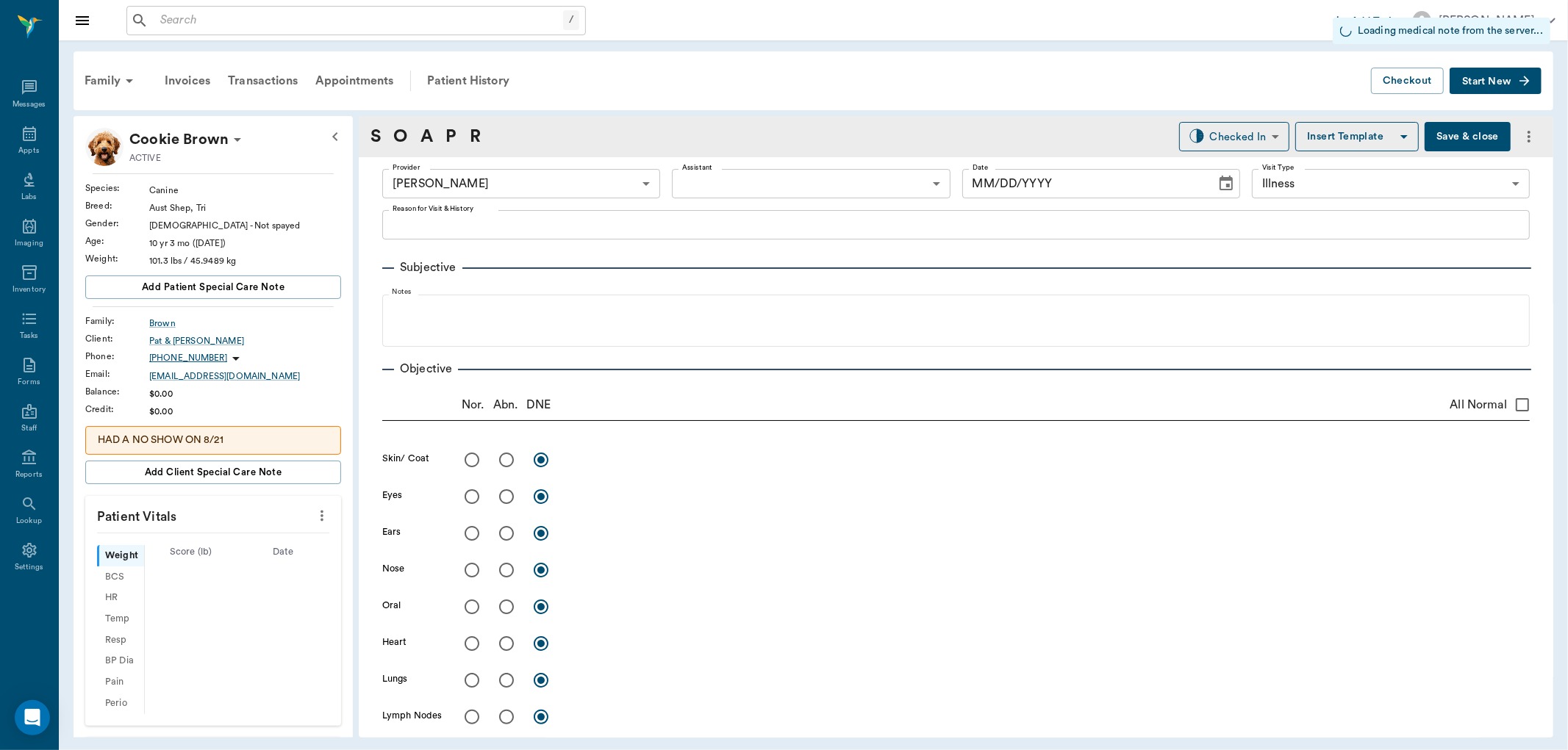
type input "63ec2f075fda476ae8351a4d"
type input "65d2be4f46e3a538d89b8c15"
type input "[DATE]"
type textarea "Has stopped eating, drinking a lot of water, vomited twice last night, can't ge…"
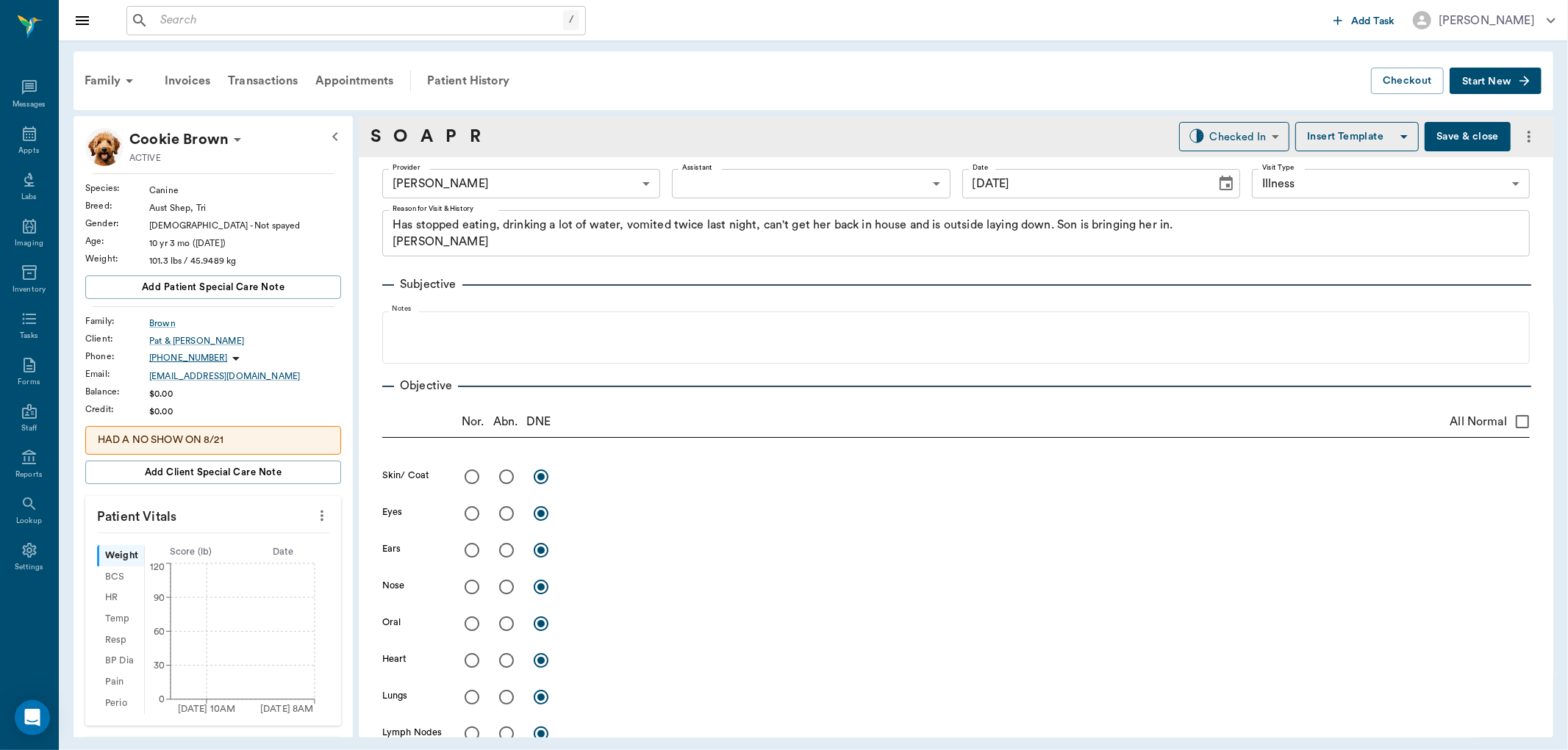
scroll to position [812, 0]
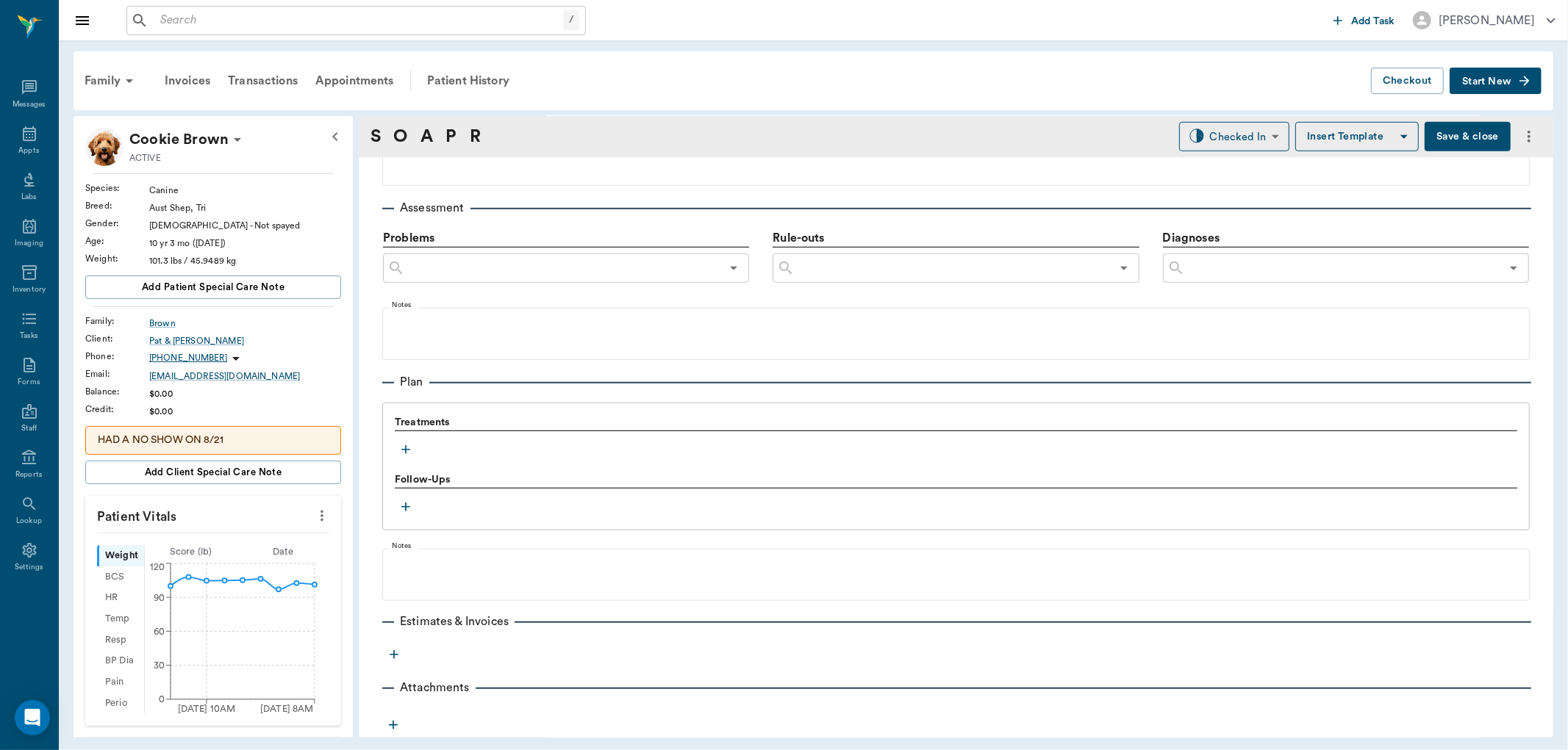
click at [409, 452] on icon "button" at bounding box center [405, 449] width 15 height 15
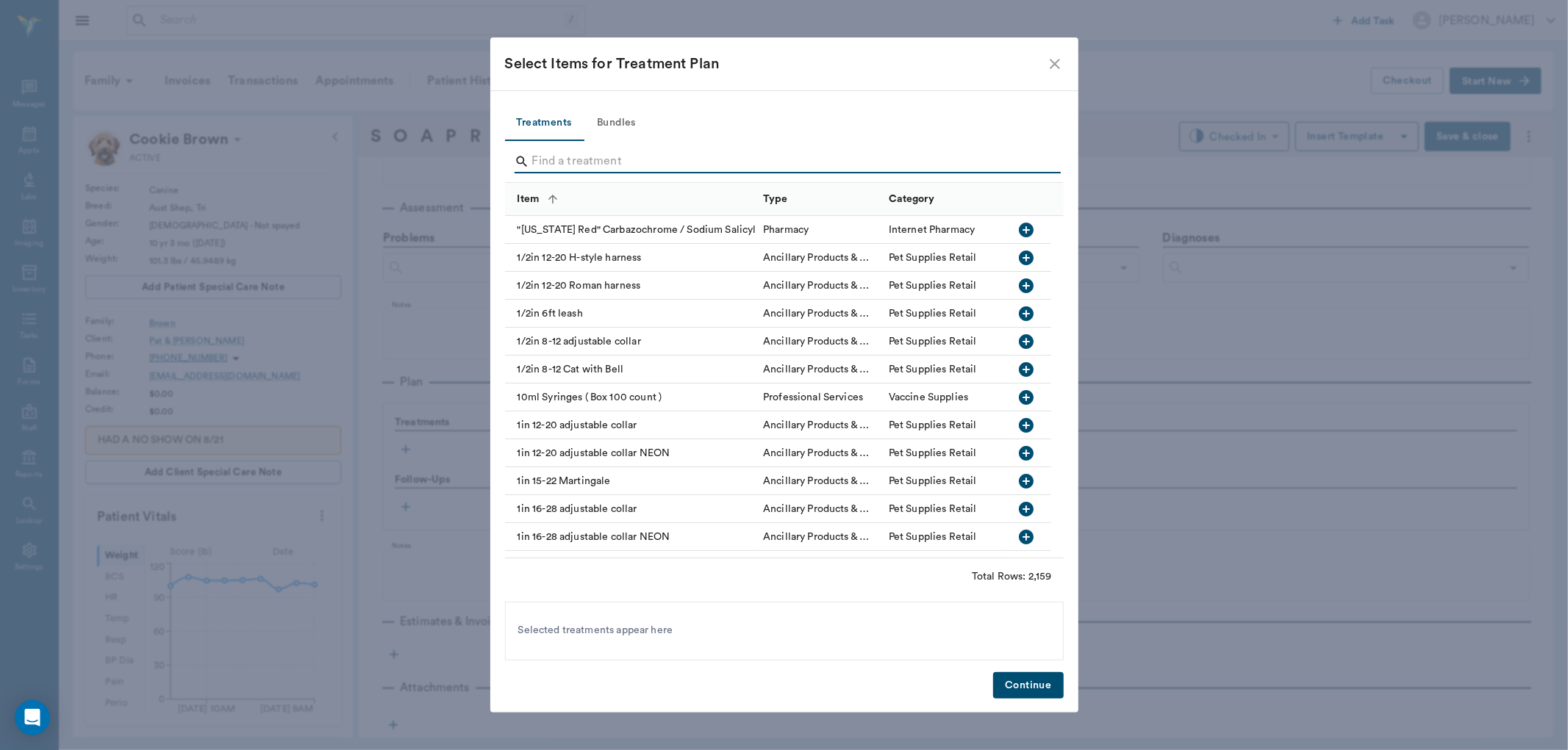
click at [552, 160] on input "Search" at bounding box center [784, 162] width 506 height 24
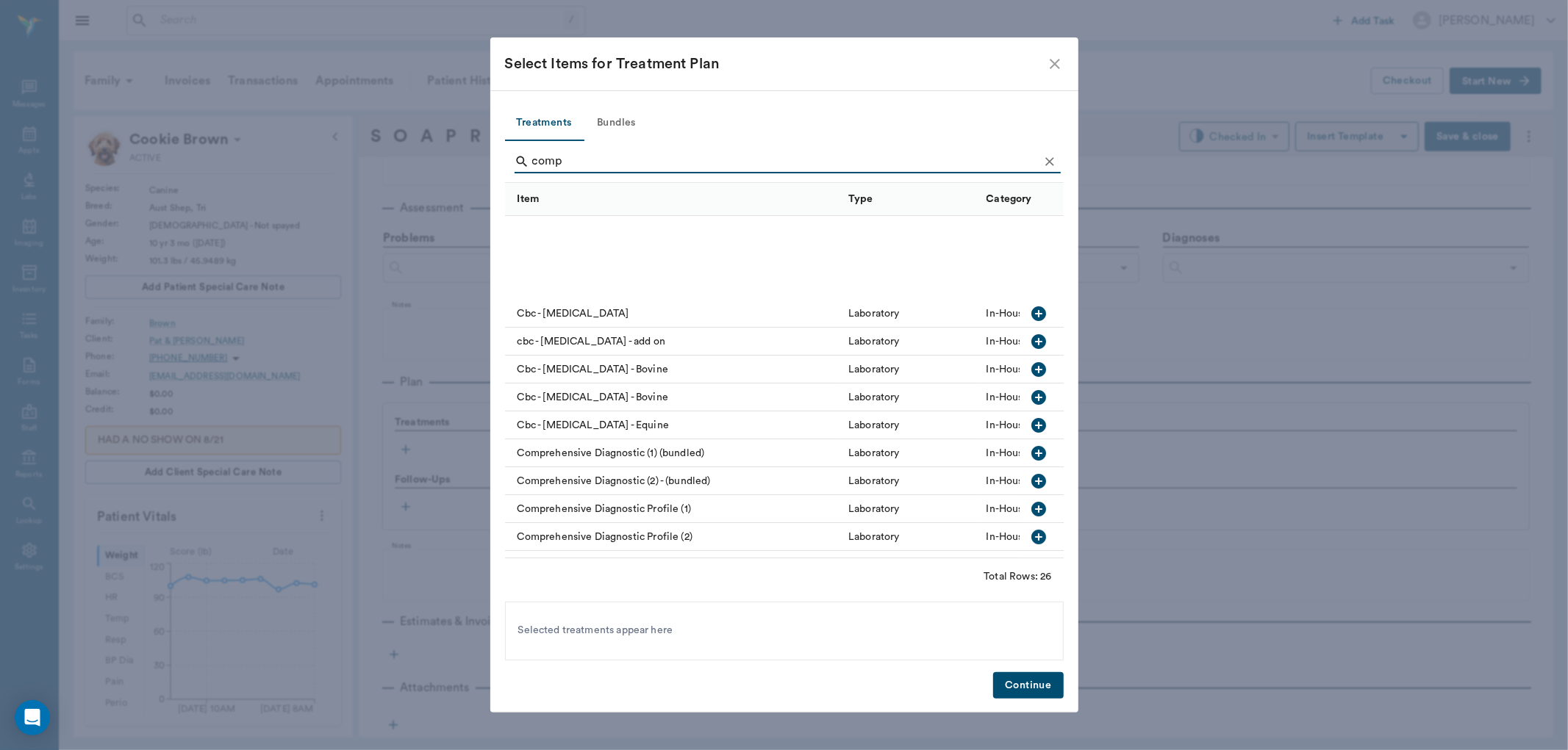
scroll to position [163, 0]
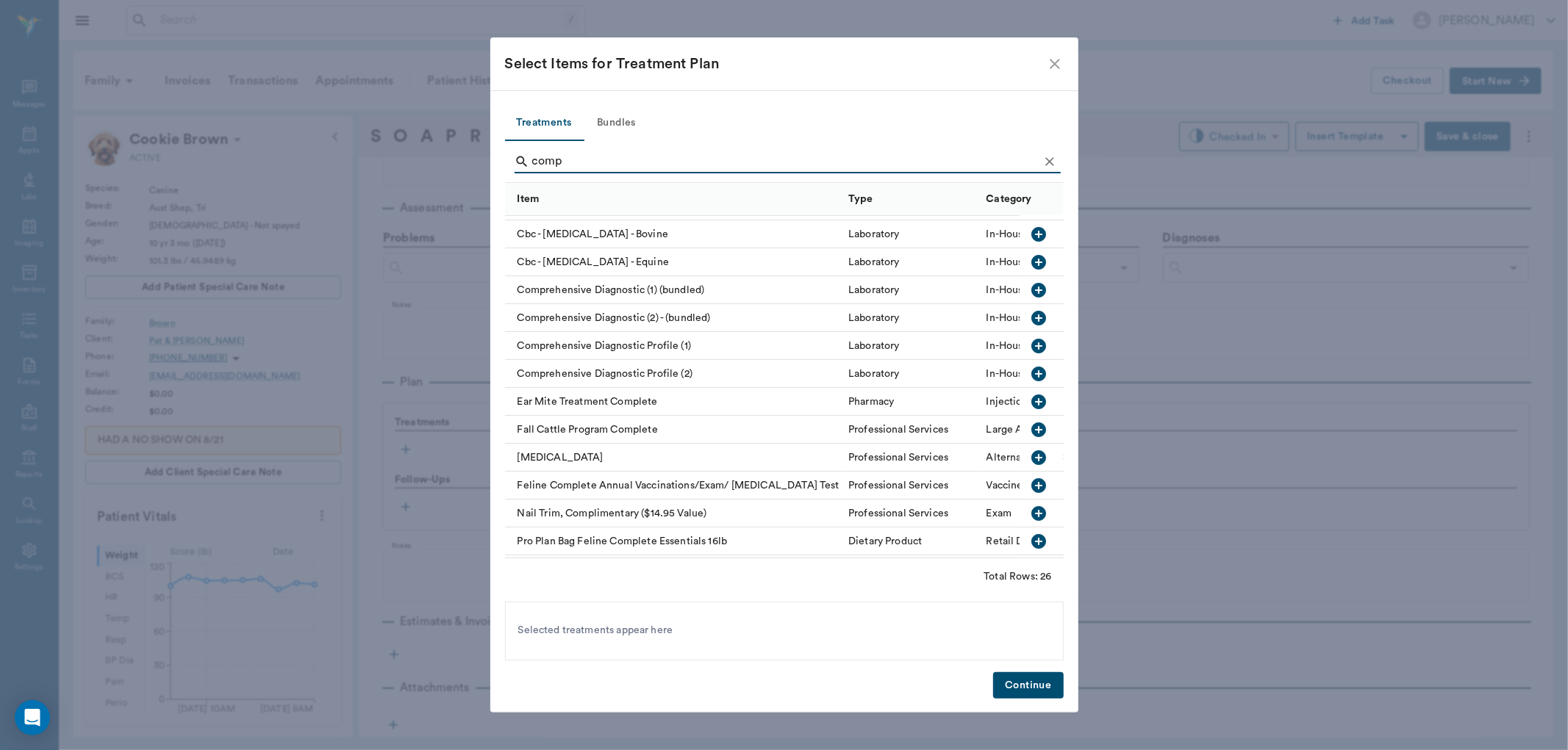
type input "comp"
click at [1030, 339] on icon "button" at bounding box center [1039, 346] width 18 height 18
click at [1034, 682] on button "Continue" at bounding box center [1028, 686] width 70 height 27
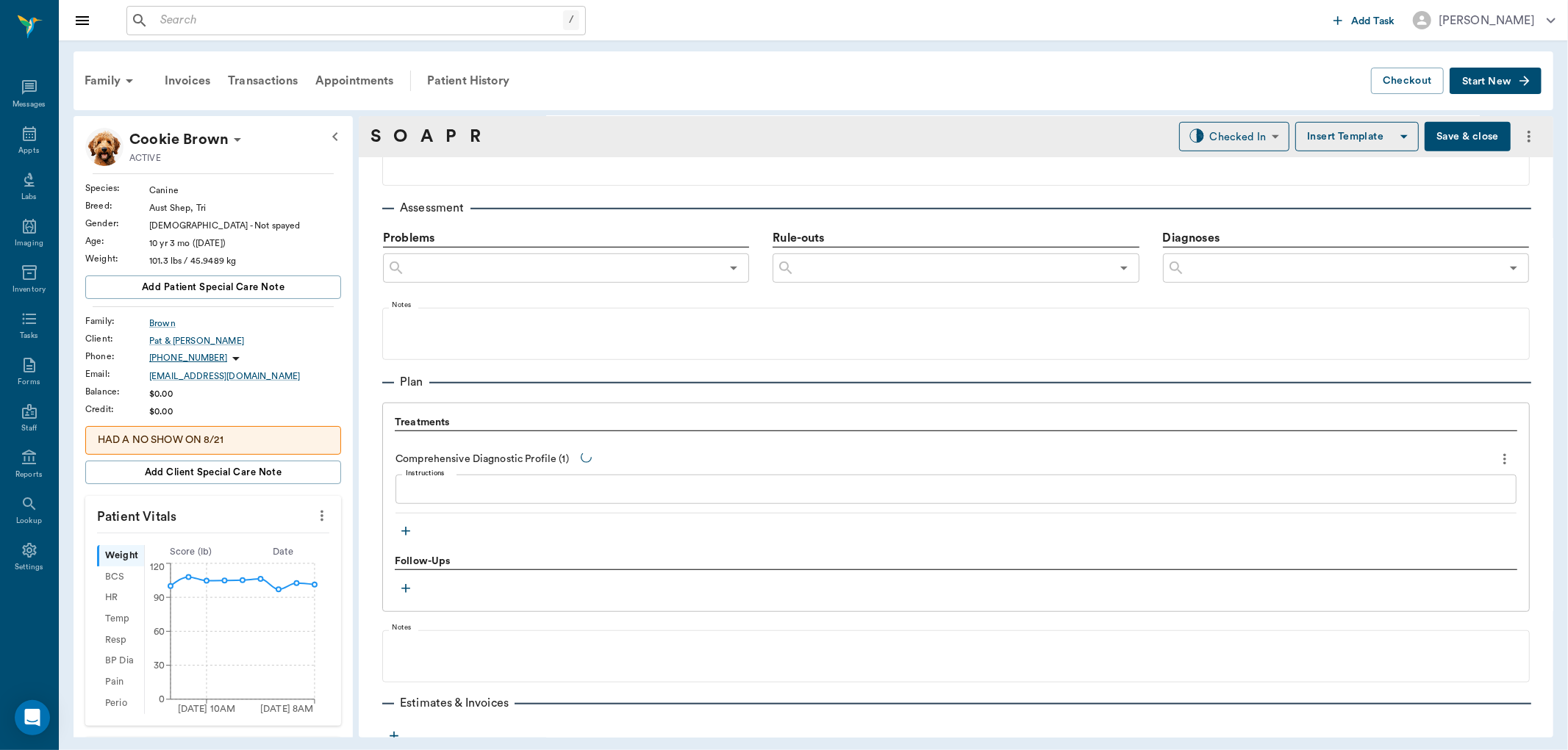
click at [406, 526] on icon "button" at bounding box center [405, 531] width 15 height 15
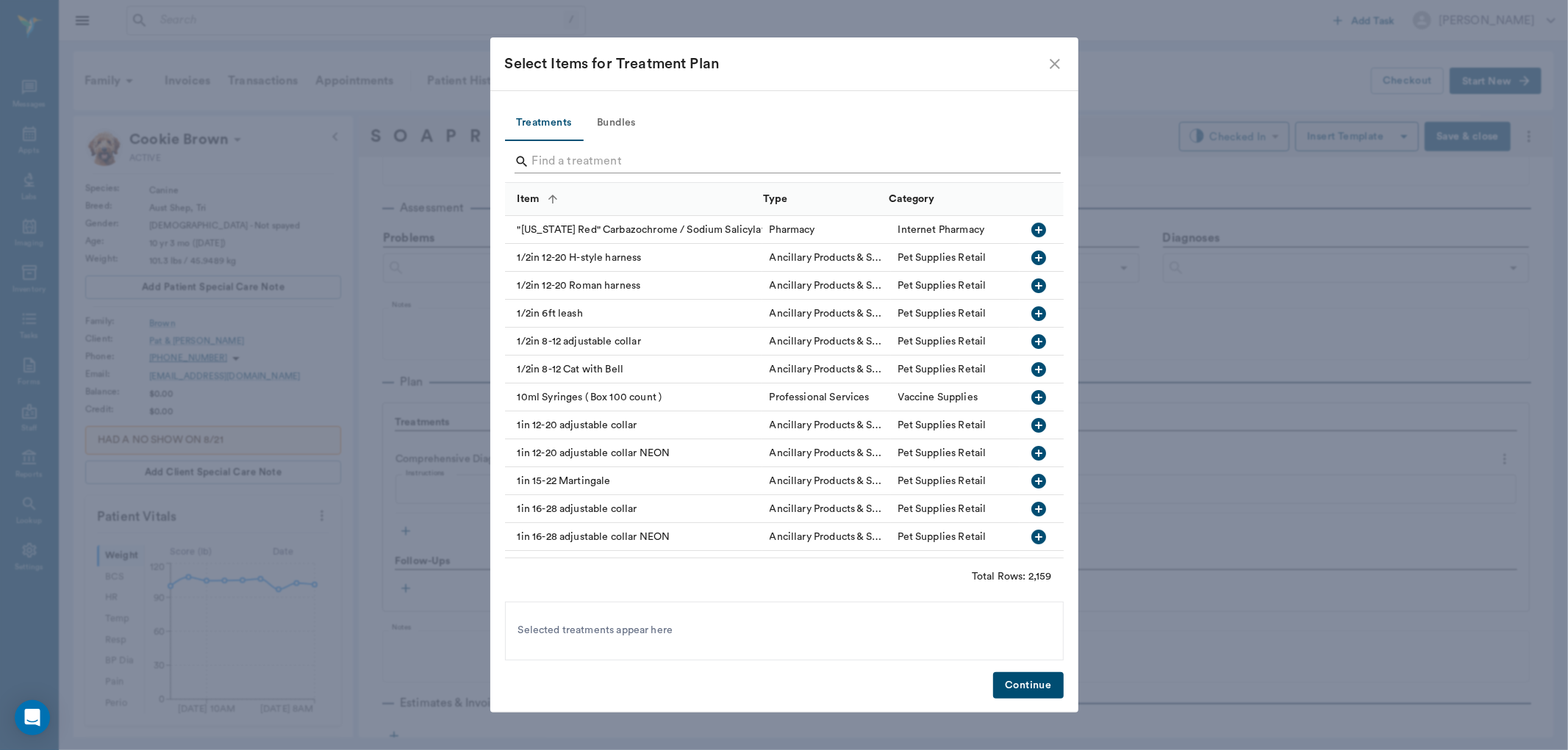
click at [546, 166] on input "Search" at bounding box center [784, 162] width 506 height 24
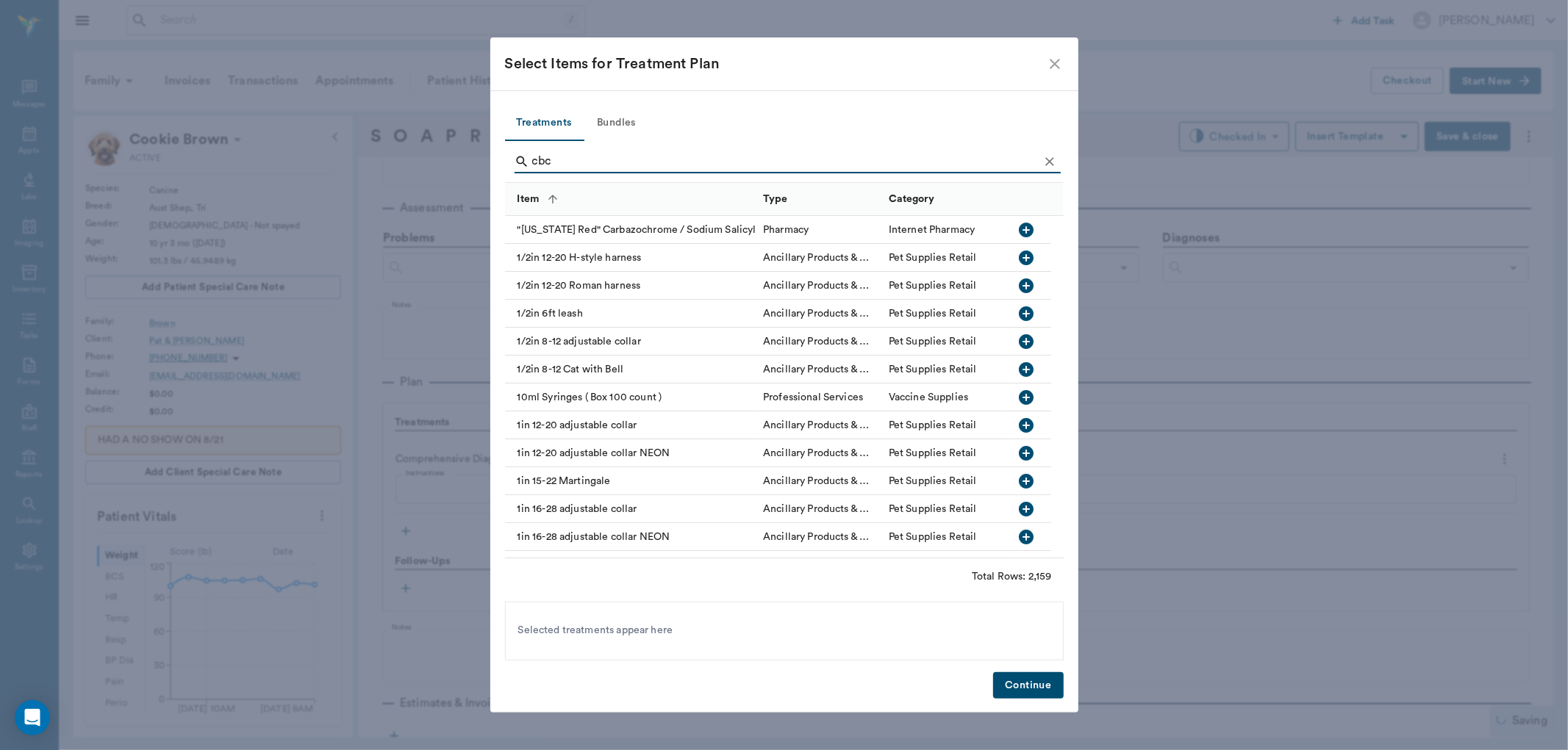
type input "cbc"
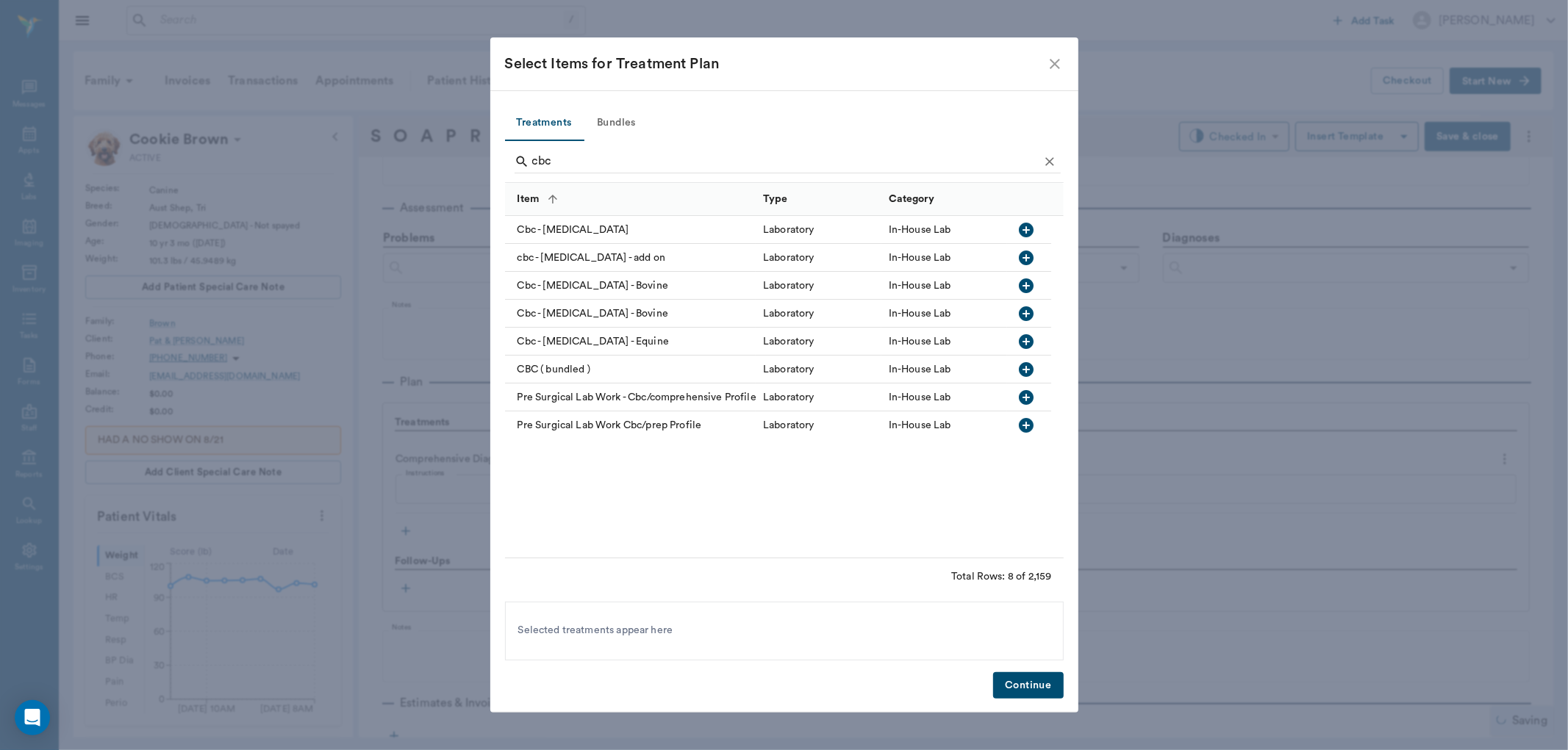
click at [1024, 233] on icon "button" at bounding box center [1026, 230] width 15 height 15
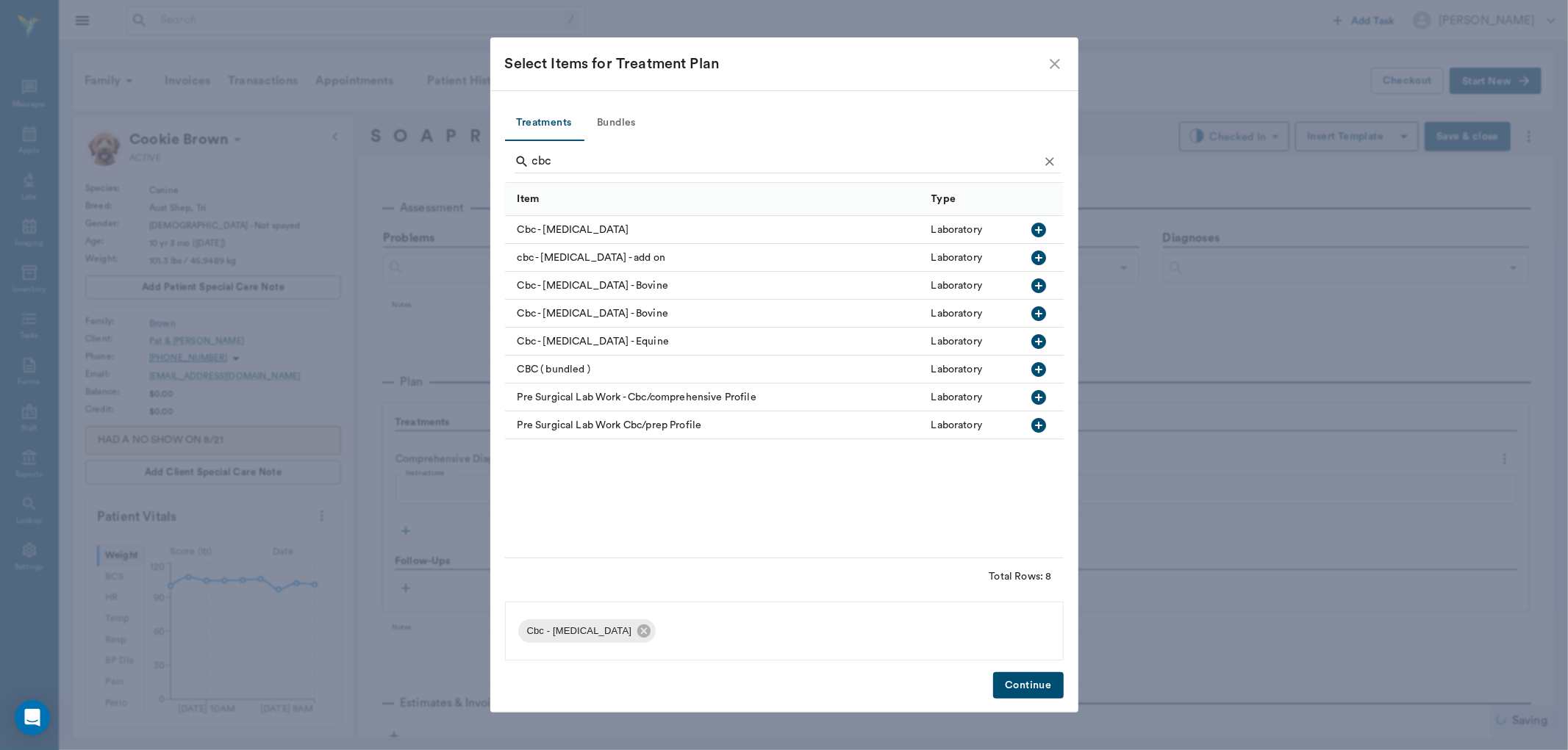
drag, startPoint x: 1019, startPoint y: 684, endPoint x: 1012, endPoint y: 699, distance: 16.6
click at [1040, 670] on div "Treatments Bundles cbc Item Type Category Cbc - [MEDICAL_DATA] Laboratory In-Ho…" at bounding box center [784, 401] width 588 height 622
click at [1012, 692] on button "Continue" at bounding box center [1028, 686] width 70 height 27
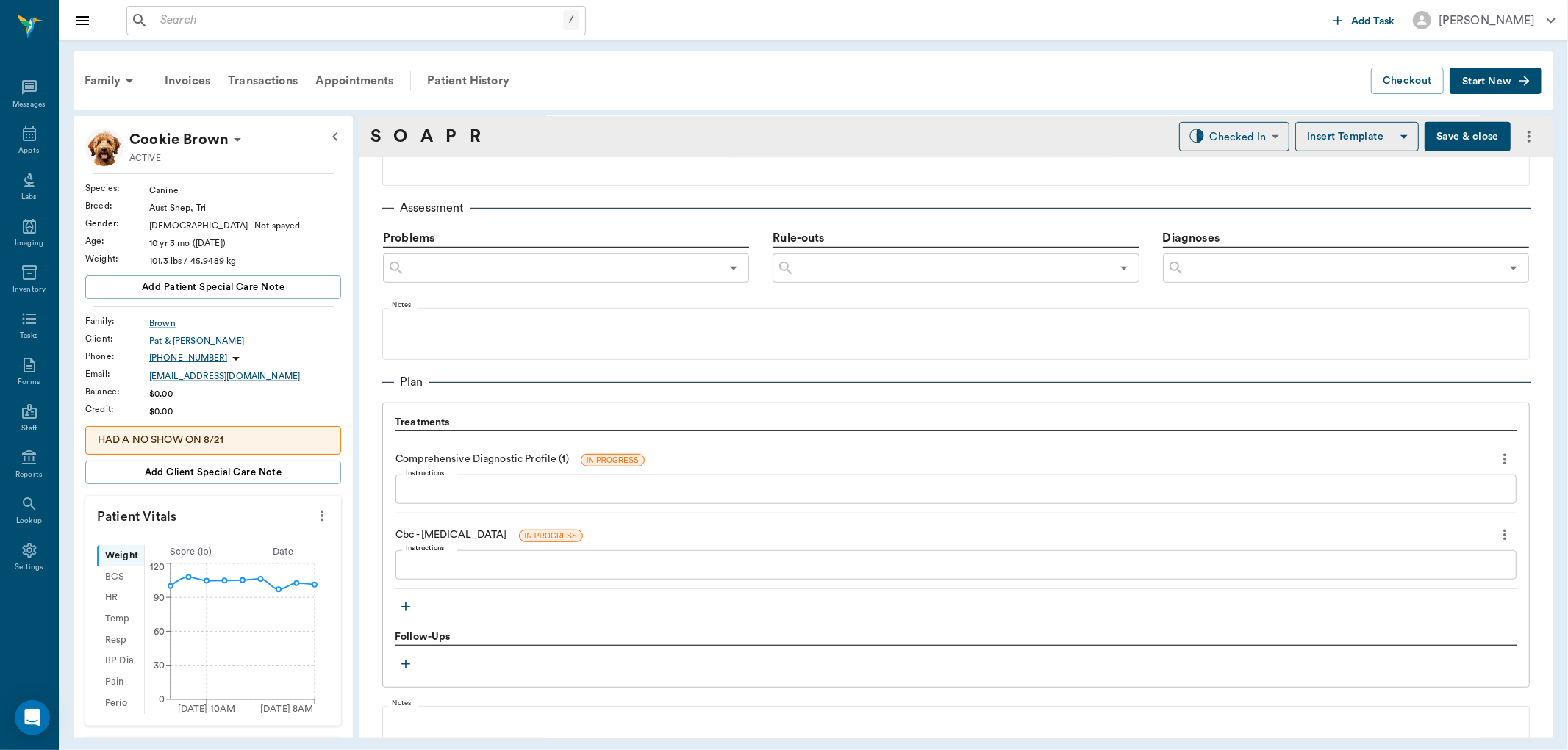
click at [314, 515] on icon "more" at bounding box center [322, 515] width 16 height 18
click at [245, 538] on span "Enter Vitals" at bounding box center [248, 542] width 124 height 15
click at [196, 659] on input "text" at bounding box center [213, 666] width 128 height 29
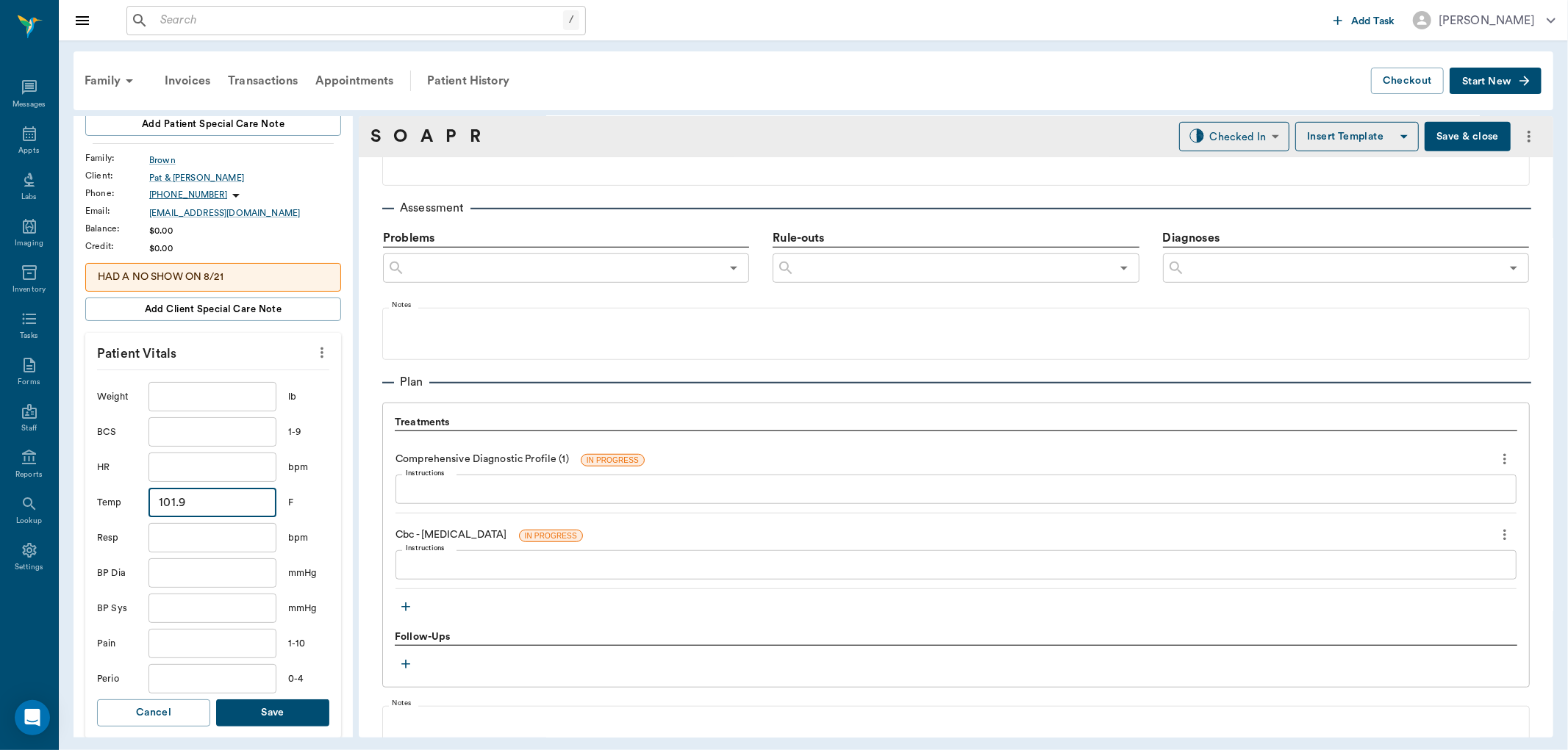
type input "101.9"
click at [300, 703] on button "Save" at bounding box center [272, 713] width 114 height 27
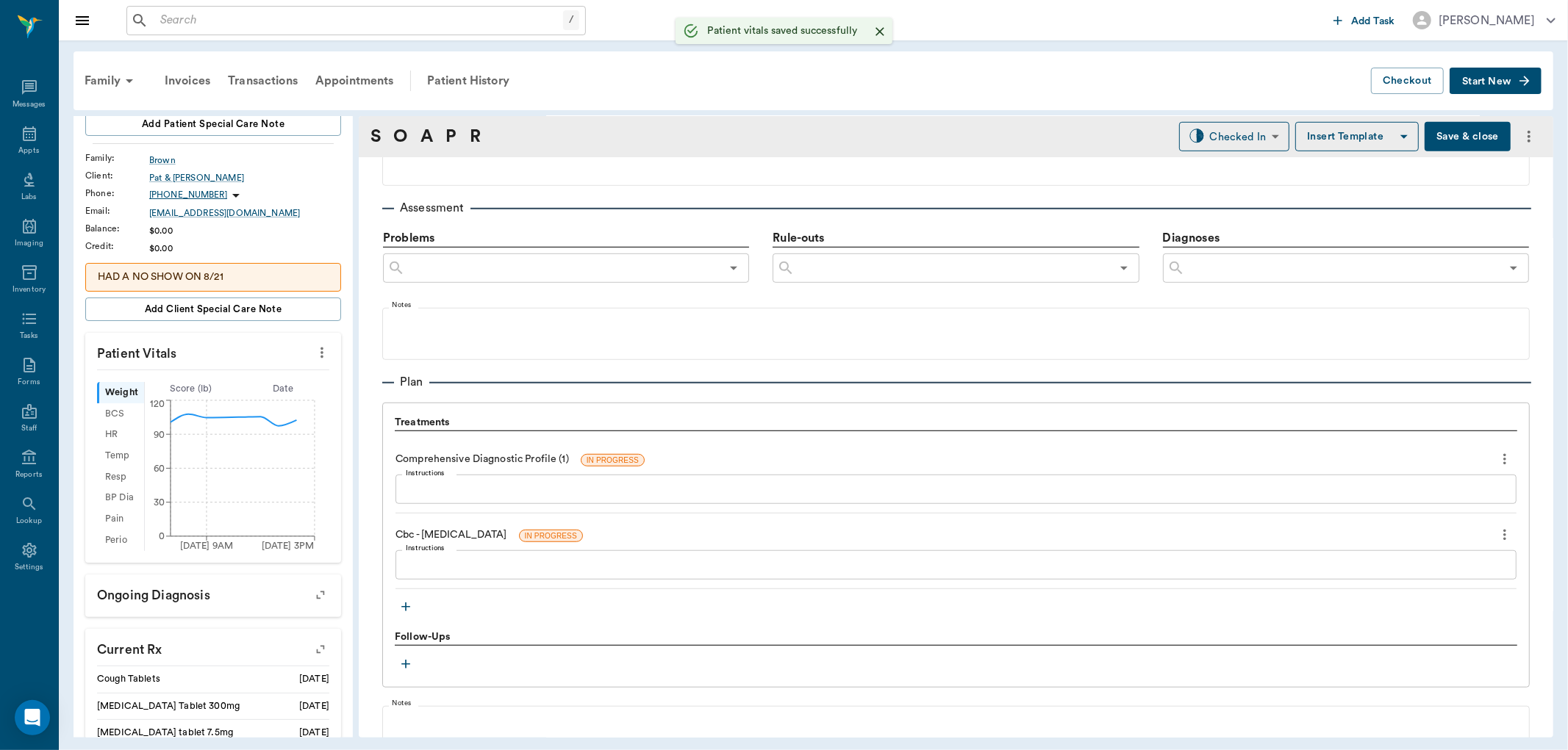
scroll to position [0, 0]
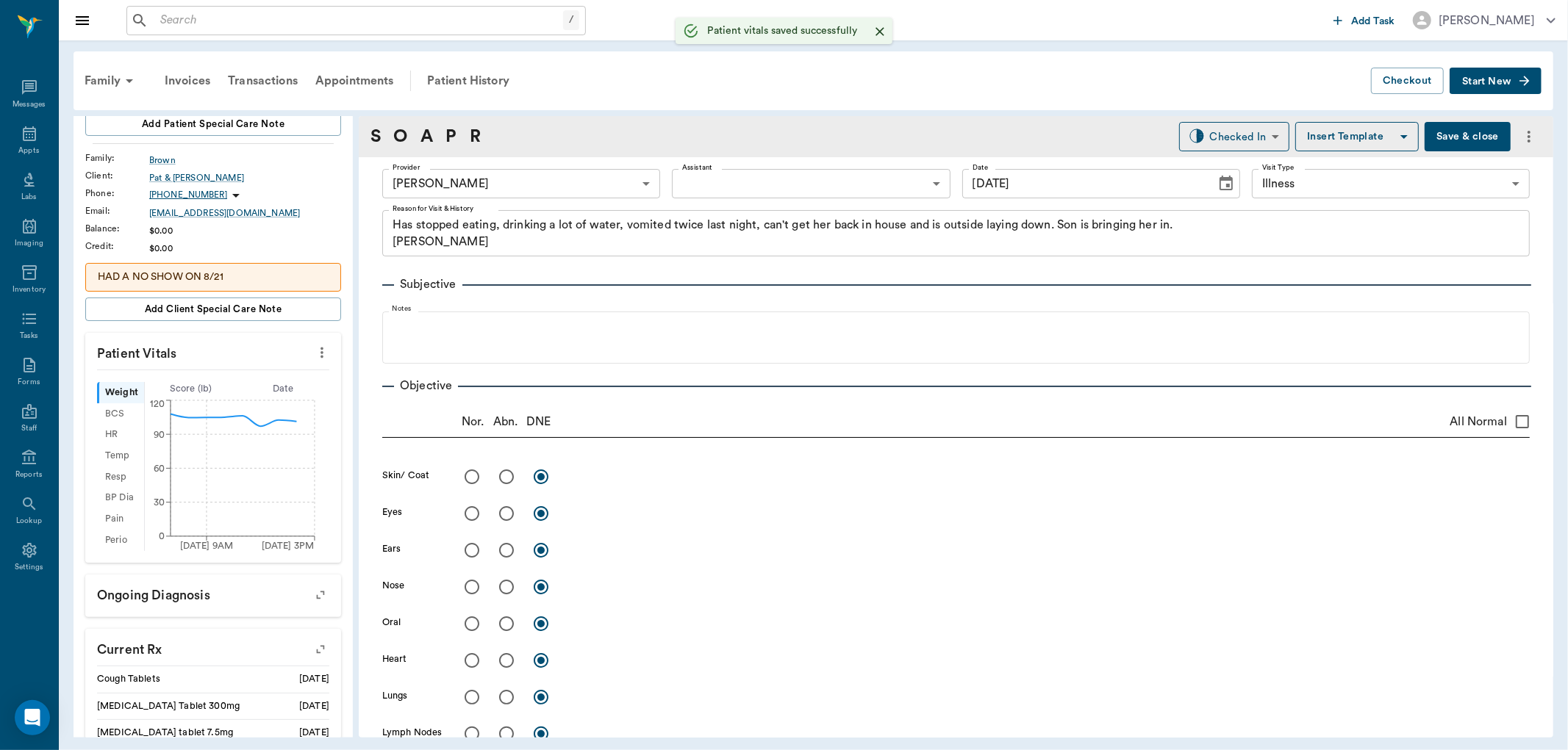
click at [724, 184] on body "/ ​ Add Task [PERSON_NAME] Nectar Messages Appts Labs Imaging Inventory Tasks F…" at bounding box center [784, 375] width 1568 height 750
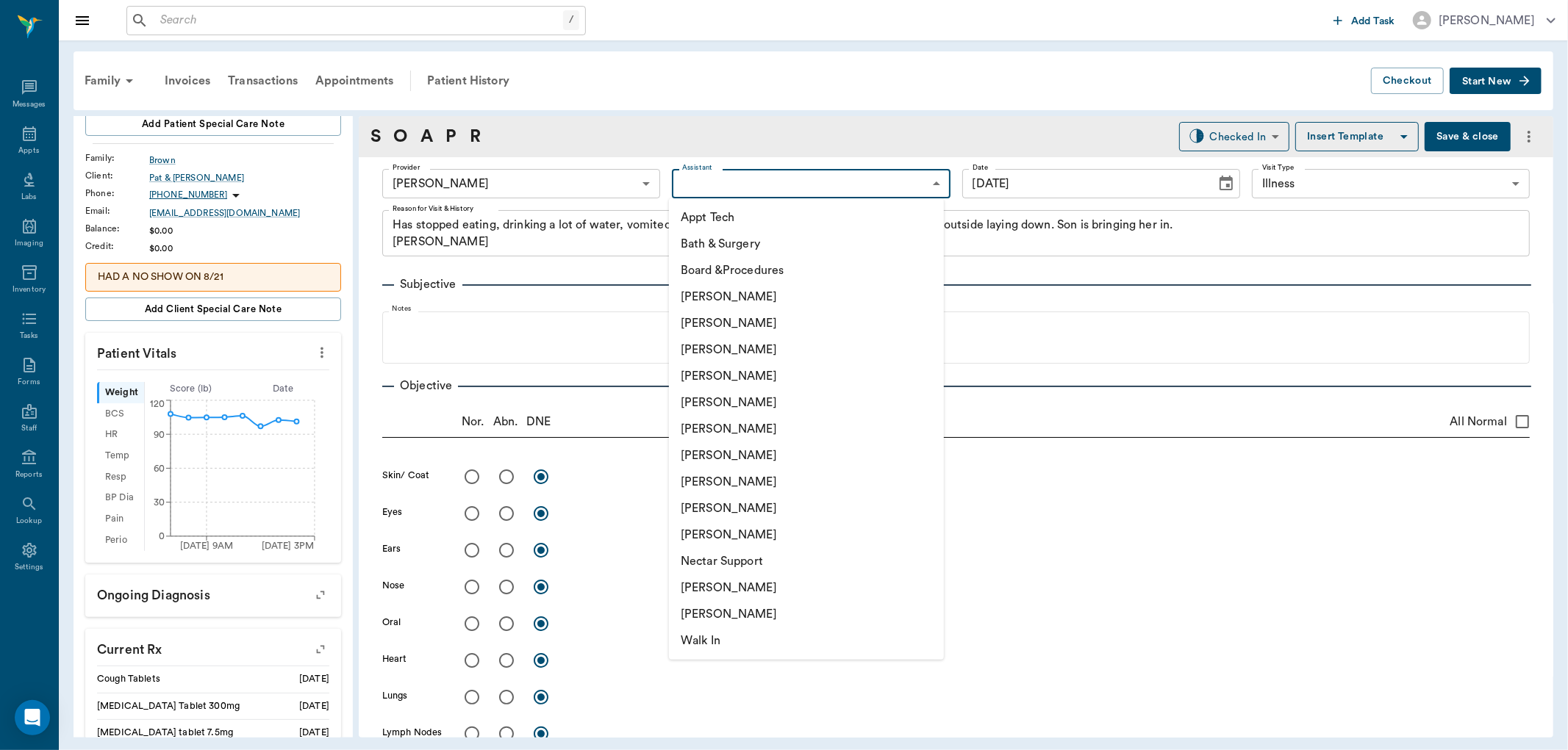
click at [708, 476] on li "[PERSON_NAME]" at bounding box center [807, 481] width 275 height 26
type input "63ec2e7e52e12b0ba117b124"
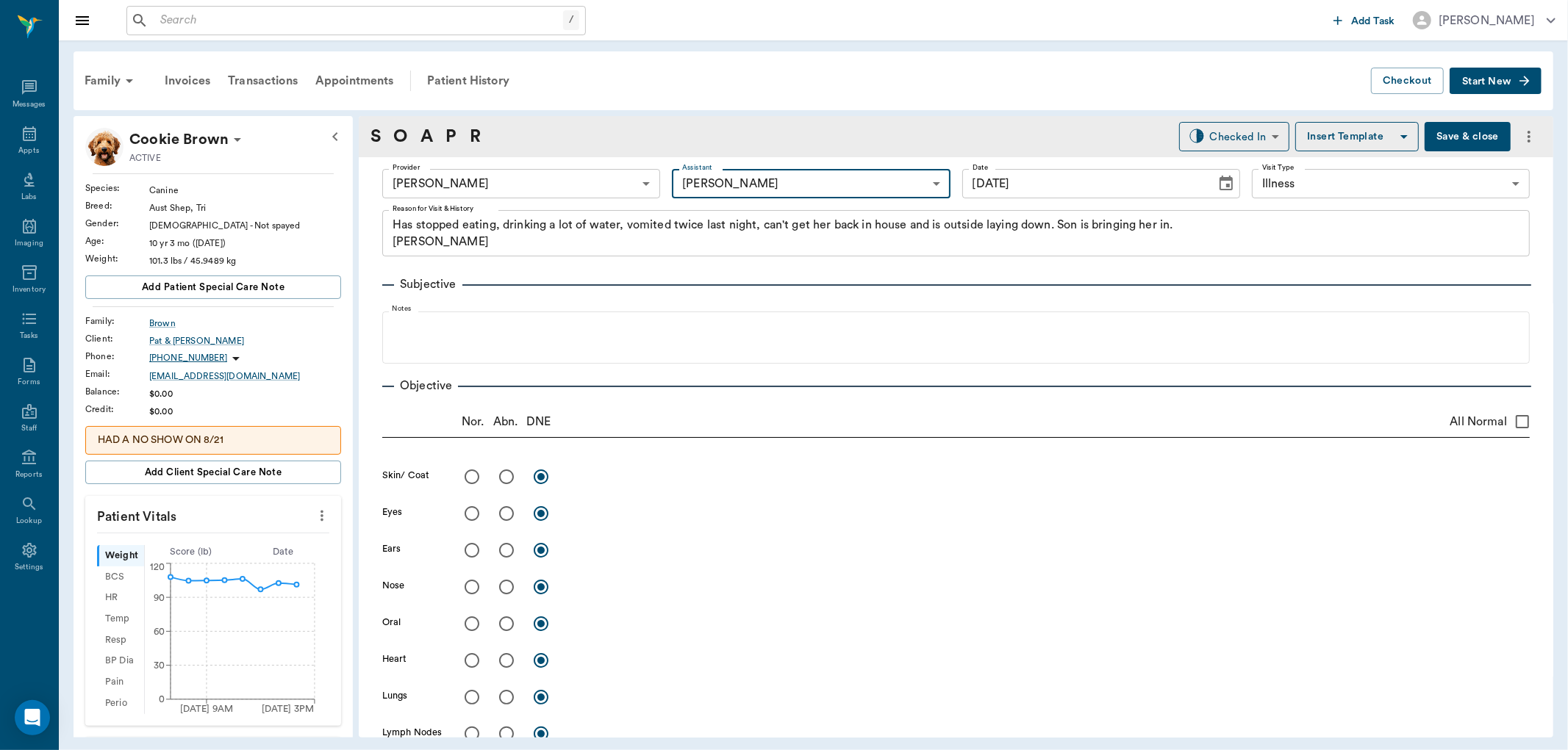
scroll to position [987, 0]
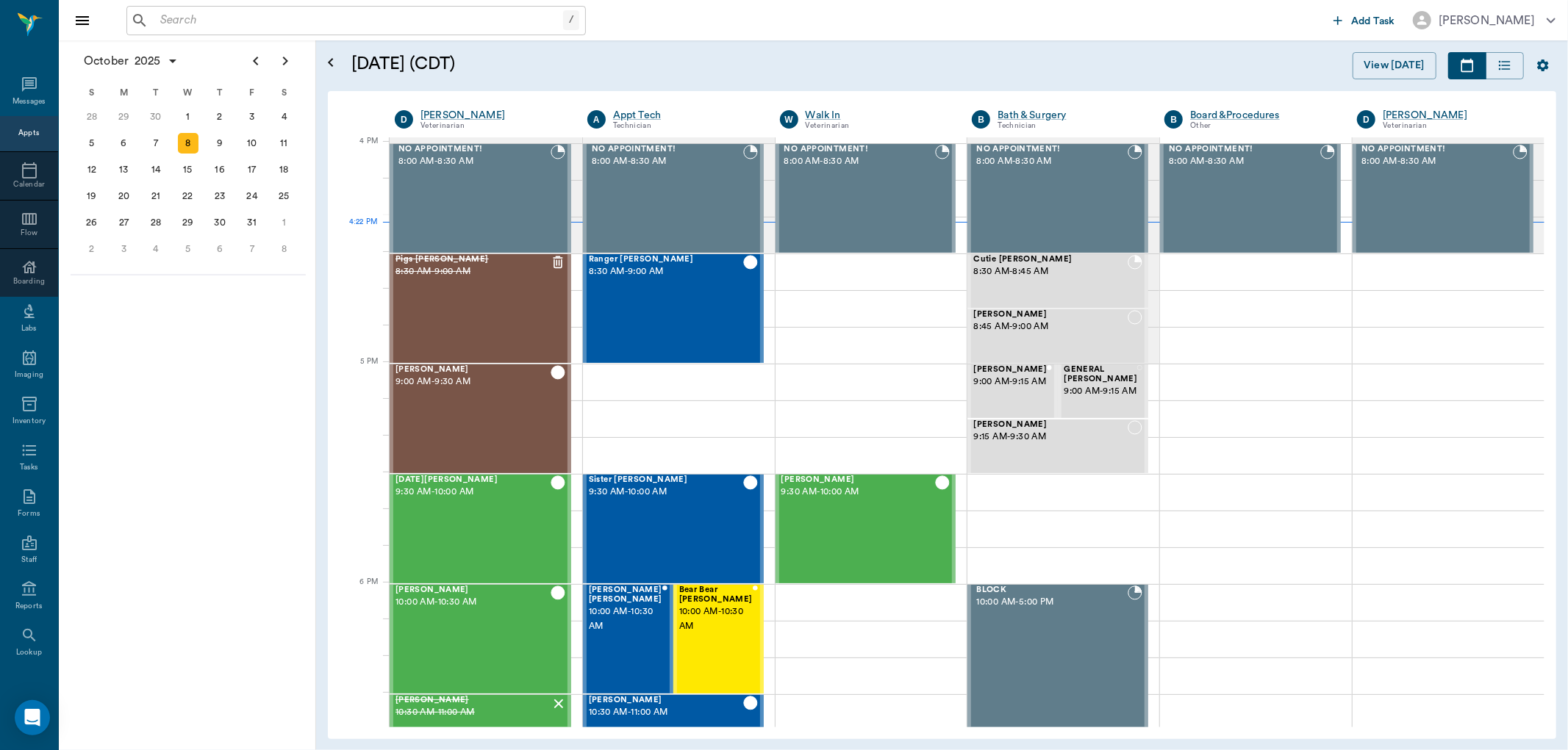
scroll to position [1765, 0]
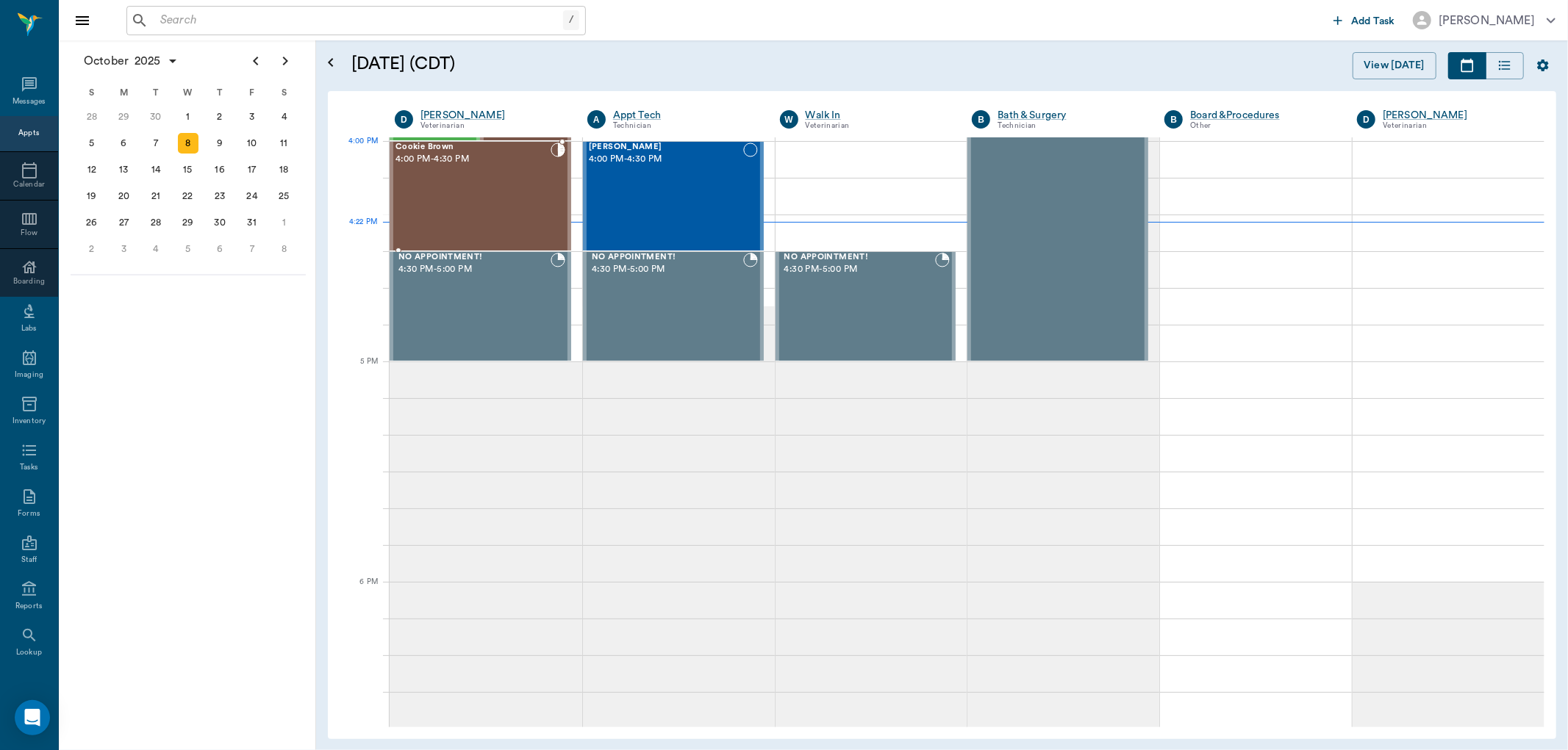
click at [485, 174] on div "Cookie Brown 4:00 PM - 4:30 PM" at bounding box center [473, 196] width 155 height 108
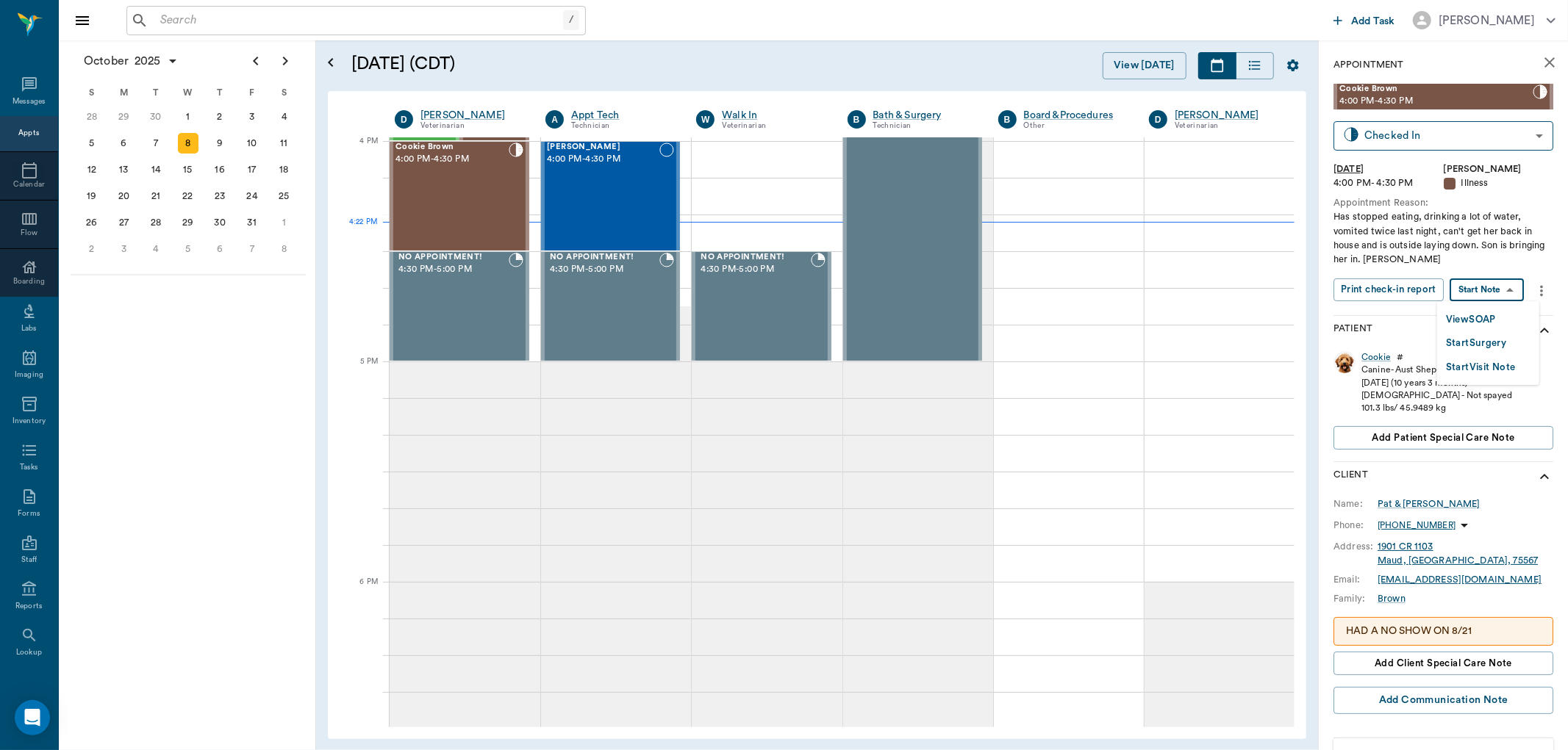
click at [1475, 288] on body "/ ​ Add Task Dr. Bert Ellsworth Nectar Messages Appts Calendar Flow Boarding La…" at bounding box center [784, 375] width 1568 height 750
click at [1386, 332] on div at bounding box center [784, 375] width 1568 height 750
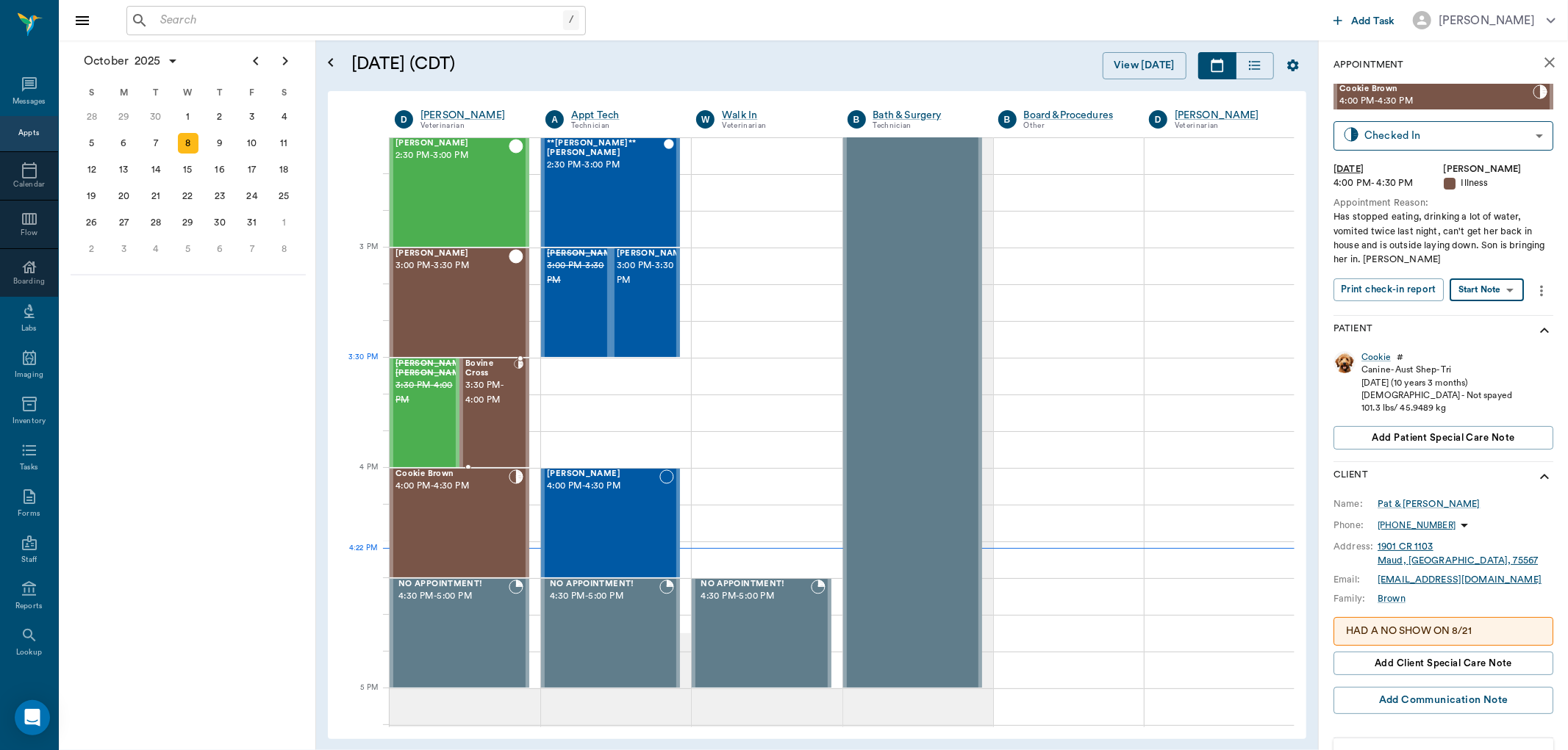
click at [483, 394] on span "3:30 PM - 4:00 PM" at bounding box center [489, 393] width 49 height 29
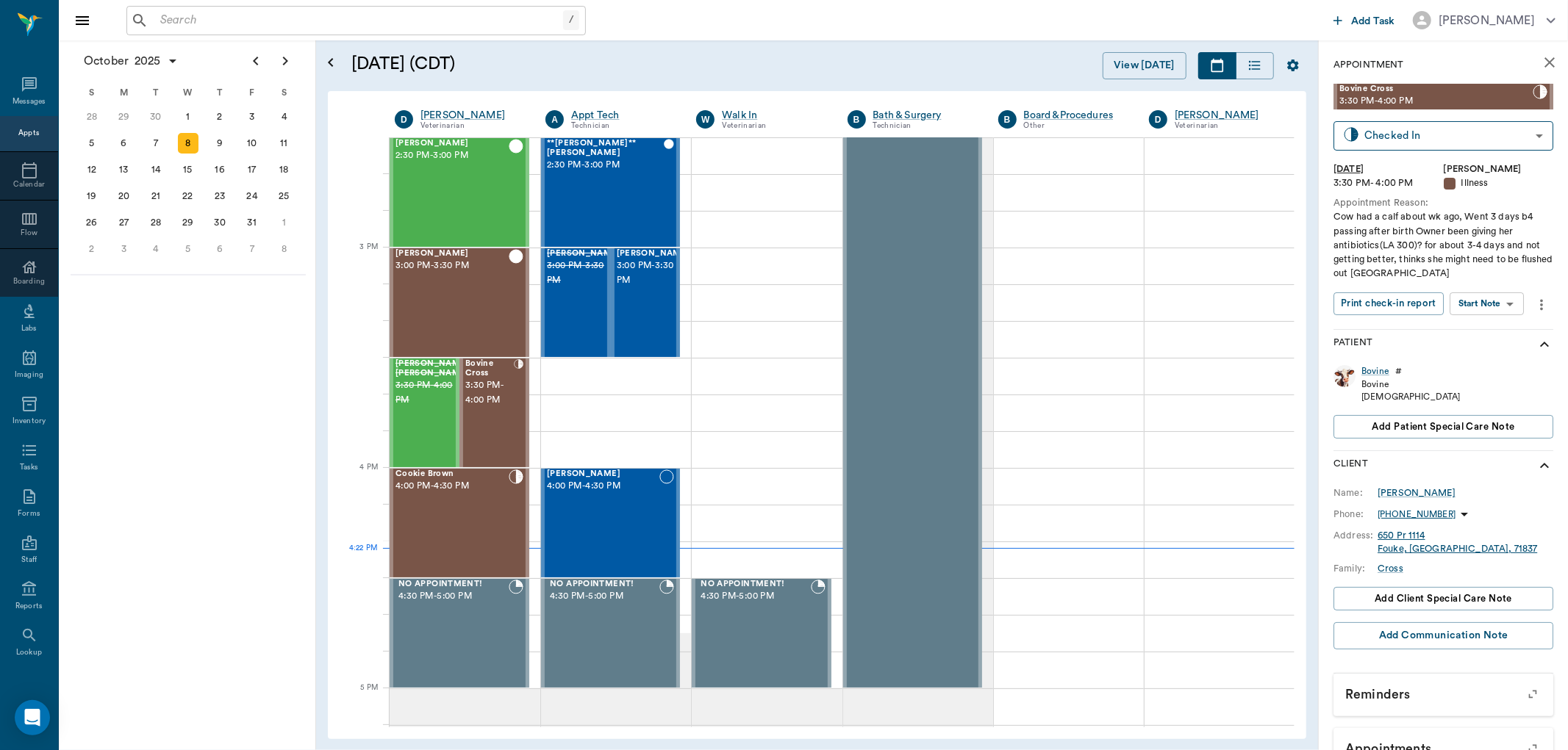
click at [1480, 304] on body "/ ​ Add Task Dr. Bert Ellsworth Nectar Messages Appts Calendar Flow Boarding La…" at bounding box center [784, 375] width 1568 height 750
click at [1470, 332] on button "Start SOAP" at bounding box center [1471, 334] width 50 height 17
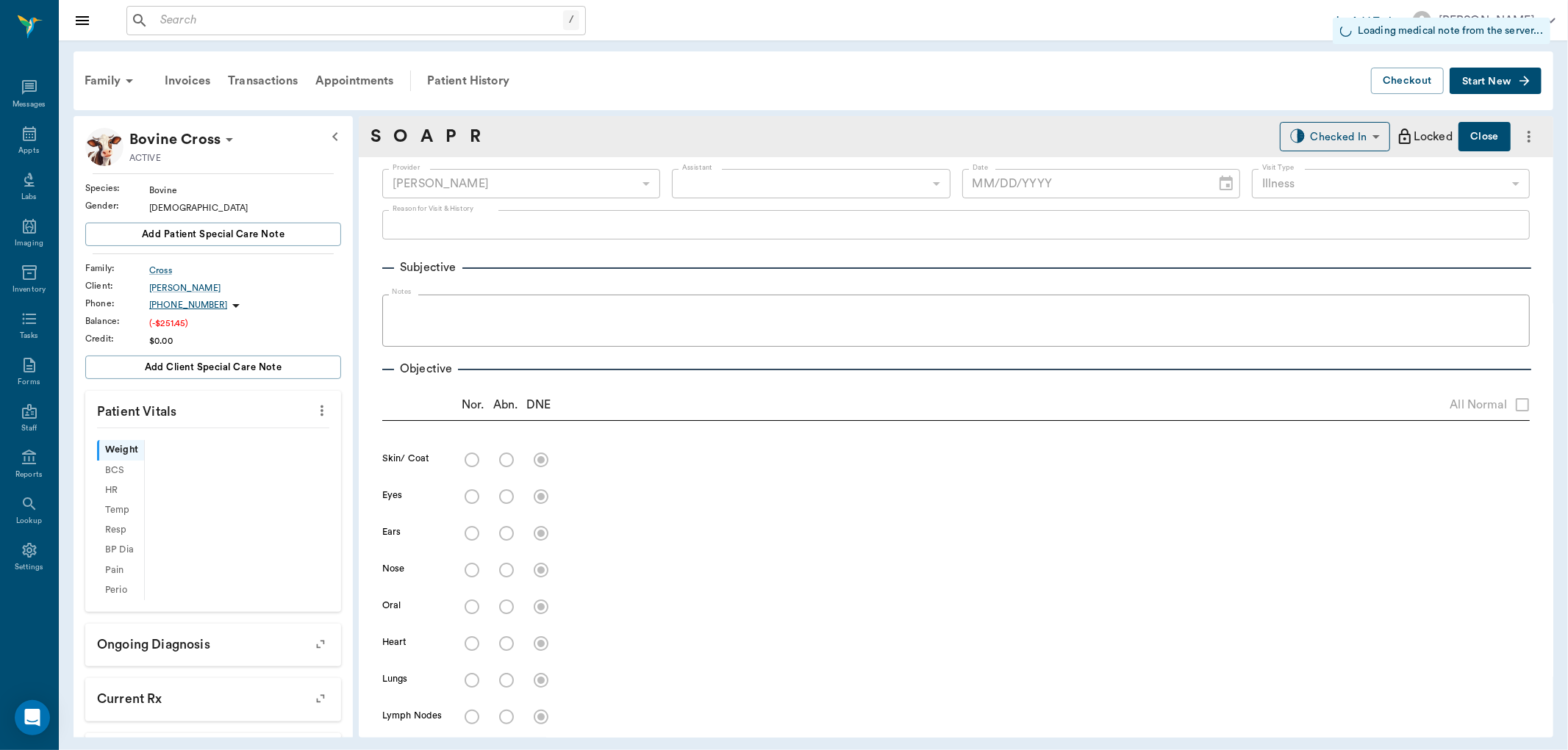
type input "63ec2f075fda476ae8351a4d"
type input "65d2be4f46e3a538d89b8c15"
type input "[DATE]"
type textarea "Cow had a calf about wk ago, Went 3 days b4 passing after birth Owner been givi…"
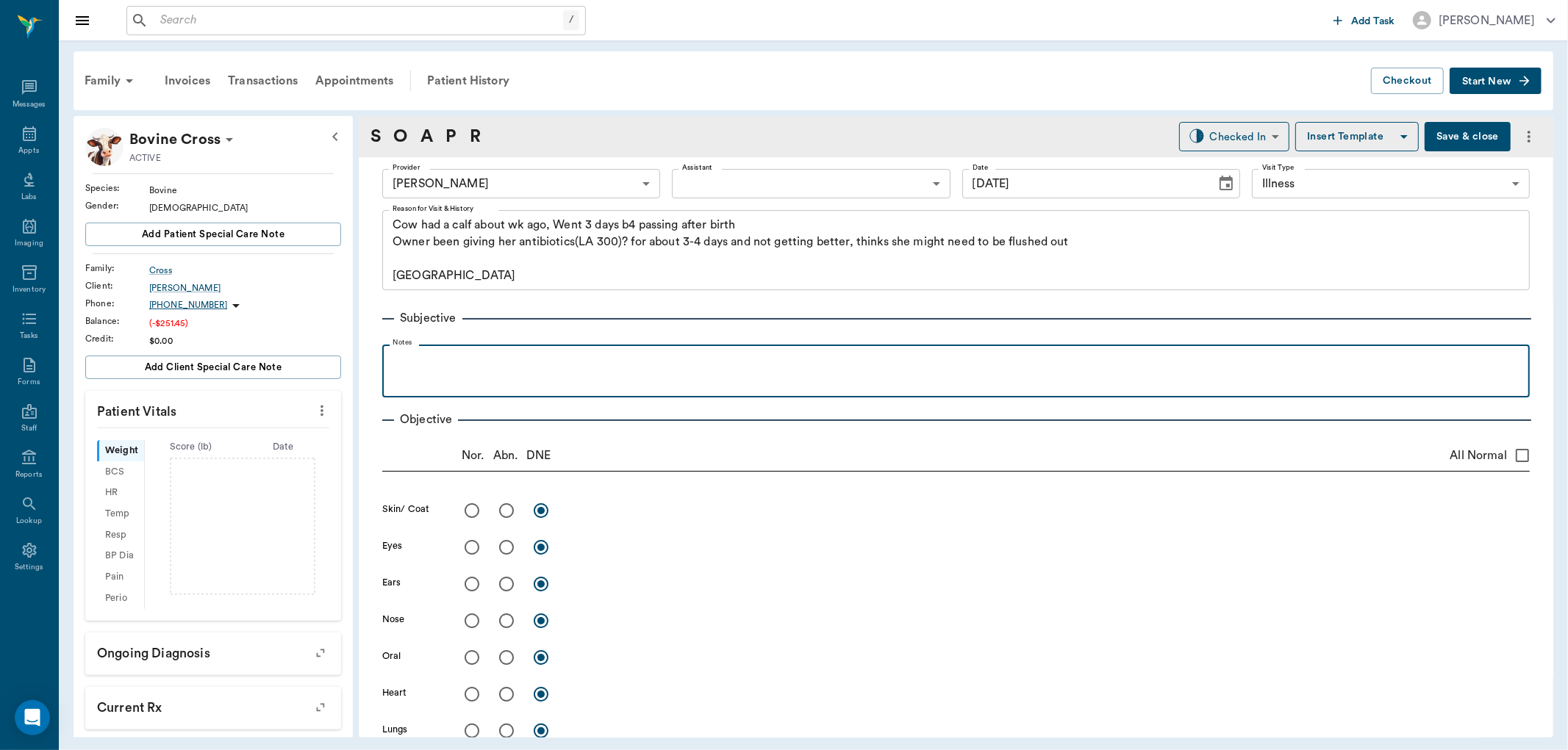
click at [475, 366] on p at bounding box center [955, 361] width 1133 height 18
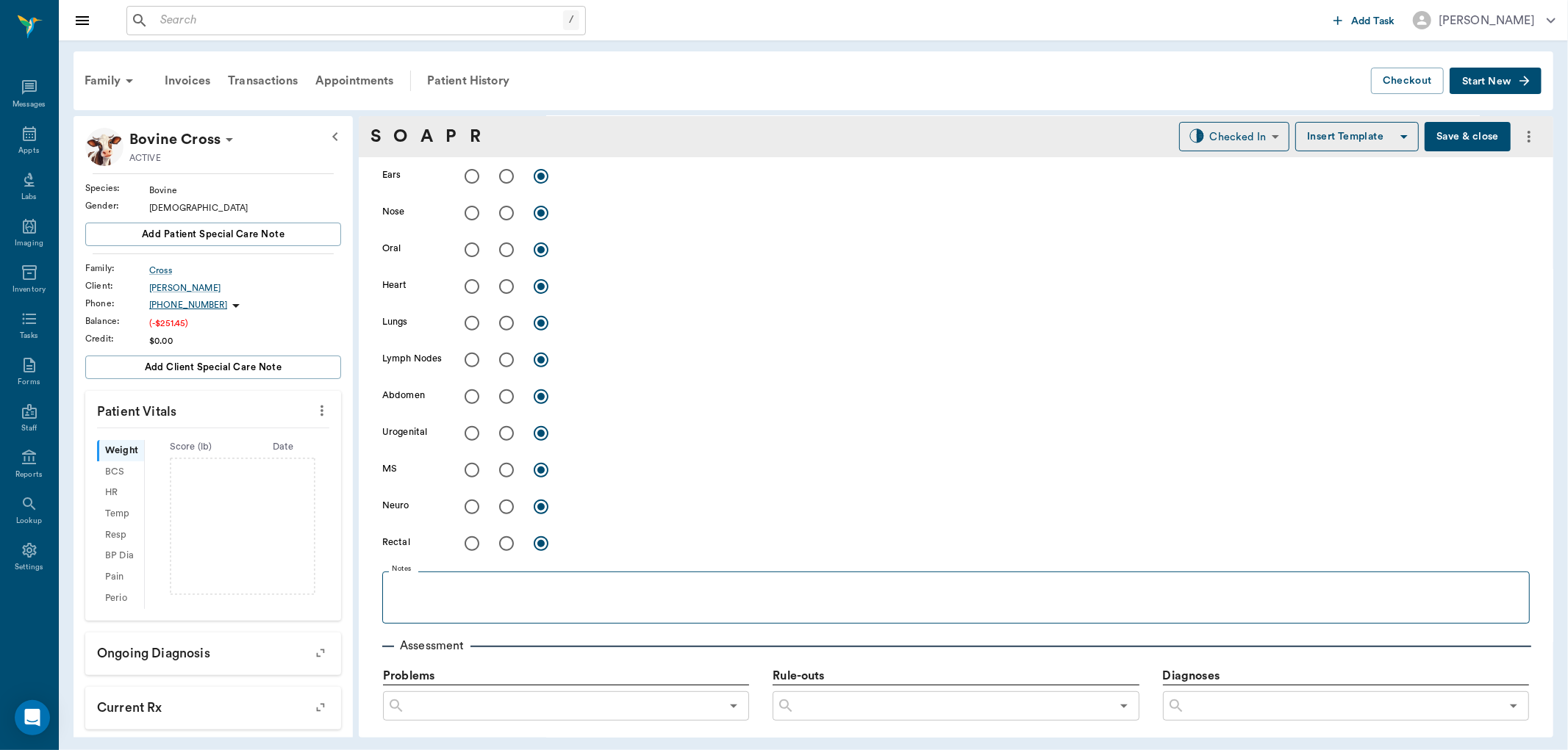
scroll to position [846, 0]
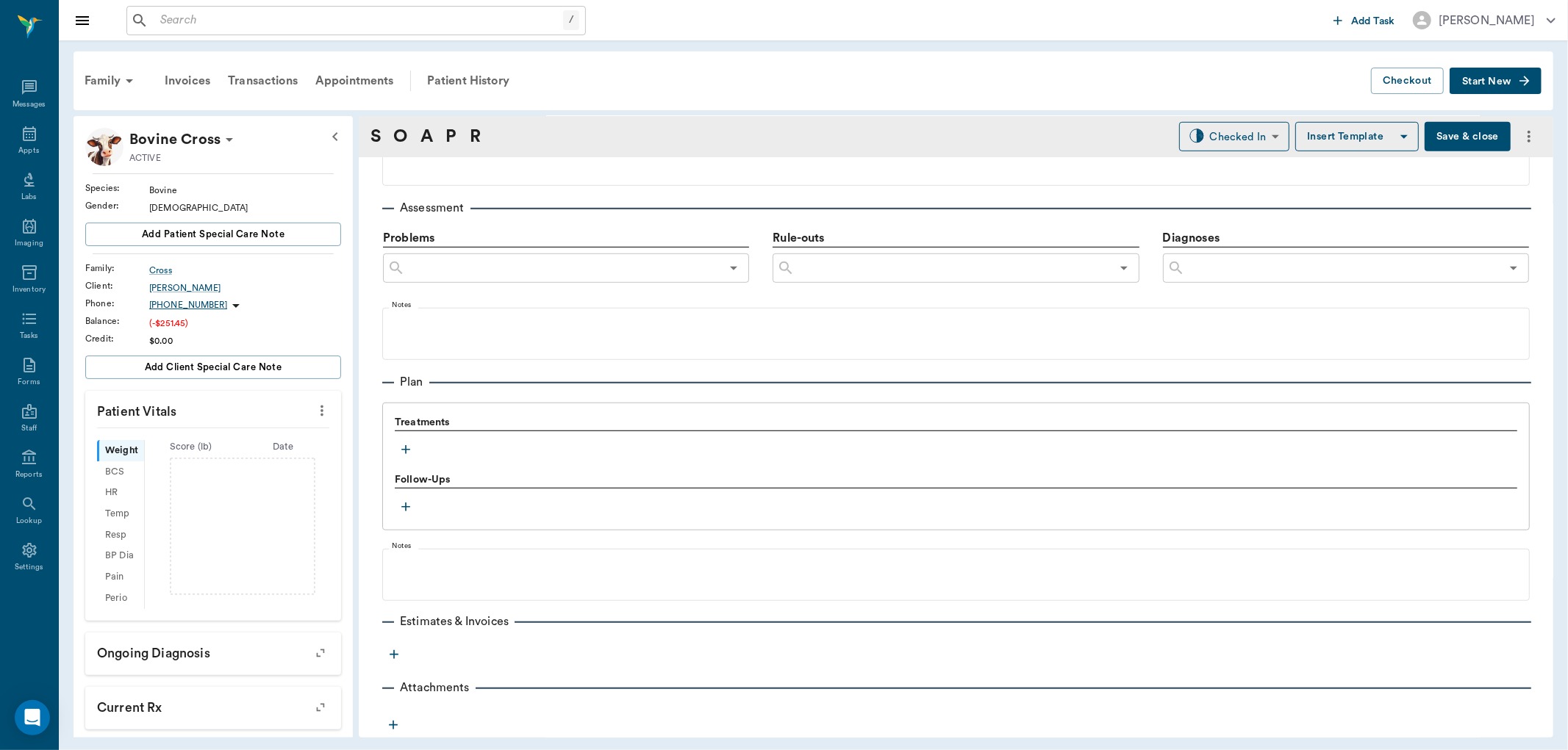
click at [408, 445] on icon "button" at bounding box center [405, 449] width 15 height 15
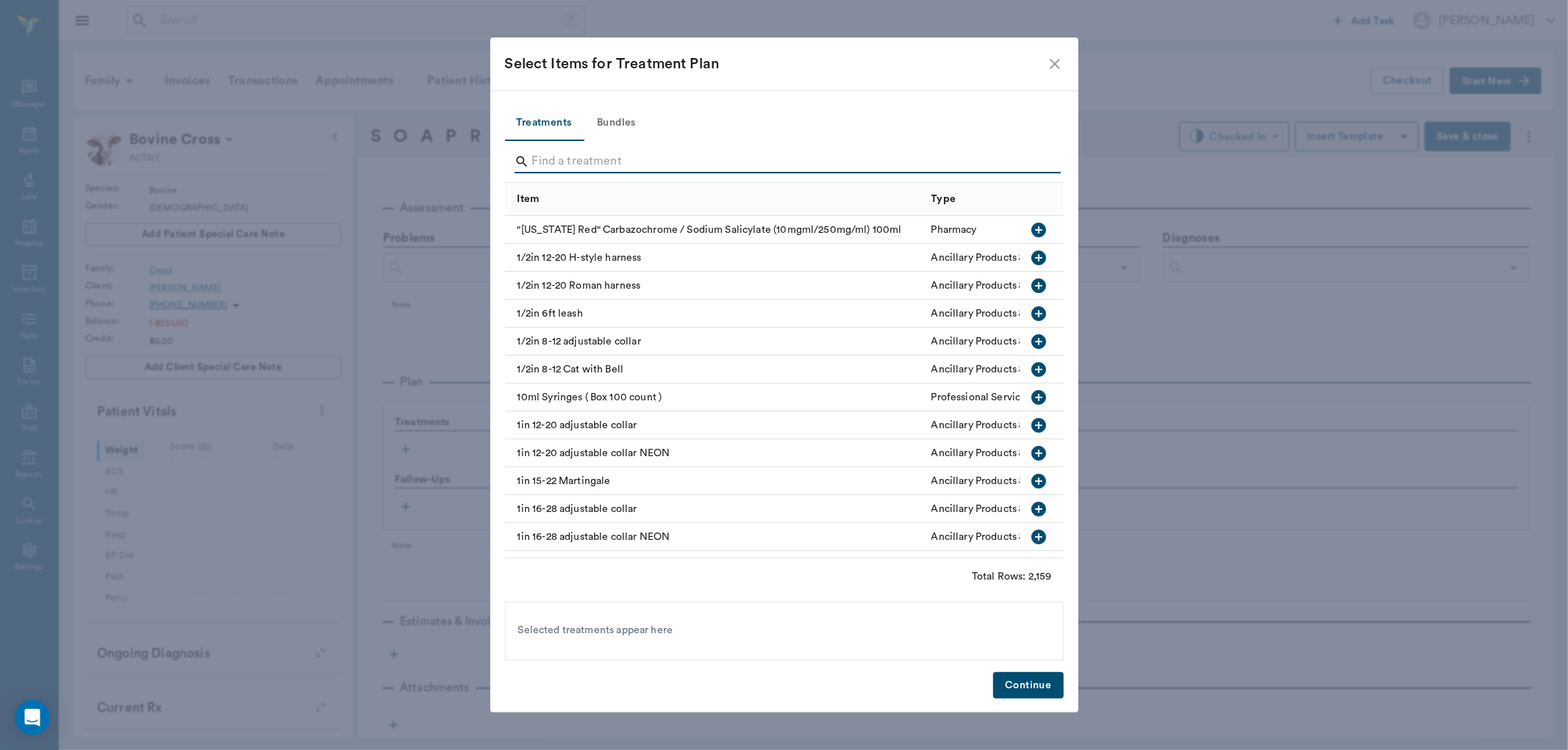
click at [590, 166] on input "Search" at bounding box center [784, 162] width 506 height 24
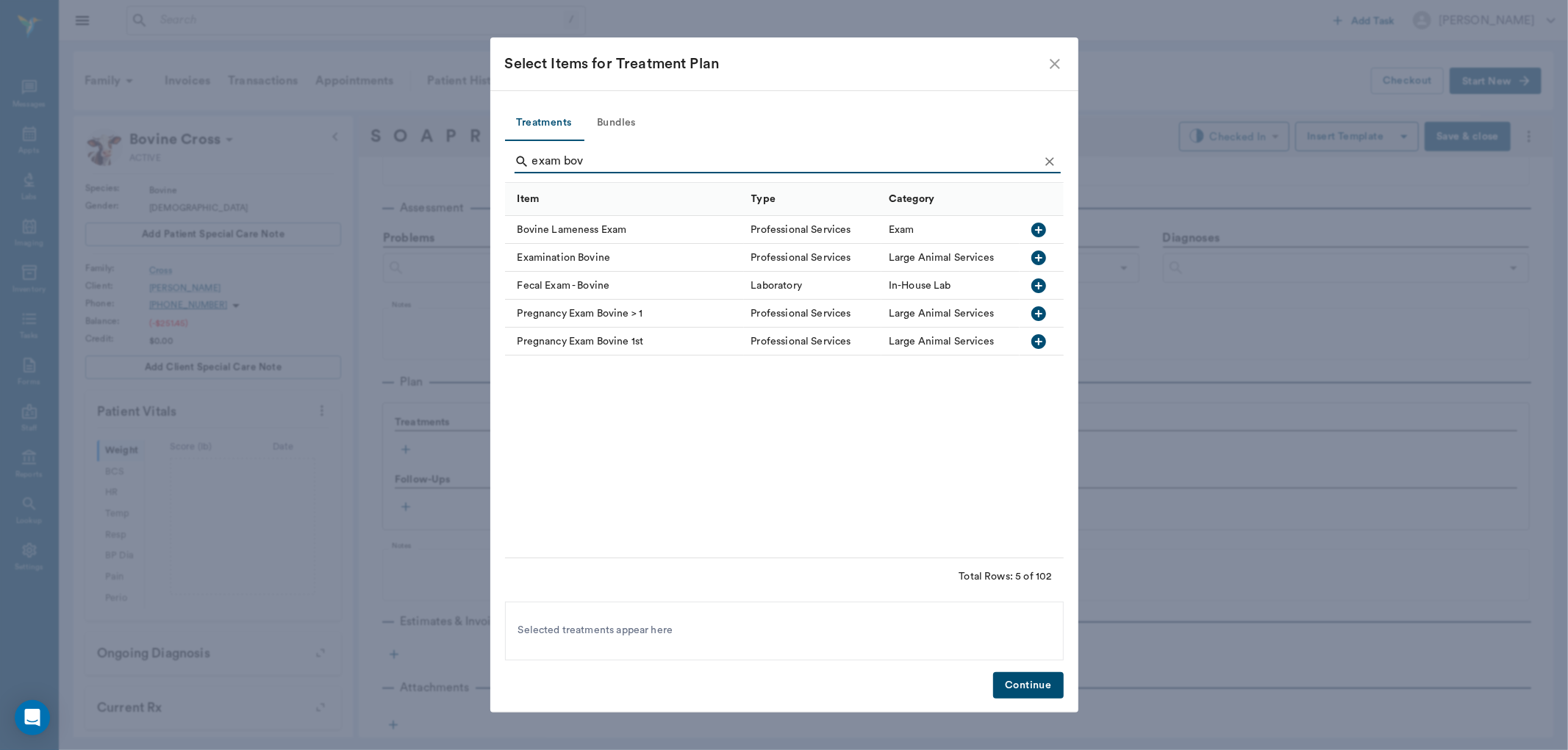
click at [1040, 258] on icon "button" at bounding box center [1039, 258] width 18 height 18
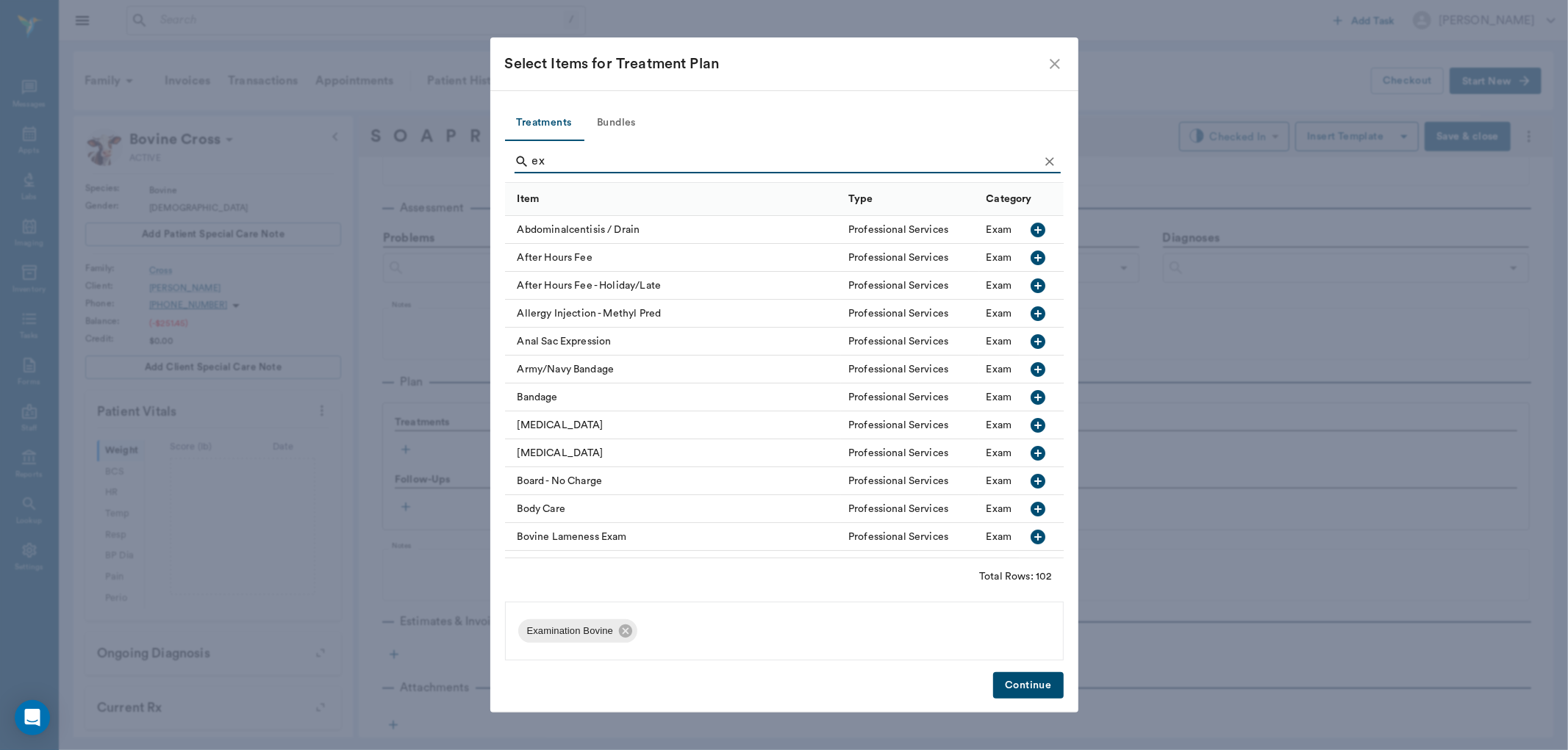
type input "e"
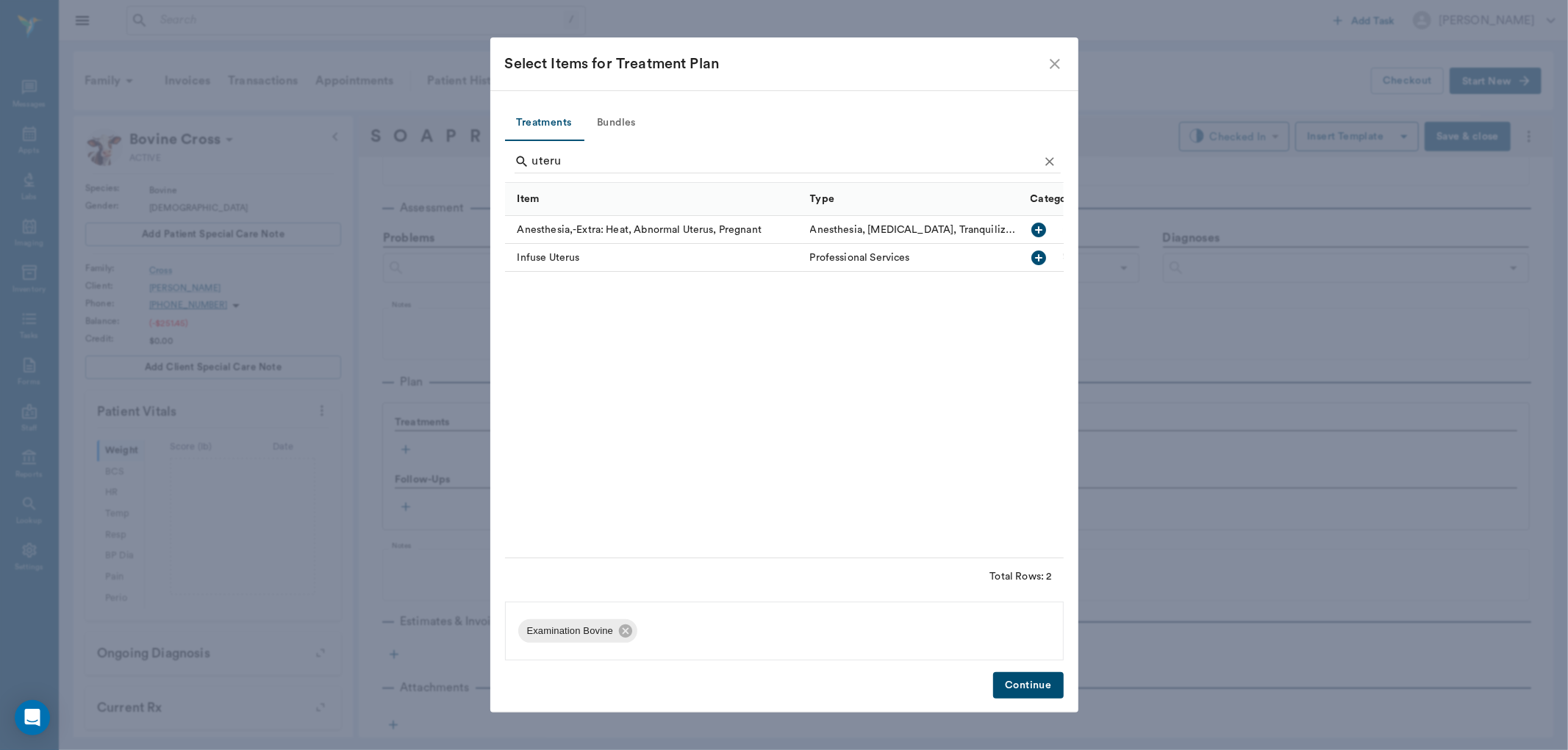
click at [1037, 259] on icon "button" at bounding box center [1038, 258] width 15 height 15
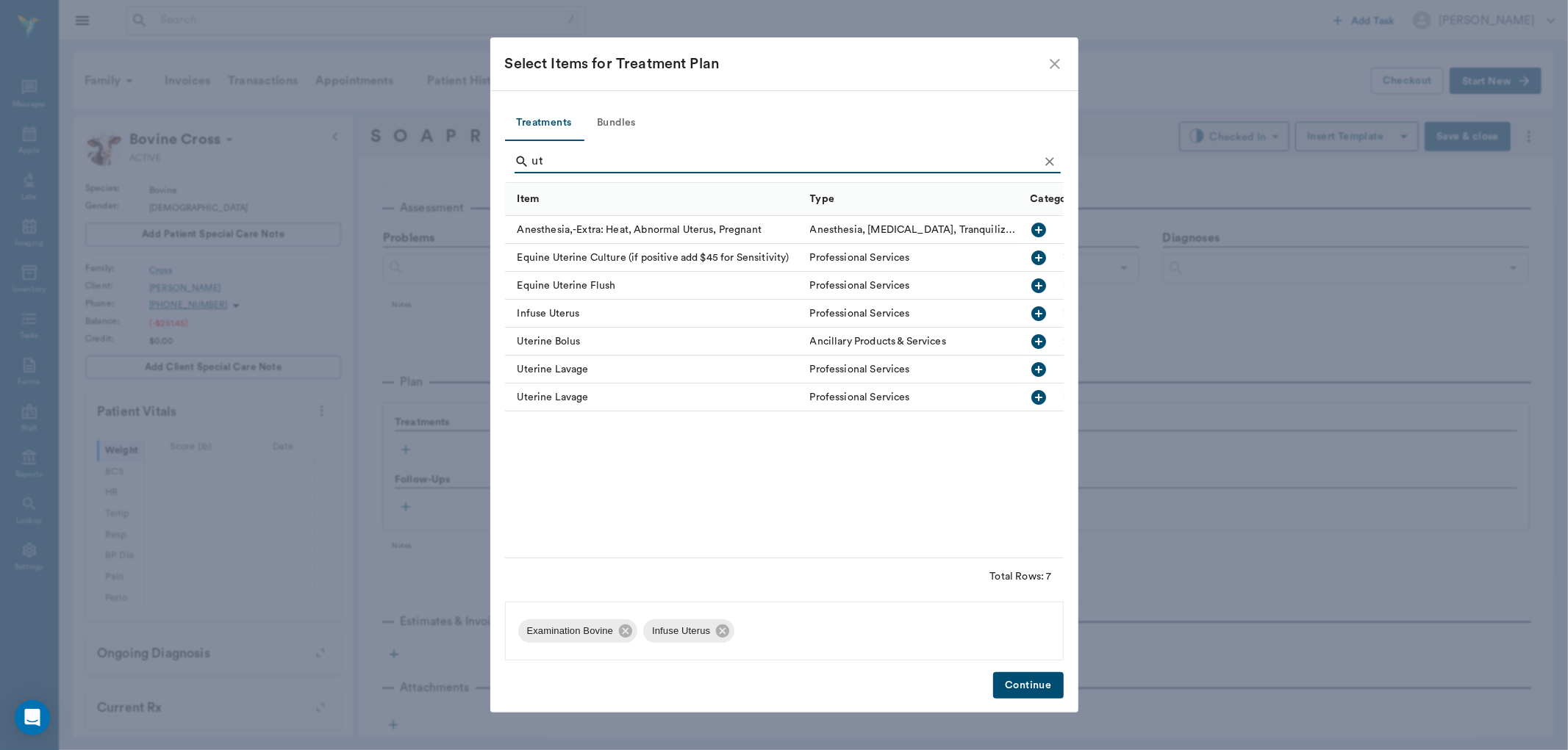
type input "u"
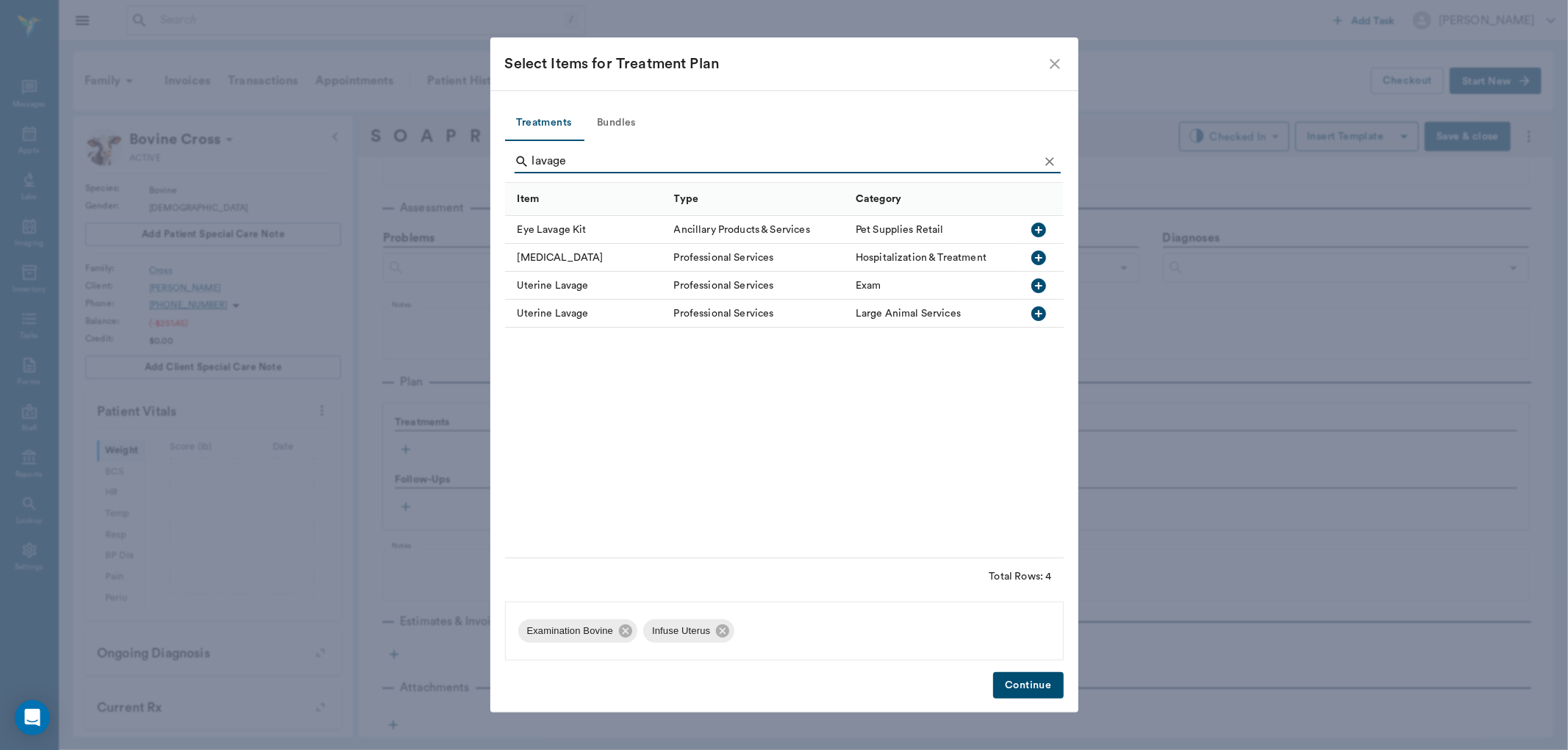
click at [1035, 310] on icon "button" at bounding box center [1038, 313] width 15 height 15
type input "l"
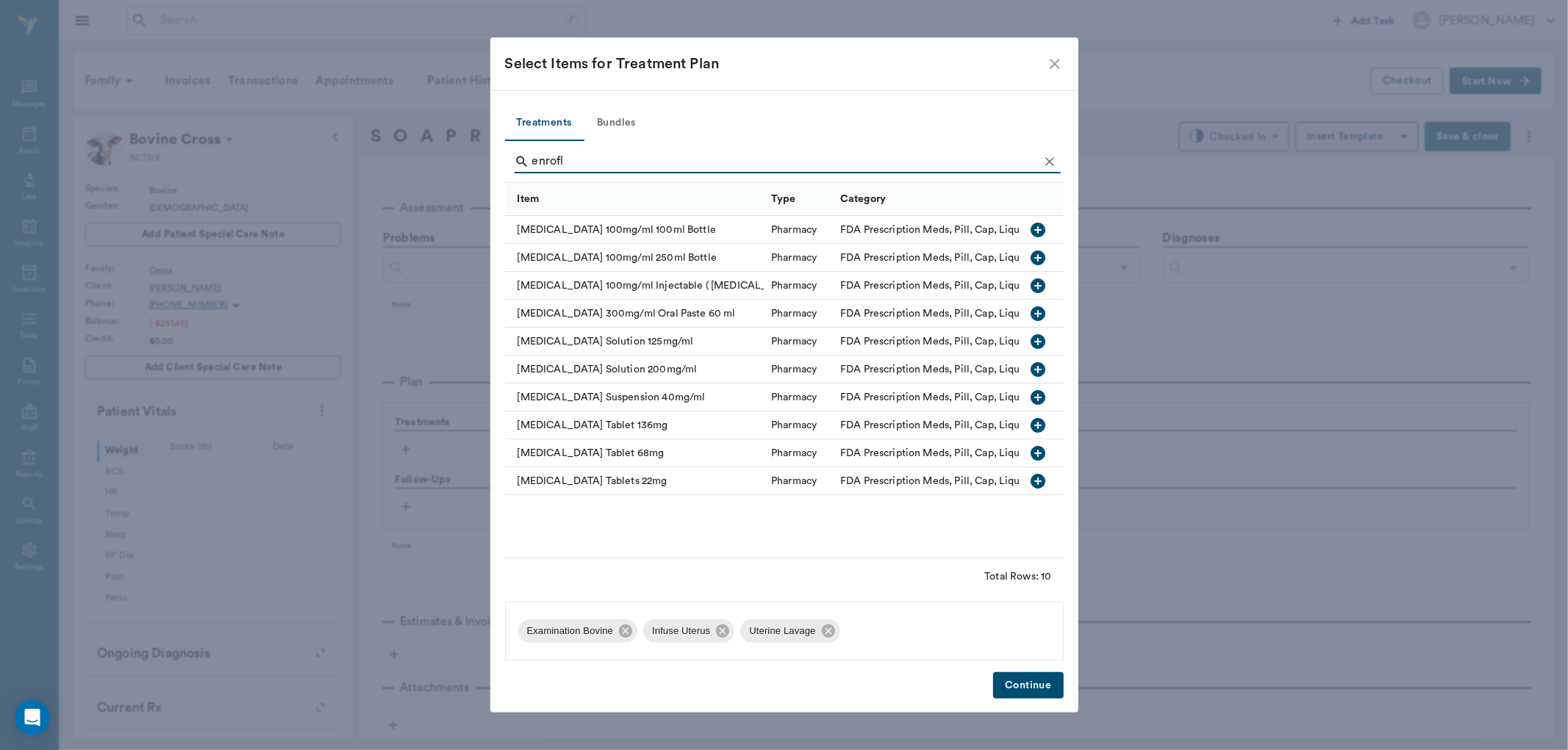
click at [1037, 283] on icon "button" at bounding box center [1038, 285] width 15 height 15
type input "e"
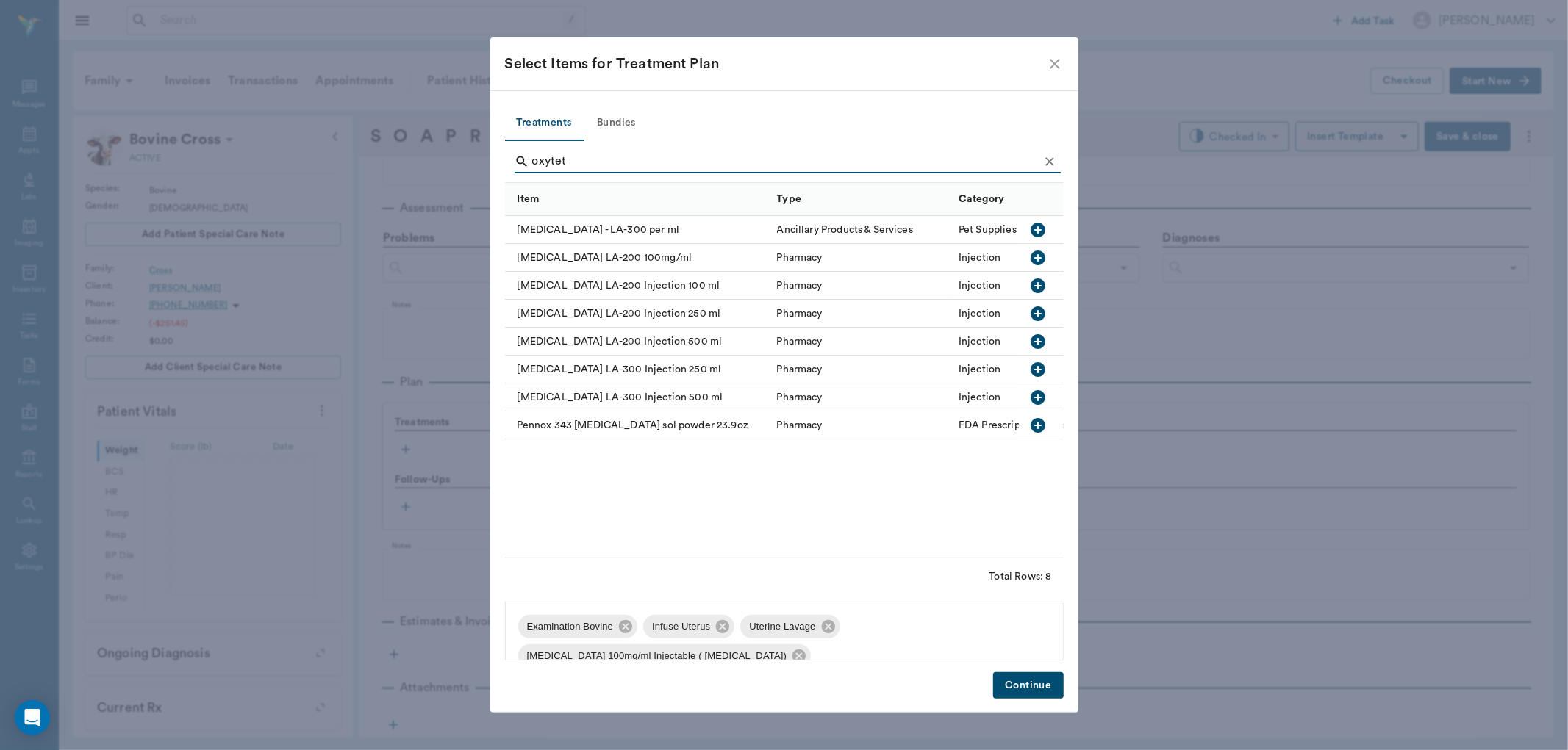
click at [1037, 254] on icon "button" at bounding box center [1038, 258] width 15 height 15
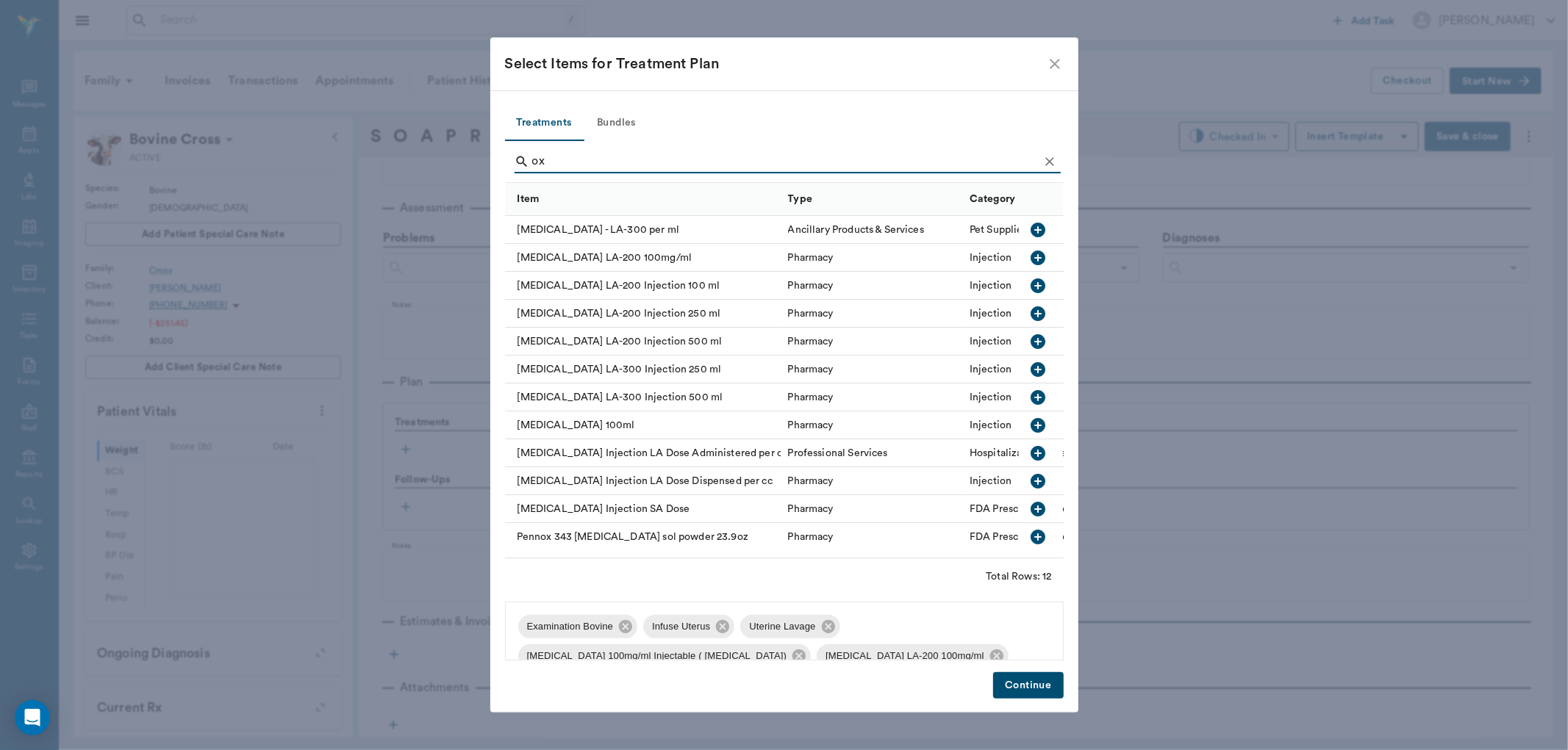
type input "o"
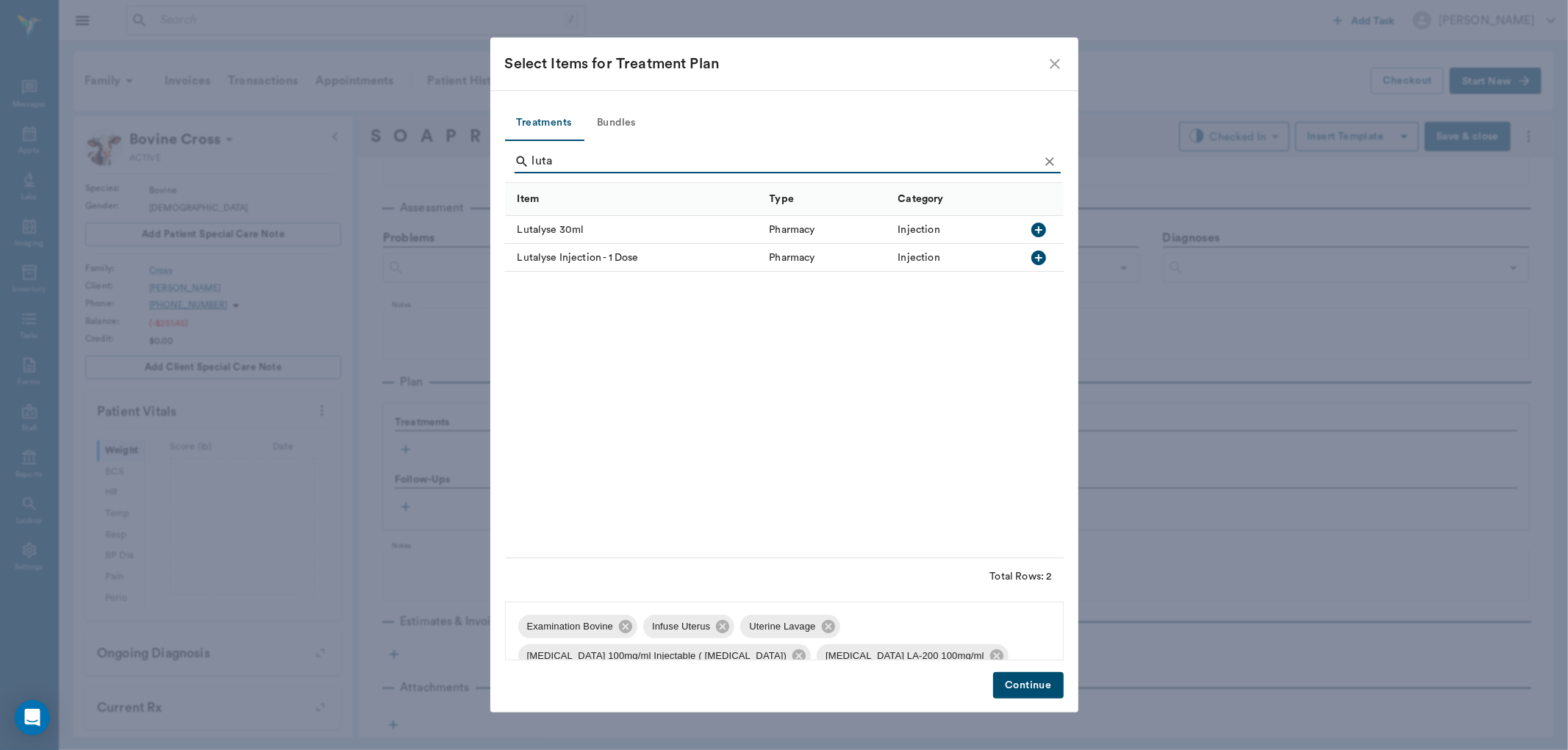
click at [1035, 254] on icon "button" at bounding box center [1038, 258] width 15 height 15
type input "l"
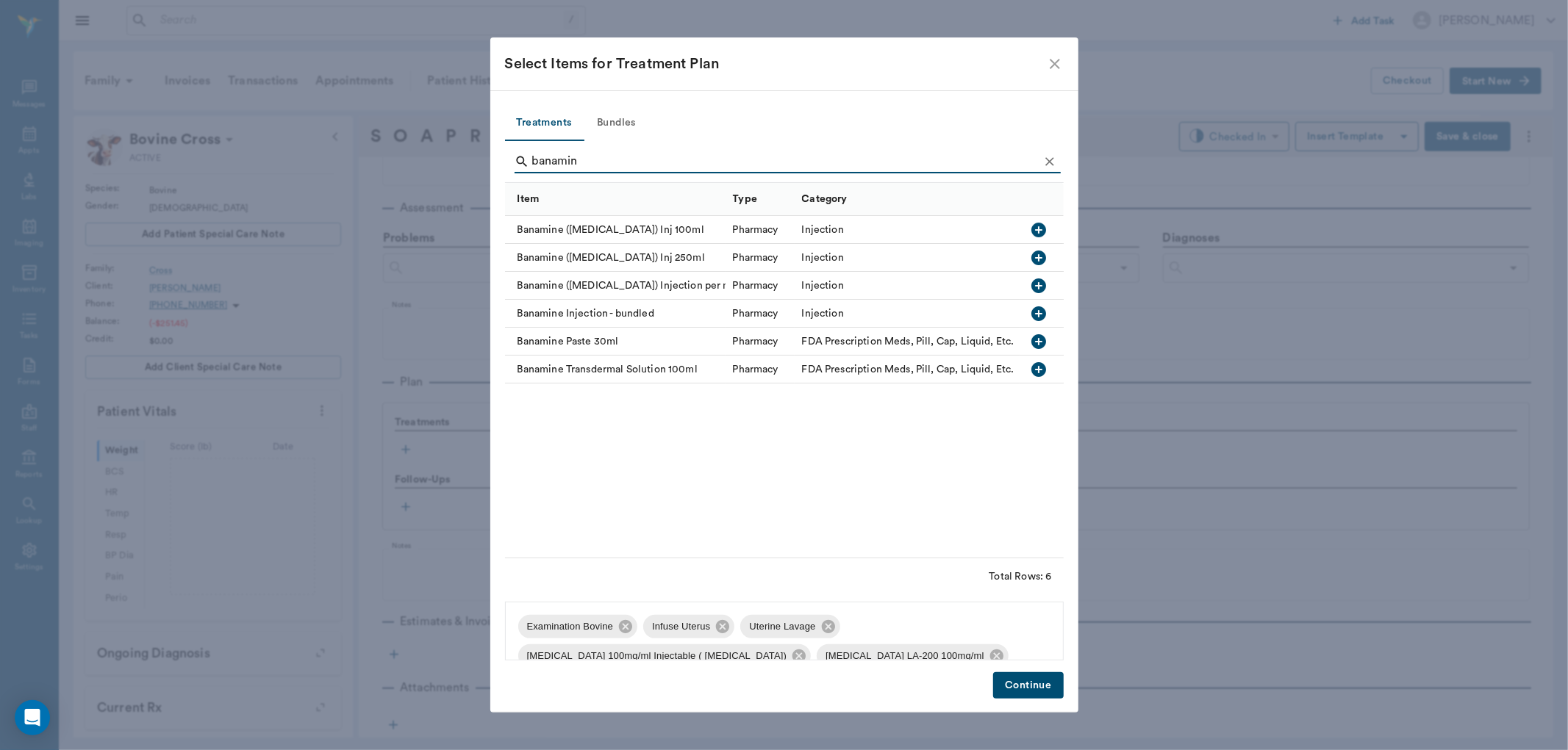
type input "banamin"
click at [1035, 288] on icon "button" at bounding box center [1038, 285] width 15 height 15
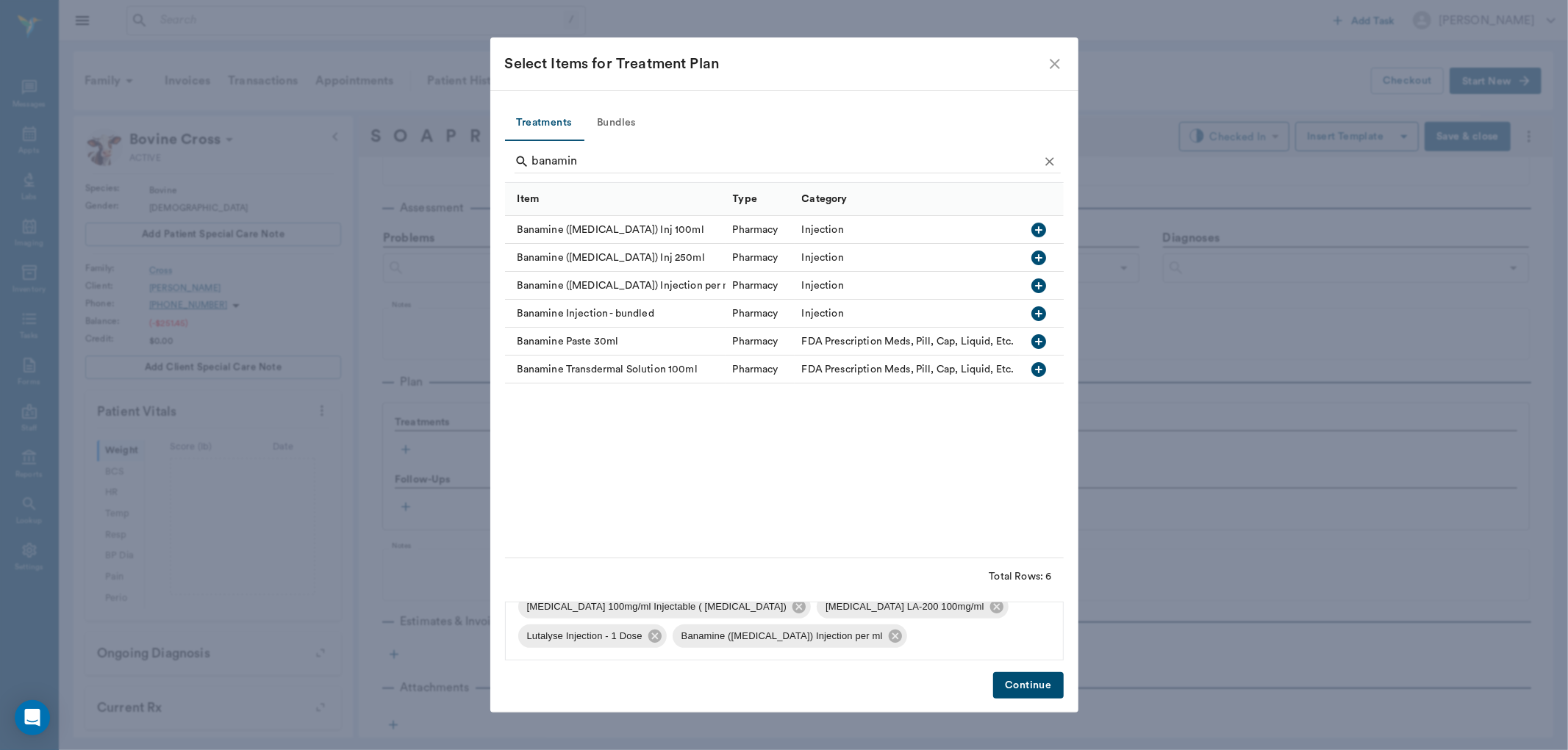
click at [1030, 679] on button "Continue" at bounding box center [1028, 686] width 70 height 27
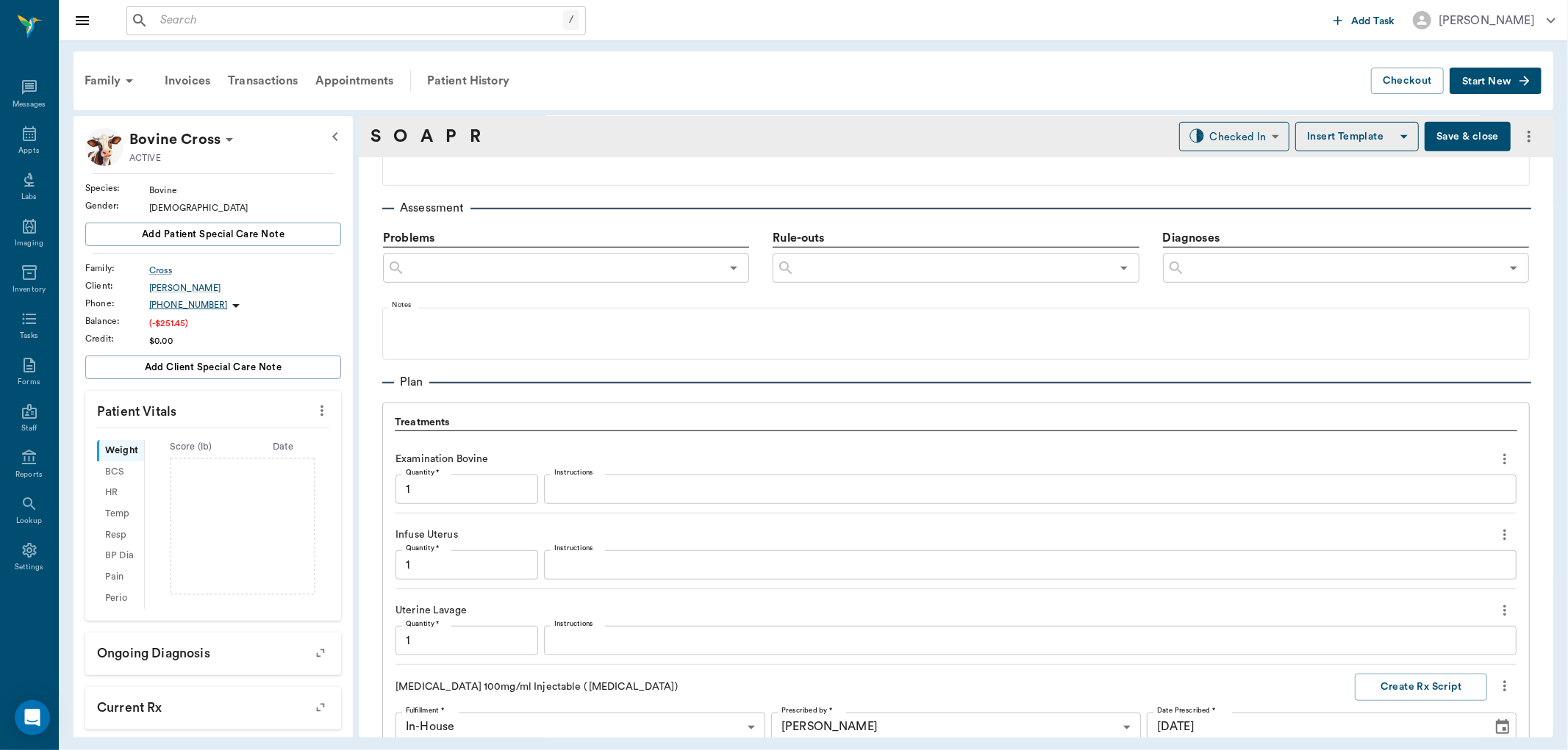
scroll to position [1474, 0]
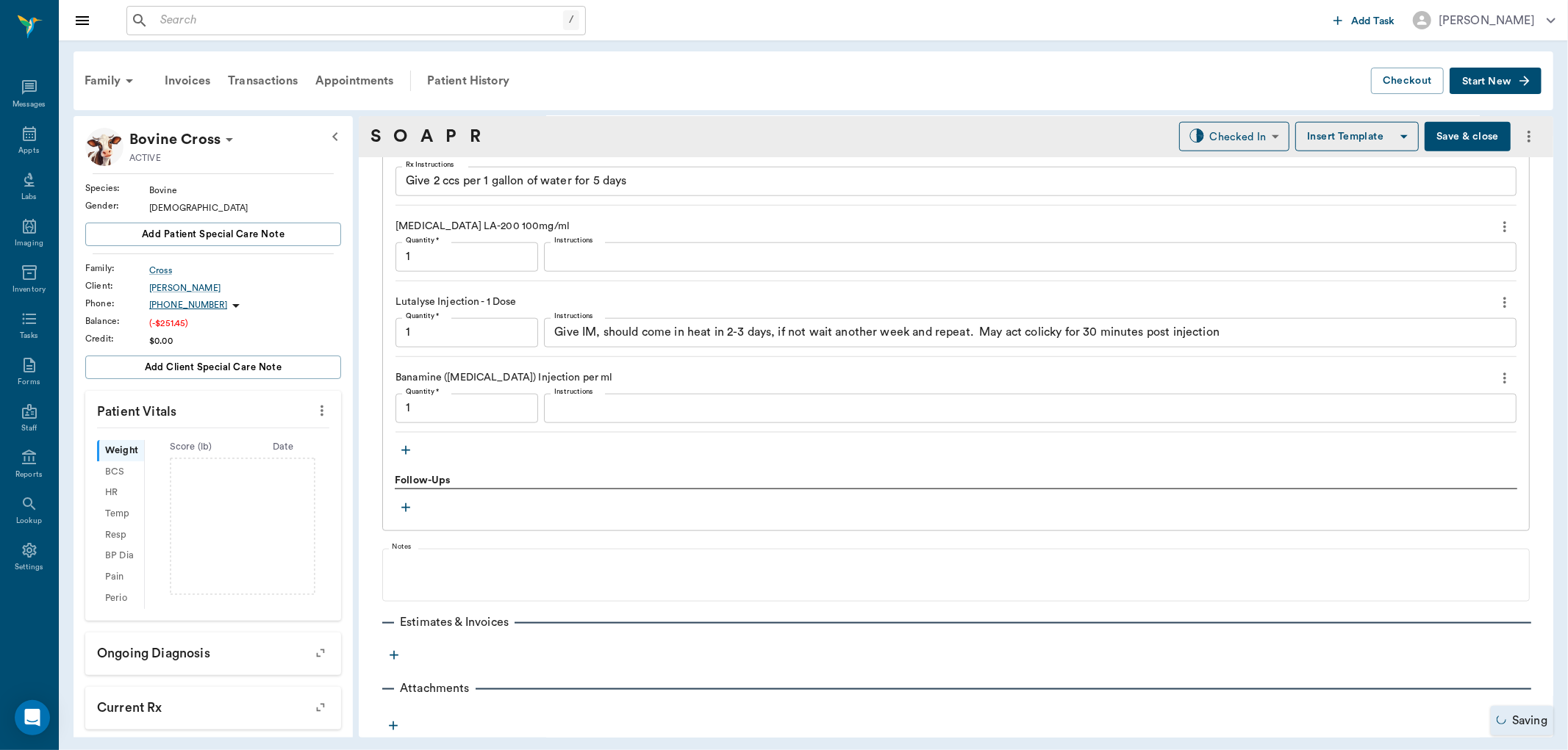
type input "1.00"
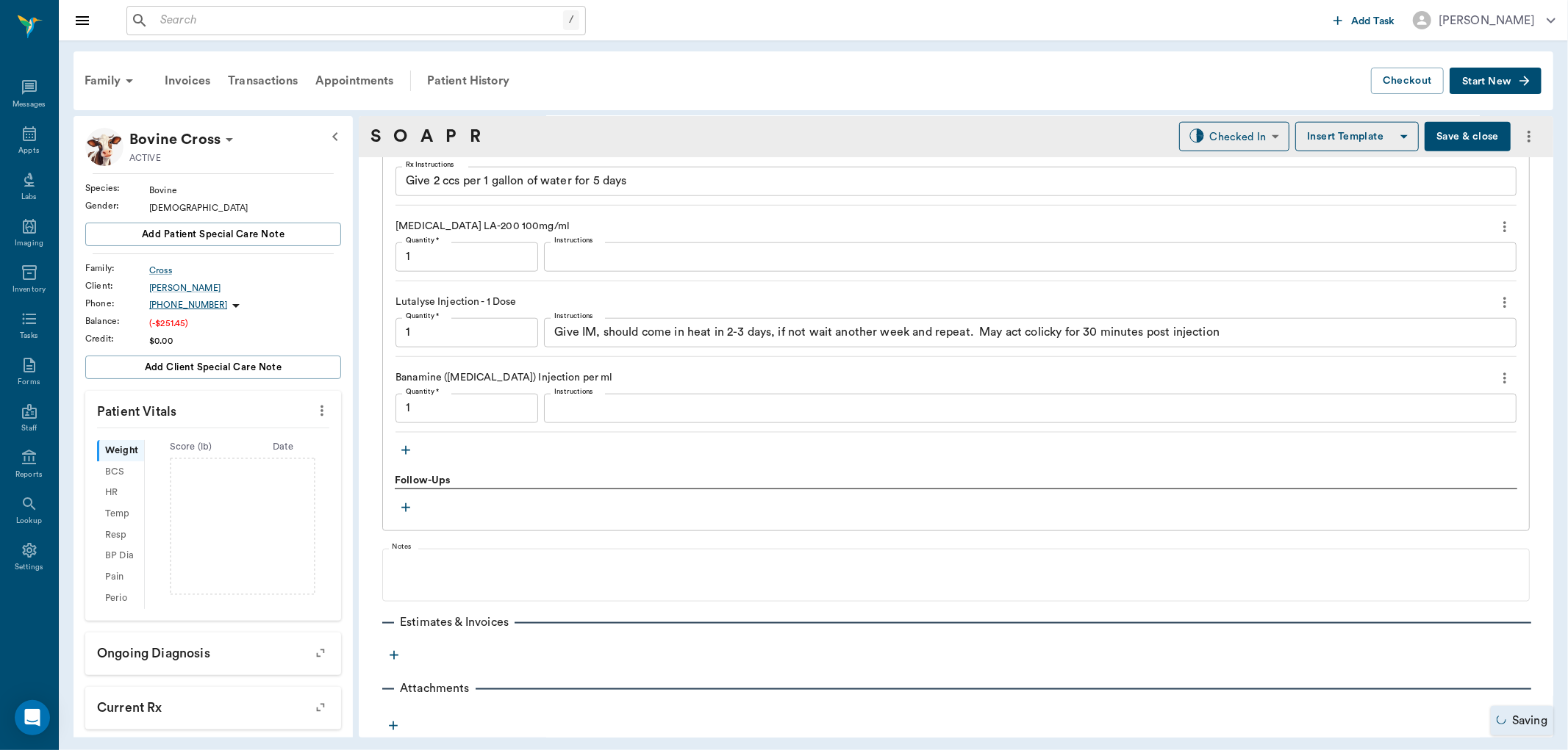
type input "1.00"
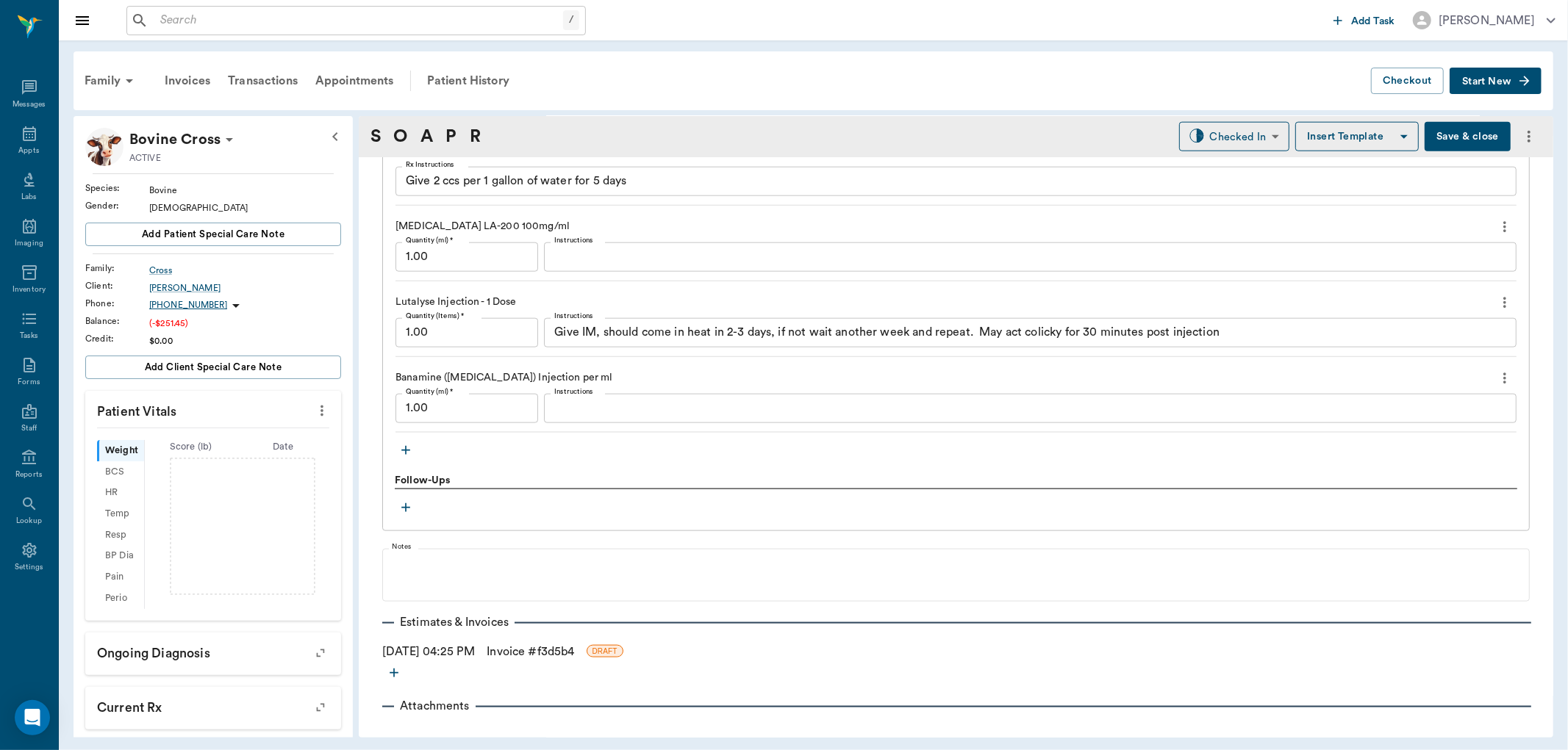
click at [673, 180] on textarea "Give 2 ccs per 1 gallon of water for 5 days" at bounding box center [955, 181] width 1100 height 17
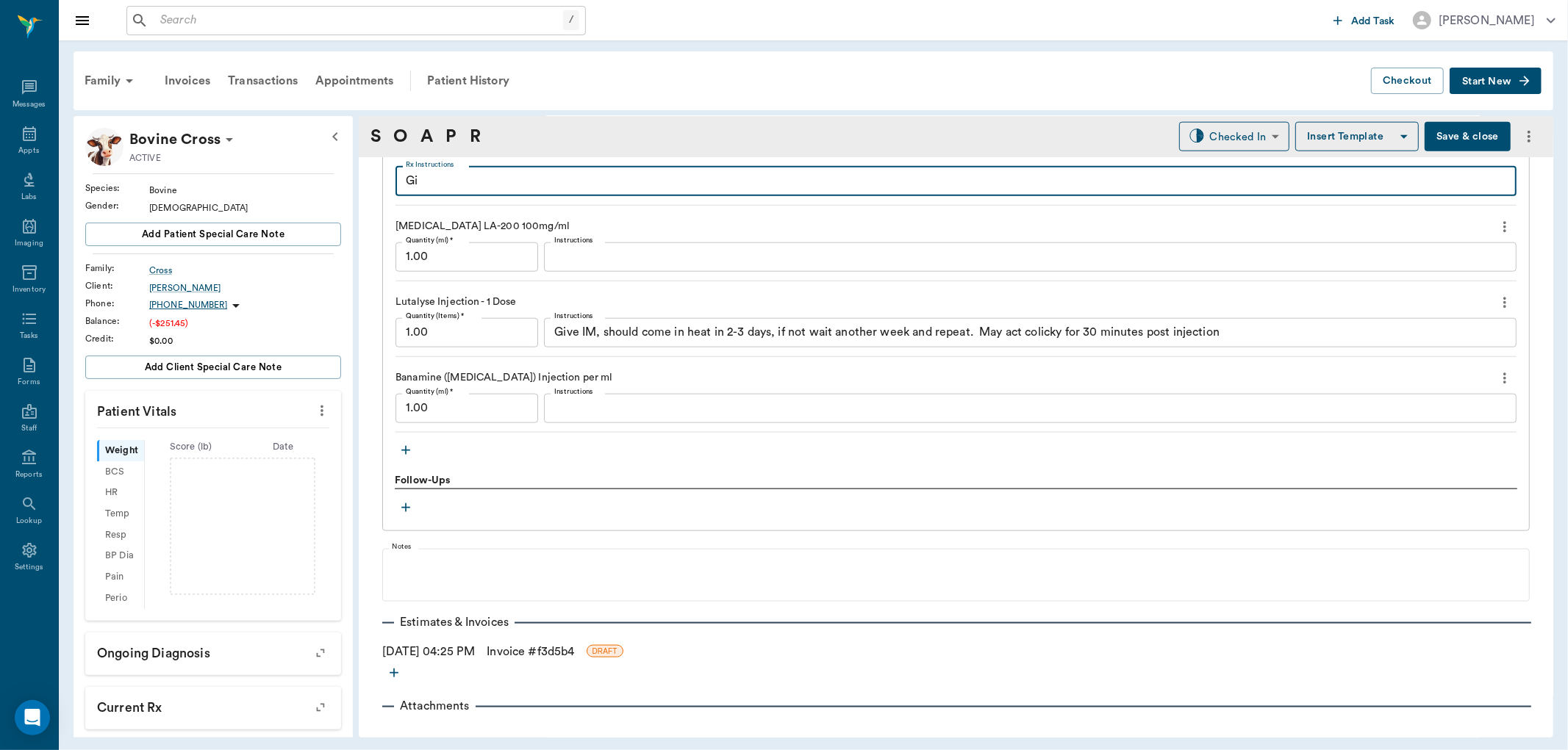
type textarea "G"
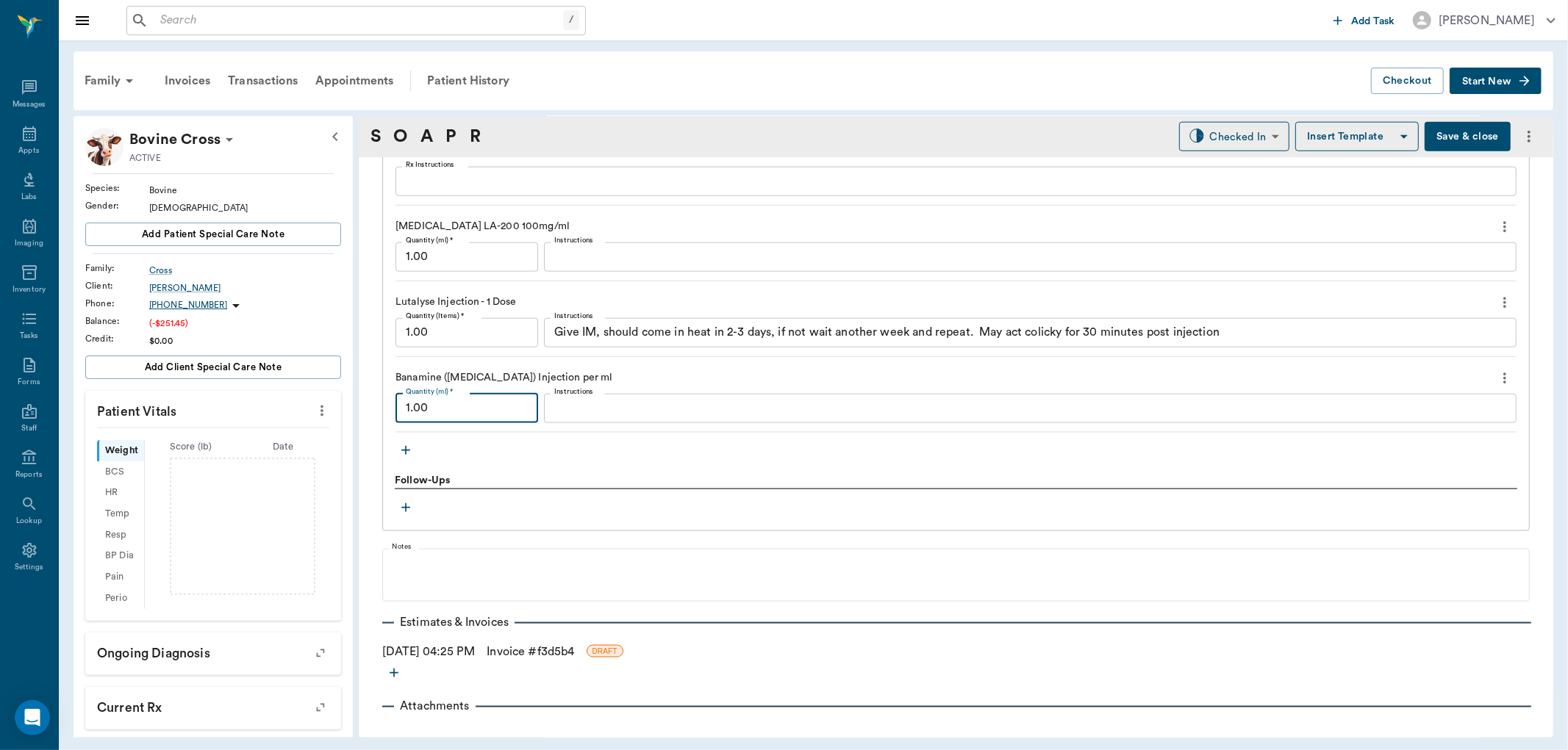
click at [478, 410] on input "1.00" at bounding box center [466, 409] width 143 height 29
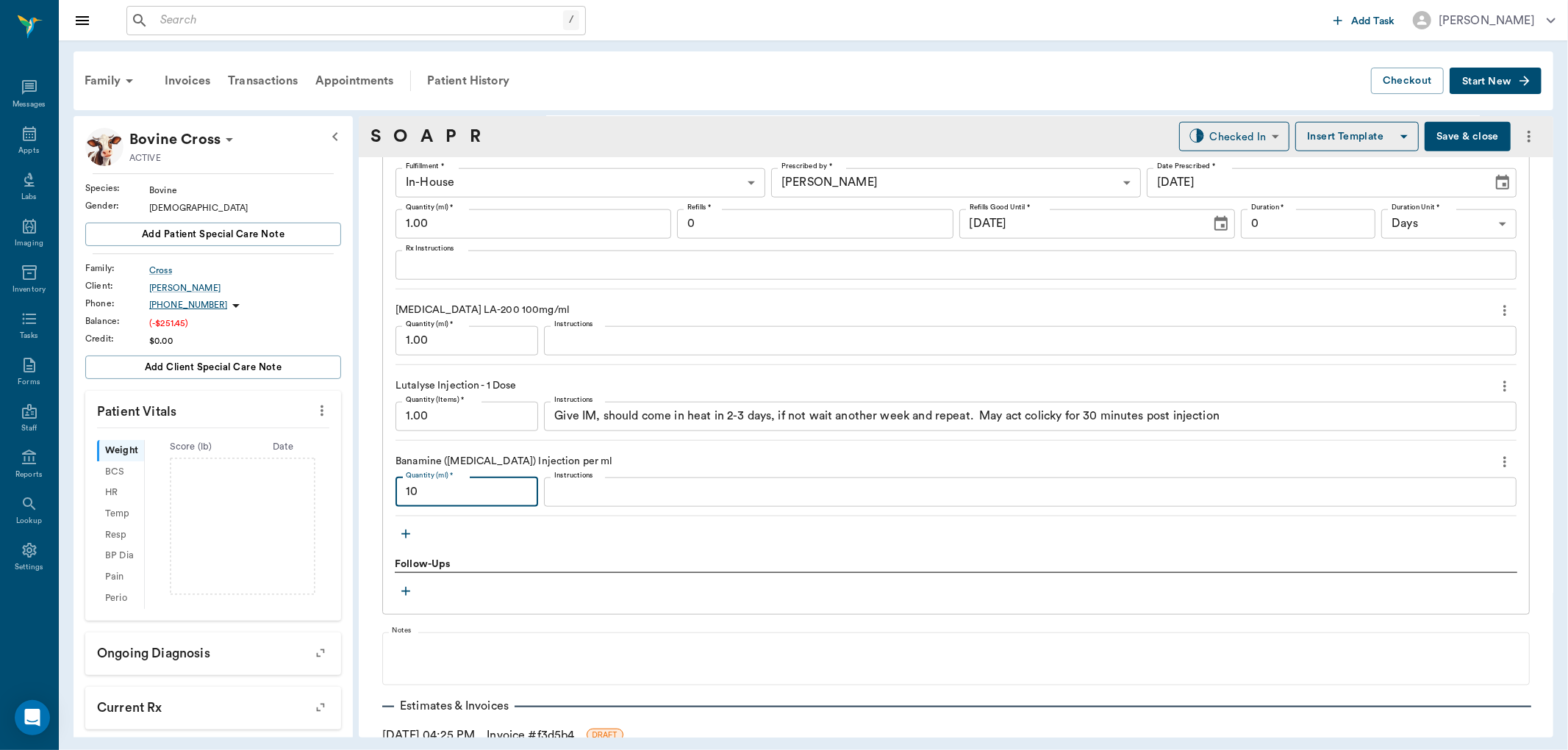
scroll to position [1311, 0]
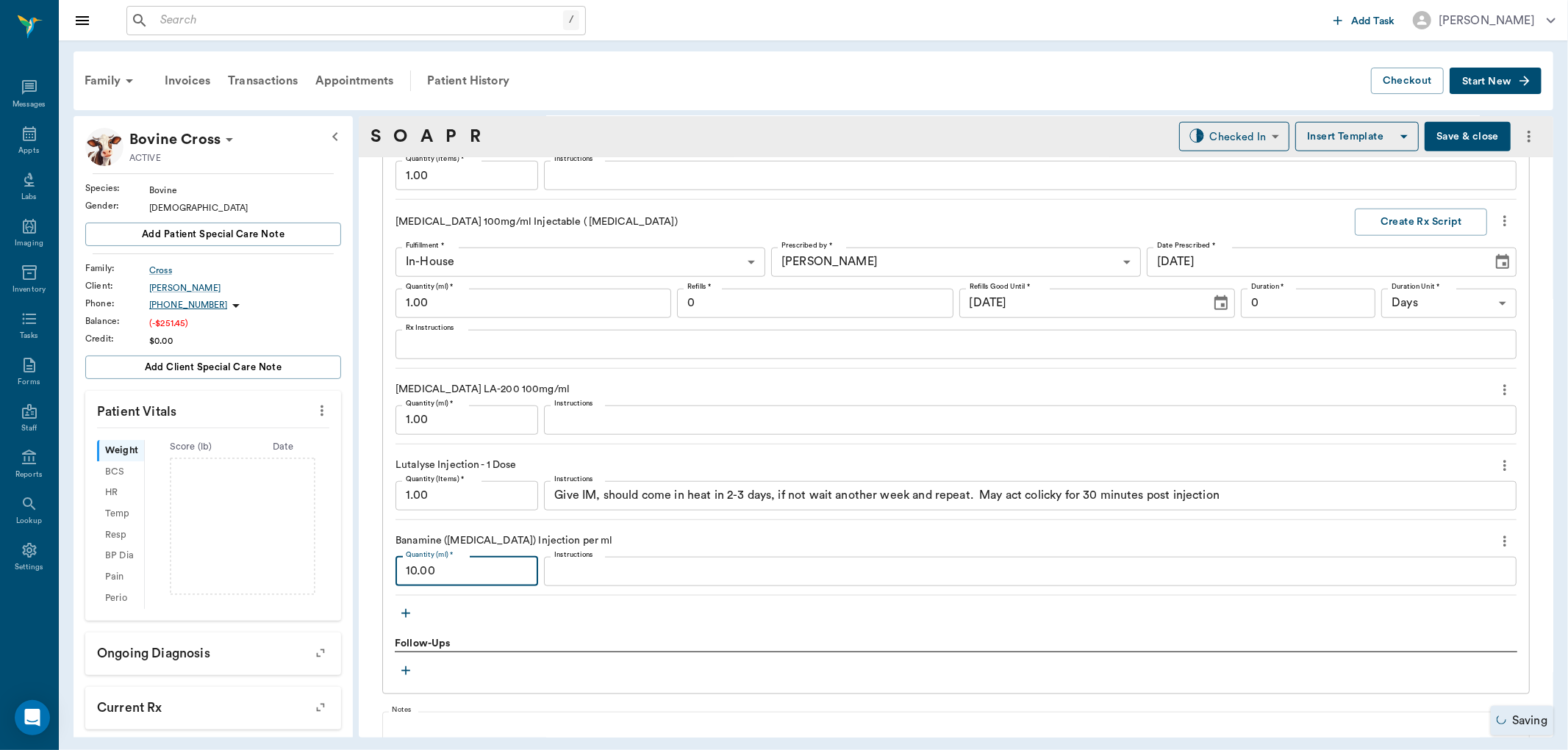
type input "10.00"
click at [473, 430] on input "1.00" at bounding box center [466, 420] width 143 height 29
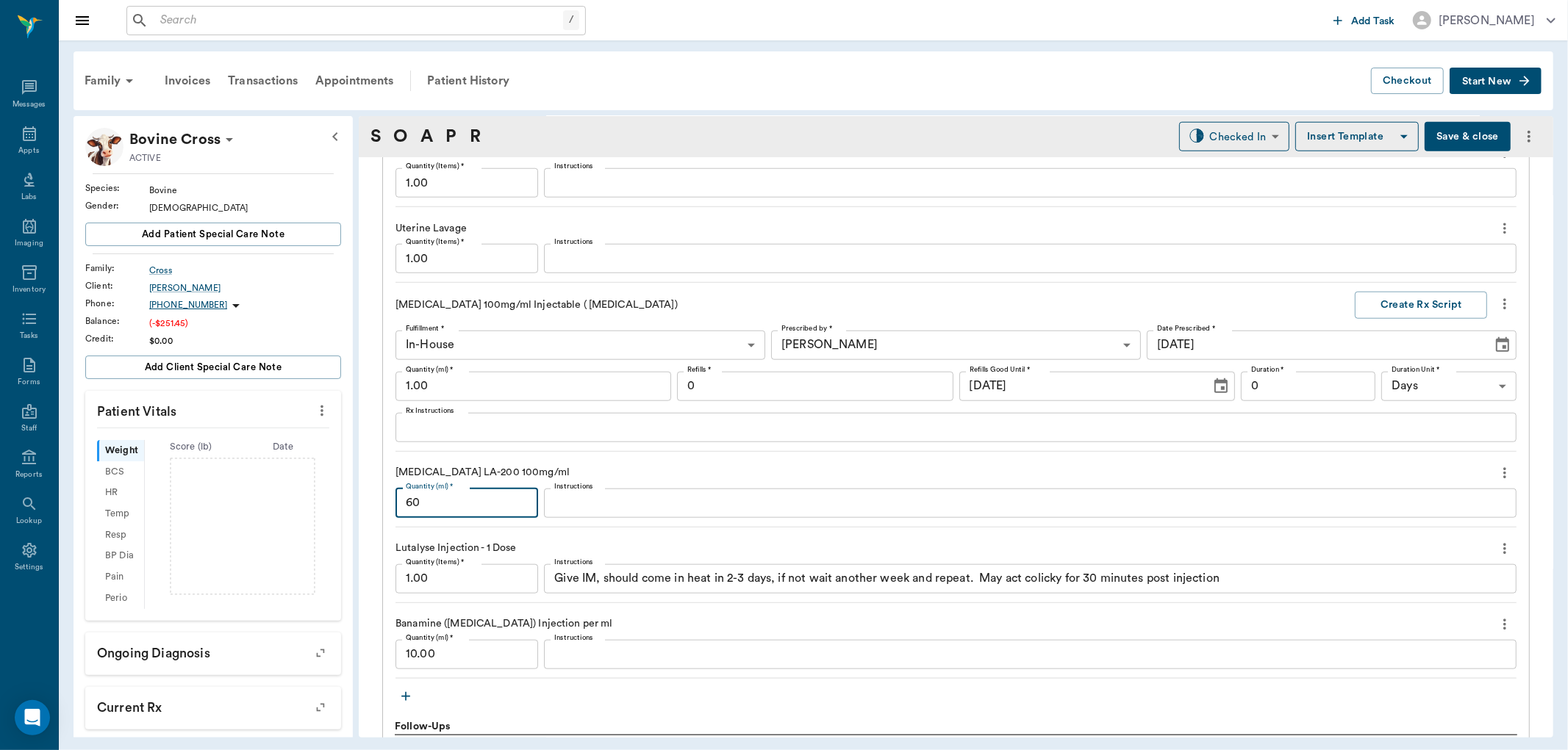
scroll to position [1067, 0]
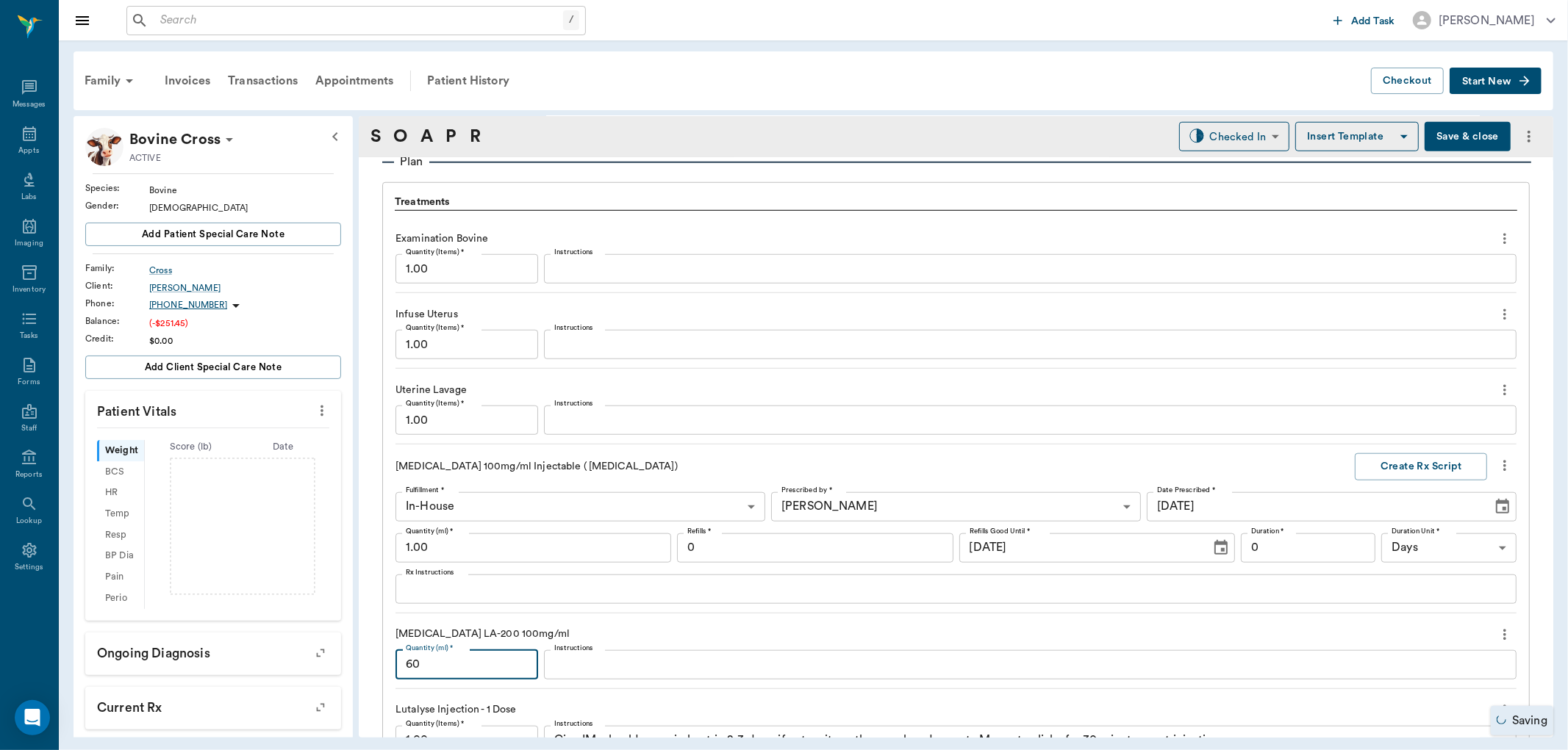
drag, startPoint x: 458, startPoint y: 557, endPoint x: 453, endPoint y: 551, distance: 7.8
click at [458, 557] on input "1.00" at bounding box center [533, 548] width 276 height 29
type input "60.00"
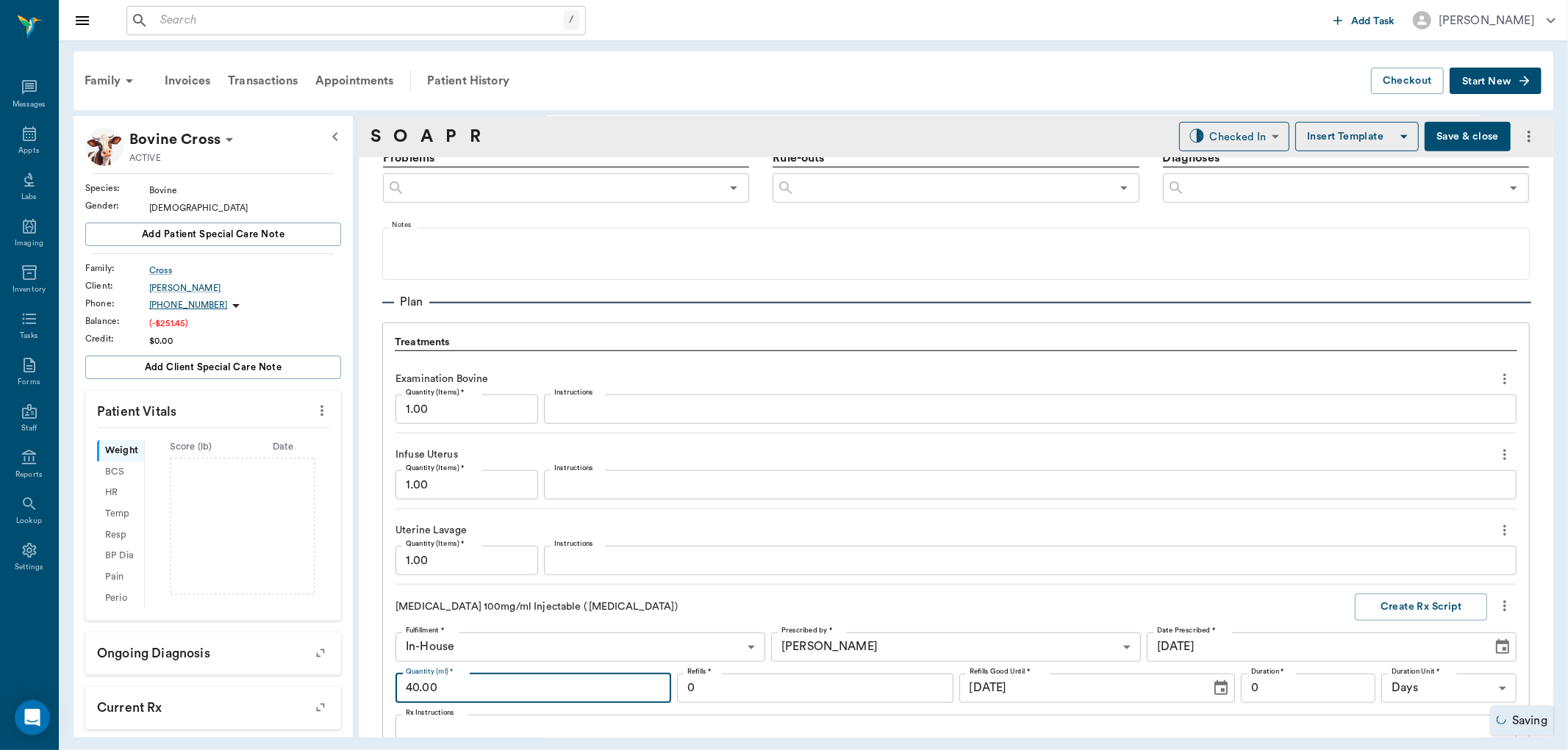
scroll to position [903, 0]
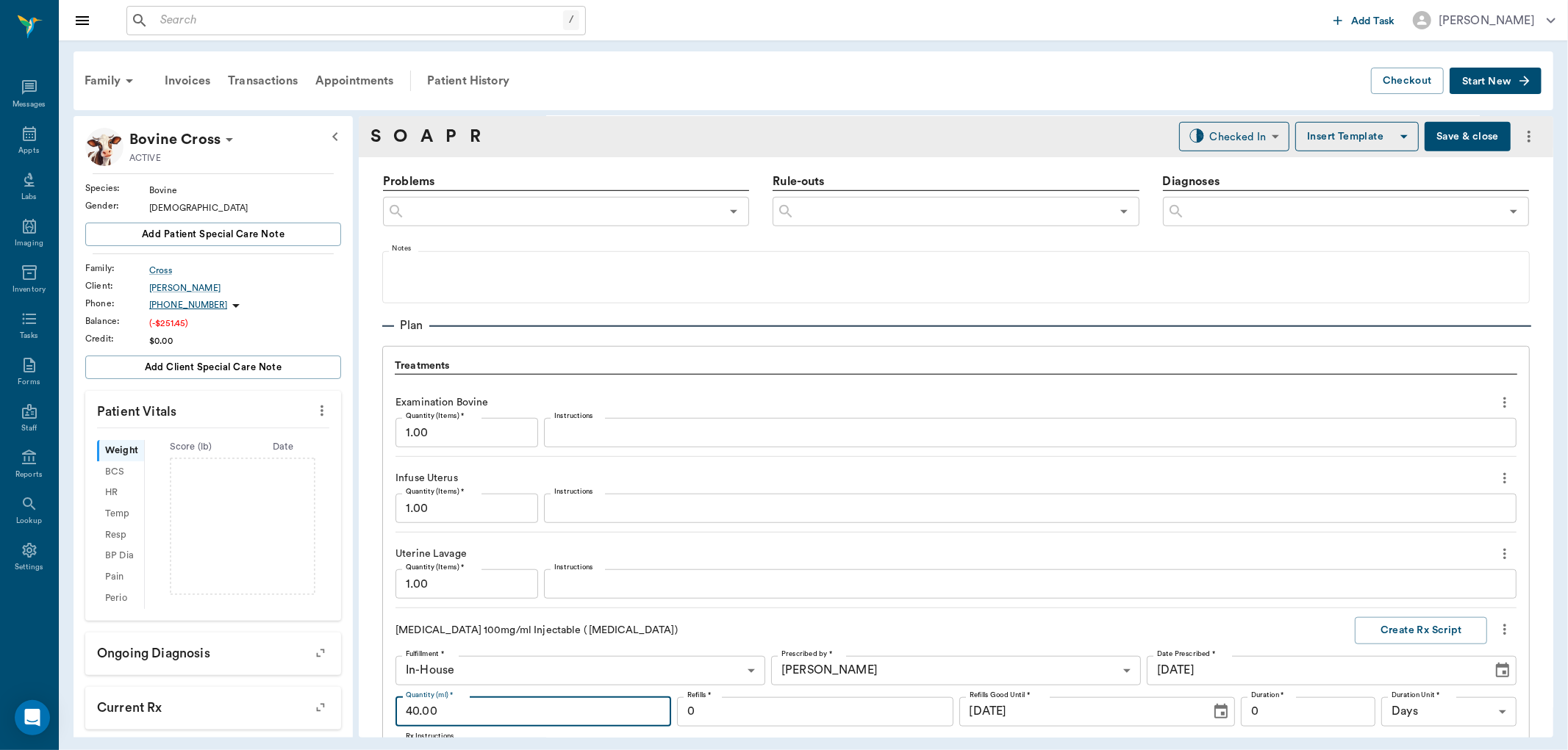
type input "40.00"
click at [596, 515] on textarea "Instructions" at bounding box center [1029, 509] width 952 height 17
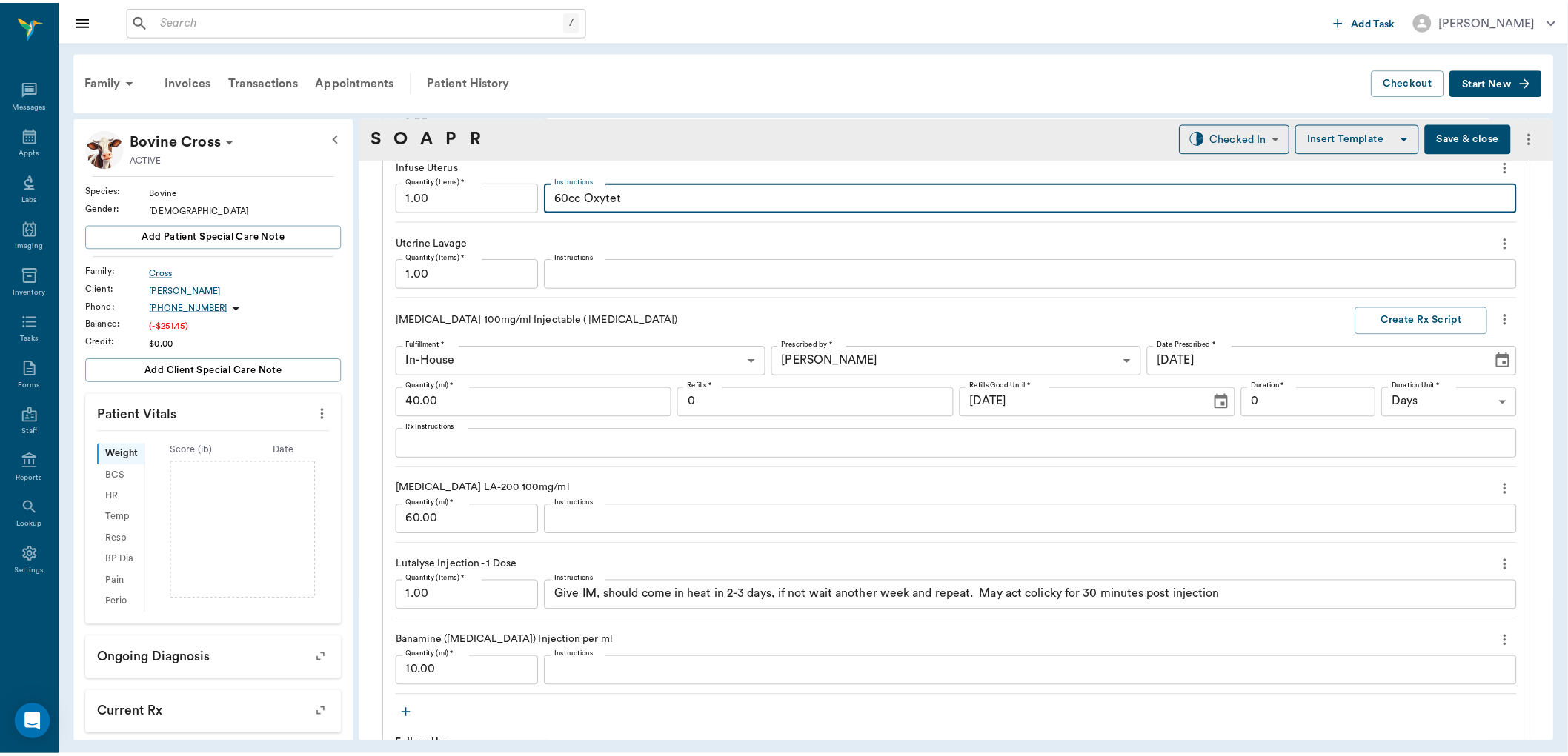
scroll to position [1504, 0]
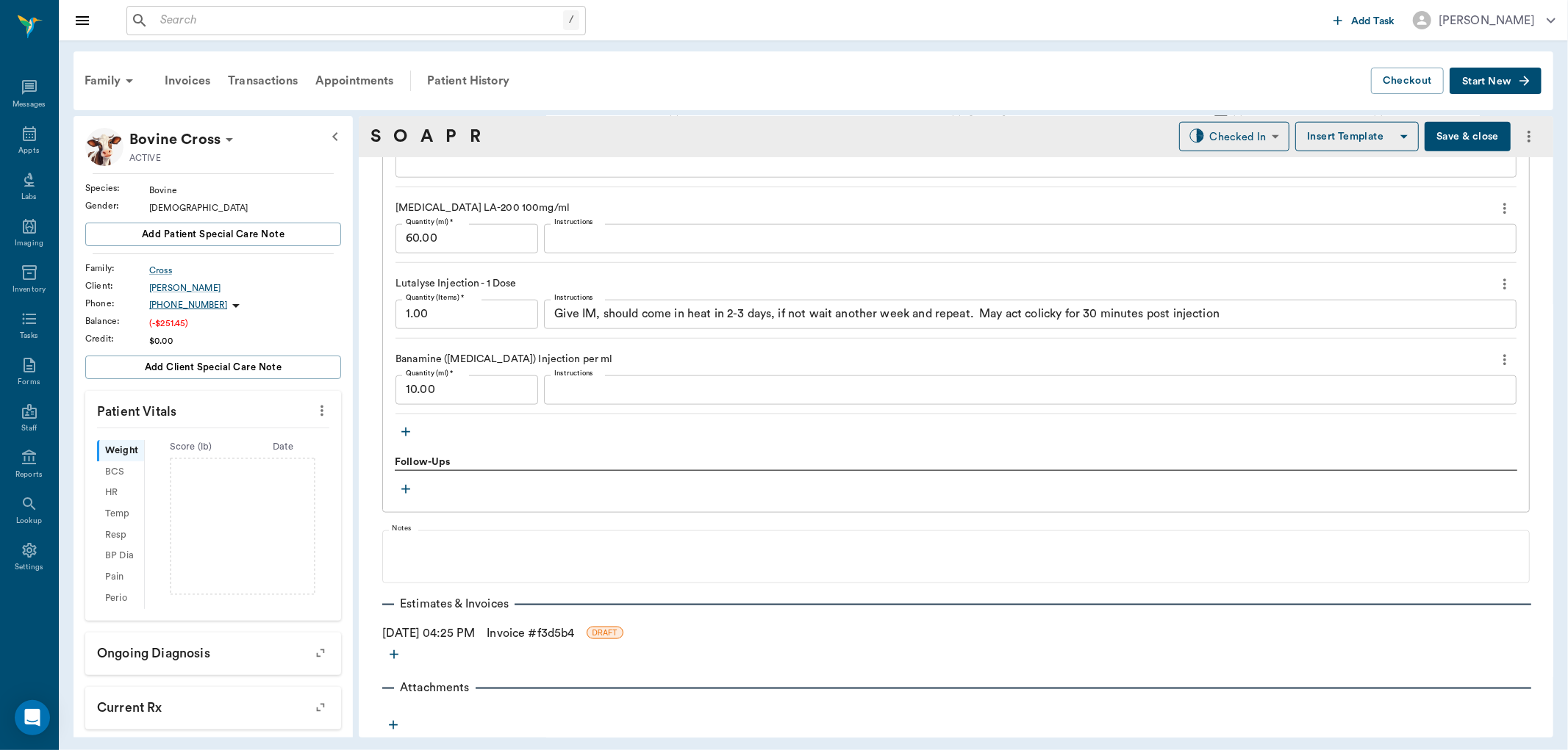
type textarea "60cc Oxytet"
click at [523, 632] on link "Invoice # f3d5b4" at bounding box center [530, 633] width 87 height 18
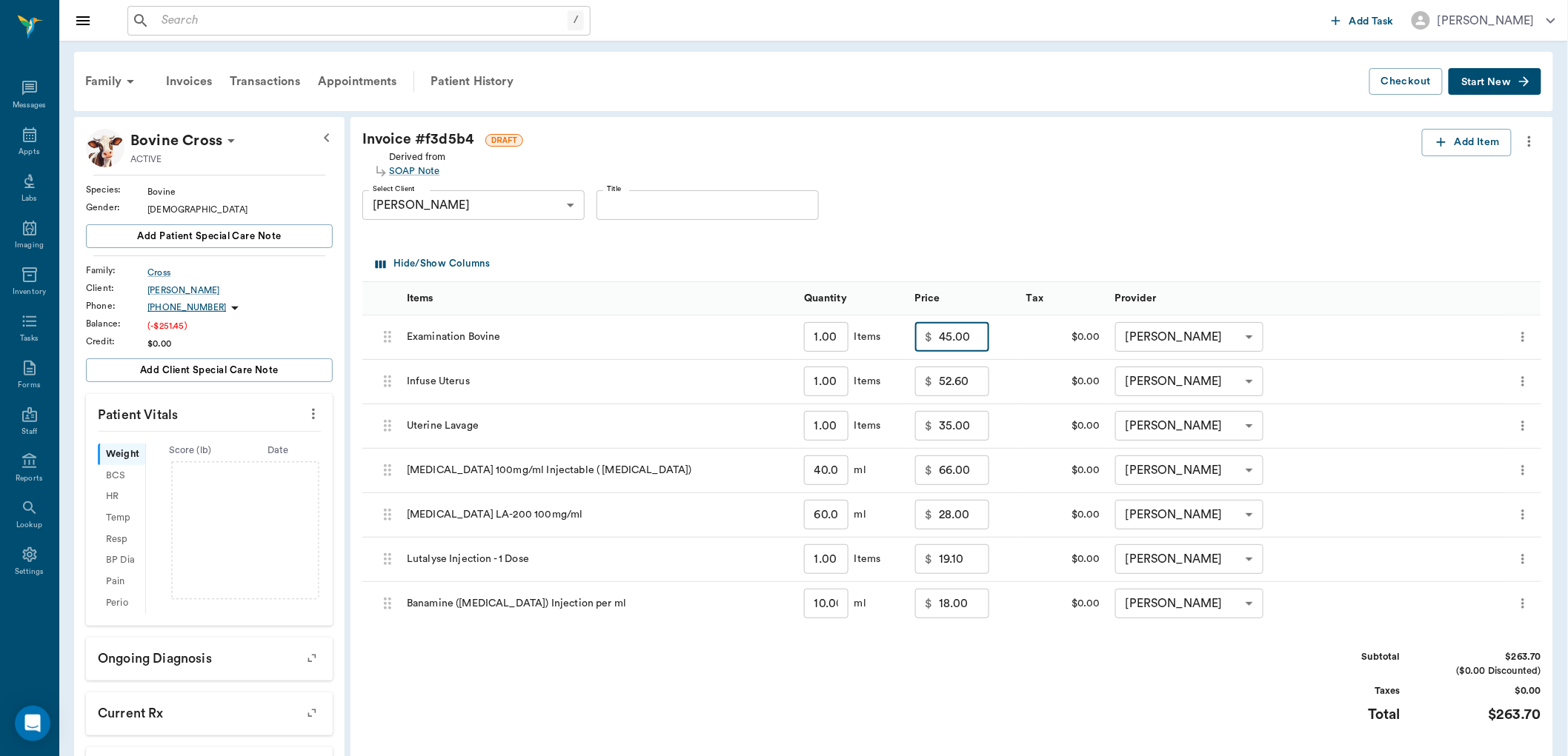
click at [954, 335] on input "45.00" at bounding box center [964, 337] width 51 height 29
type input "25.00"
click at [967, 381] on input "52.60" at bounding box center [964, 381] width 51 height 29
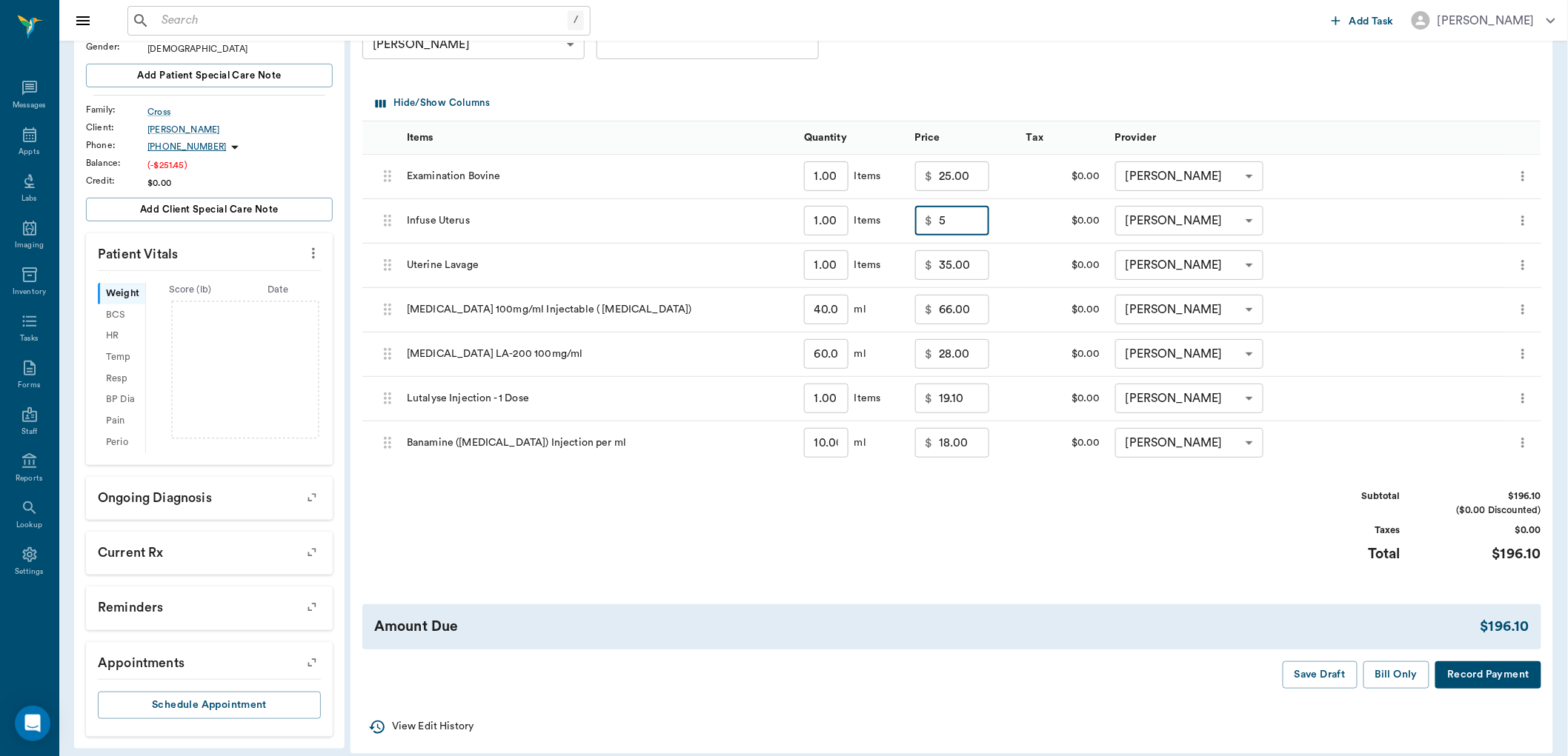
scroll to position [175, 0]
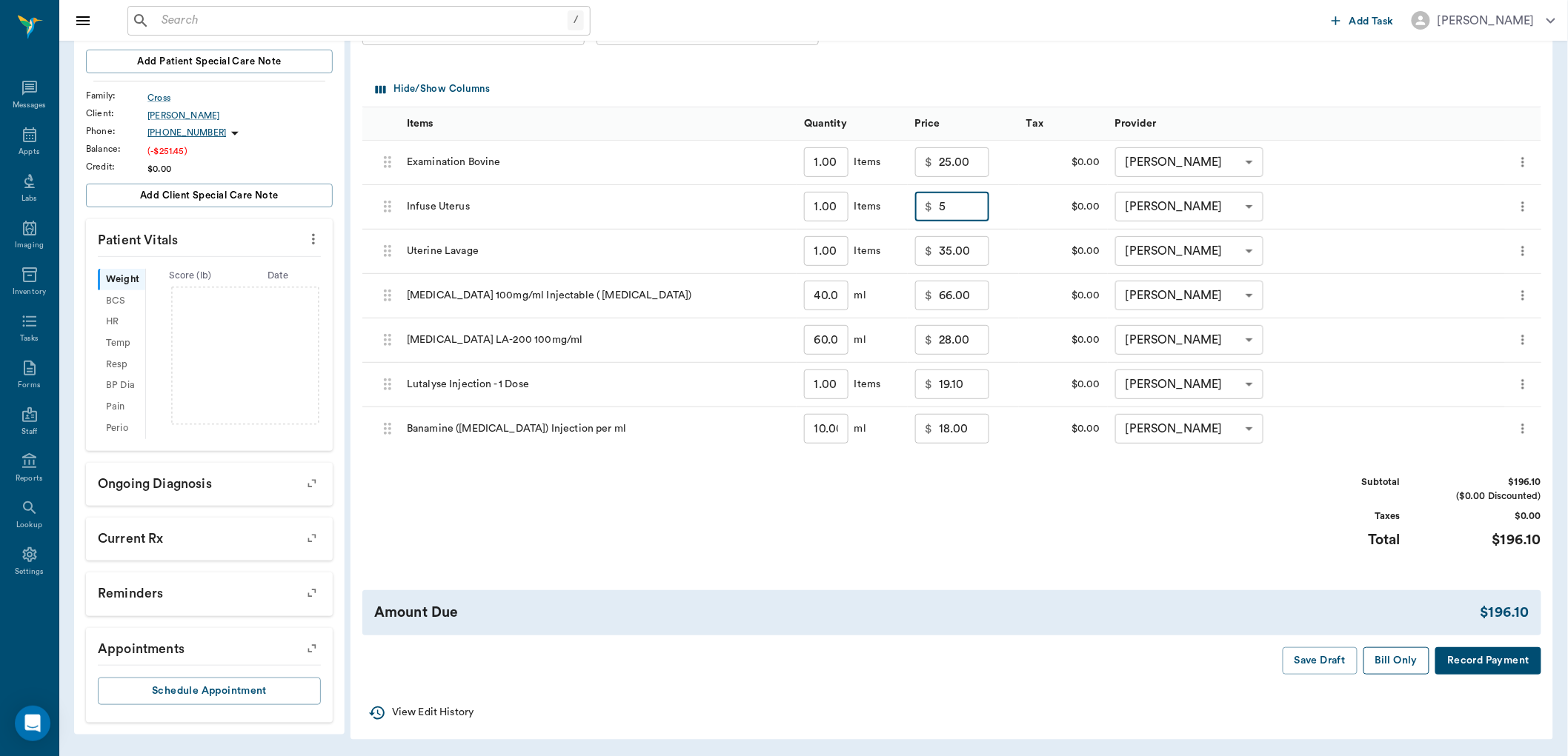
type input "5.00"
click at [1385, 665] on button "Bill Only" at bounding box center [1398, 661] width 67 height 28
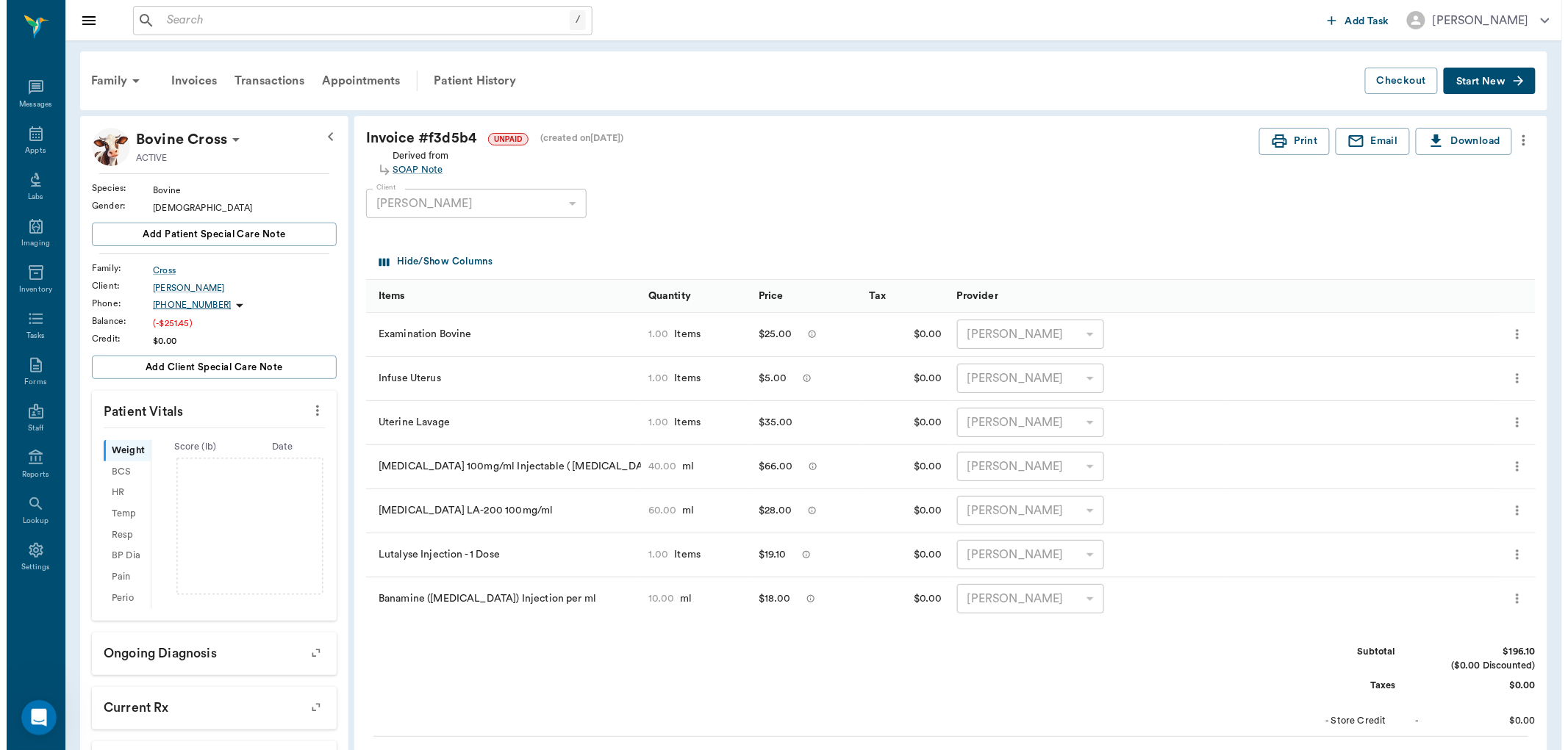
scroll to position [0, 0]
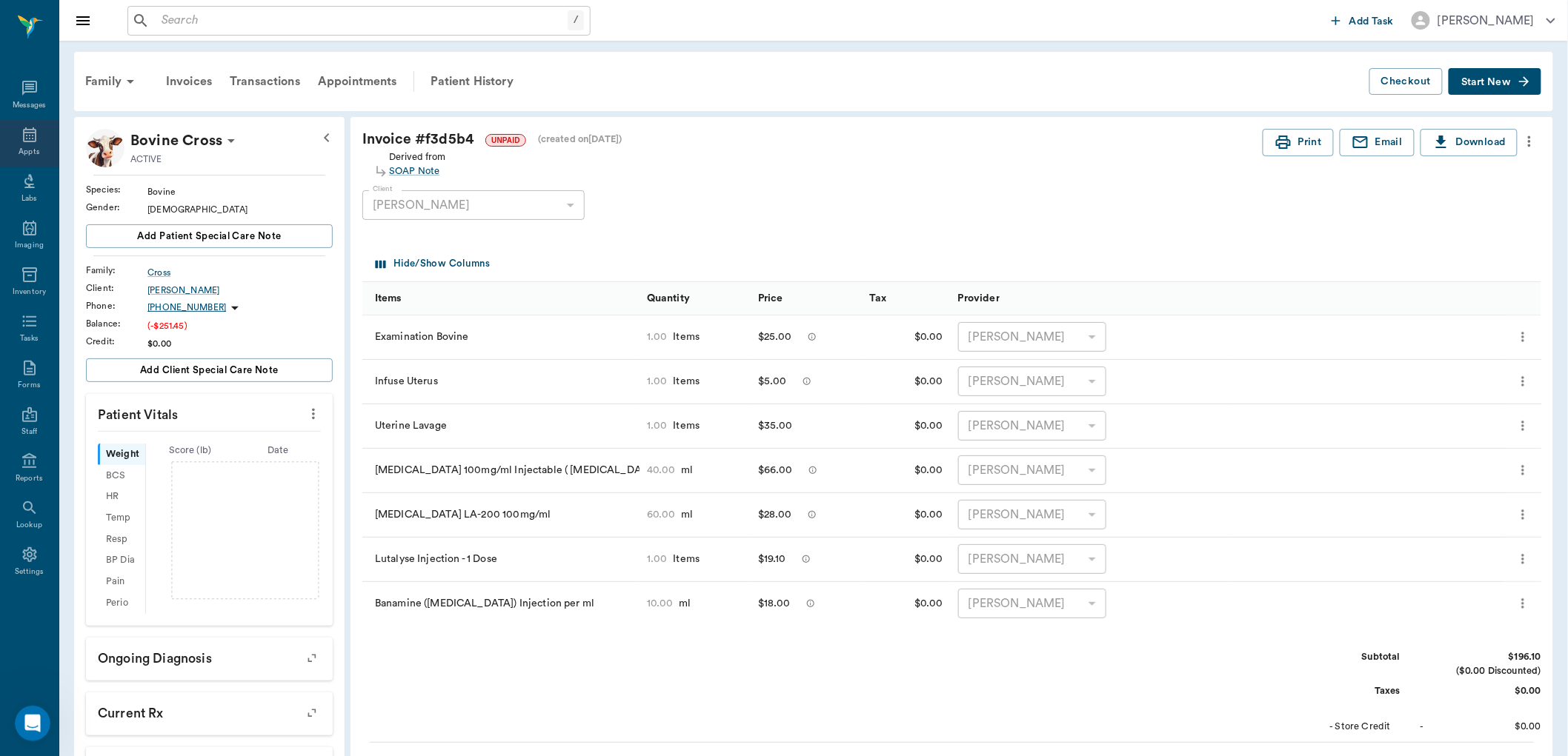
click at [24, 134] on icon at bounding box center [29, 134] width 18 height 18
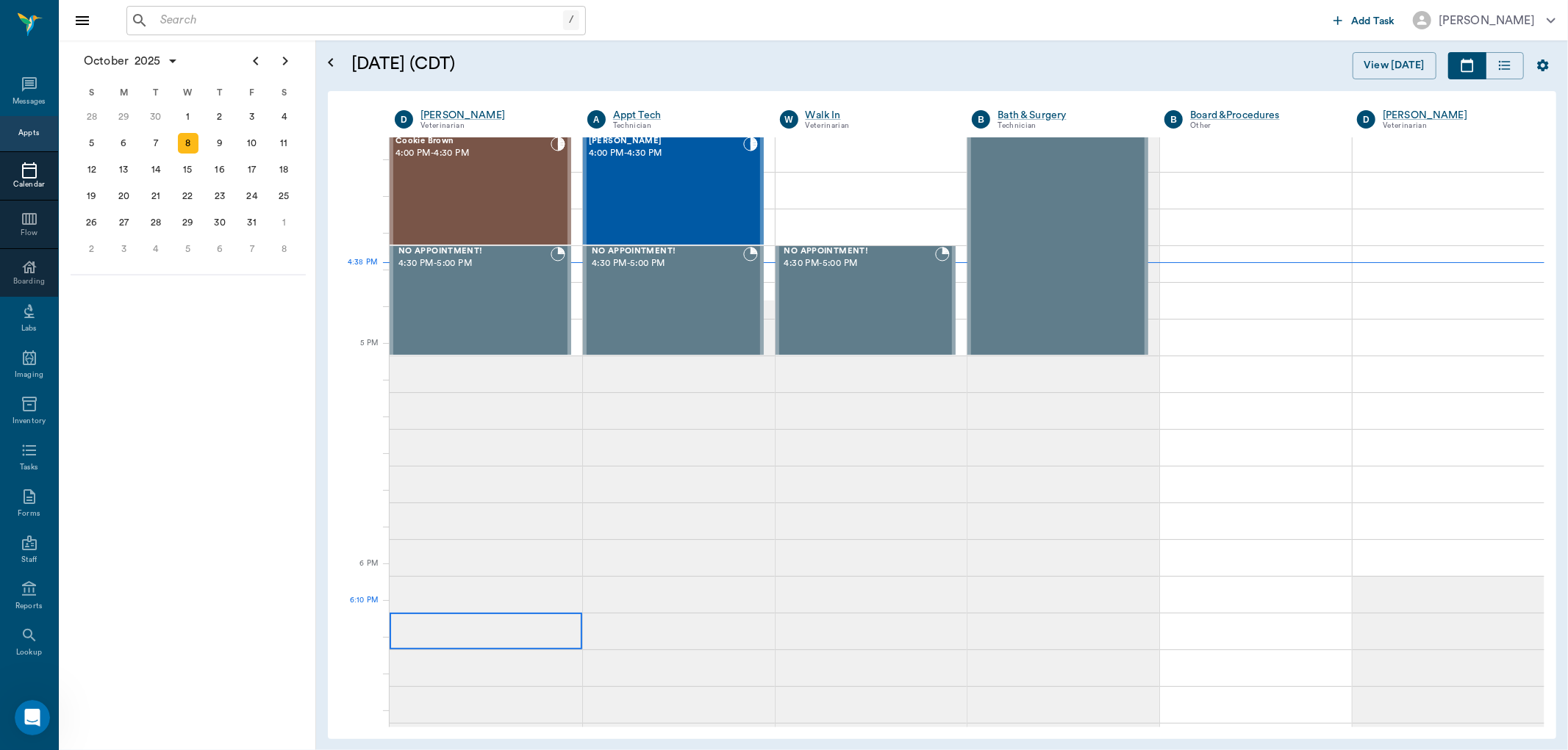
scroll to position [1765, 0]
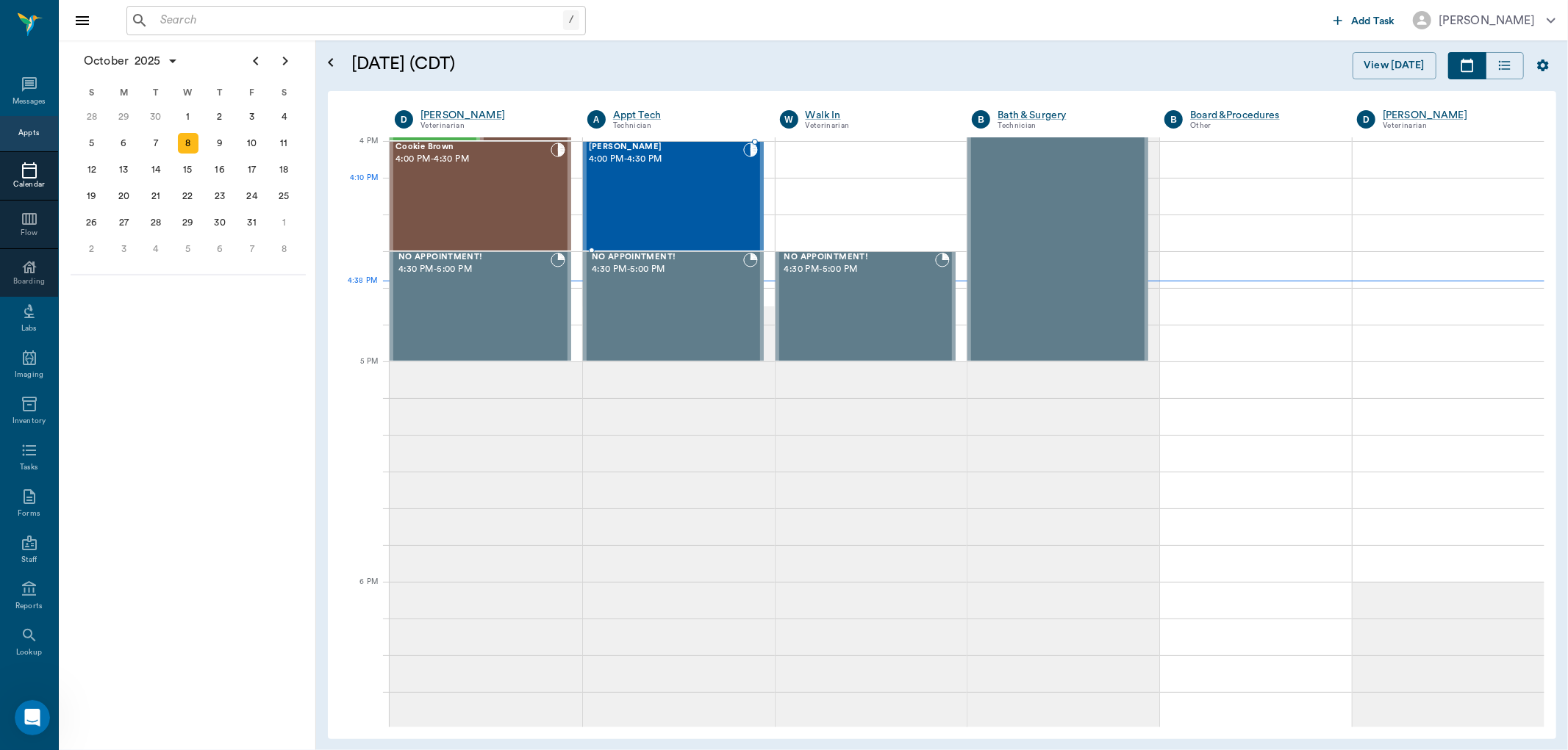
click at [701, 204] on div "Ace Whatley 4:00 PM - 4:30 PM" at bounding box center [666, 196] width 154 height 108
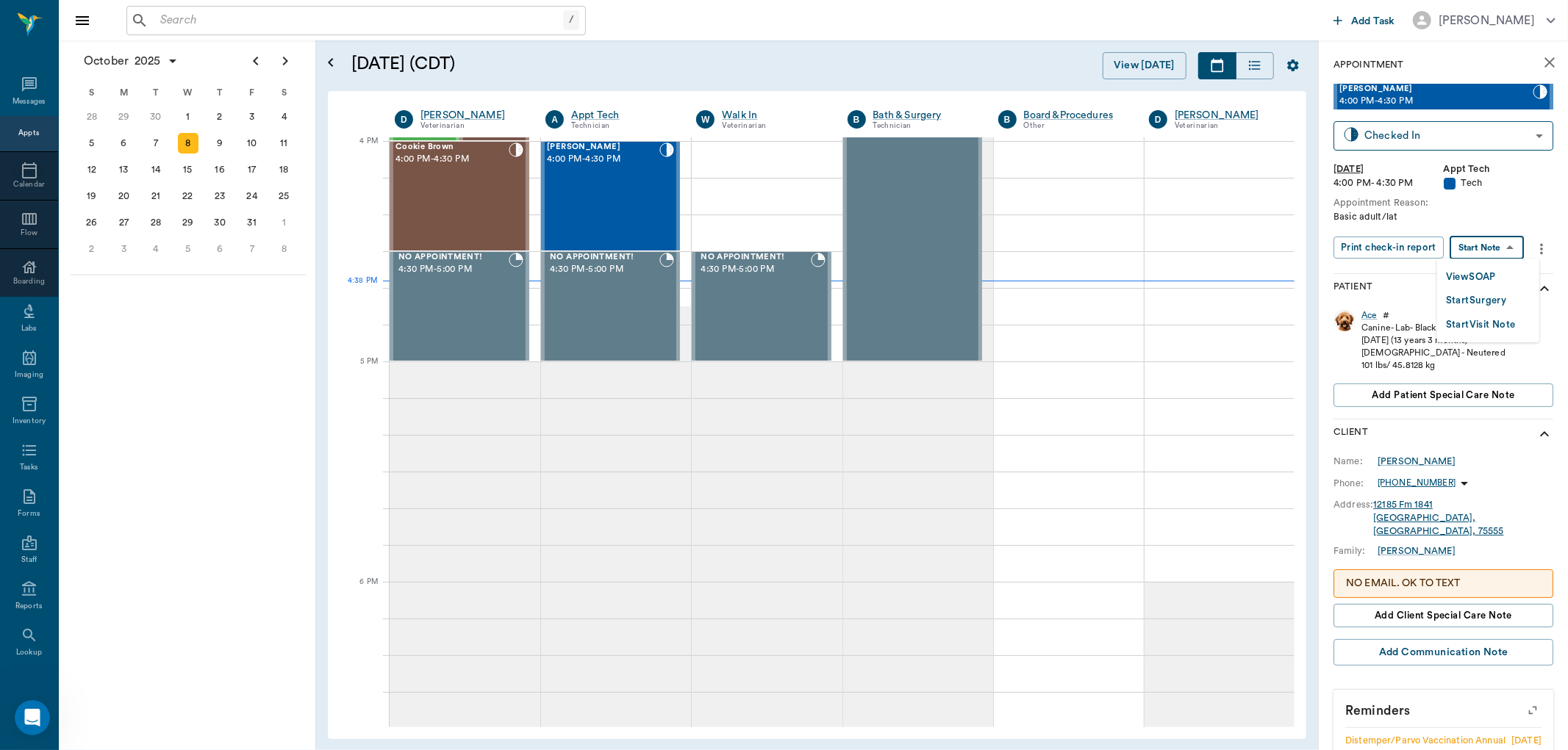
click at [1480, 241] on body "/ ​ Add Task Dr. Bert Ellsworth Nectar Messages Appts Calendar Flow Boarding La…" at bounding box center [784, 375] width 1568 height 750
click at [1478, 274] on button "View SOAP" at bounding box center [1471, 277] width 50 height 17
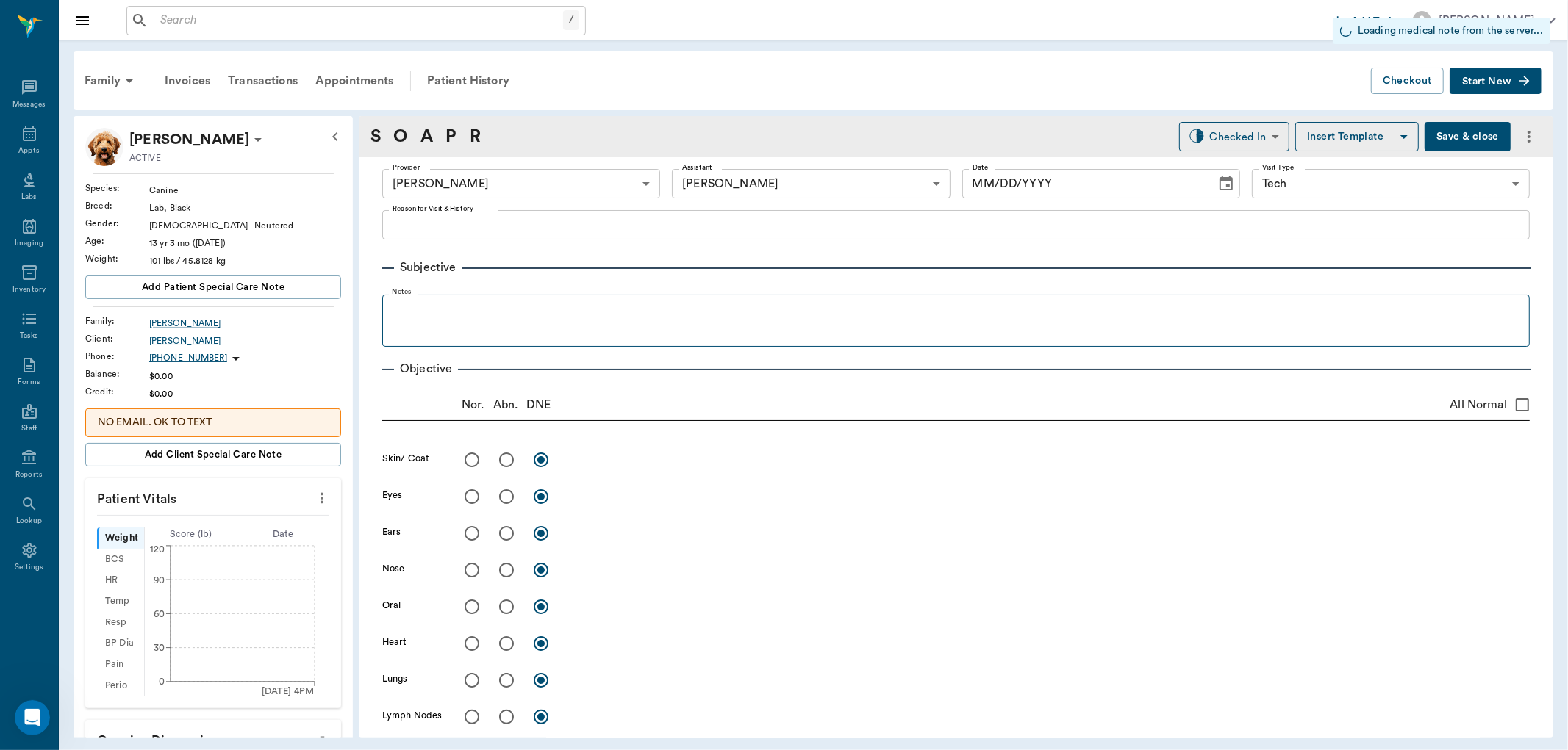
type input "63ec2f075fda476ae8351a4d"
type input "63ec2e7e52e12b0ba117b124"
type input "65d2be4f46e3a538d89b8c1a"
type input "[DATE]"
type textarea "Basic adult/lat/ look at right eye"
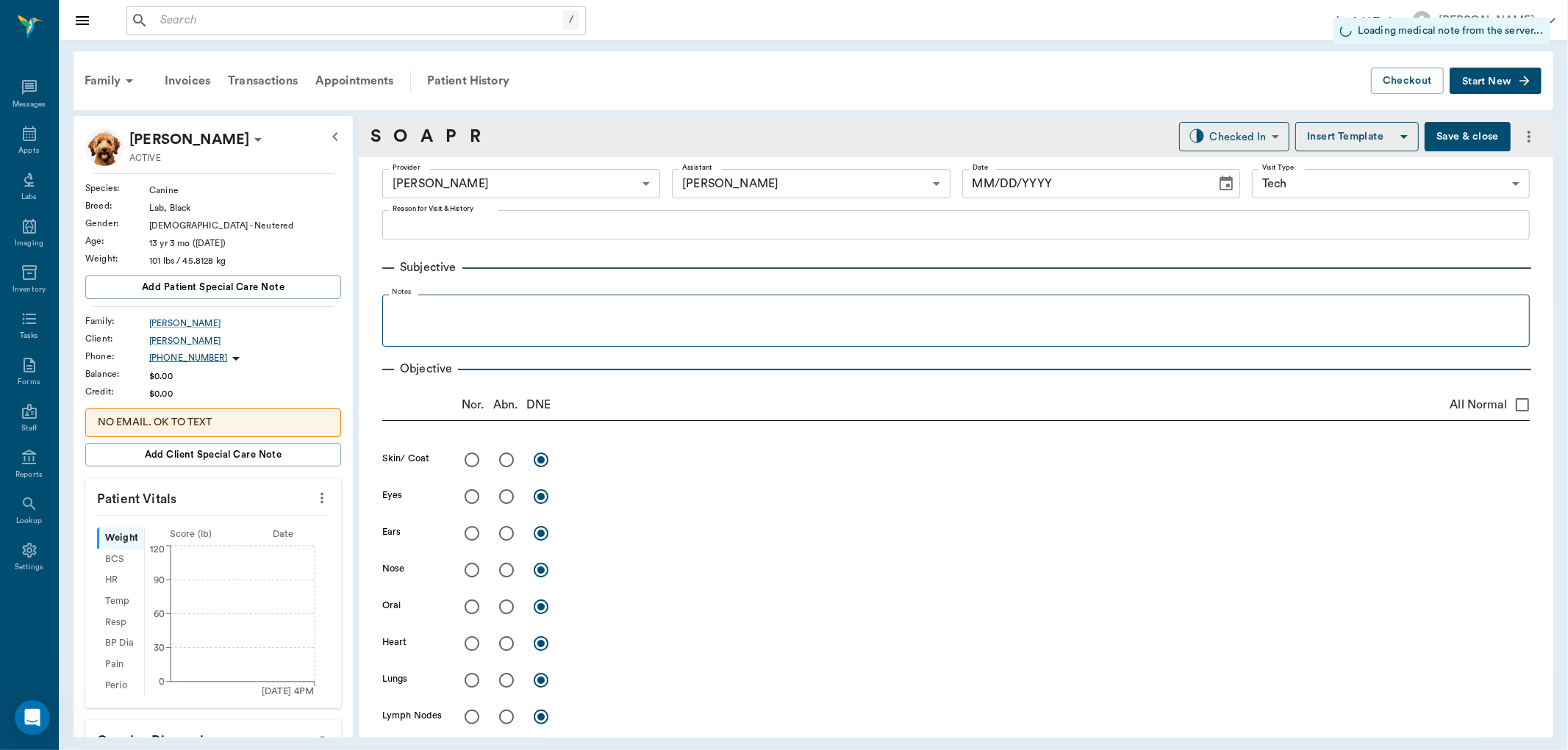
type input "1.00"
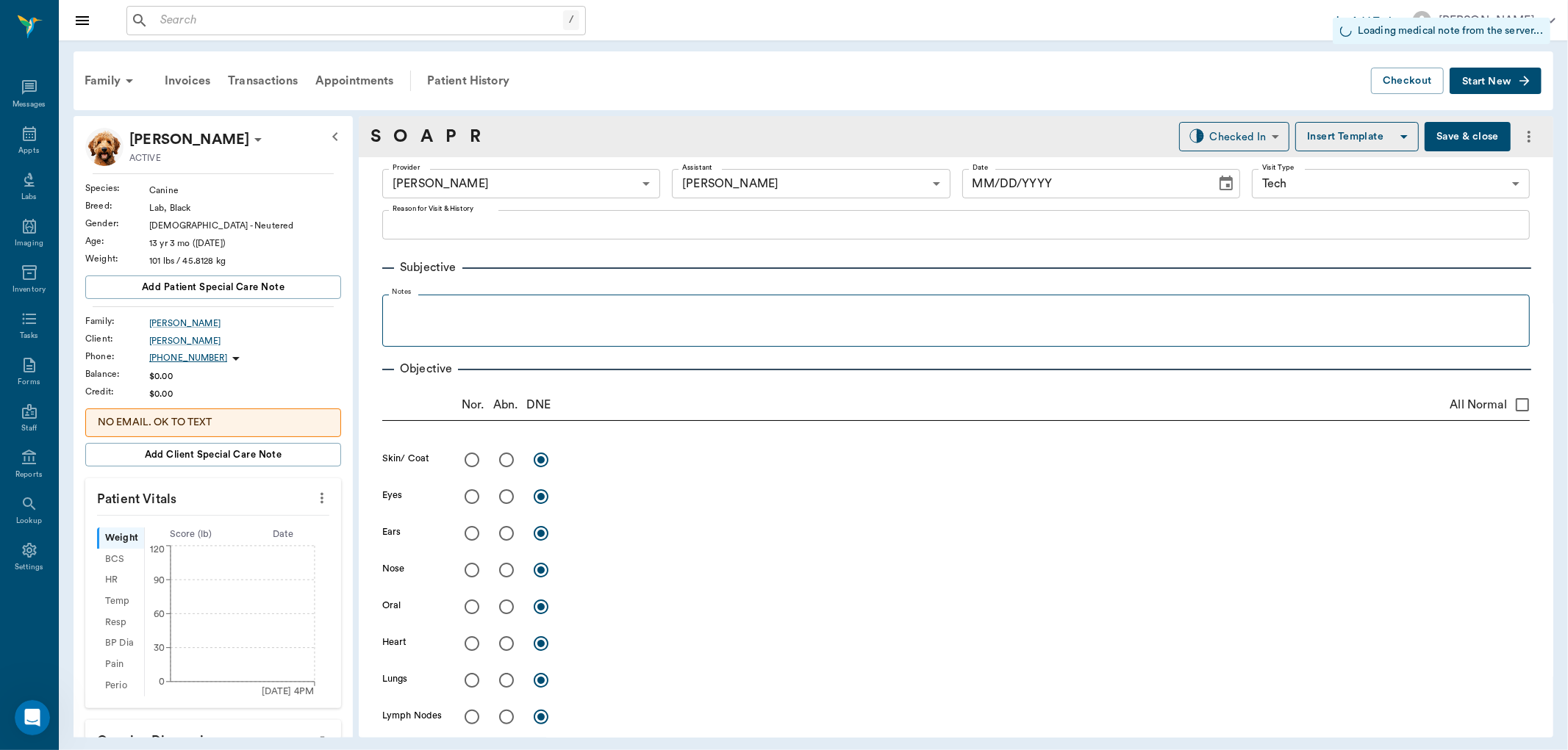
type input "1.00"
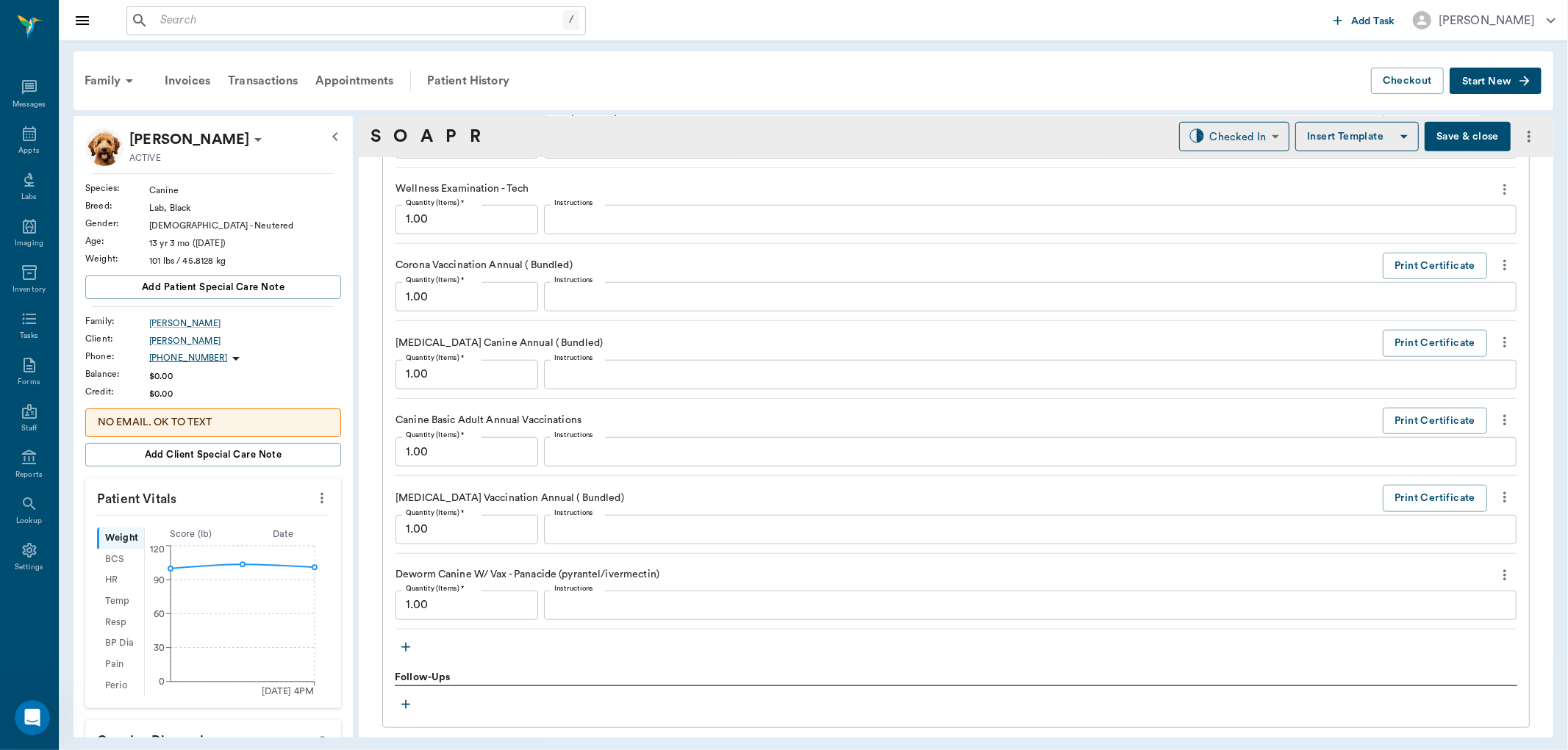
scroll to position [1305, 0]
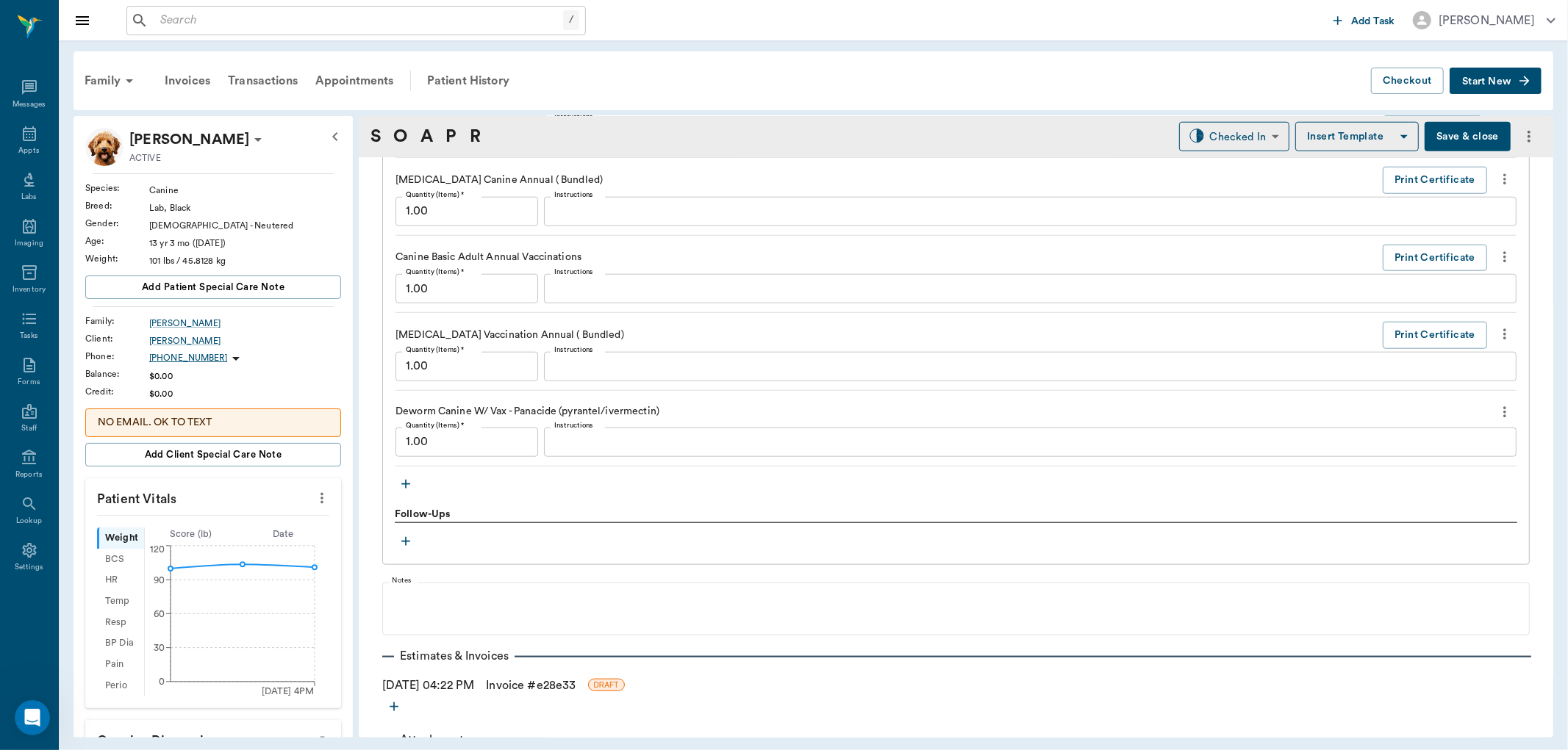
click at [407, 485] on icon "button" at bounding box center [405, 484] width 9 height 9
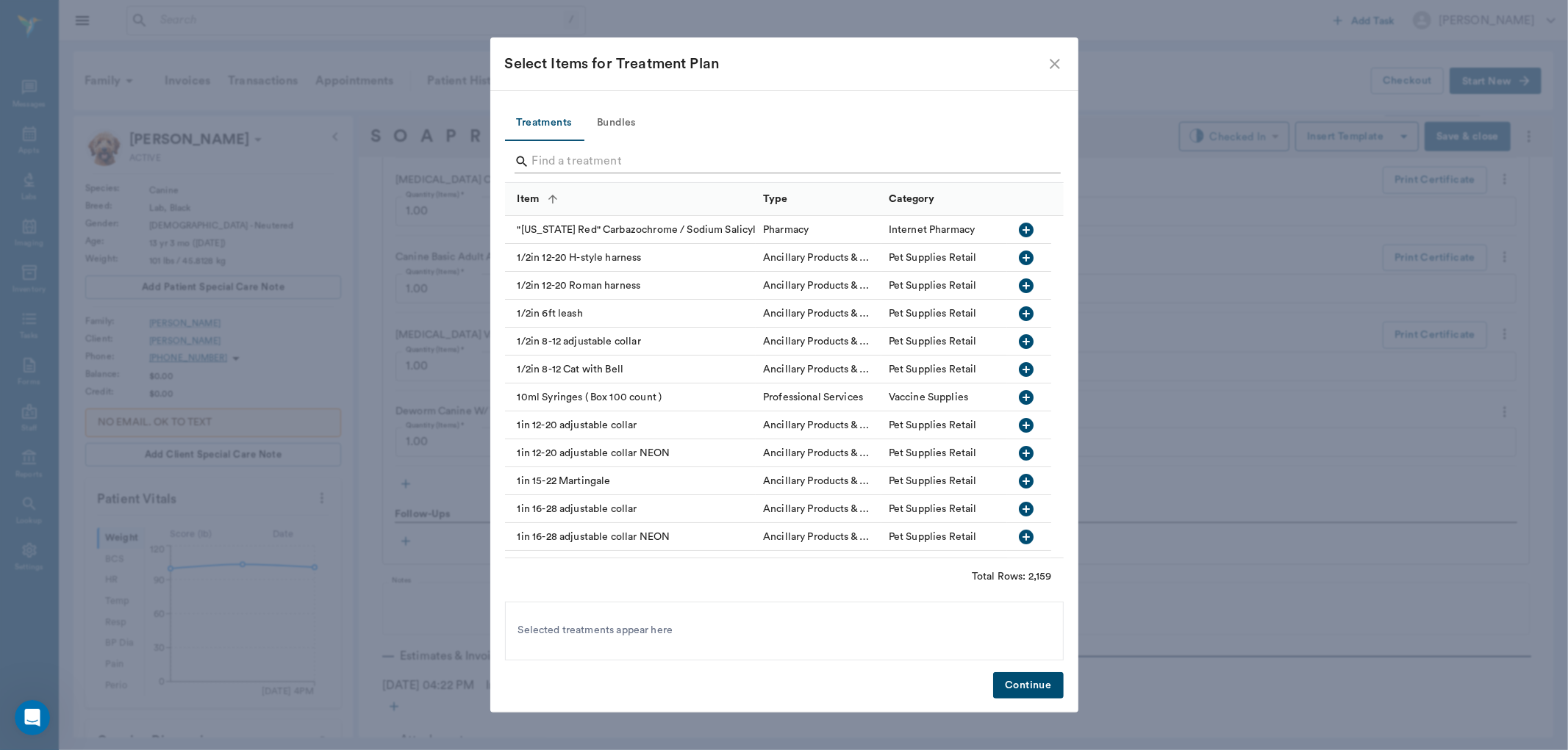
click at [586, 166] on input "Search" at bounding box center [784, 162] width 506 height 24
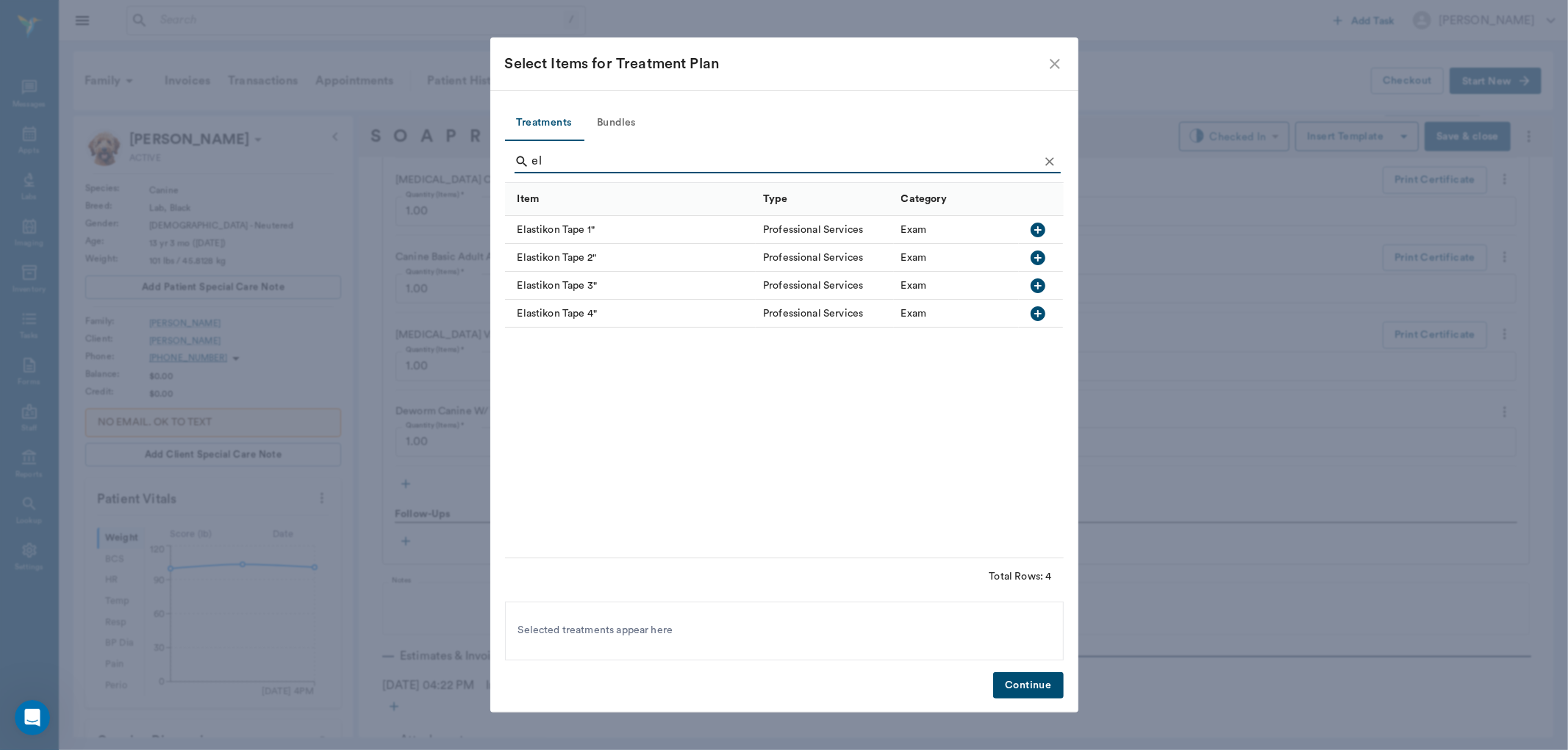
type input "e"
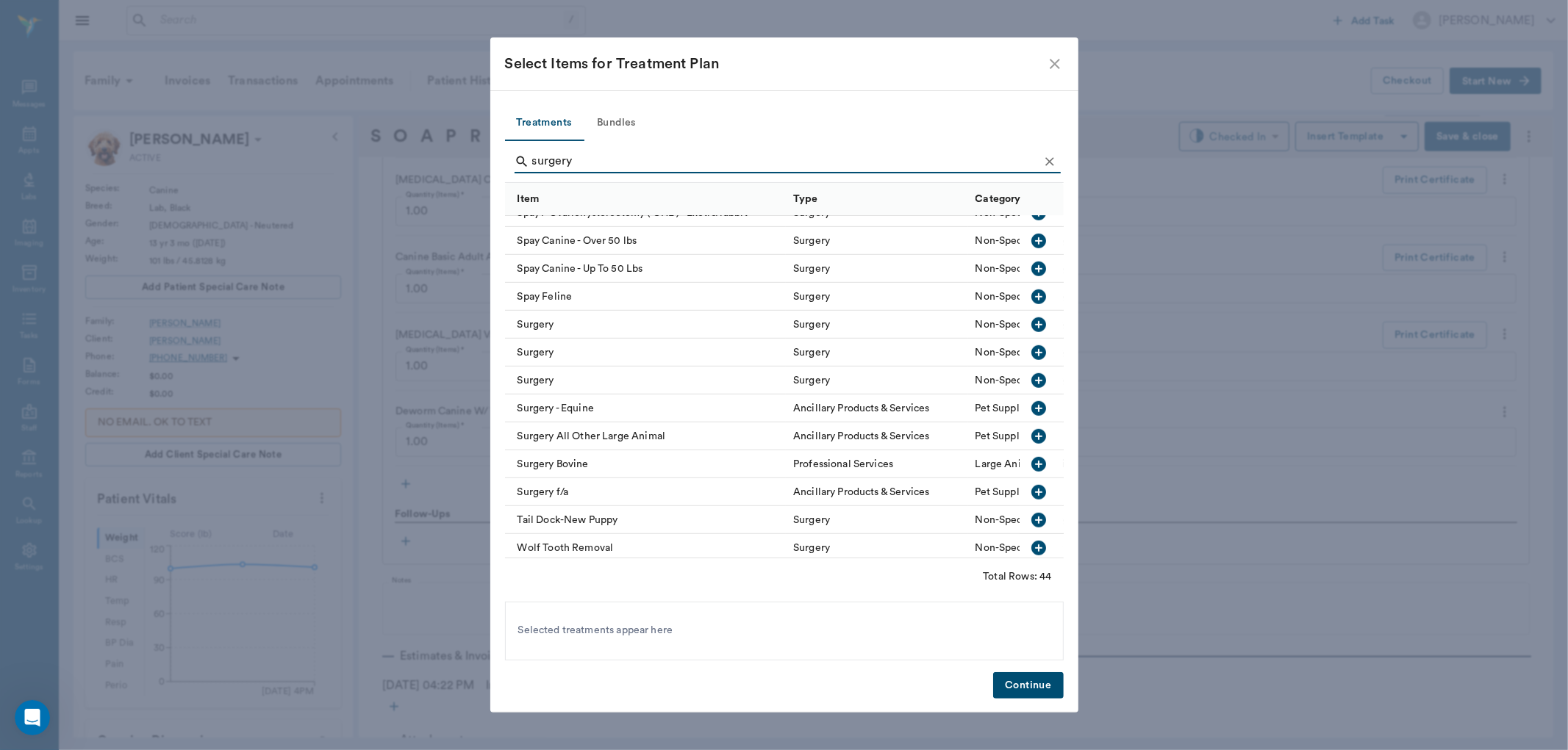
scroll to position [817, 0]
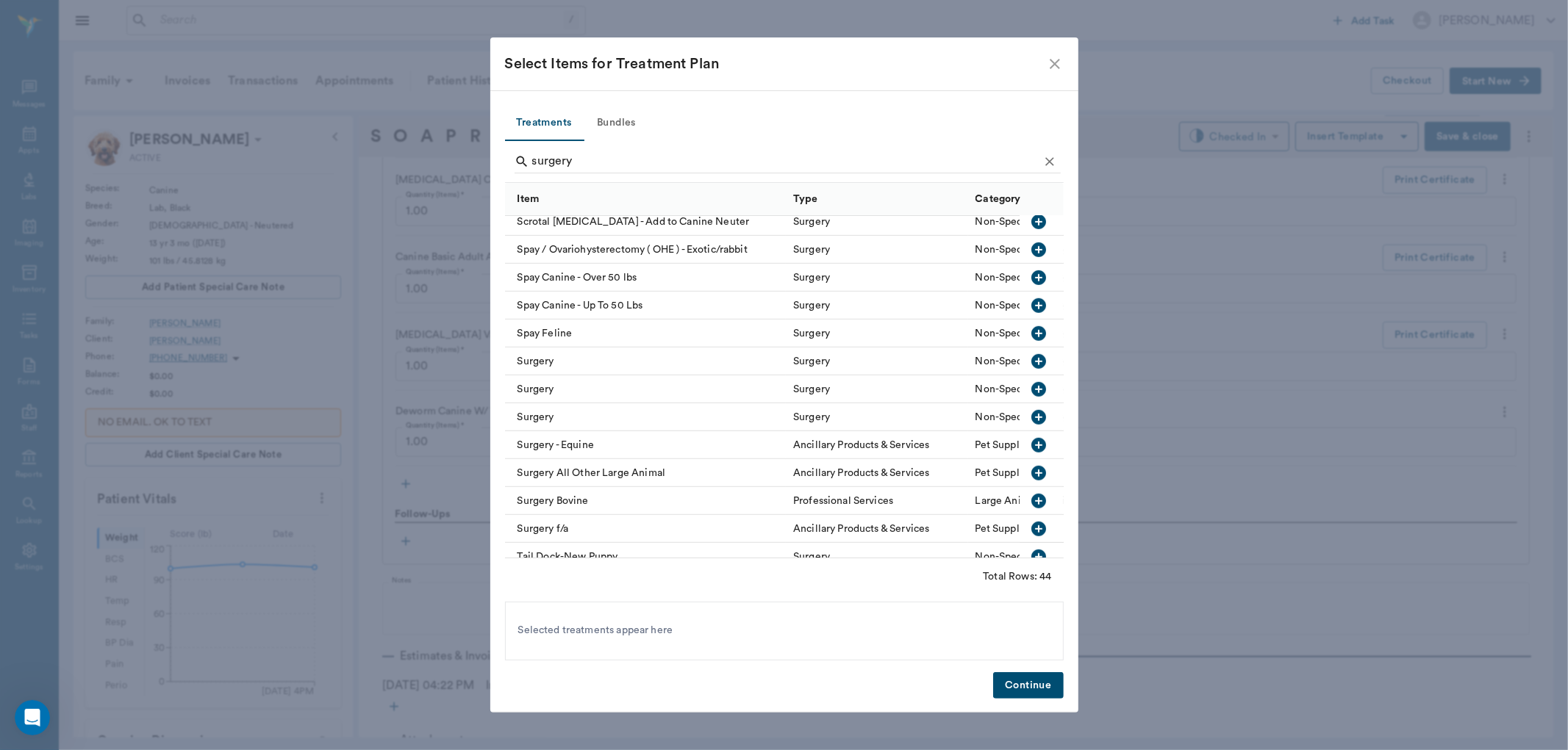
click at [1030, 360] on icon "button" at bounding box center [1039, 361] width 18 height 18
type input "s"
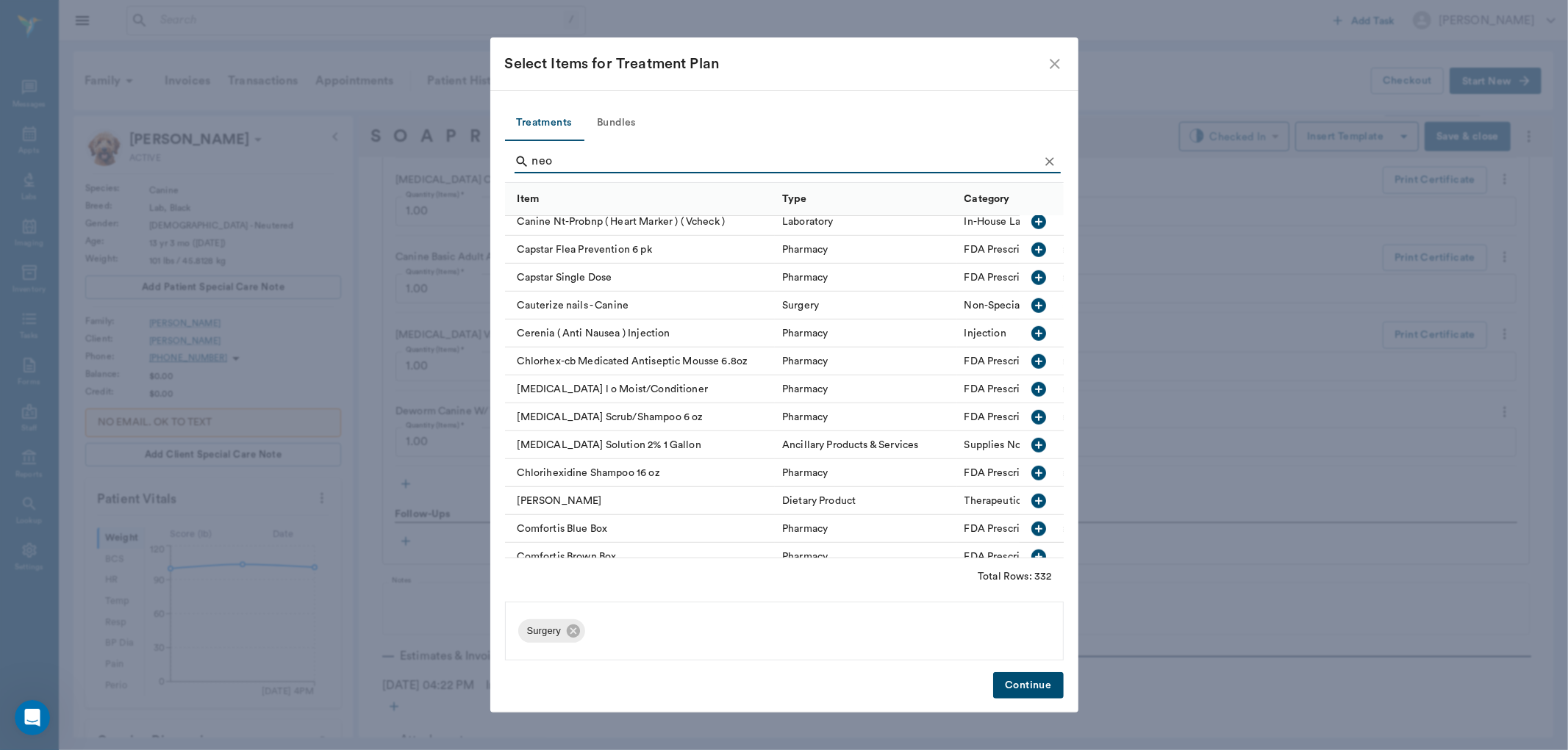
scroll to position [34, 0]
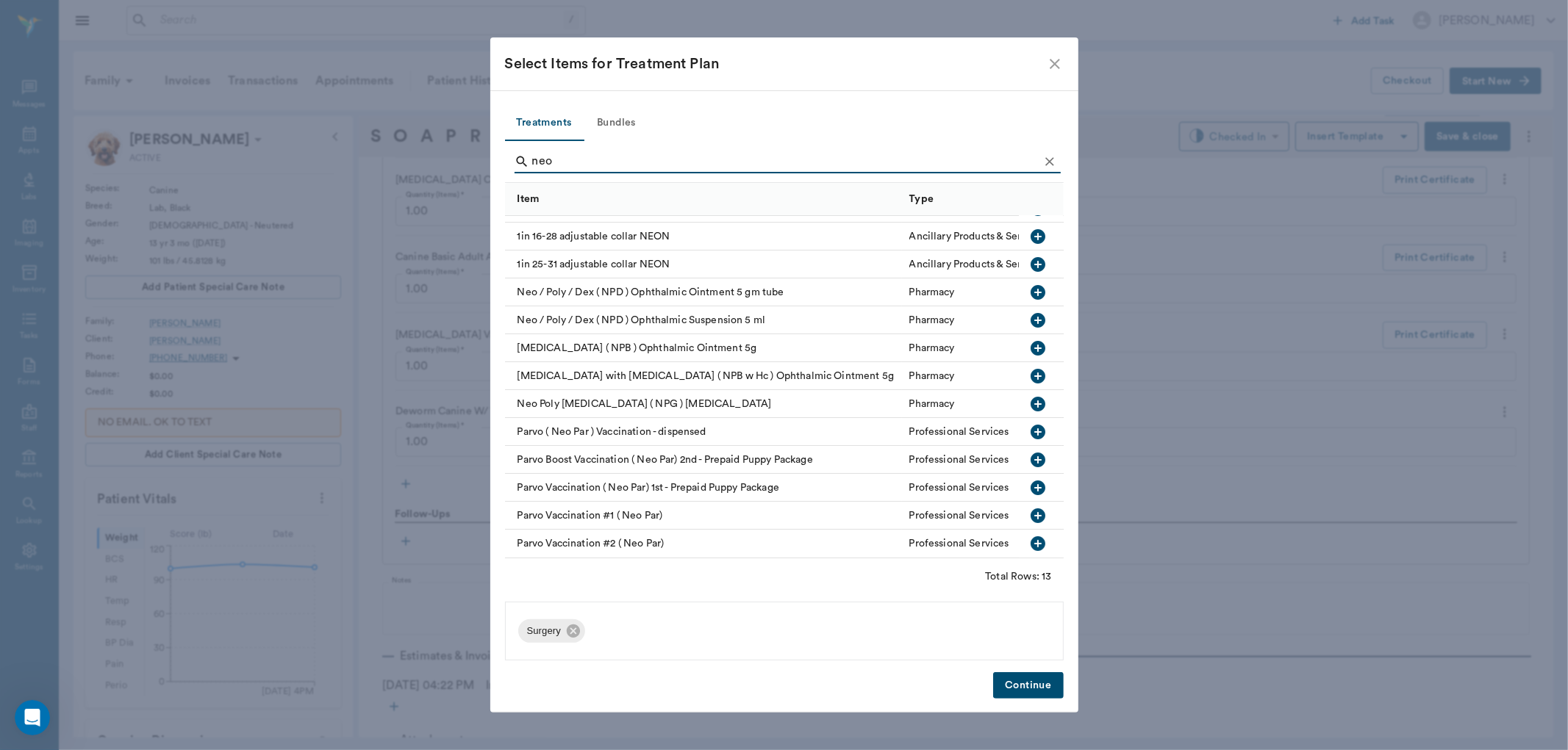
type input "neo"
click at [1031, 341] on icon "button" at bounding box center [1038, 348] width 15 height 15
click at [1031, 684] on button "Continue" at bounding box center [1028, 686] width 70 height 27
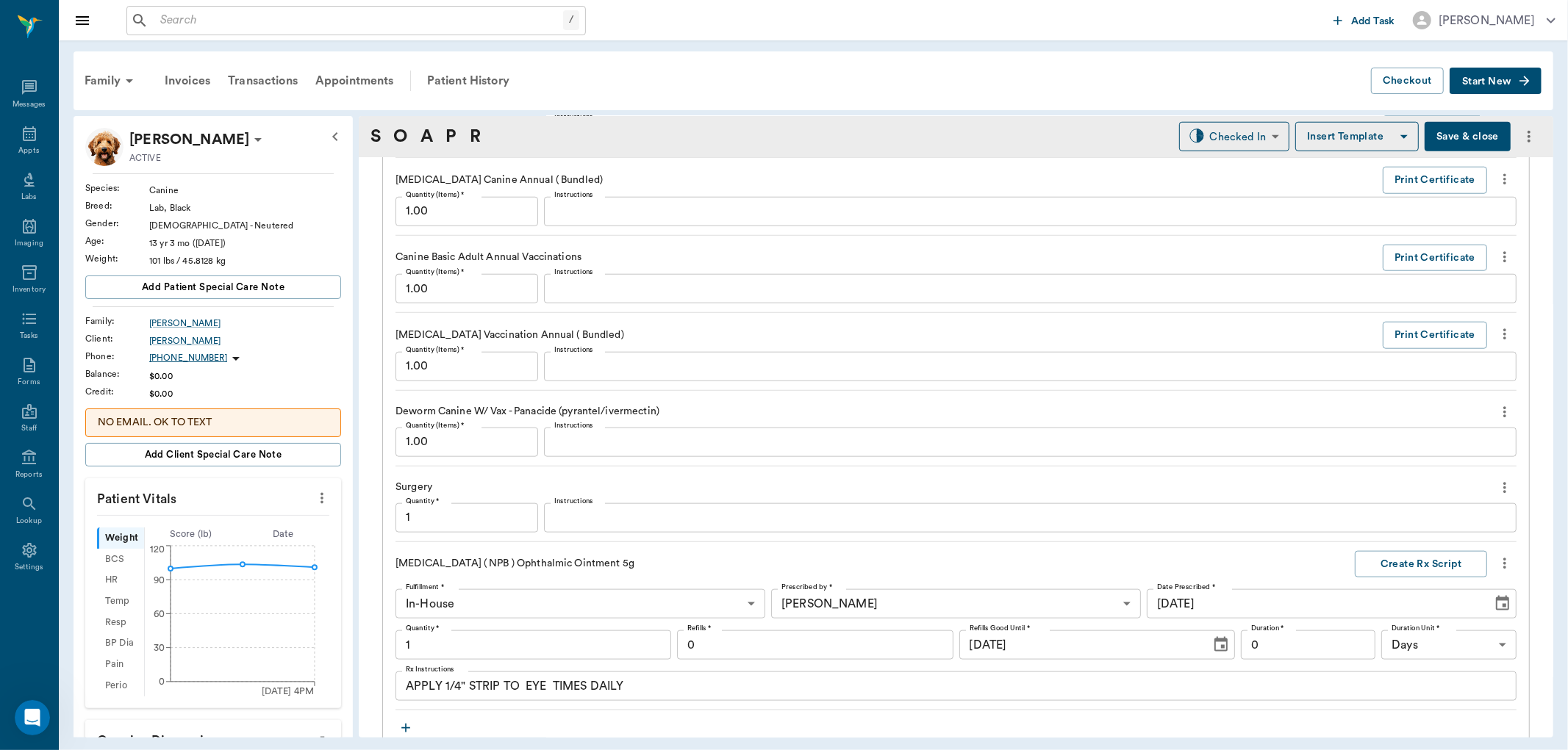
scroll to position [1309, 0]
type input "1.00"
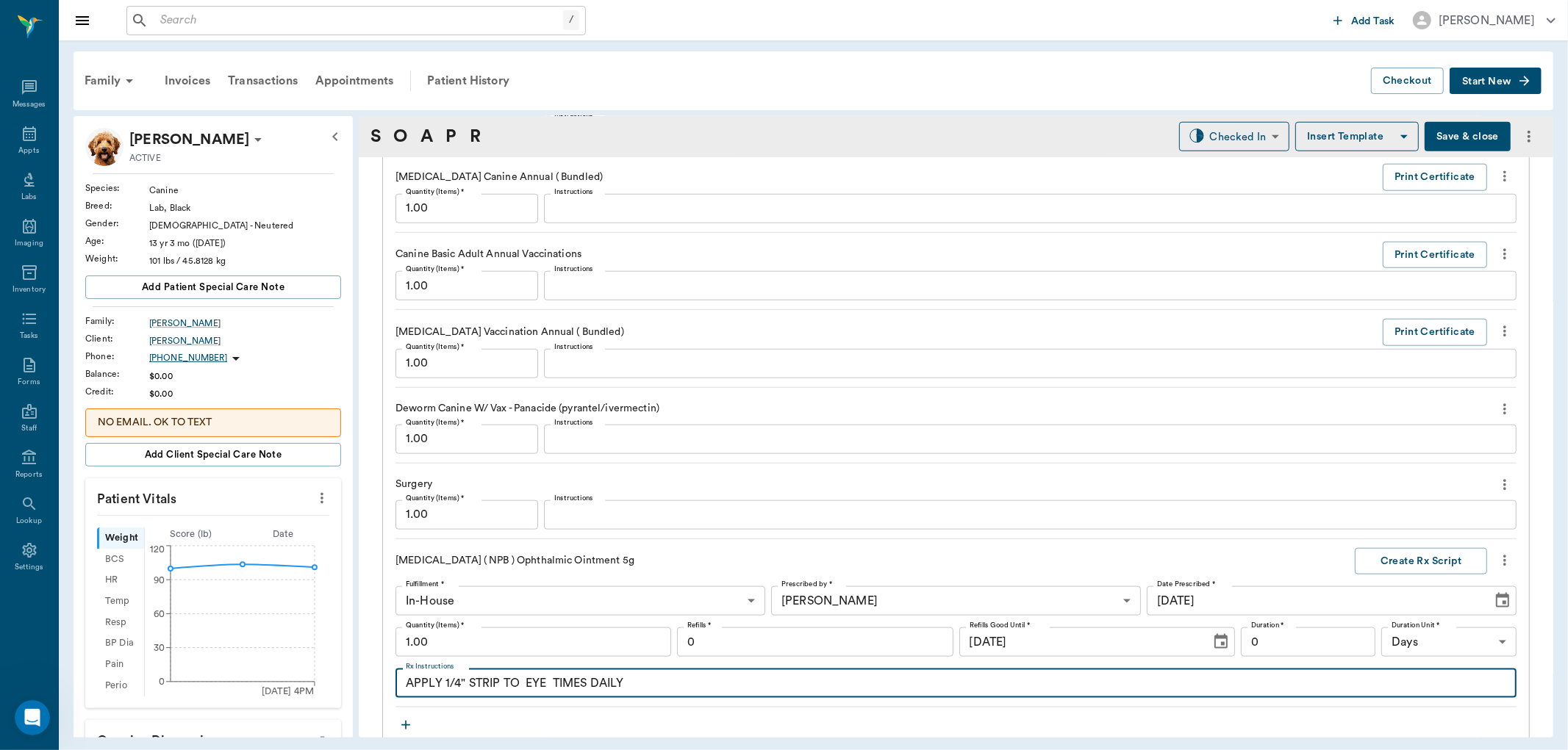
click at [525, 675] on textarea "APPLY 1/4" STRIP TO EYE TIMES DAILY" at bounding box center [955, 683] width 1100 height 17
click at [557, 691] on textarea "APPLY 1/4" STRIP TO L EYE TIMES DAILY" at bounding box center [955, 683] width 1100 height 17
type textarea "APPLY 1/4" STRIP TO L EYE 2 TIMES DAILY"
click at [1415, 567] on button "Create Rx Script" at bounding box center [1420, 561] width 132 height 27
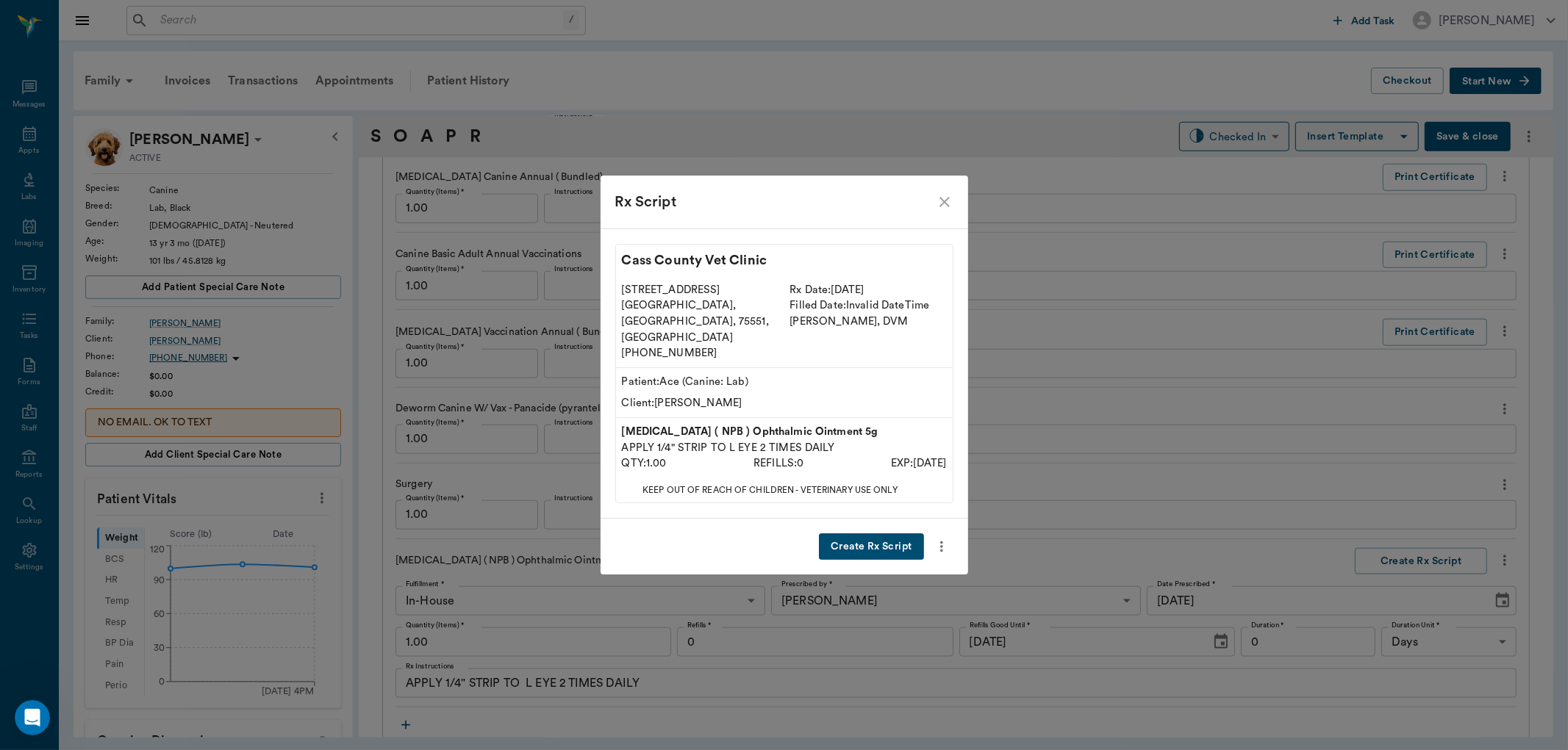
click at [886, 533] on button "Create Rx Script" at bounding box center [871, 547] width 104 height 27
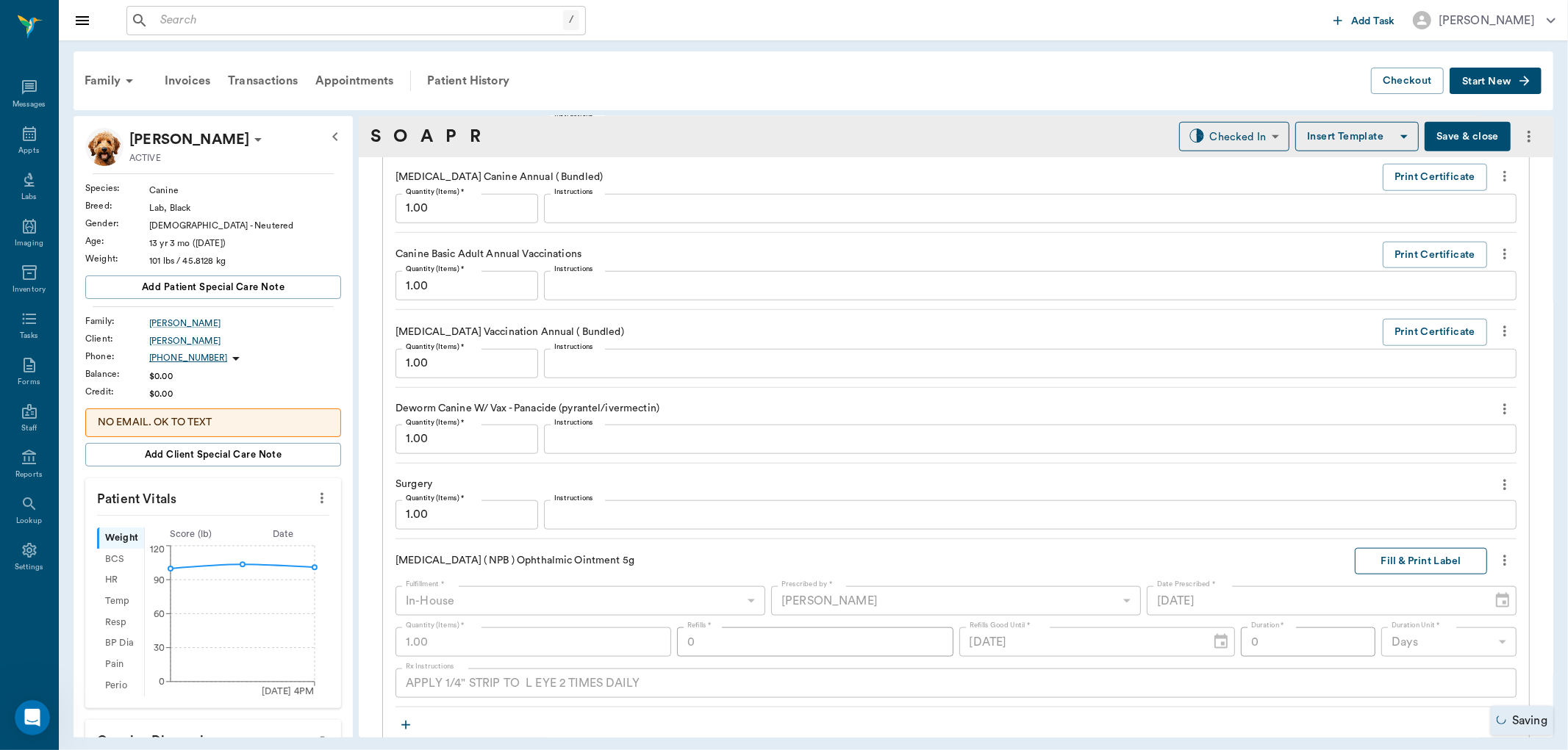
click at [1407, 560] on button "Fill & Print Label" at bounding box center [1420, 561] width 132 height 27
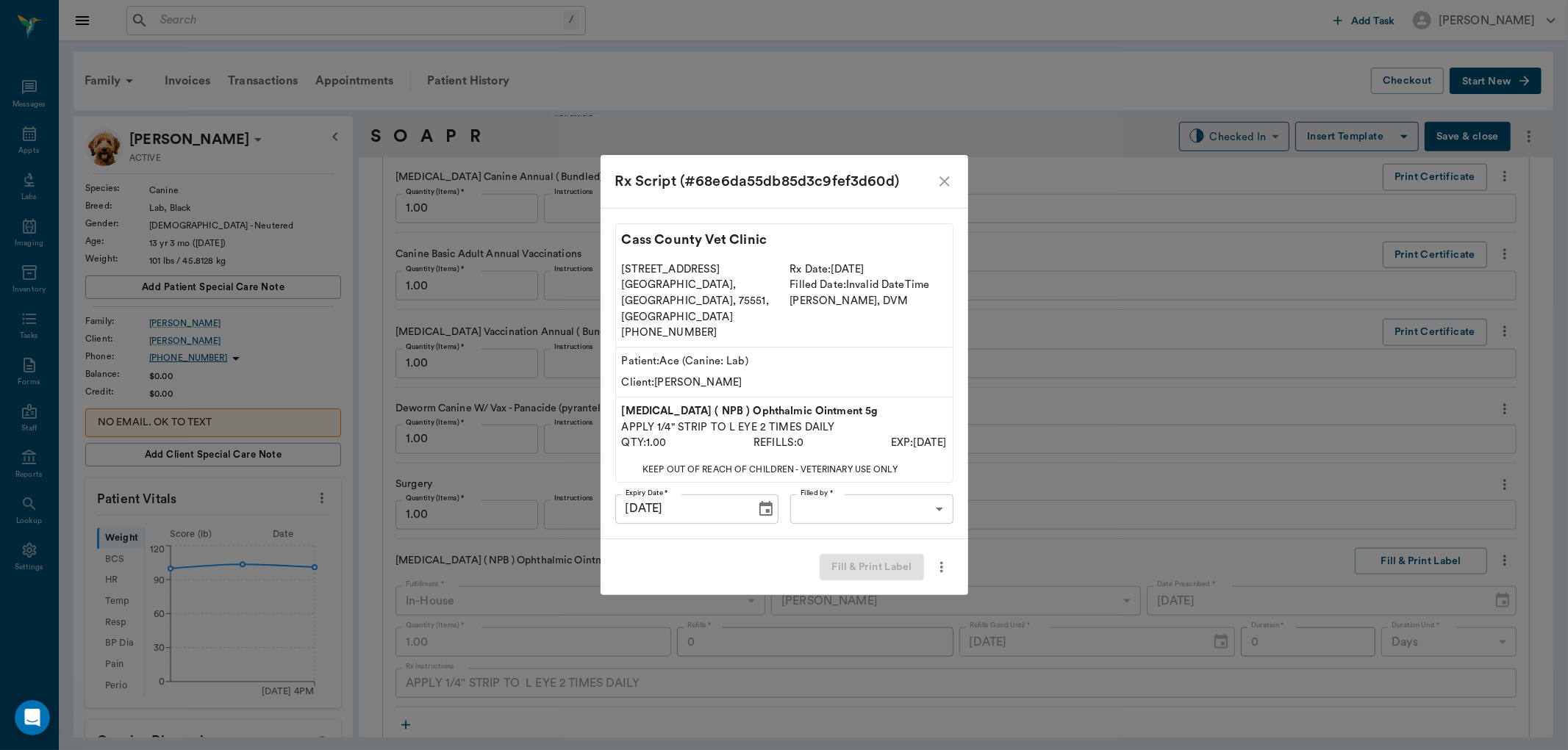
click at [869, 497] on body "/ ​ Add Task Dr. Bert Ellsworth Nectar Messages Appts Labs Imaging Inventory Ta…" at bounding box center [784, 375] width 1568 height 750
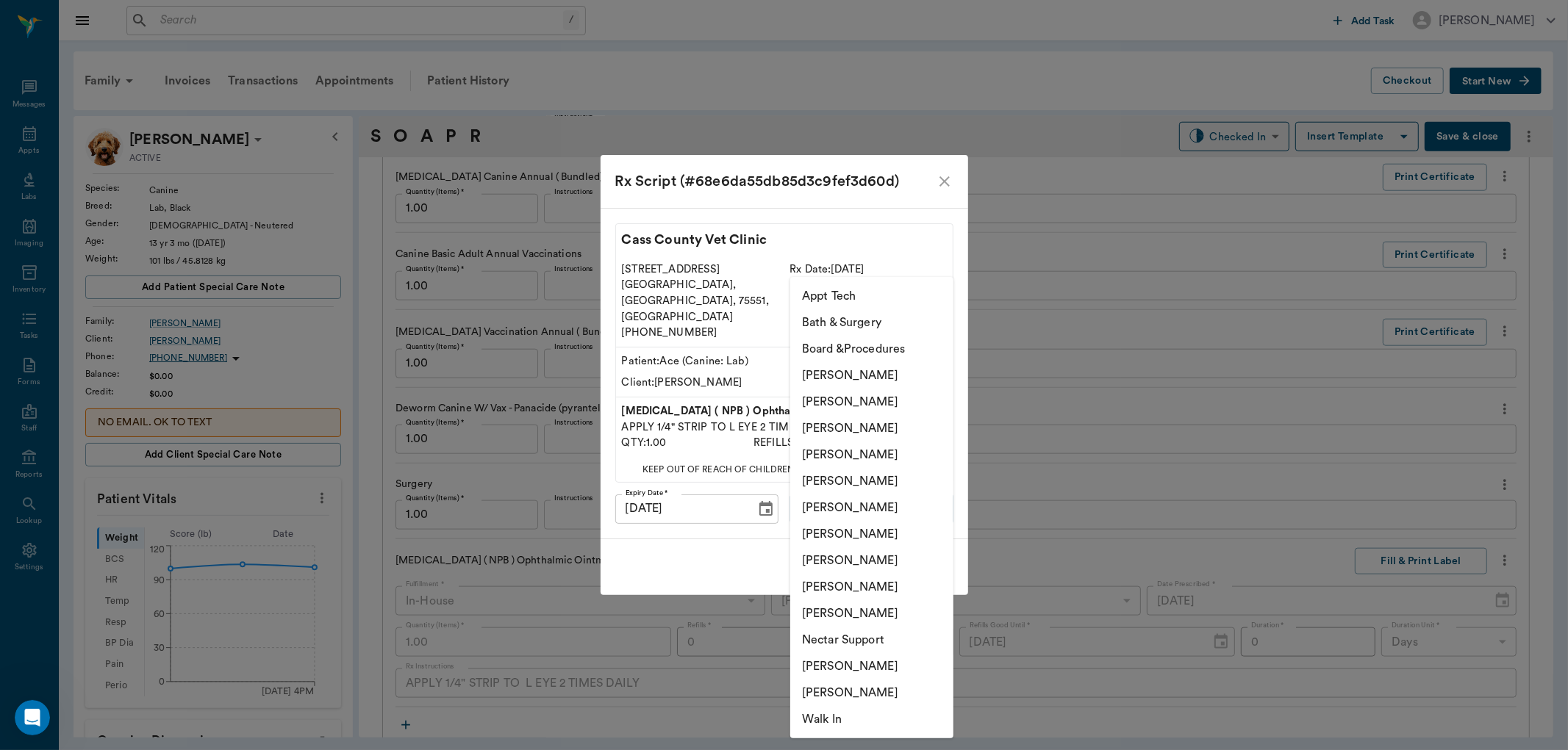
click at [864, 446] on li "[PERSON_NAME]" at bounding box center [871, 455] width 163 height 26
type input "63ec2f075fda476ae8351a4d"
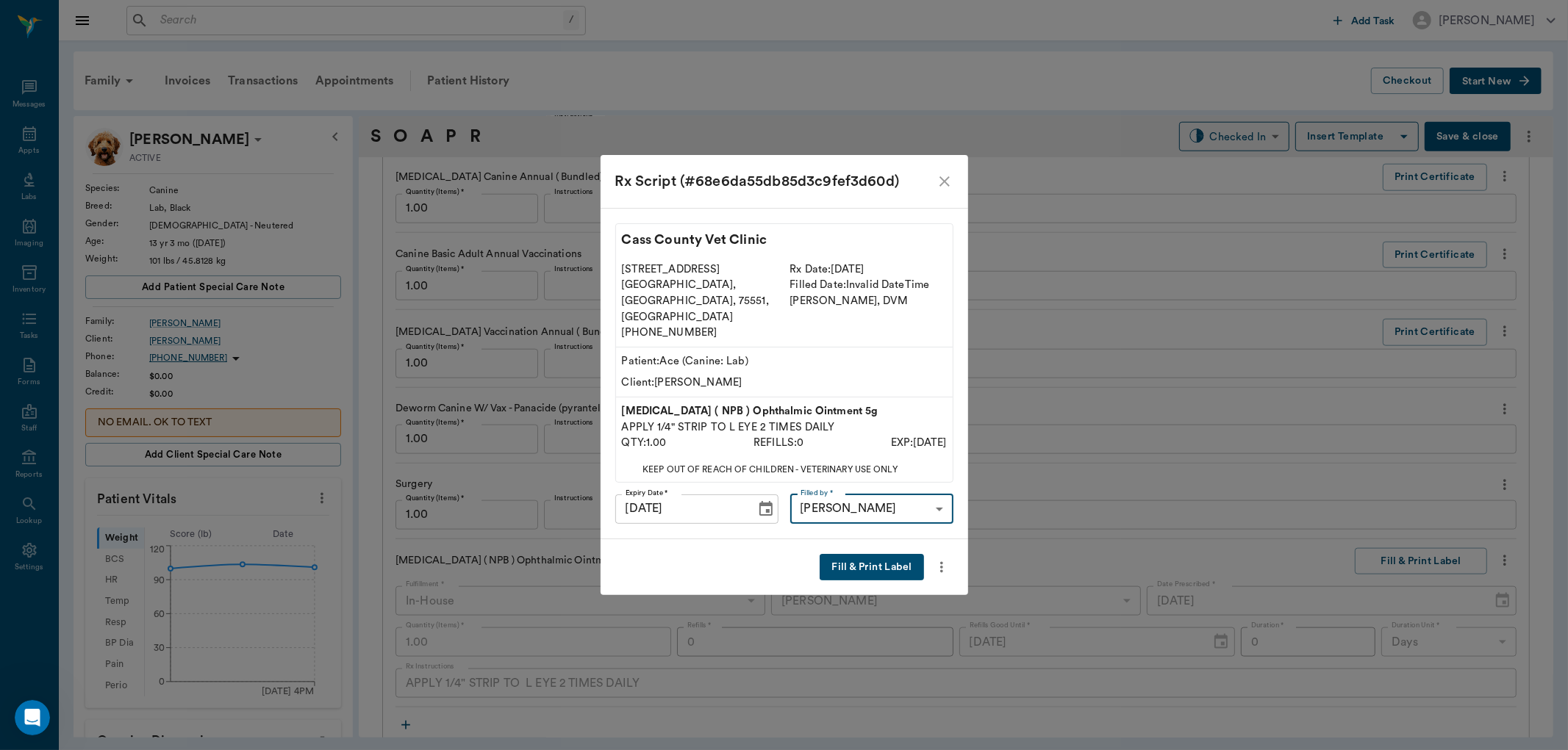
click at [871, 554] on button "Fill & Print Label" at bounding box center [871, 567] width 103 height 27
